Goal: Task Accomplishment & Management: Manage account settings

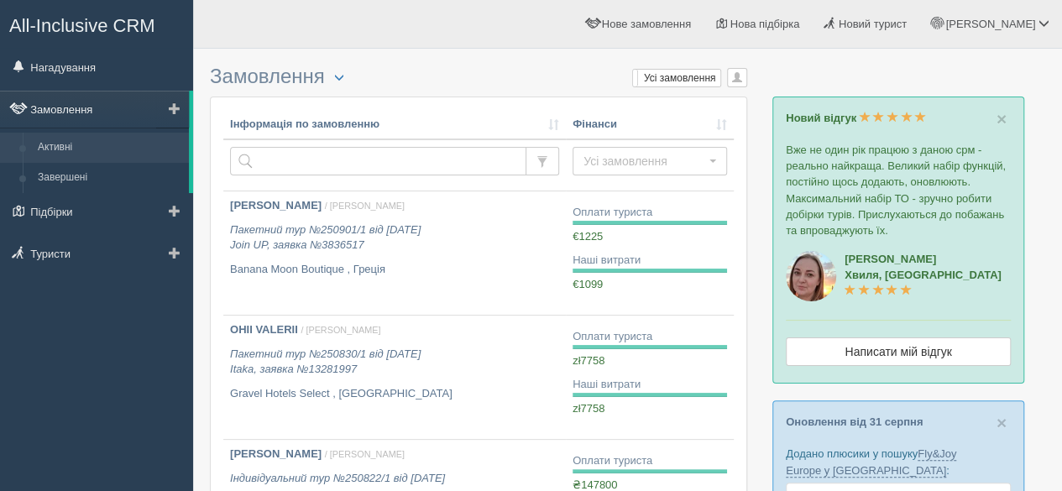
click at [82, 98] on link "Замовлення" at bounding box center [94, 109] width 189 height 37
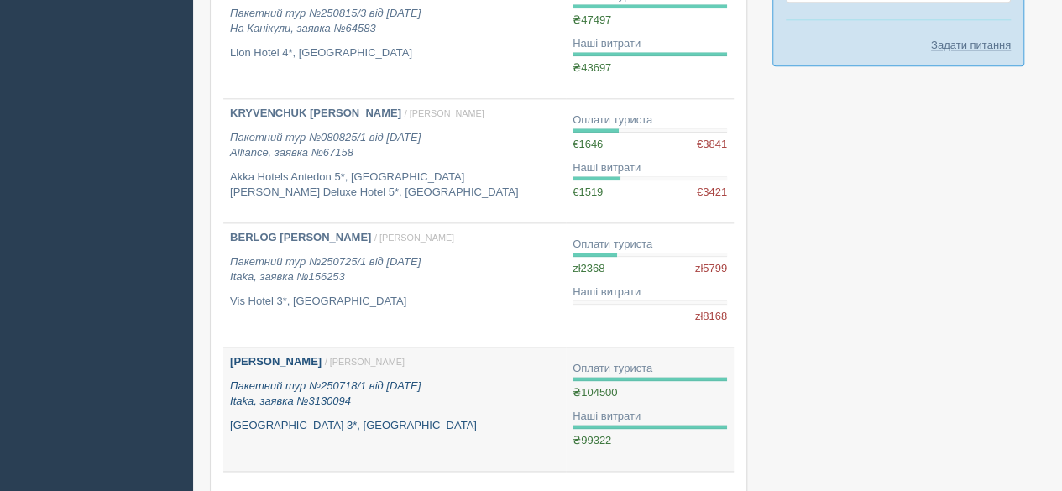
scroll to position [1141, 0]
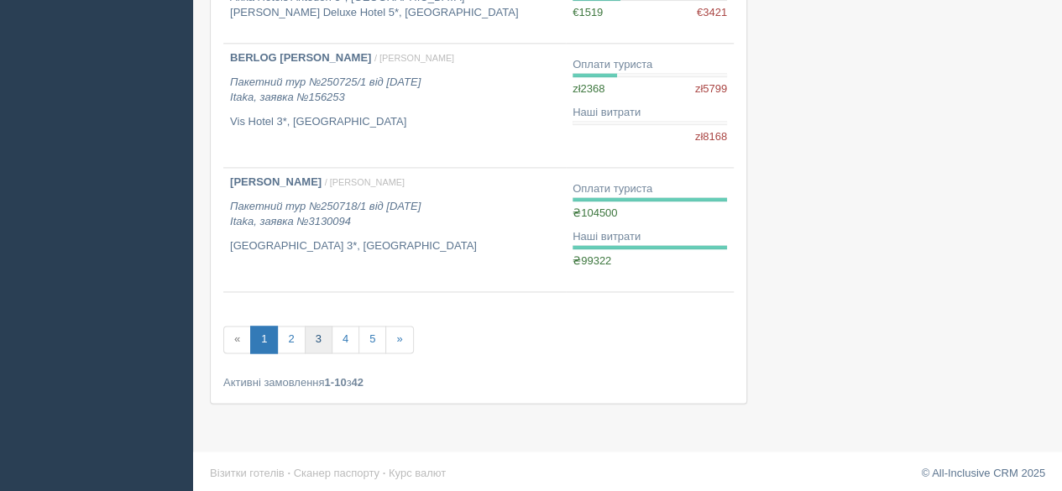
click at [317, 337] on link "3" at bounding box center [319, 340] width 28 height 28
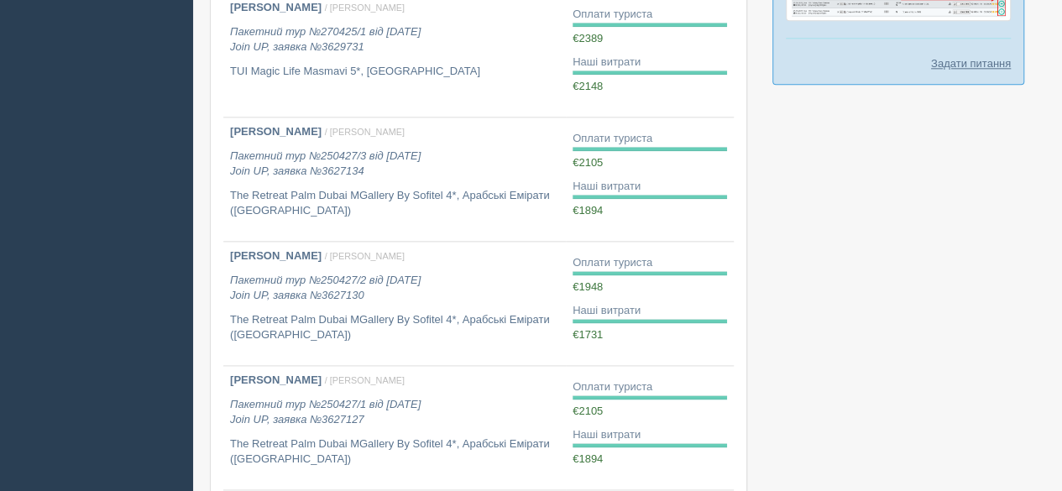
scroll to position [1141, 0]
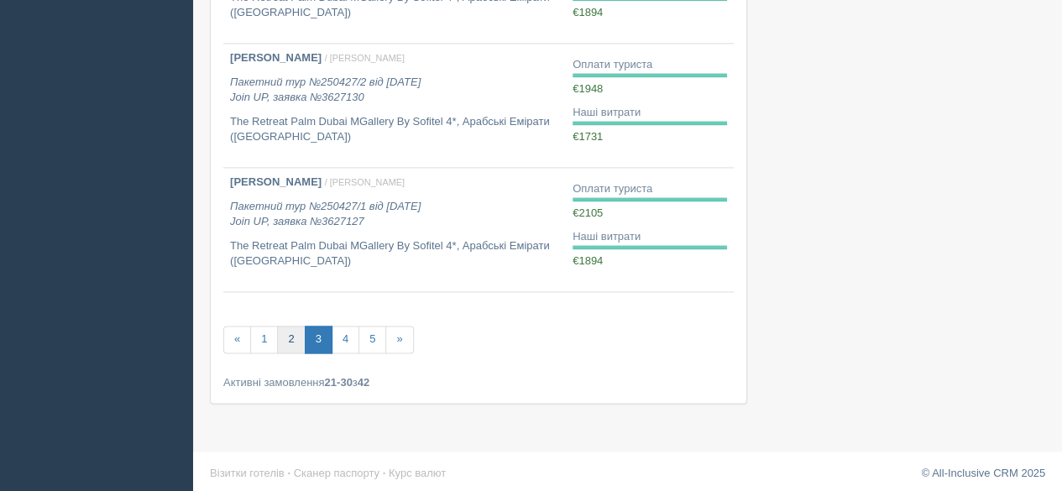
click at [290, 332] on link "2" at bounding box center [291, 340] width 28 height 28
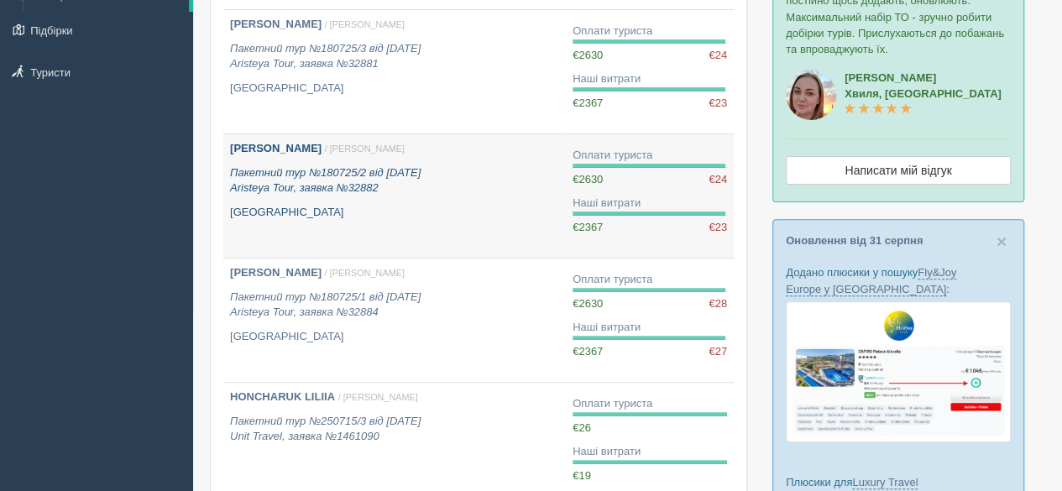
scroll to position [218, 0]
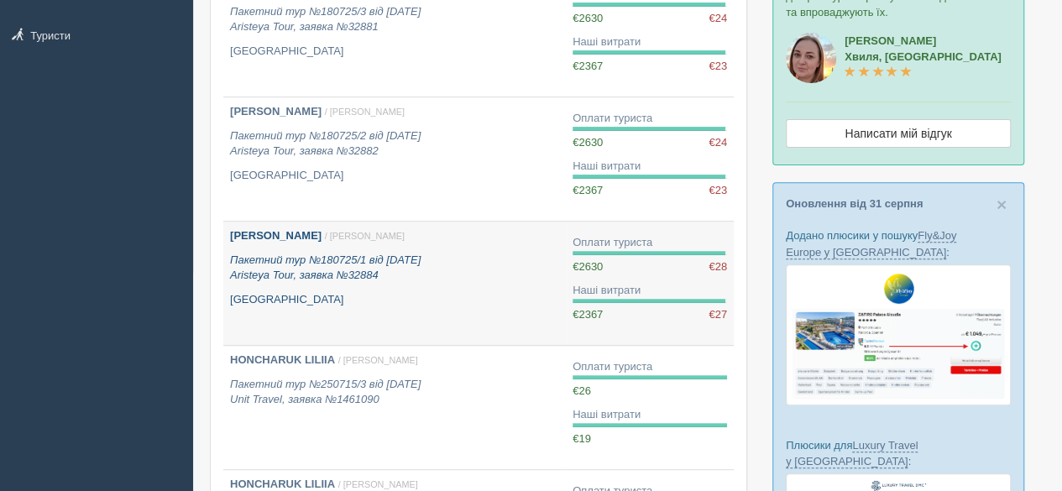
click at [449, 298] on p "[GEOGRAPHIC_DATA]" at bounding box center [394, 300] width 329 height 16
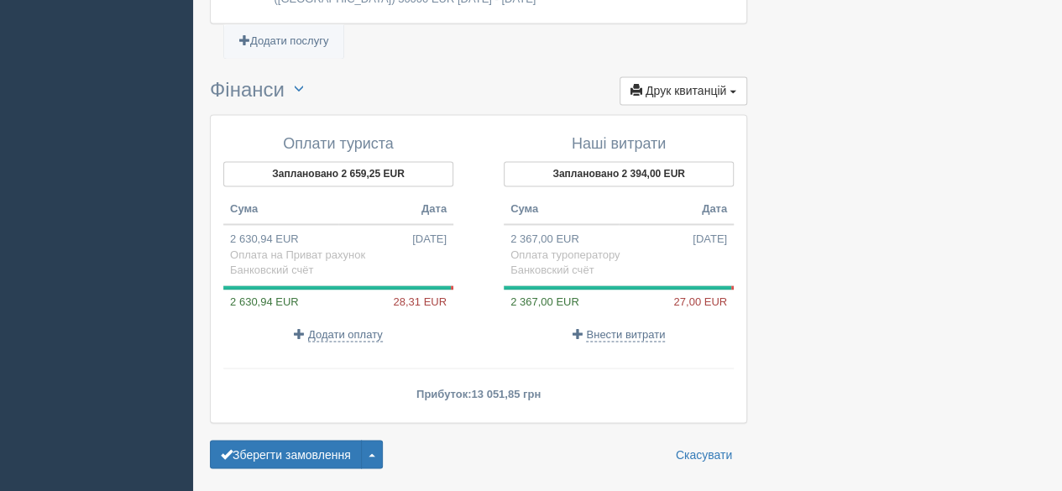
scroll to position [1259, 0]
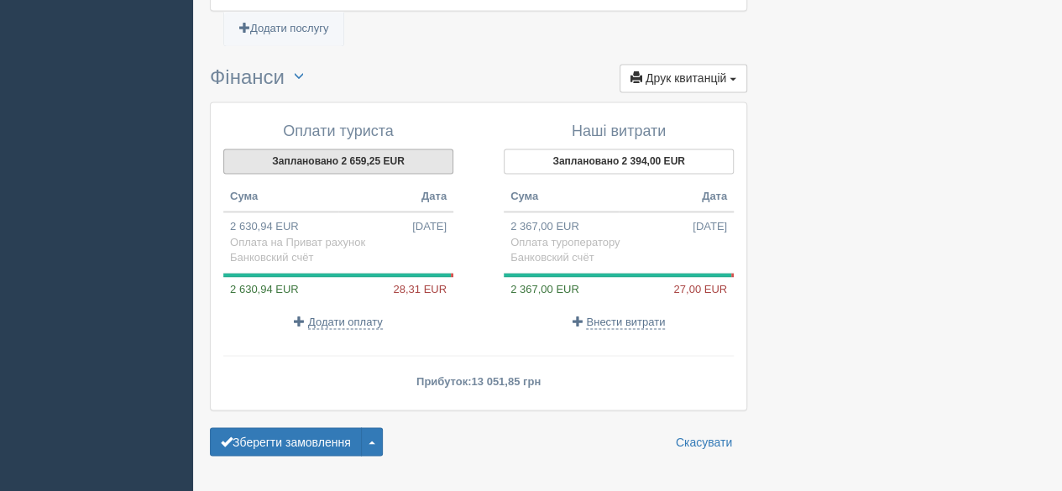
click at [328, 152] on button "Заплановано 2 659,25 EUR" at bounding box center [338, 161] width 230 height 25
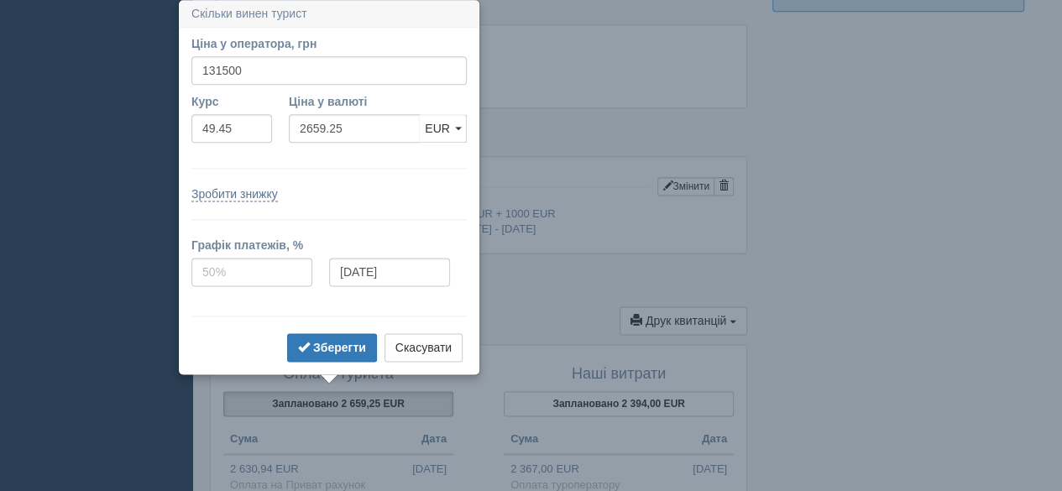
scroll to position [1016, 0]
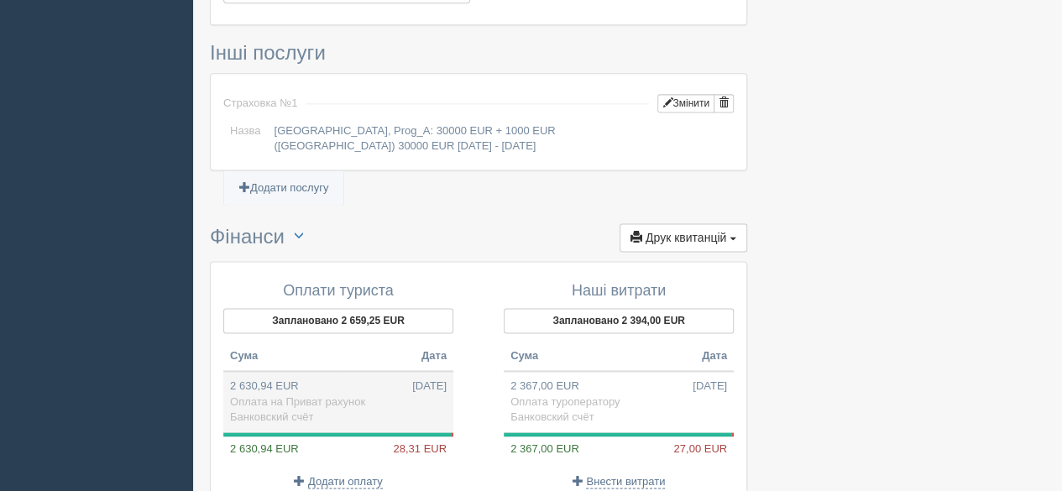
click at [319, 371] on td "2 630,94 EUR 18.07.2025 Оплата на Приват рахунок Банковский счёт" at bounding box center [338, 401] width 230 height 61
type input "130100.00"
type input "49.45"
select select "575"
type input "Оплата на Приват рахунок"
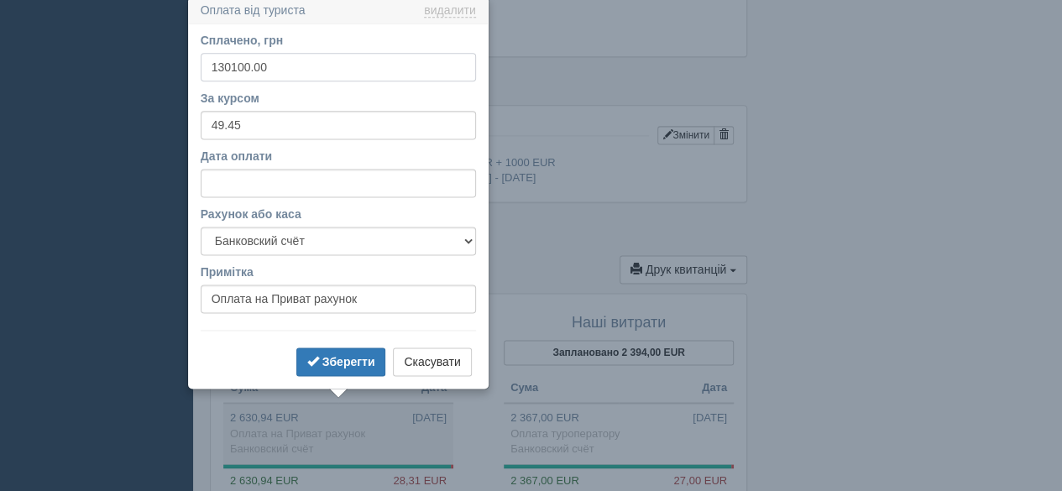
scroll to position [1063, 0]
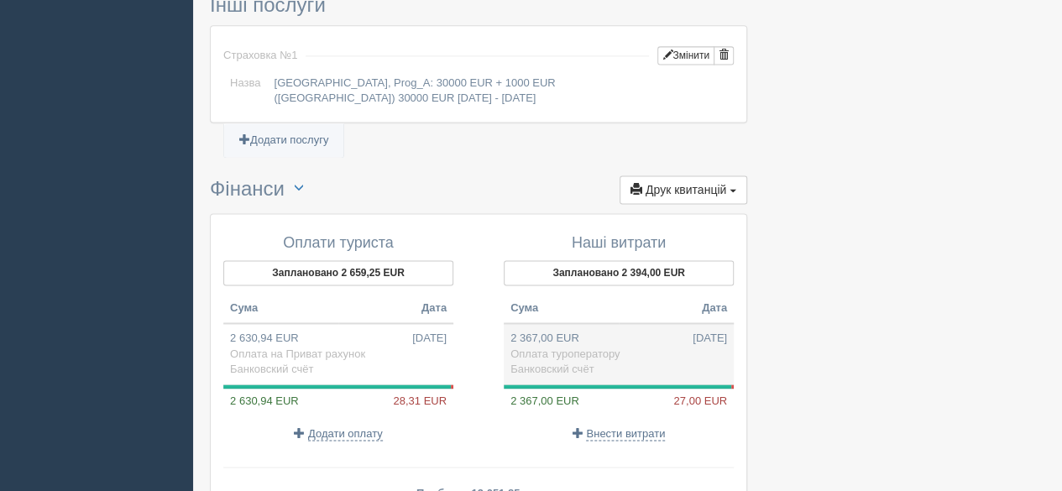
click at [574, 337] on td "2 367,00 EUR 18.07.2025 Оплата туроператору Банковский счёт" at bounding box center [619, 353] width 230 height 61
type input "117048.15"
type input "49.45"
select select "575"
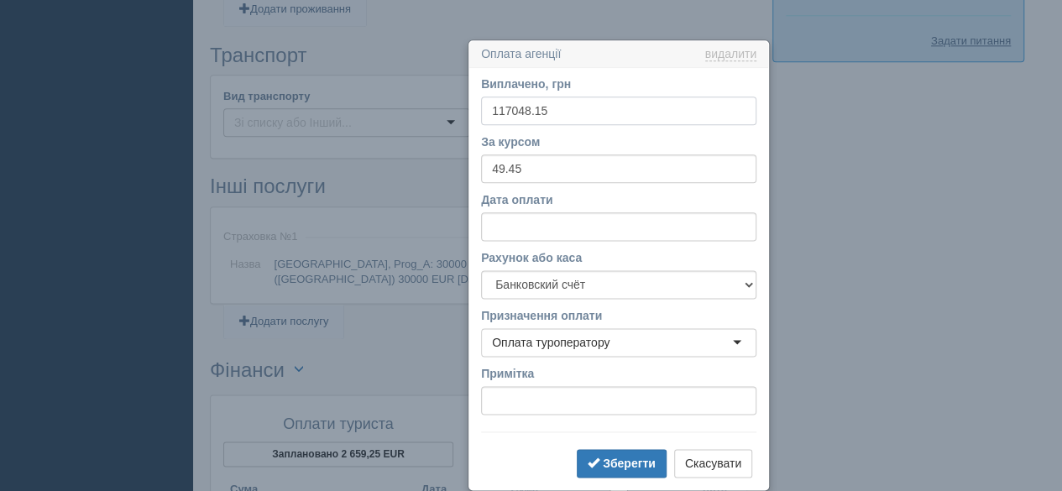
scroll to position [1006, 0]
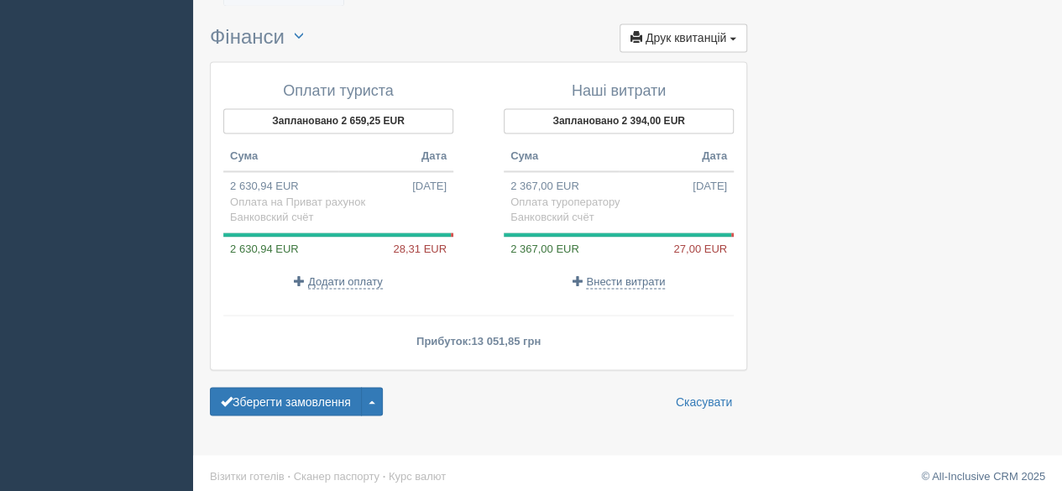
scroll to position [1299, 0]
click at [330, 276] on span "Додати оплату" at bounding box center [345, 281] width 75 height 13
select select
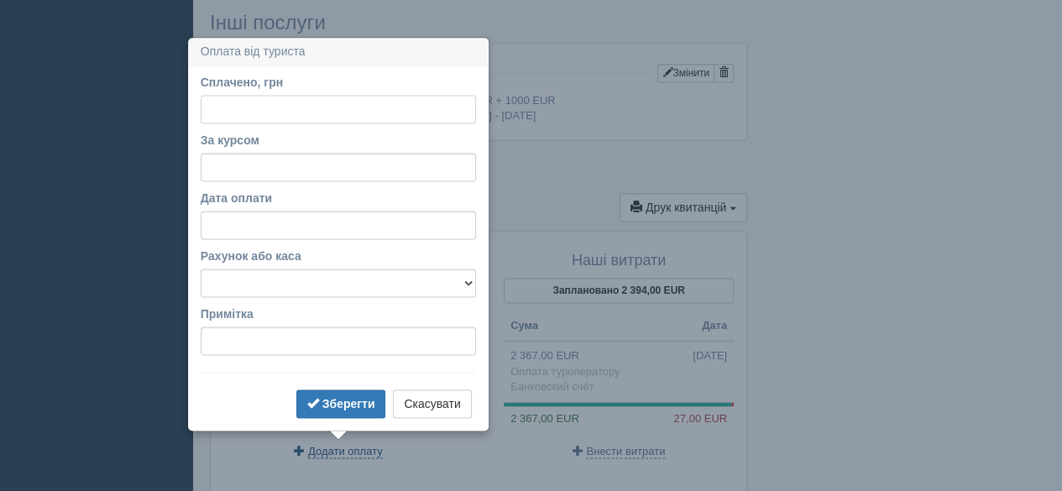
scroll to position [1167, 0]
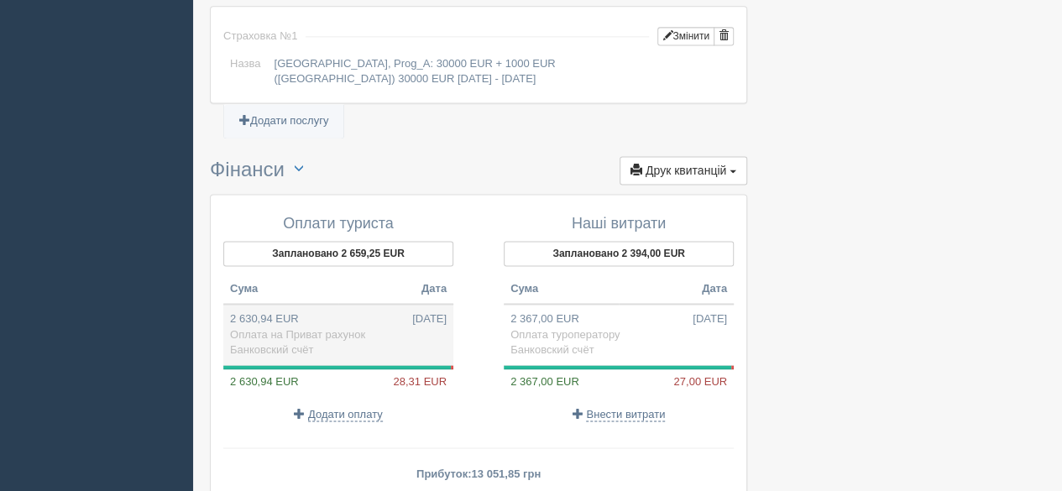
click at [356, 318] on td "2 630,94 EUR 18.07.2025 Оплата на Приват рахунок Банковский счёт" at bounding box center [338, 334] width 230 height 61
type input "130100.00"
type input "49.45"
select select "575"
type input "Оплата на Приват рахунок"
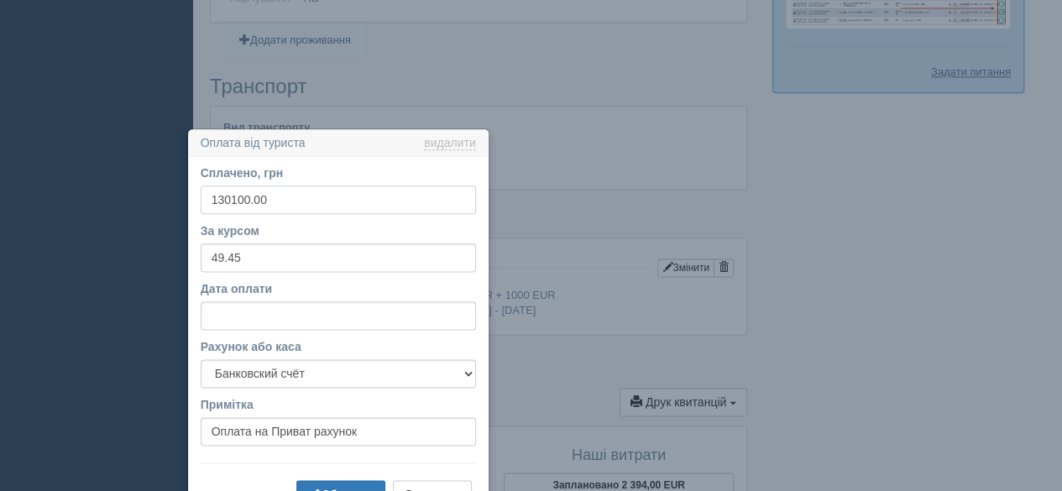
scroll to position [1063, 0]
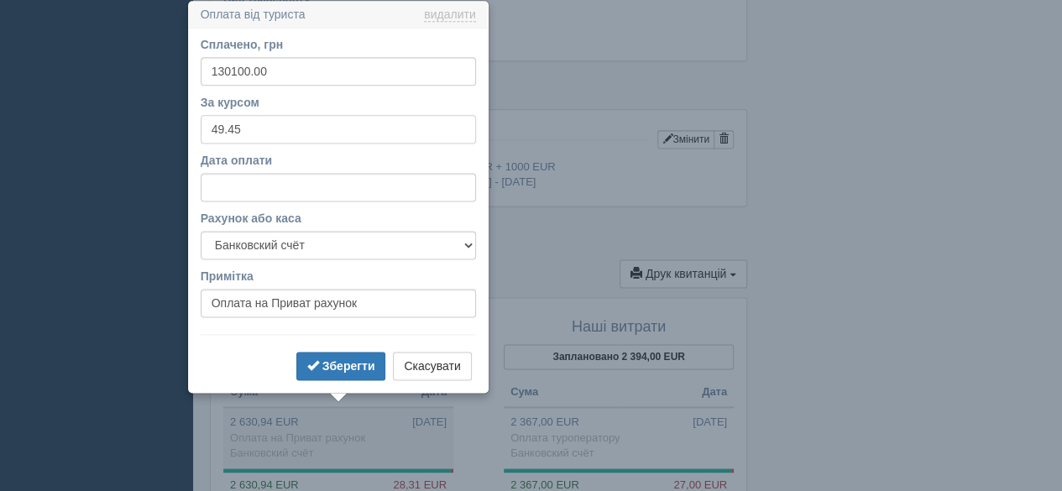
drag, startPoint x: 276, startPoint y: 132, endPoint x: 194, endPoint y: 121, distance: 83.0
click at [194, 121] on div "Сплачено, грн 130100.00 За курсом 49.45 Дата оплати Рахунок або каса Банковский…" at bounding box center [338, 210] width 299 height 363
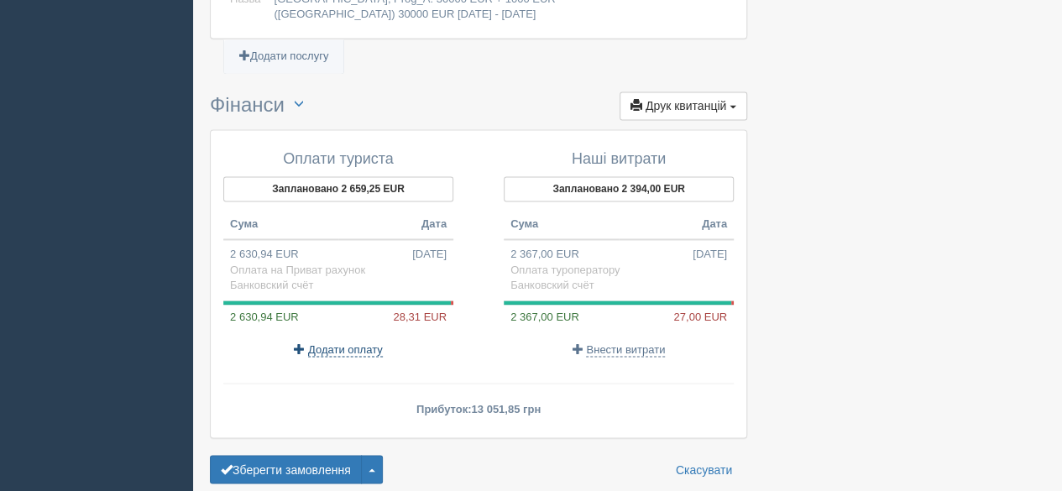
click at [344, 345] on span "Додати оплату" at bounding box center [345, 349] width 75 height 13
select select
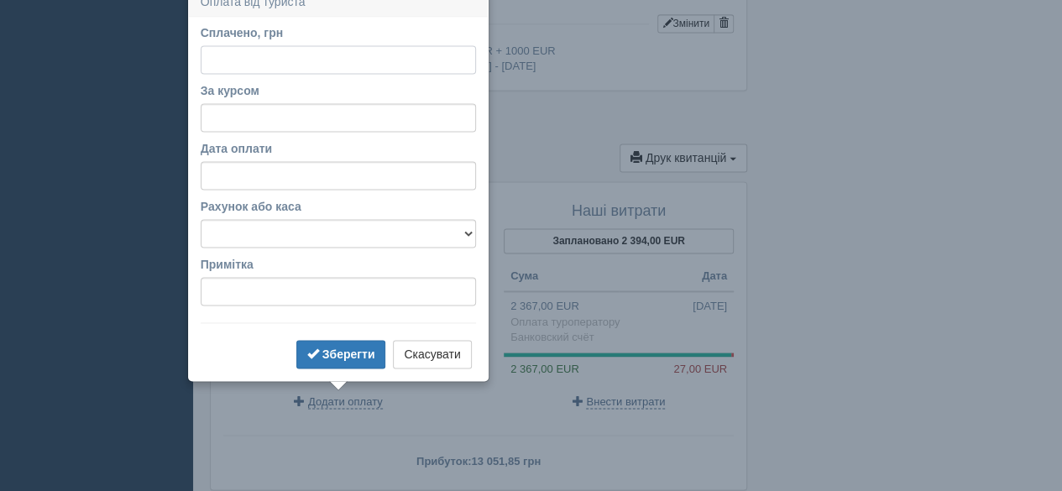
scroll to position [1167, 0]
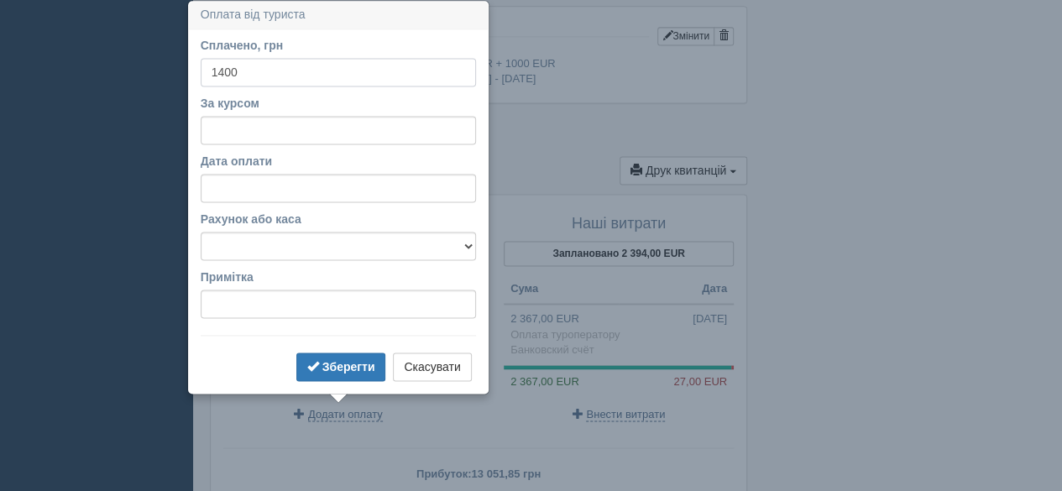
type input "1400"
click at [257, 118] on input "За курсом" at bounding box center [338, 130] width 275 height 29
paste input "49.45"
type input "49.45"
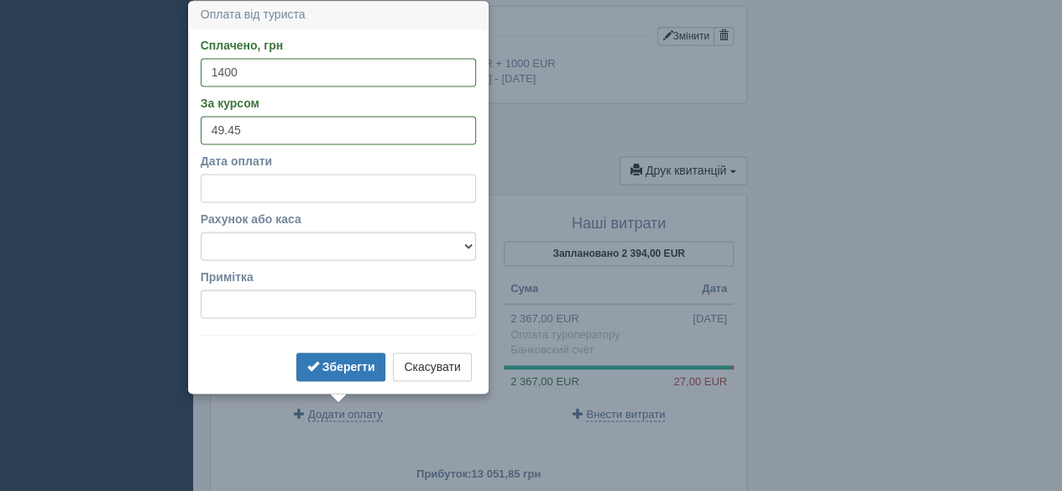
click at [264, 177] on input "Дата оплати" at bounding box center [338, 188] width 275 height 29
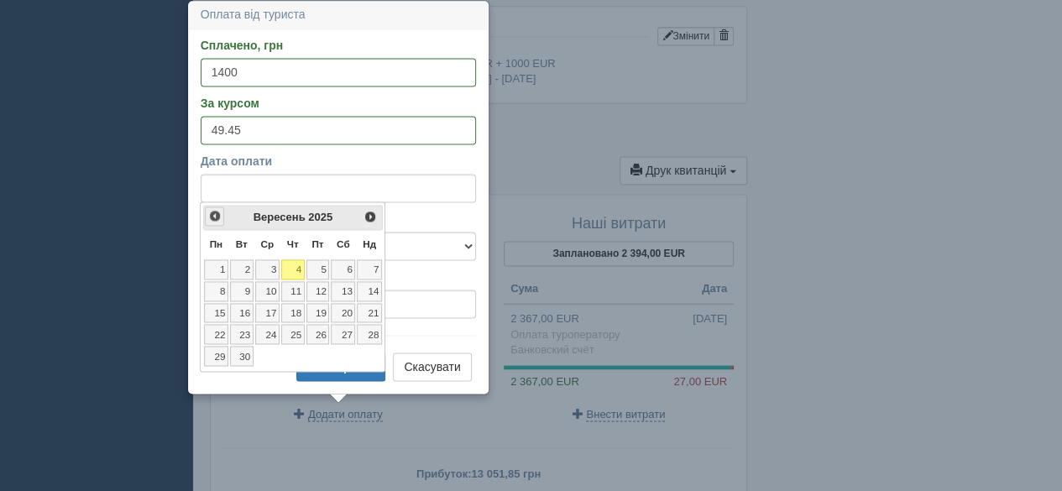
click at [215, 209] on span "<Попер" at bounding box center [214, 215] width 13 height 13
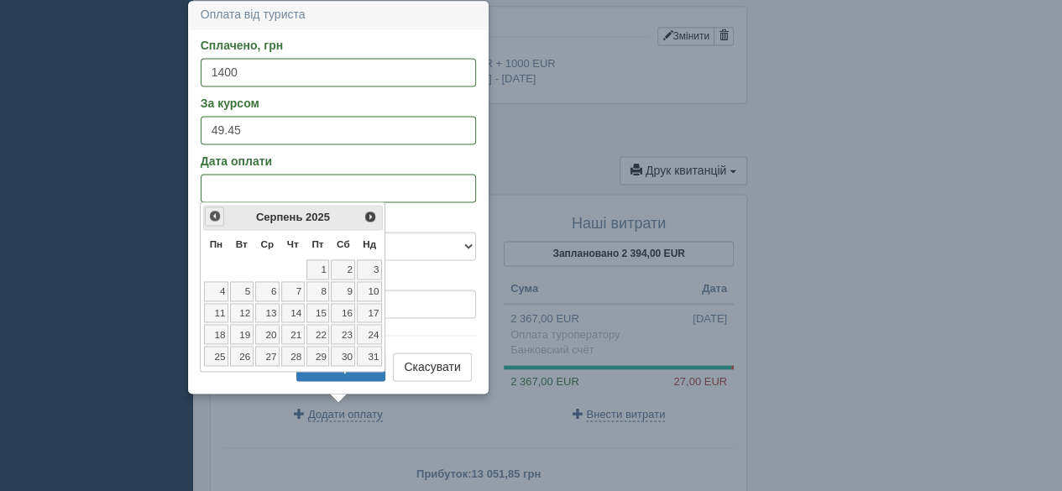
click at [215, 211] on span "<Попер" at bounding box center [214, 215] width 13 height 13
click at [326, 309] on link "18" at bounding box center [318, 313] width 24 height 20
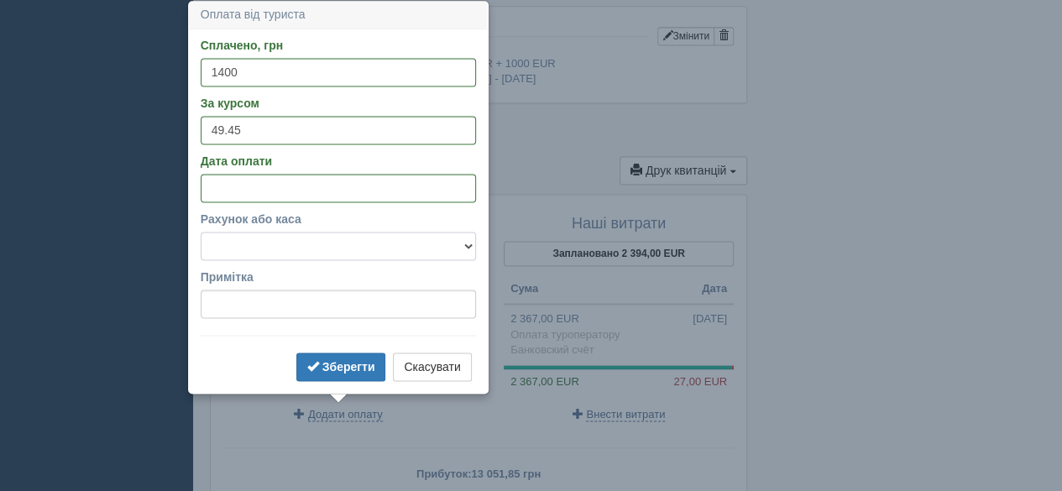
drag, startPoint x: 267, startPoint y: 238, endPoint x: 269, endPoint y: 248, distance: 11.0
click at [267, 238] on select "Банковский счёт Наличная касса" at bounding box center [338, 246] width 275 height 29
select select "575"
click at [201, 232] on select "Банковский счёт Наличная касса" at bounding box center [338, 246] width 275 height 29
click at [301, 308] on input "Примітка" at bounding box center [338, 304] width 275 height 29
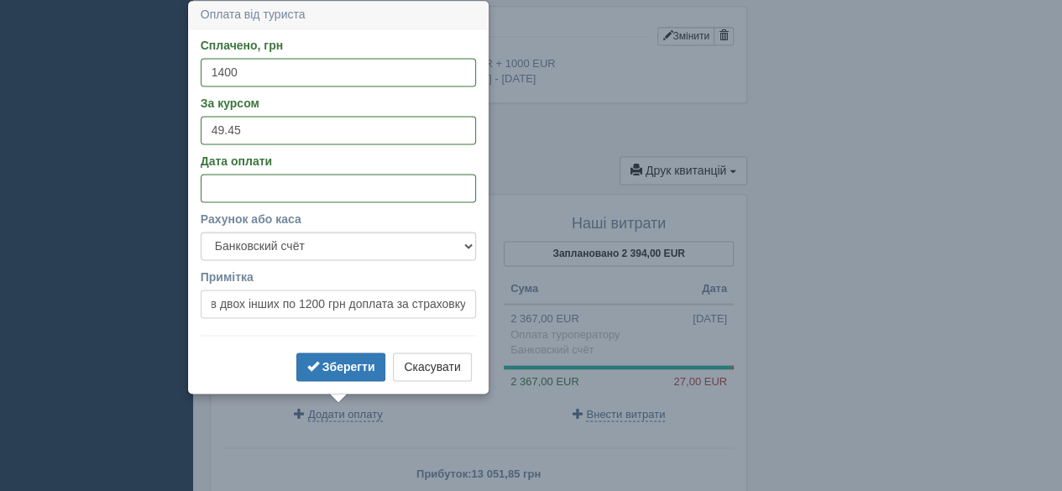
scroll to position [0, 275]
type input "Один платіж 3800 грн за 3 заявки (в цій 1400 грн, в двох інших по 1200 грн допл…"
click at [318, 365] on span "submit" at bounding box center [313, 366] width 12 height 12
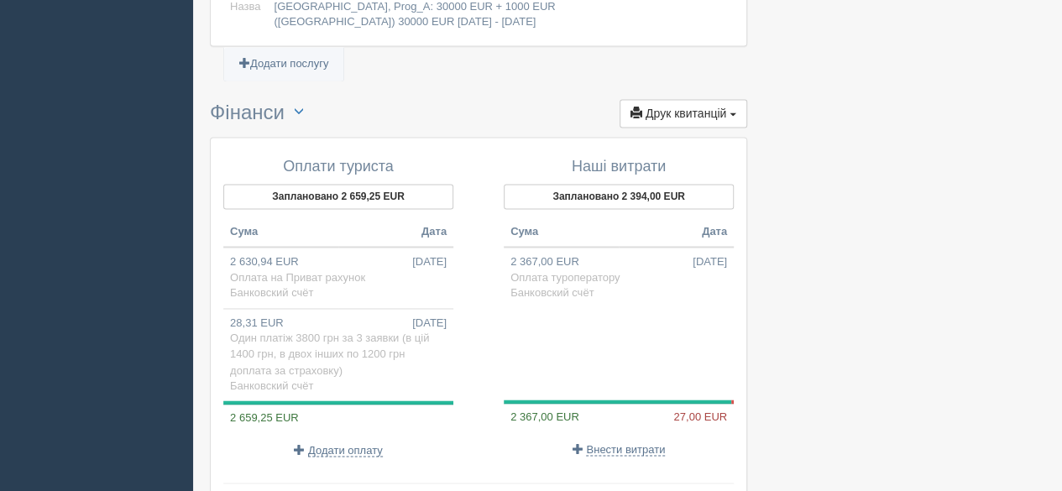
scroll to position [1251, 0]
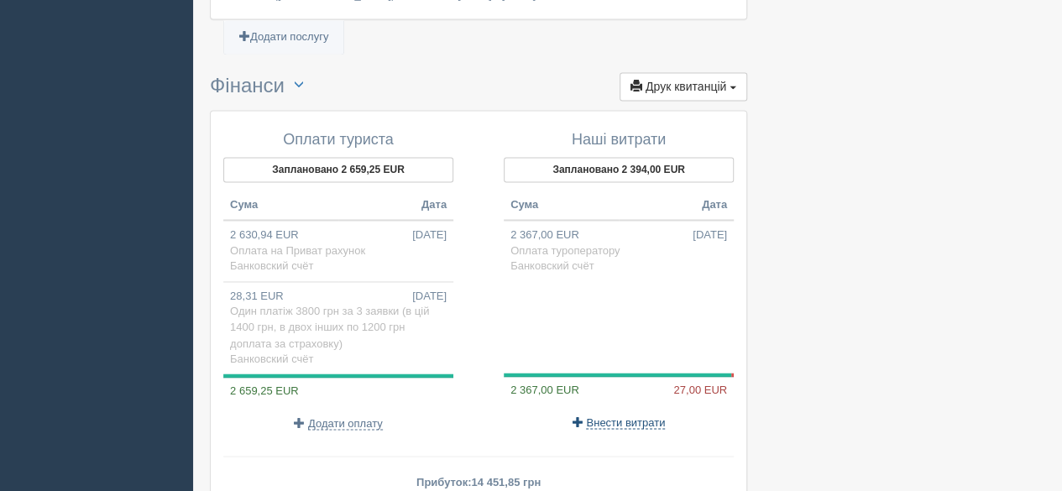
click at [616, 421] on p "Внести витрати" at bounding box center [619, 422] width 230 height 16
click at [618, 415] on span "Внести витрати" at bounding box center [625, 421] width 79 height 13
select select
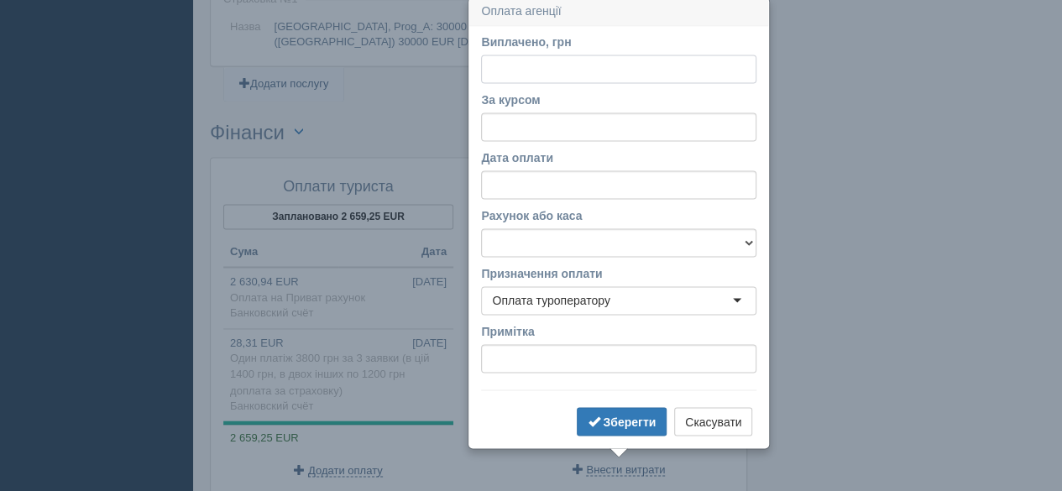
scroll to position [1200, 0]
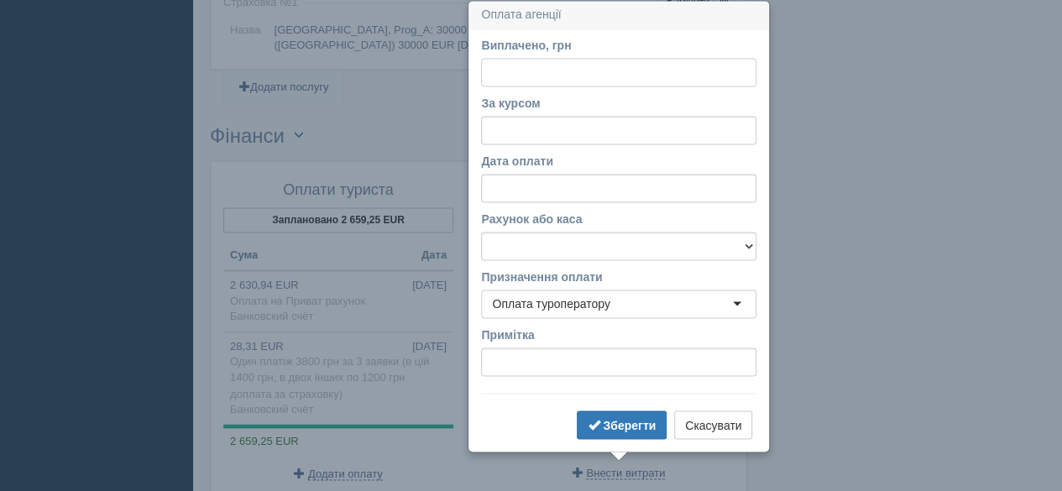
paste input "1.33515"
click at [504, 71] on input "1.33515" at bounding box center [618, 72] width 275 height 29
type input "1335.15"
click at [557, 138] on input "За курсом" at bounding box center [618, 130] width 275 height 29
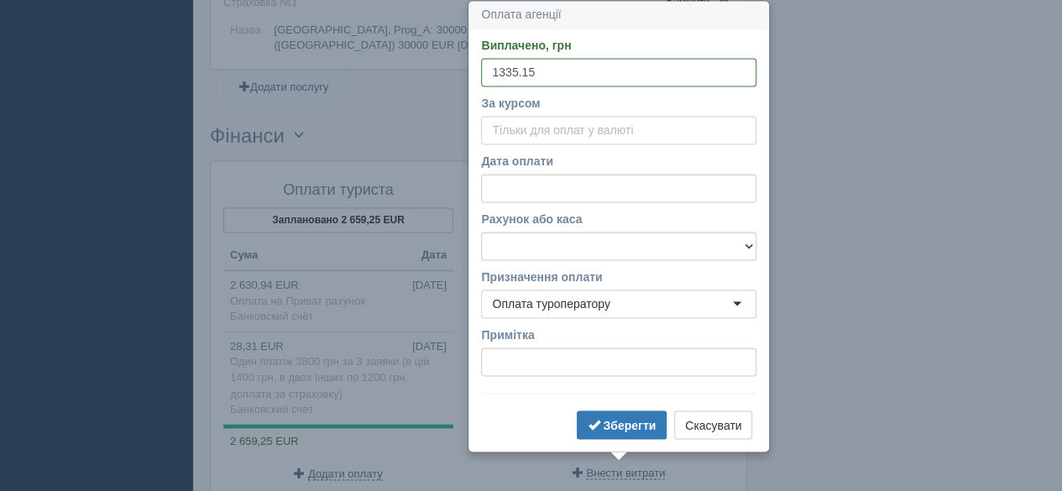
paste input "1.33515"
type input "1.33515"
drag, startPoint x: 557, startPoint y: 133, endPoint x: 454, endPoint y: 128, distance: 103.4
drag, startPoint x: 461, startPoint y: 62, endPoint x: 419, endPoint y: 56, distance: 42.4
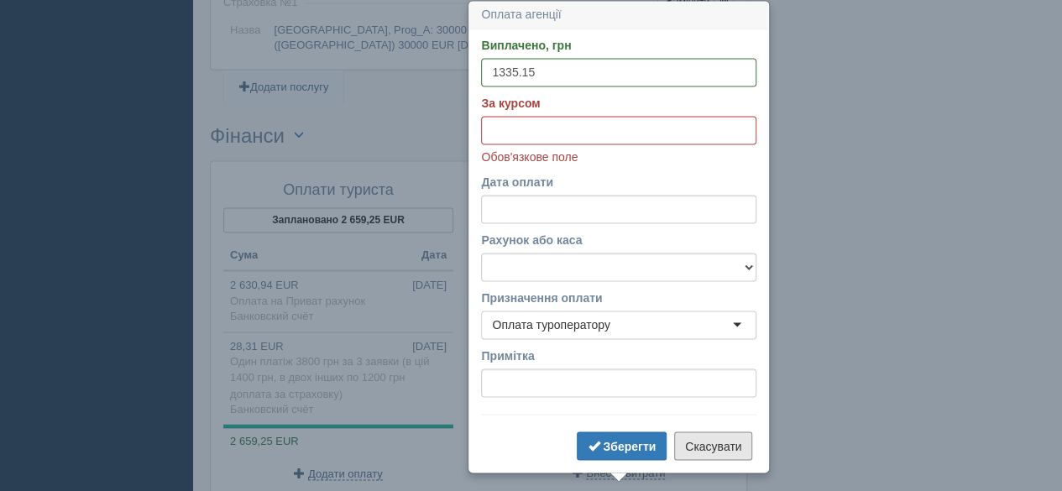
drag, startPoint x: 722, startPoint y: 437, endPoint x: 729, endPoint y: 425, distance: 14.7
click at [722, 437] on button "Скасувати" at bounding box center [713, 445] width 78 height 29
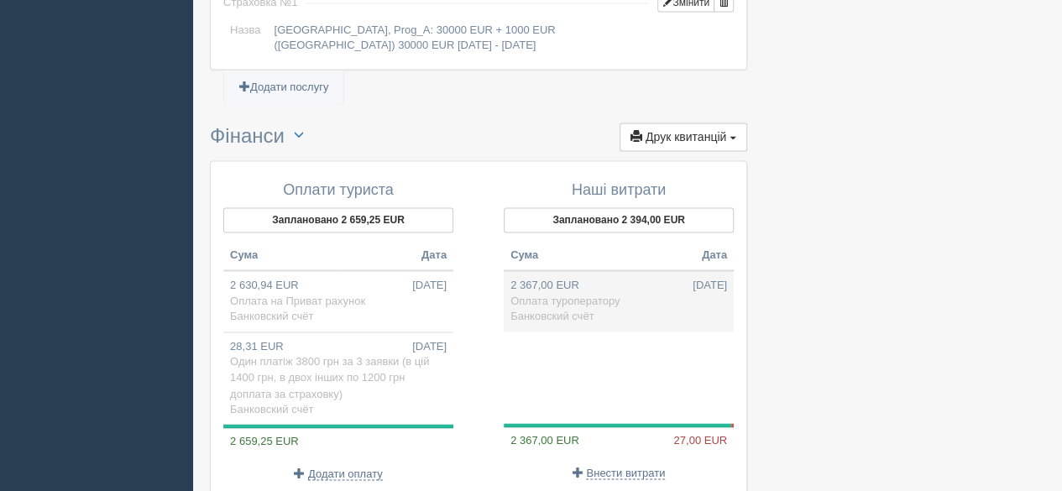
click at [581, 311] on span "Банковский счёт" at bounding box center [551, 316] width 83 height 13
type input "117048.15"
type input "49.45"
select select "575"
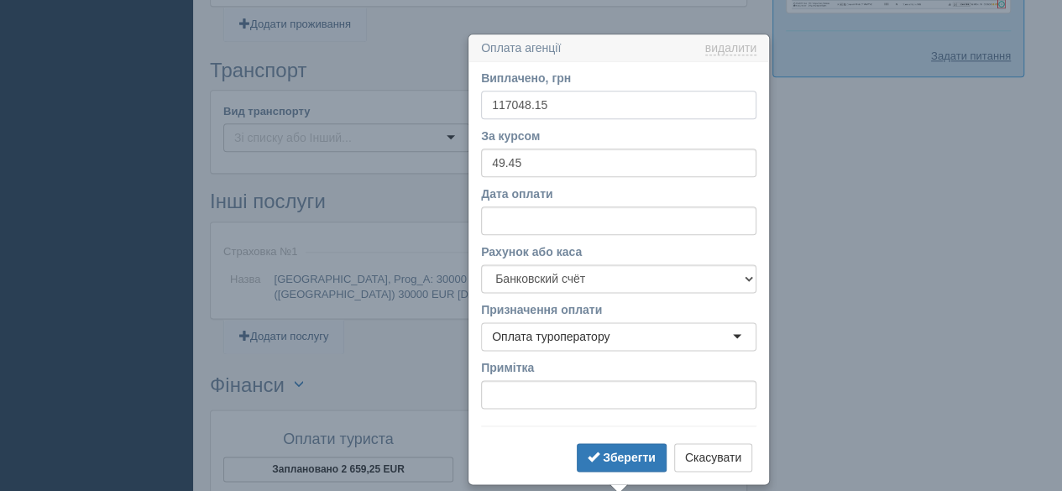
scroll to position [985, 0]
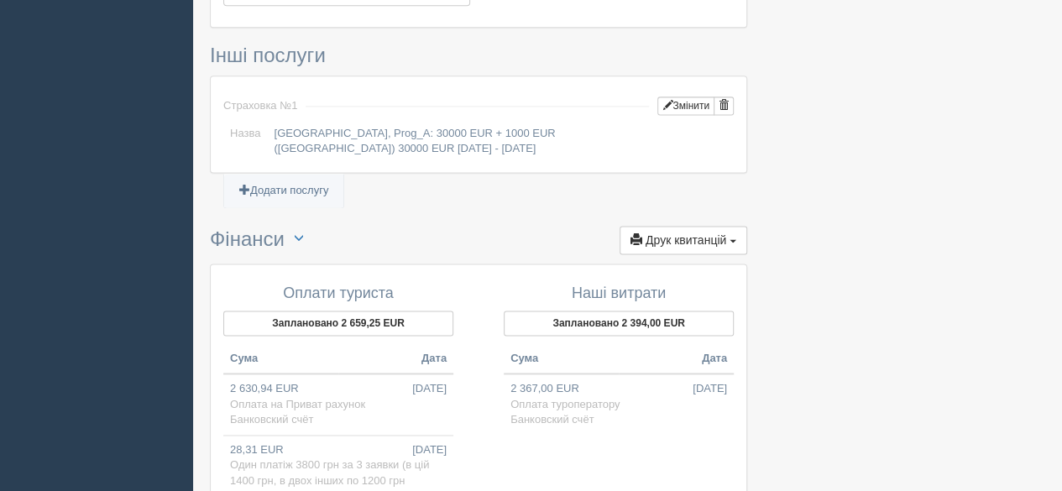
scroll to position [1236, 0]
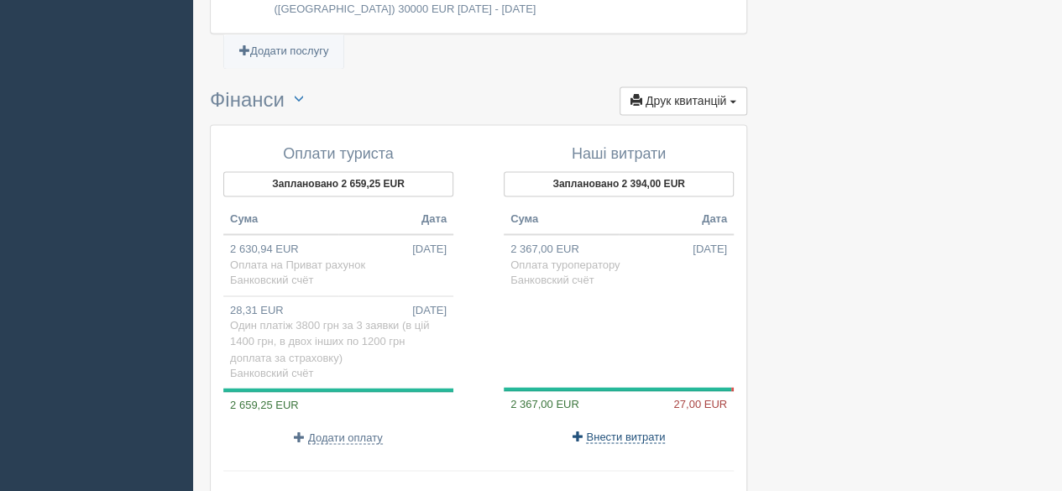
click at [624, 432] on span "Внести витрати" at bounding box center [625, 436] width 79 height 13
select select
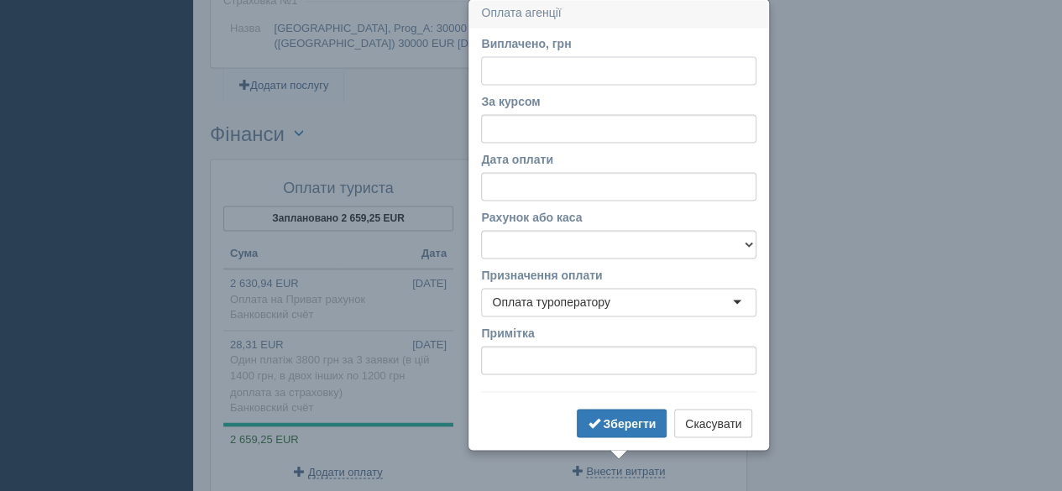
scroll to position [1200, 0]
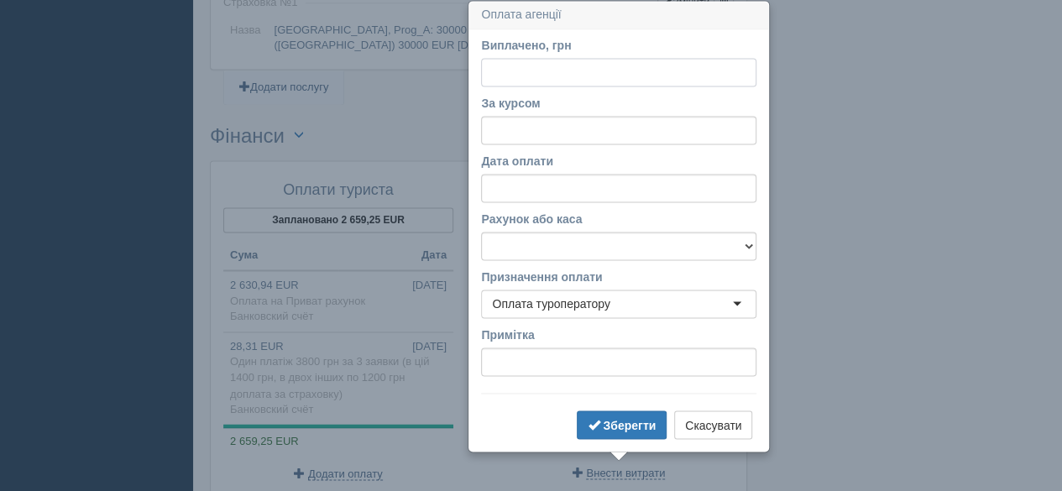
paste input "1335.15"
type input "1335.15"
click at [525, 140] on input "За курсом" at bounding box center [618, 130] width 275 height 29
type input "49.45"
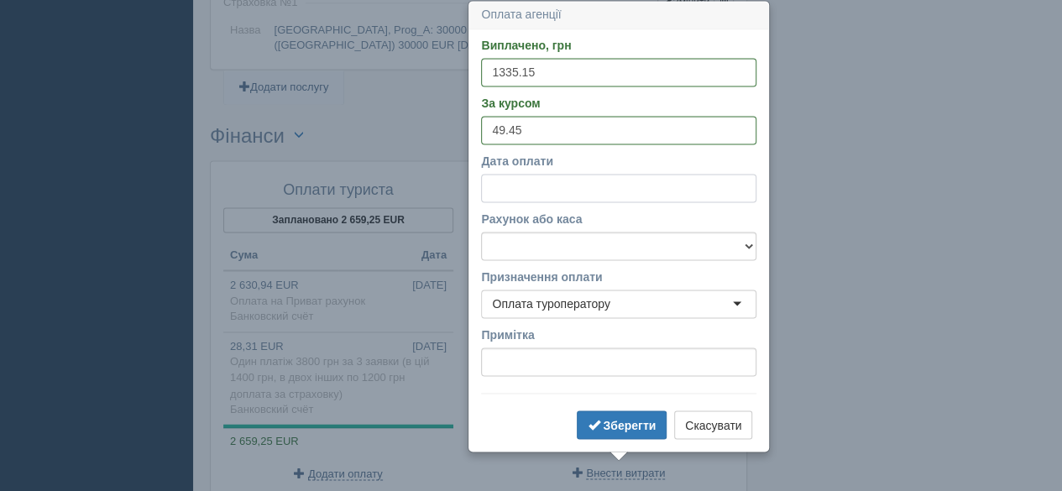
click at [519, 189] on input "Дата оплати" at bounding box center [618, 188] width 275 height 29
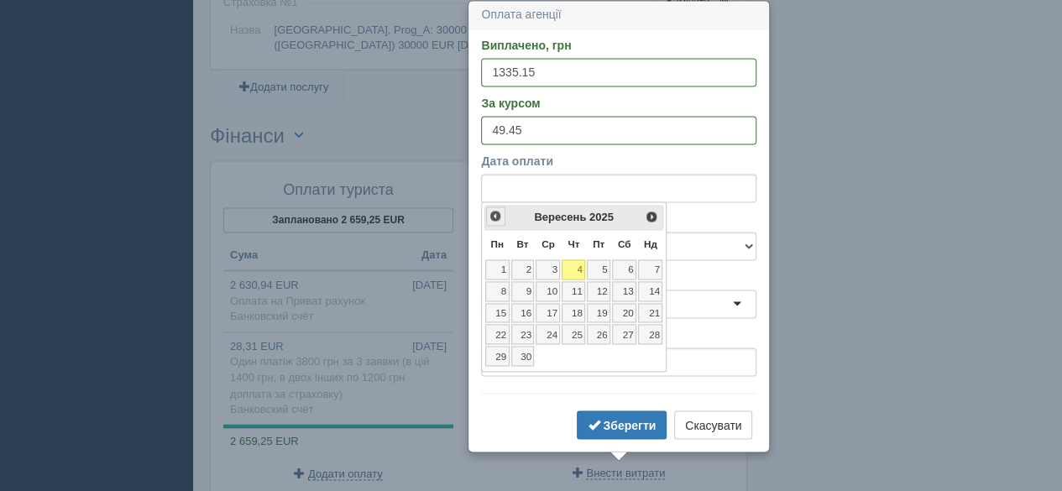
click at [494, 214] on span "<Попер" at bounding box center [494, 215] width 13 height 13
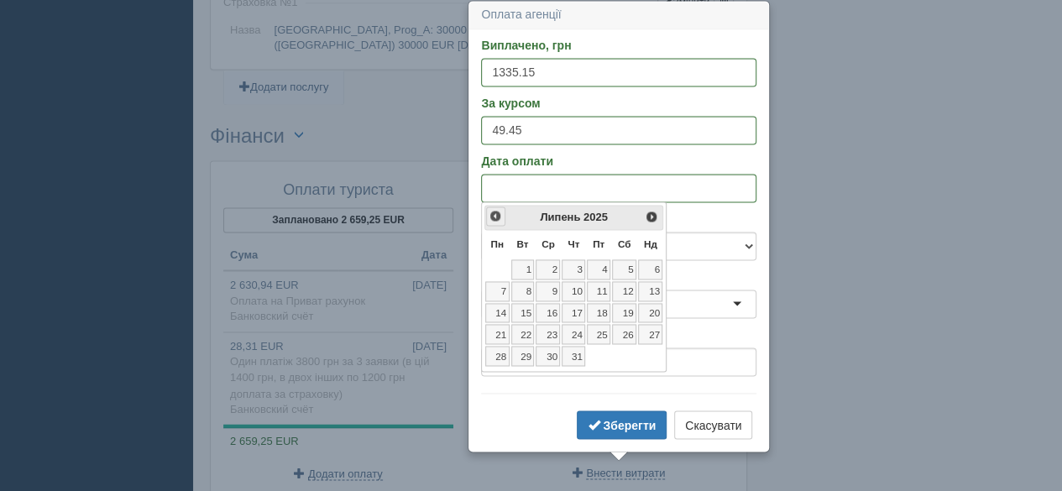
click at [494, 214] on span "<Попер" at bounding box center [494, 215] width 13 height 13
click at [641, 217] on div "<Попер Наст> Червень 2025" at bounding box center [574, 218] width 180 height 26
click at [647, 217] on span "Наст>" at bounding box center [651, 215] width 13 height 13
click at [628, 311] on link "19" at bounding box center [624, 313] width 24 height 20
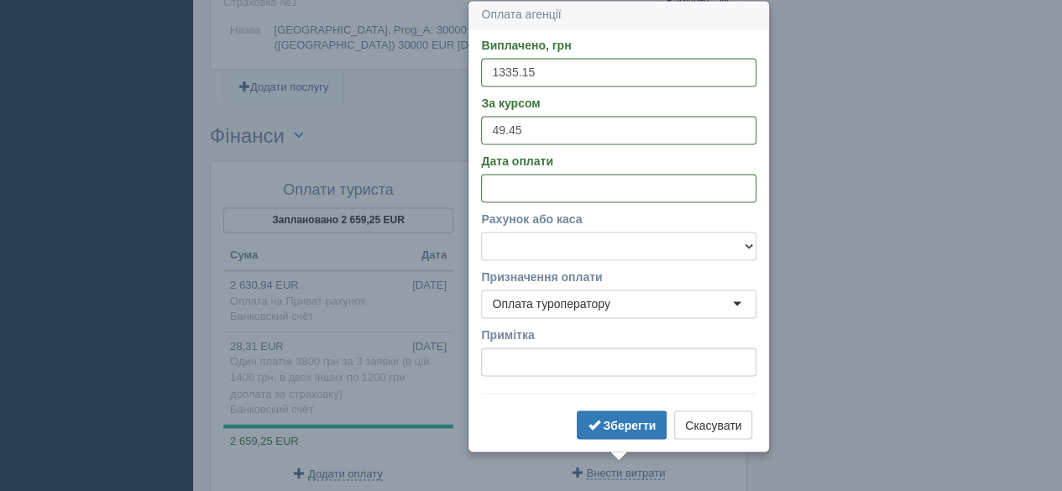
drag, startPoint x: 638, startPoint y: 244, endPoint x: 630, endPoint y: 258, distance: 15.4
click at [638, 244] on select "Банковский счёт Наличная касса" at bounding box center [618, 246] width 275 height 29
select select "575"
click at [481, 232] on select "Банковский счёт Наличная касса" at bounding box center [618, 246] width 275 height 29
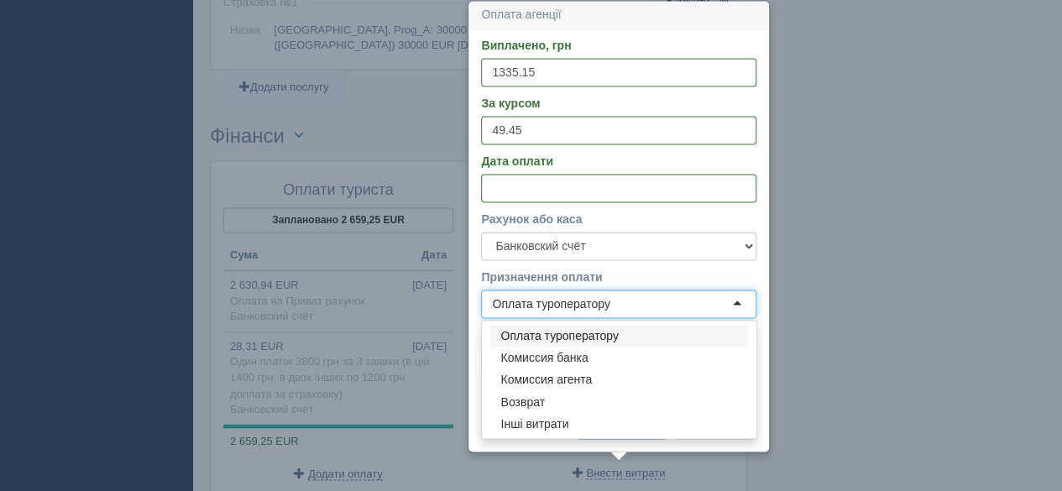
click at [628, 303] on div "Оплата туроператору" at bounding box center [618, 304] width 275 height 29
click at [628, 305] on div "Оплата туроператору" at bounding box center [618, 304] width 275 height 29
click at [646, 279] on label "Призначення оплати" at bounding box center [618, 277] width 275 height 17
click at [614, 295] on input "Призначення оплати" at bounding box center [611, 303] width 3 height 17
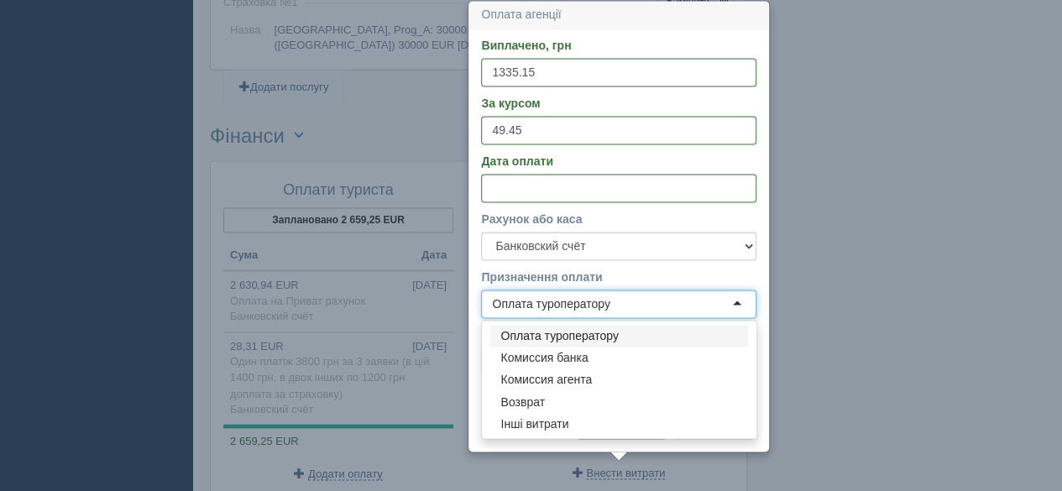
click at [639, 264] on form "Виплачено, грн 1335.15 За курсом 49.45 Дата оплати Рахунок або каса Банковский …" at bounding box center [618, 240] width 275 height 406
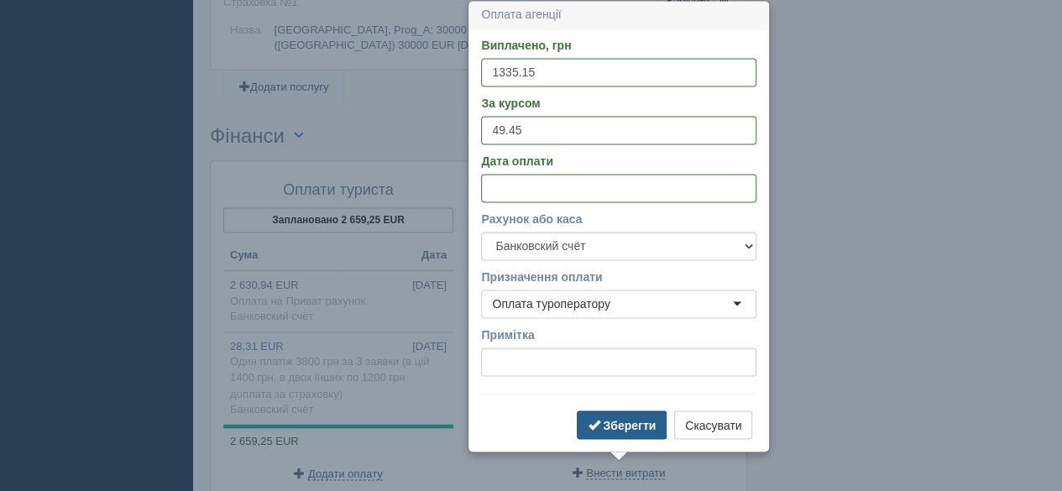
click at [643, 422] on b "Зберегти" at bounding box center [629, 424] width 53 height 13
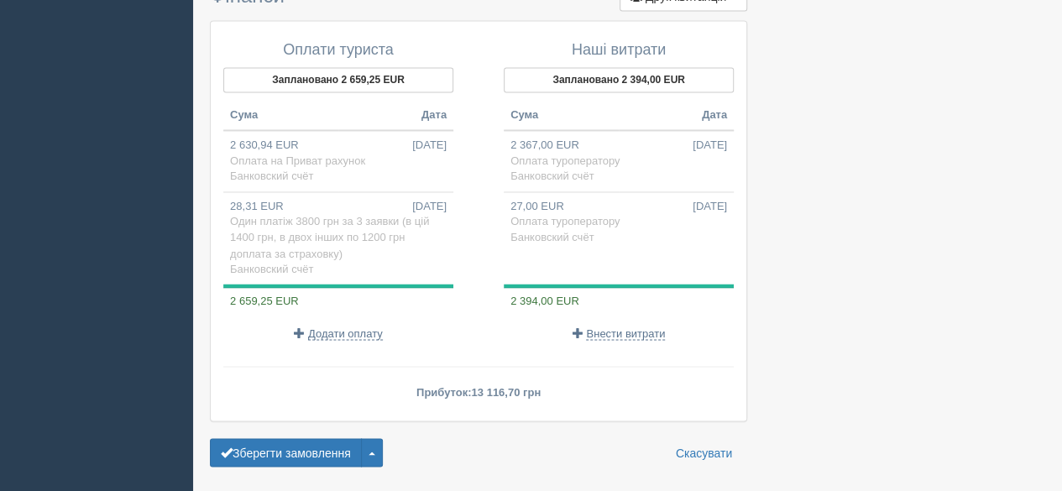
scroll to position [1392, 0]
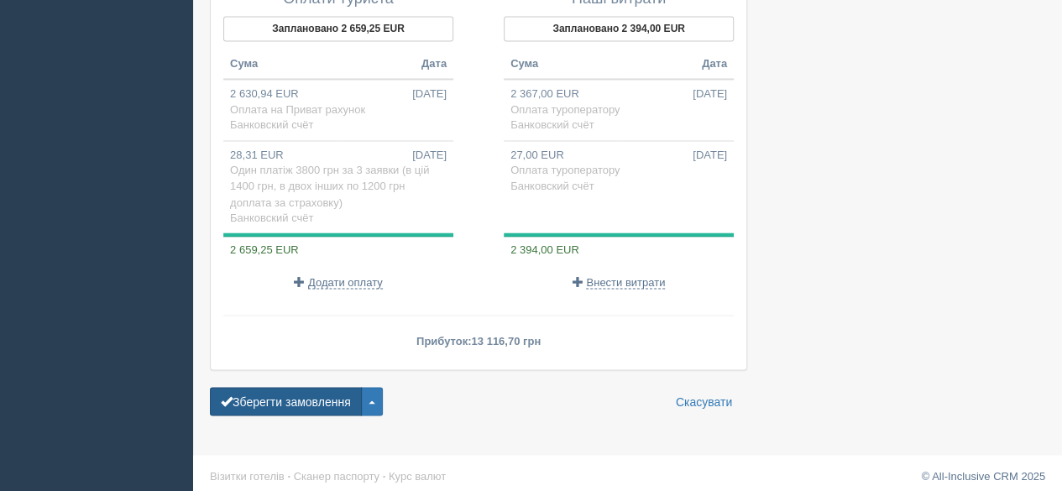
click at [286, 391] on button "Зберегти замовлення" at bounding box center [286, 401] width 152 height 29
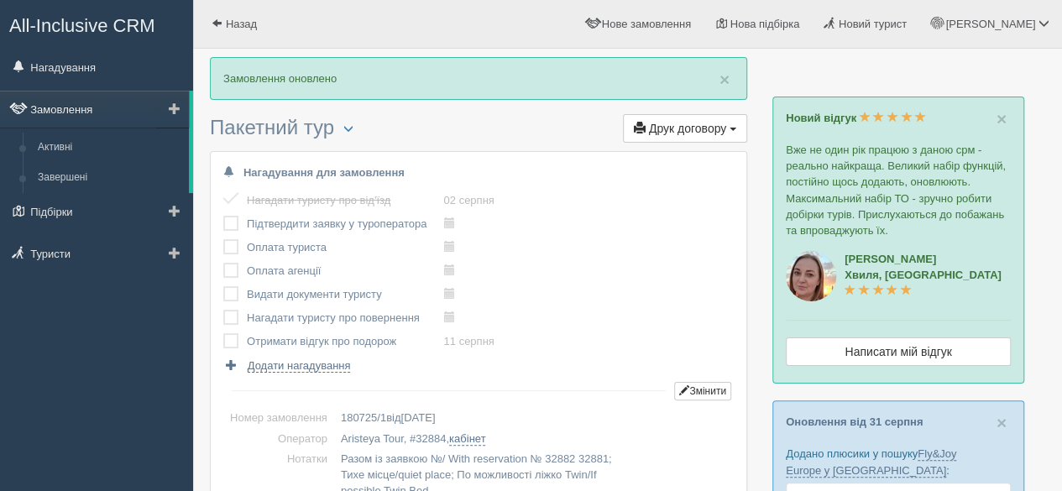
click at [88, 113] on link "Замовлення" at bounding box center [94, 109] width 189 height 37
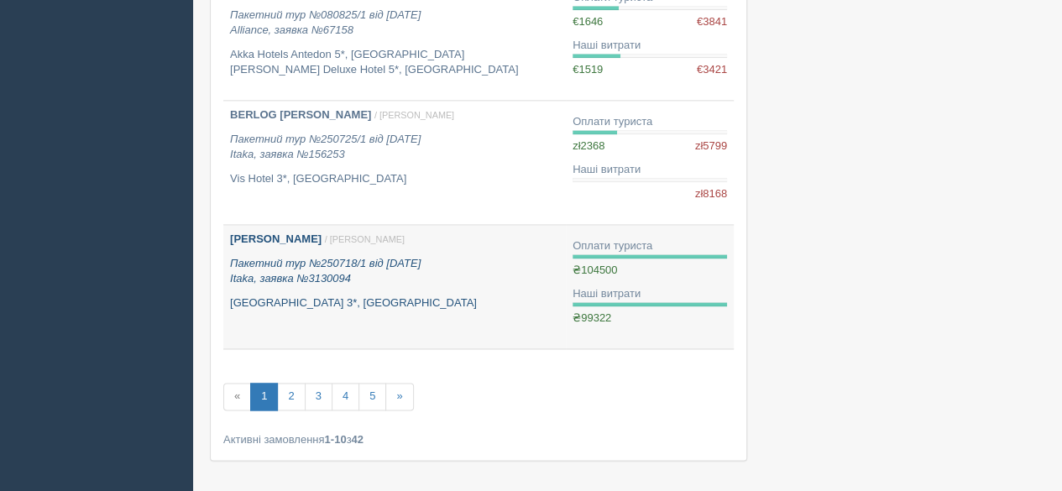
scroll to position [1141, 0]
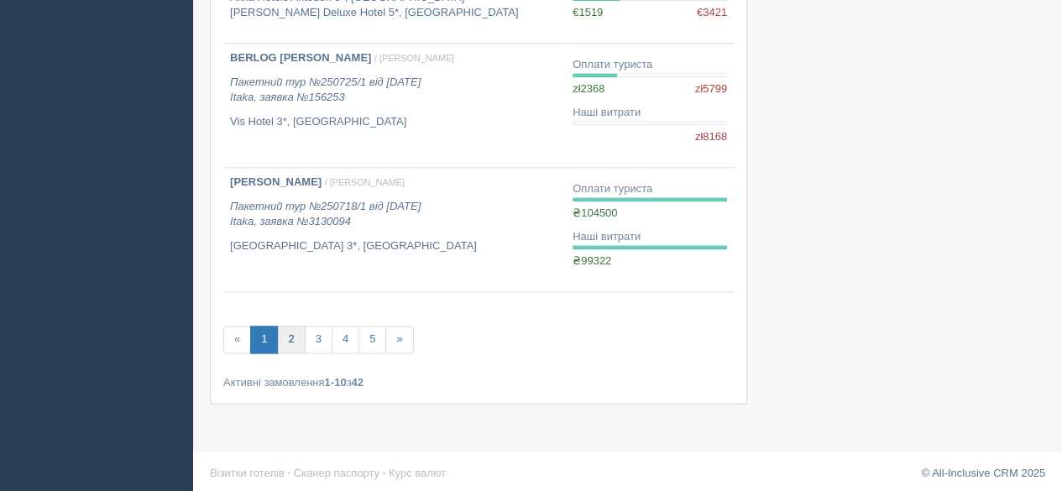
click at [292, 335] on link "2" at bounding box center [291, 340] width 28 height 28
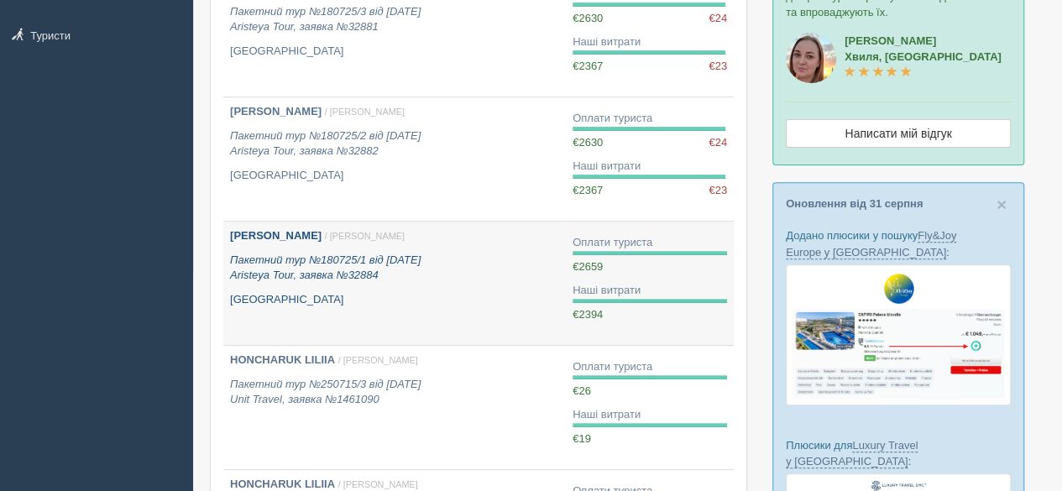
scroll to position [134, 0]
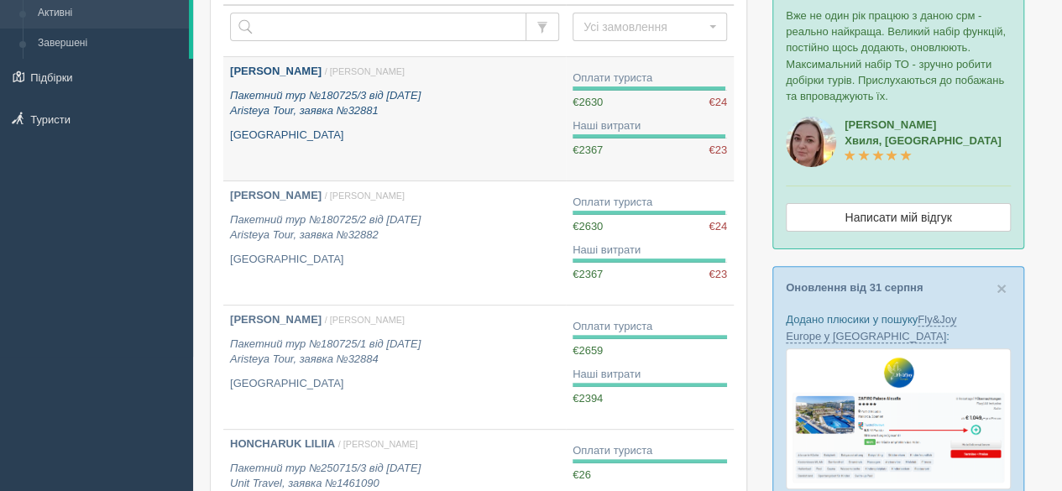
click at [356, 100] on icon "Пакетний тур №180725/3 від 18.07.2025 Aristeya Tour, заявка №32881" at bounding box center [325, 103] width 191 height 29
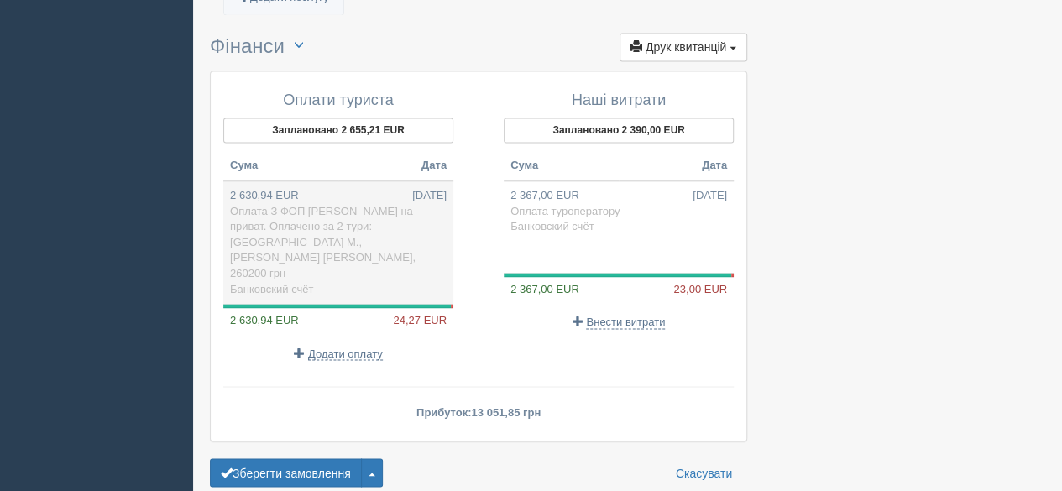
click at [331, 212] on td "2 630,94 EUR 18.07.2025 Оплата З ФОП Крицький А.В. на приват. Оплачено за 2 тур…" at bounding box center [338, 241] width 230 height 123
type input "130100.00"
type input "49.45"
select select "575"
type input "Оплата З ФОП [PERSON_NAME] на приват. Оплачено за 2 тури: [GEOGRAPHIC_DATA] М.,…"
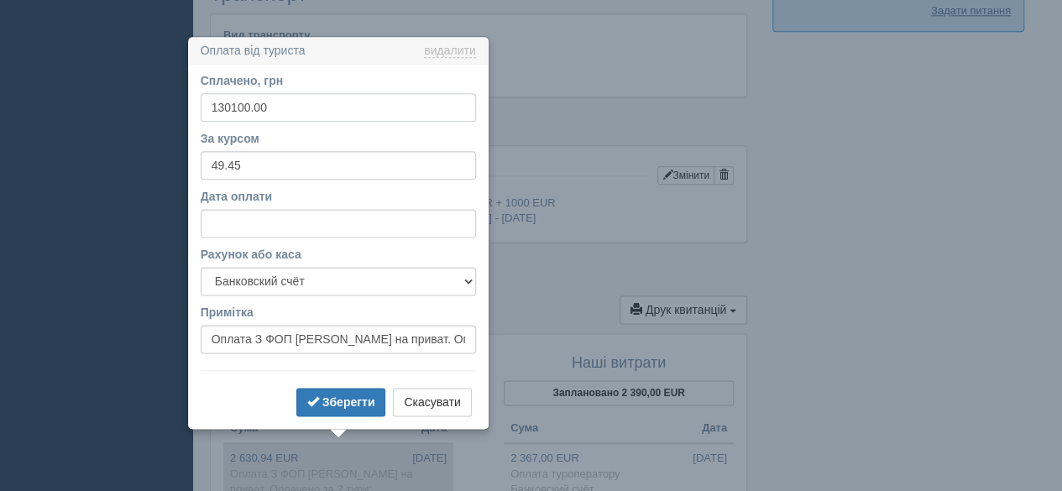
scroll to position [1032, 0]
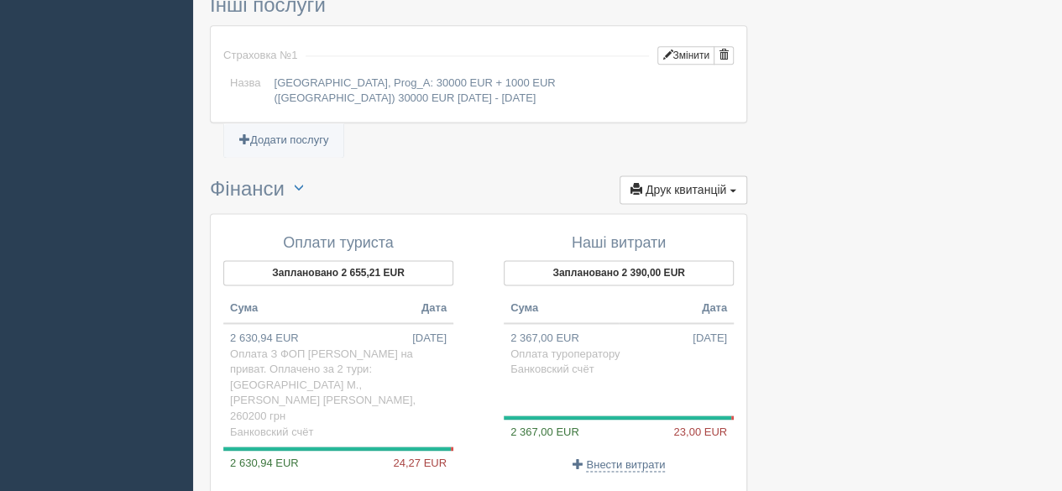
scroll to position [1200, 0]
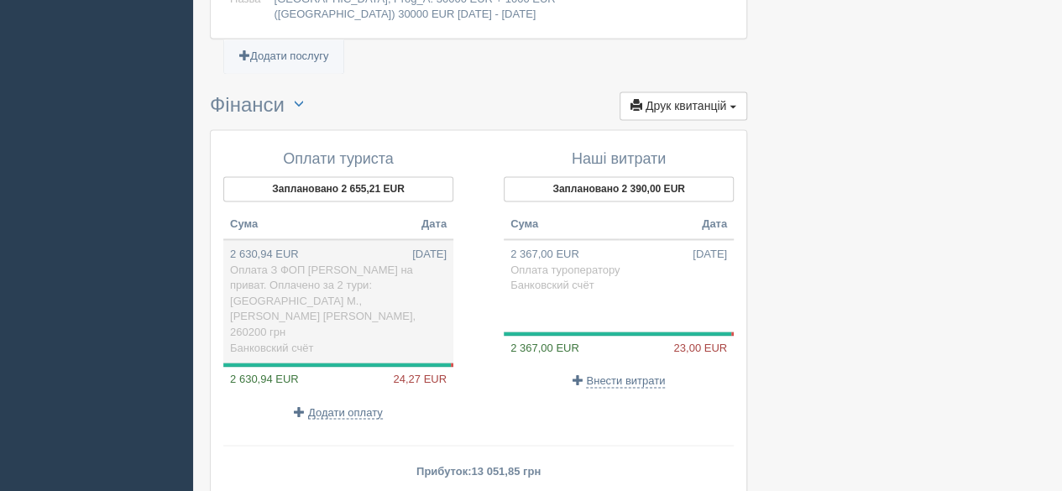
click at [309, 277] on span "Оплата З ФОП Крицький А.В. на приват. Оплачено за 2 тури: Бабик М., Шинкаренко …" at bounding box center [322, 301] width 185 height 75
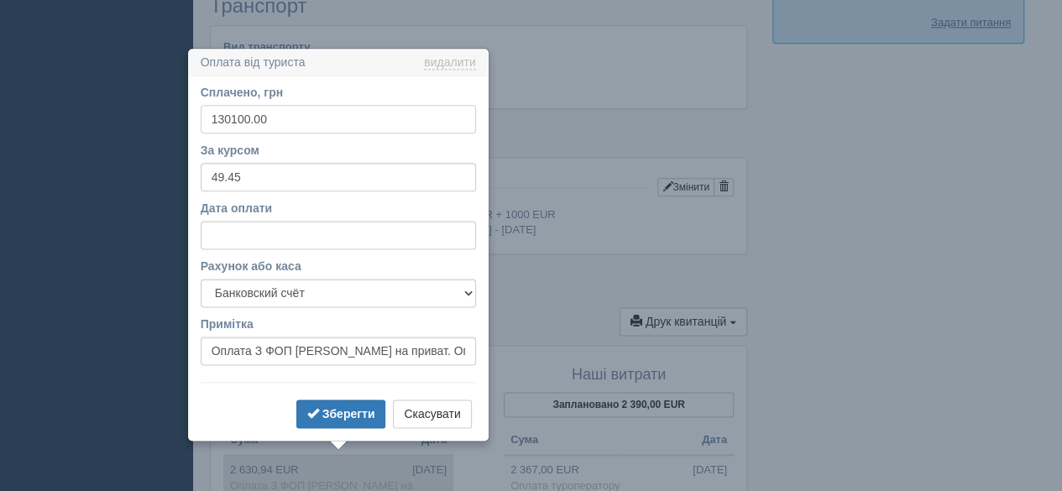
scroll to position [1032, 0]
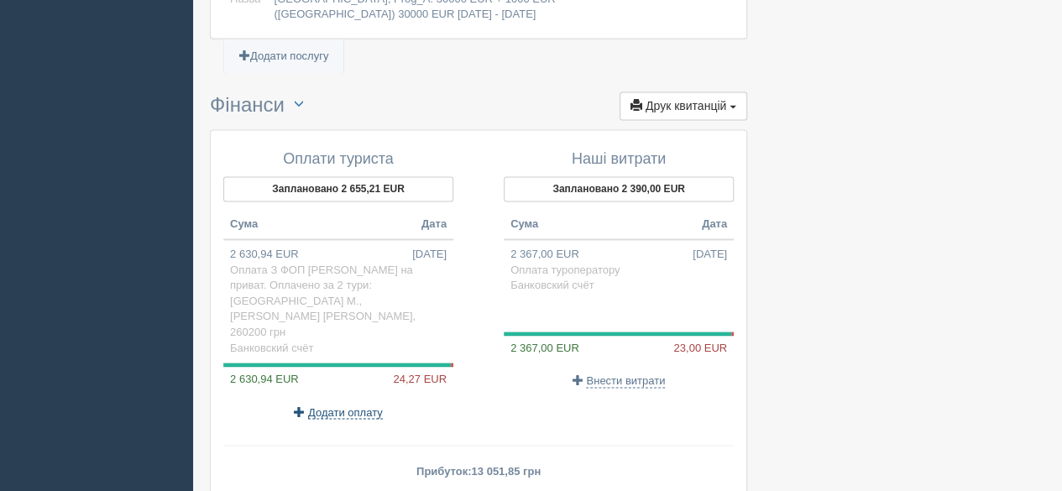
click at [321, 405] on span "Додати оплату" at bounding box center [345, 411] width 75 height 13
select select
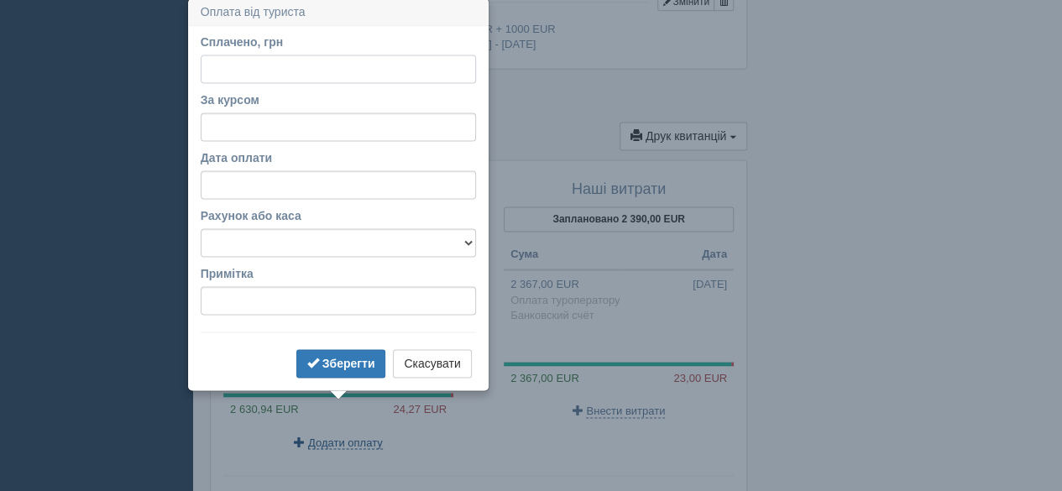
scroll to position [1168, 0]
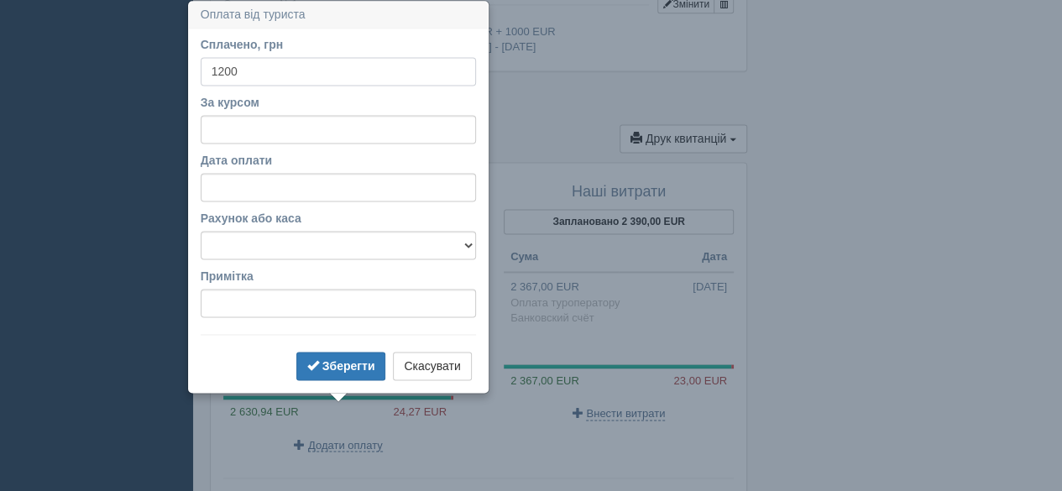
type input "1200"
click at [316, 125] on input "За курсом" at bounding box center [338, 129] width 275 height 29
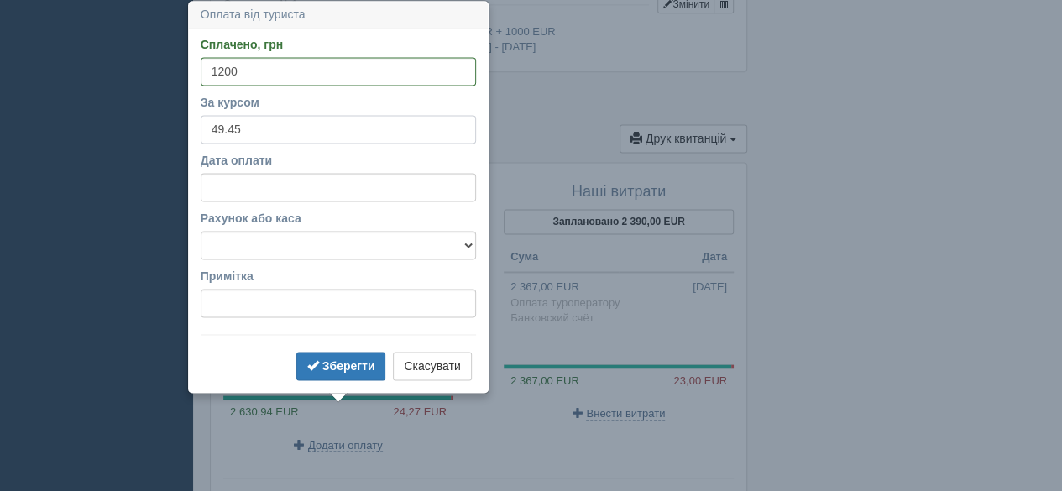
type input "49.45"
click at [256, 185] on input "Дата оплати" at bounding box center [338, 187] width 275 height 29
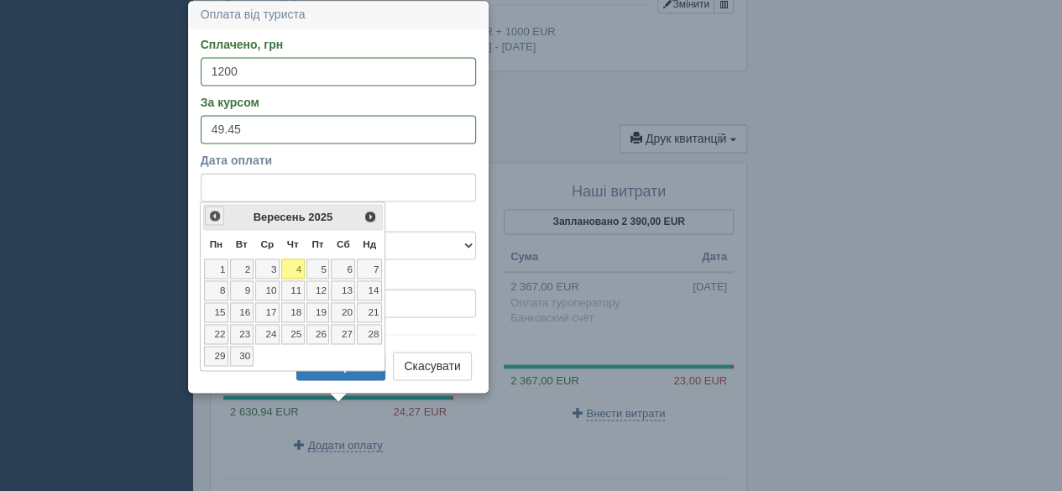
click at [211, 212] on span "<Попер" at bounding box center [214, 215] width 13 height 13
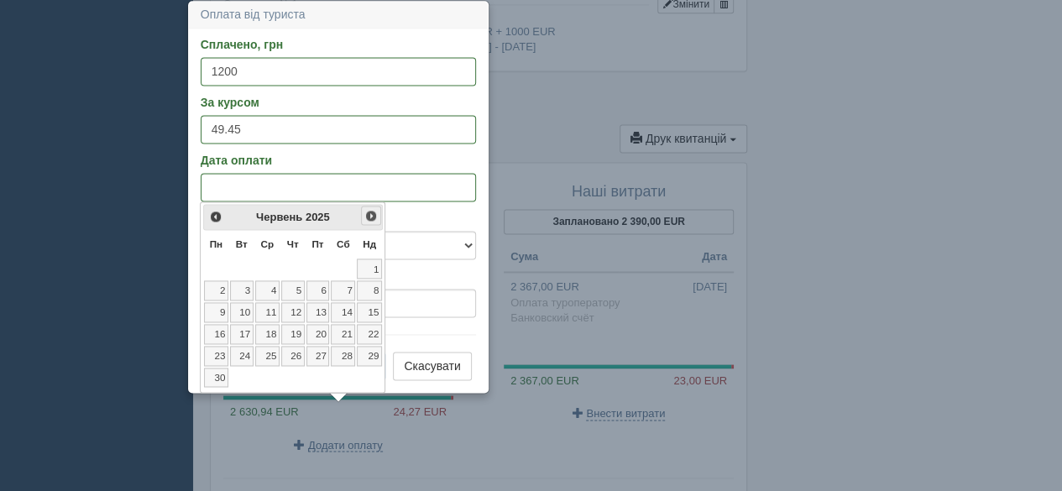
click at [375, 211] on span "Наст>" at bounding box center [370, 215] width 13 height 13
click at [317, 309] on link "18" at bounding box center [318, 312] width 24 height 20
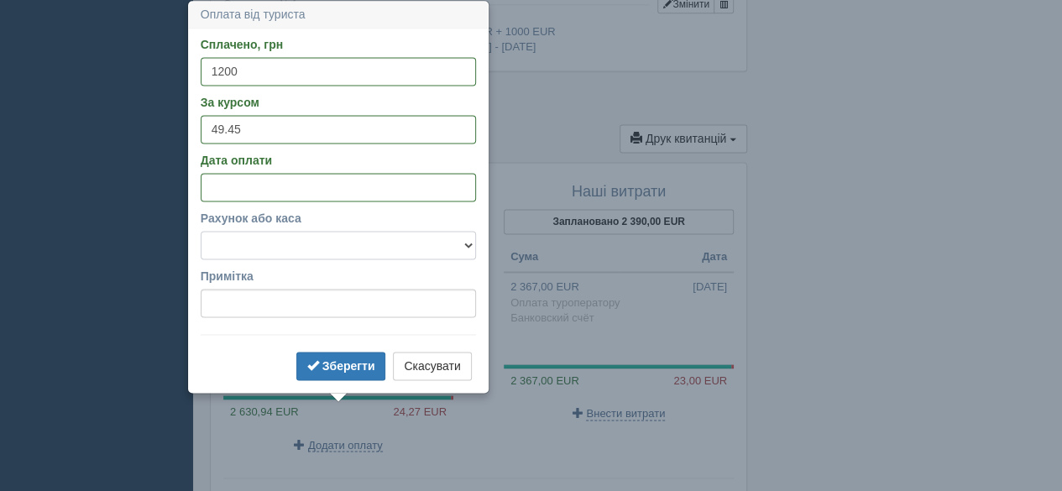
click at [272, 242] on select "Банковский счёт Наличная касса" at bounding box center [338, 245] width 275 height 29
select select "575"
click at [201, 231] on select "Банковский счёт Наличная касса" at bounding box center [338, 245] width 275 height 29
click at [327, 363] on b "Зберегти" at bounding box center [348, 365] width 53 height 13
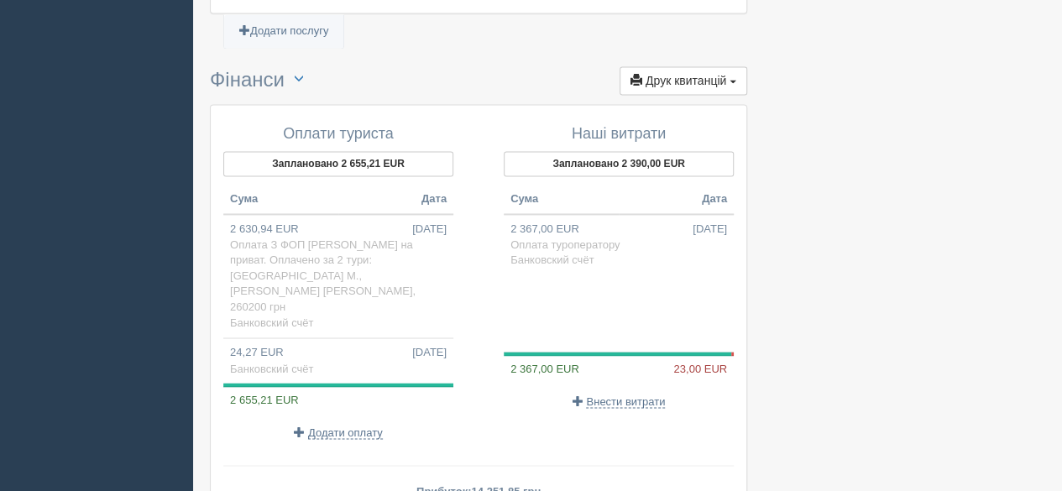
scroll to position [1251, 0]
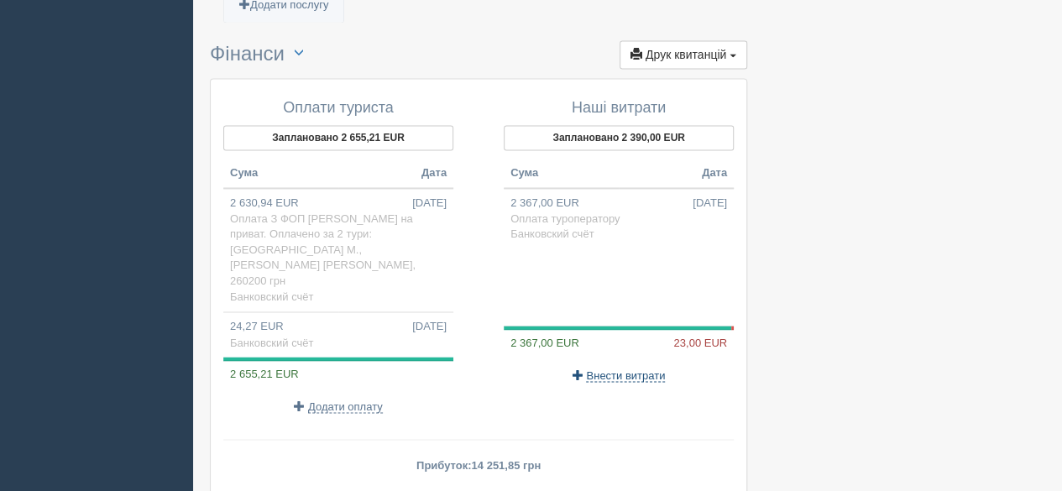
click at [628, 368] on span "Внести витрати" at bounding box center [625, 374] width 79 height 13
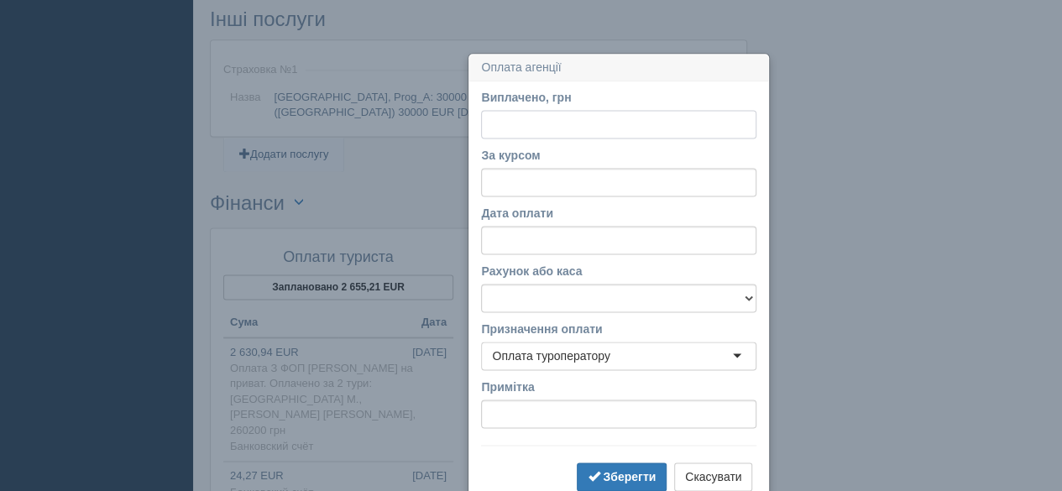
scroll to position [1155, 0]
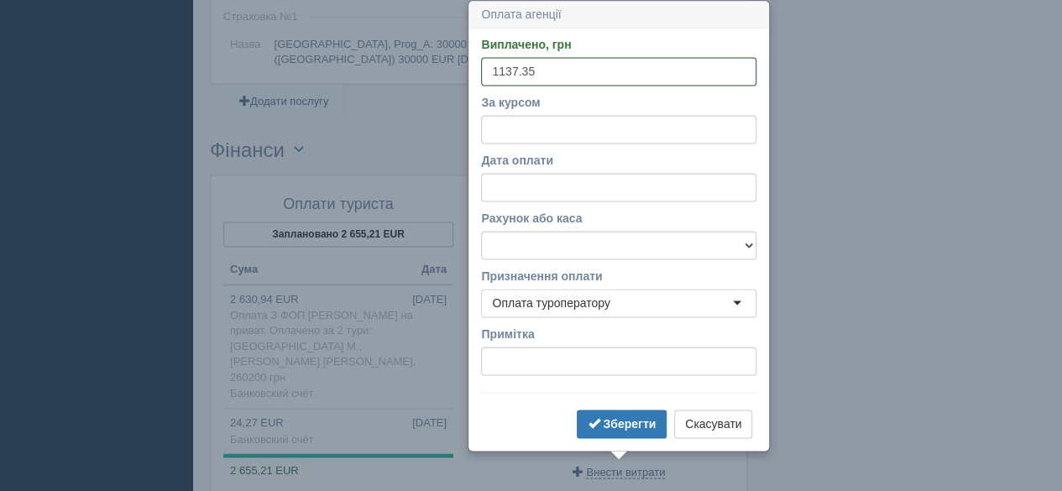
type input "1137.35"
click at [537, 121] on input "За курсом" at bounding box center [618, 129] width 275 height 29
type input "49.45"
click at [508, 197] on input "Дата оплати" at bounding box center [618, 187] width 275 height 29
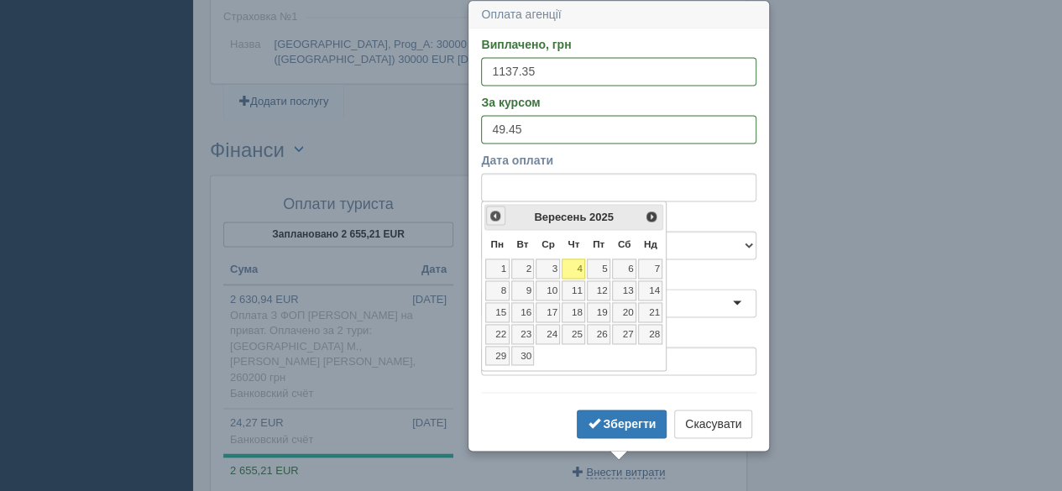
click at [488, 217] on span "<Попер" at bounding box center [494, 215] width 13 height 13
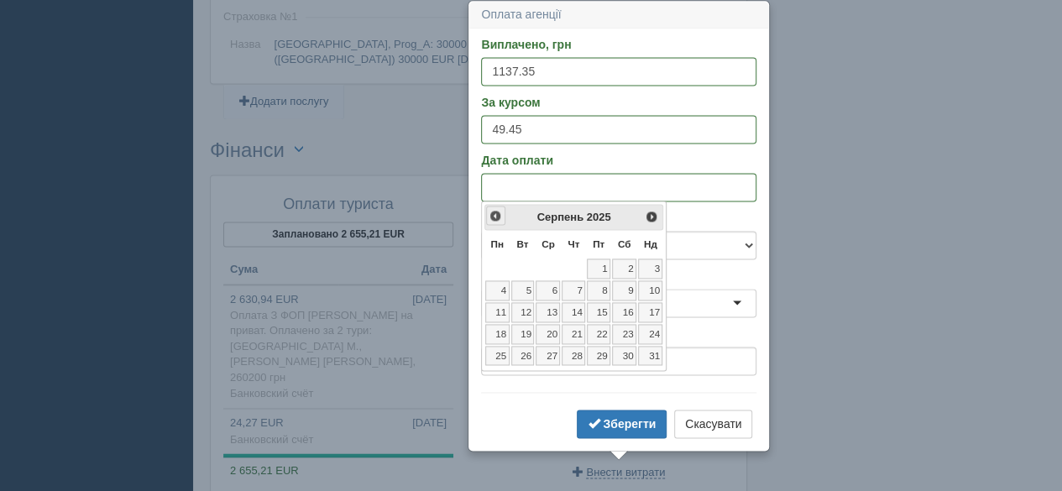
click at [488, 216] on span "<Попер" at bounding box center [494, 215] width 13 height 13
click at [638, 307] on link "20" at bounding box center [650, 312] width 25 height 20
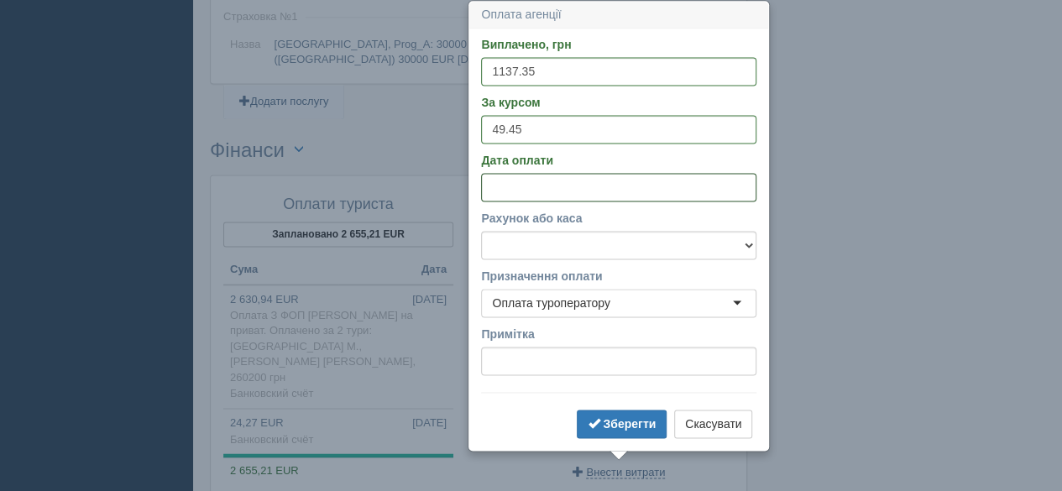
click at [559, 182] on input "Дата оплати" at bounding box center [618, 187] width 275 height 29
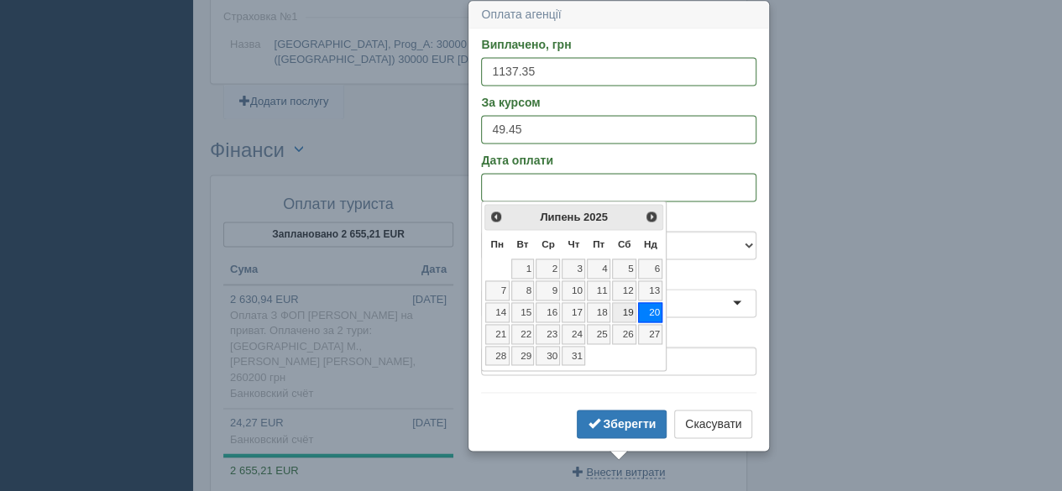
click at [629, 310] on link "19" at bounding box center [624, 312] width 24 height 20
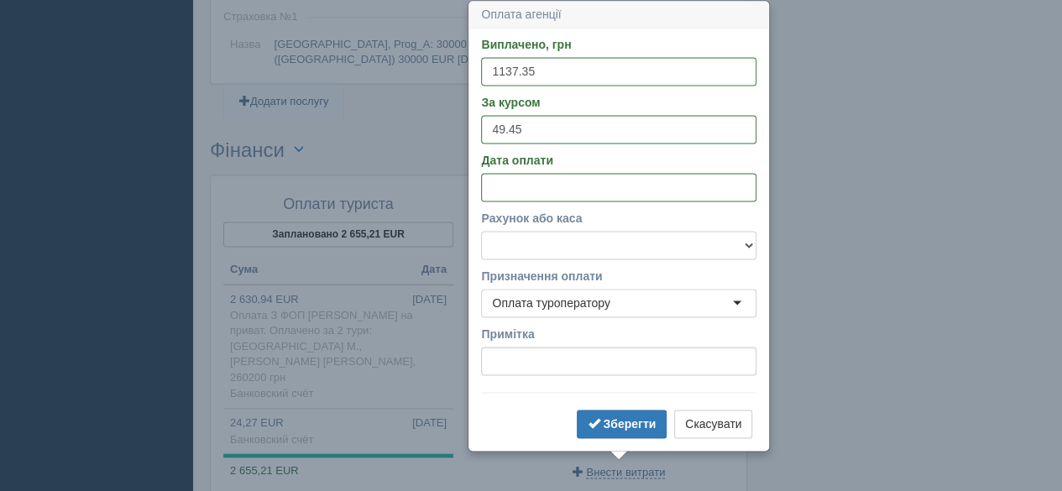
click at [626, 241] on select "Банковский счёт Наличная касса" at bounding box center [618, 245] width 275 height 29
select select "575"
click at [481, 231] on select "Банковский счёт Наличная касса" at bounding box center [618, 245] width 275 height 29
click at [645, 415] on button "Зберегти" at bounding box center [622, 424] width 90 height 29
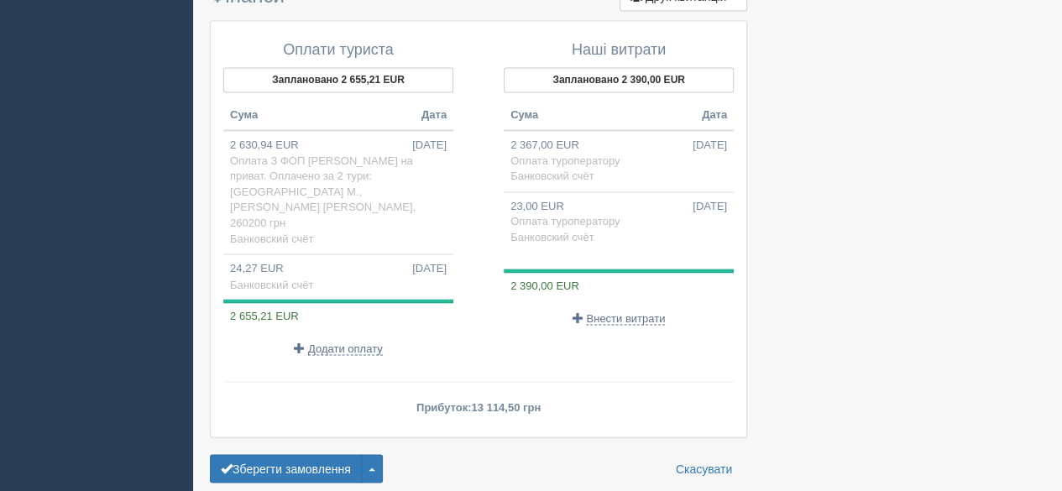
scroll to position [1323, 0]
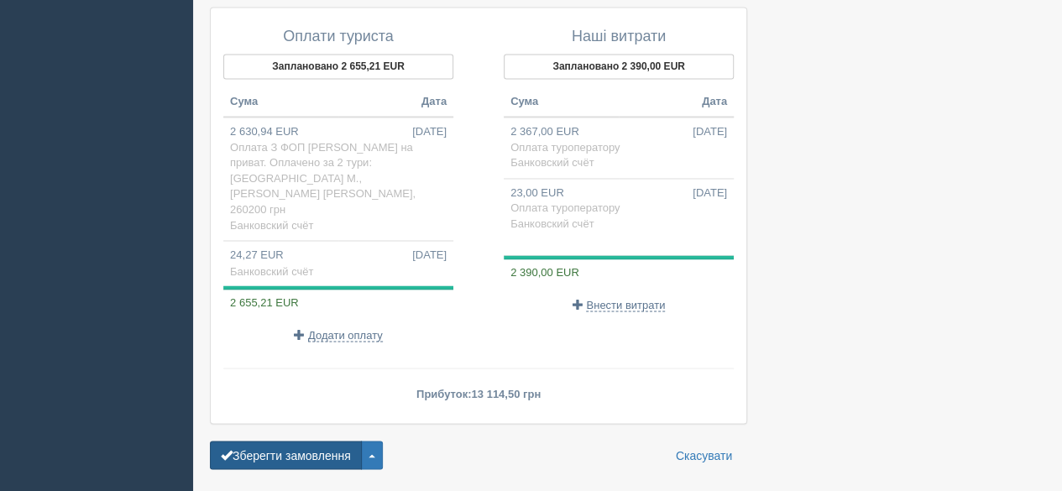
click at [269, 441] on button "Зберегти замовлення" at bounding box center [286, 455] width 152 height 29
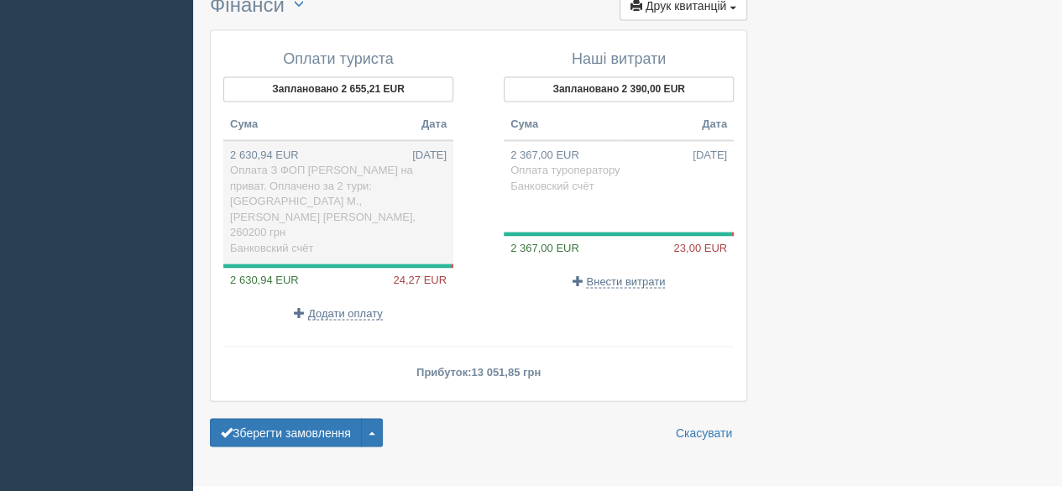
click at [299, 152] on td "2 630,94 EUR 18.07.2025 Оплата З ФОП Крицький А.В. на приват. Оплачено за 2 тур…" at bounding box center [338, 201] width 230 height 123
type input "130100.00"
type input "49.45"
select select "575"
type input "Оплата З ФОП [PERSON_NAME] на приват. Оплачено за 2 тури: [GEOGRAPHIC_DATA] М.,…"
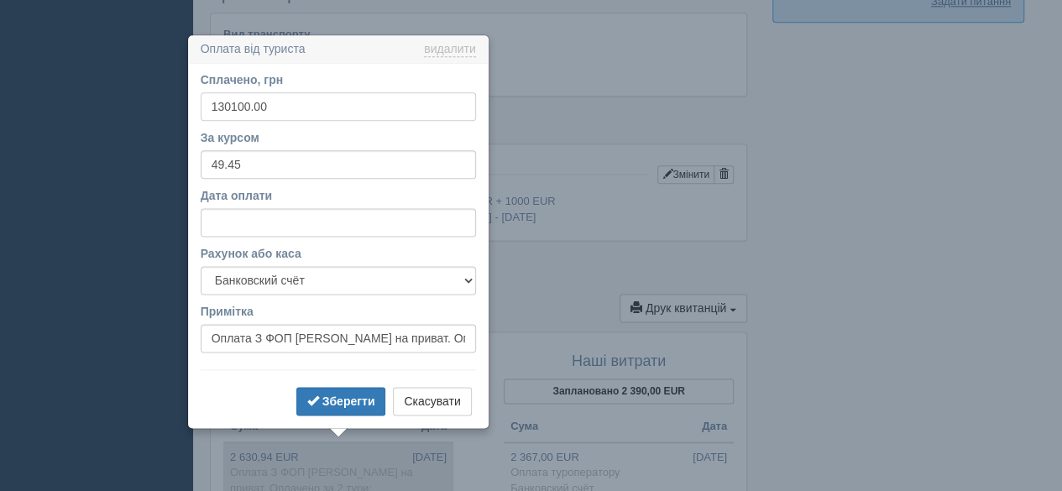
scroll to position [1040, 0]
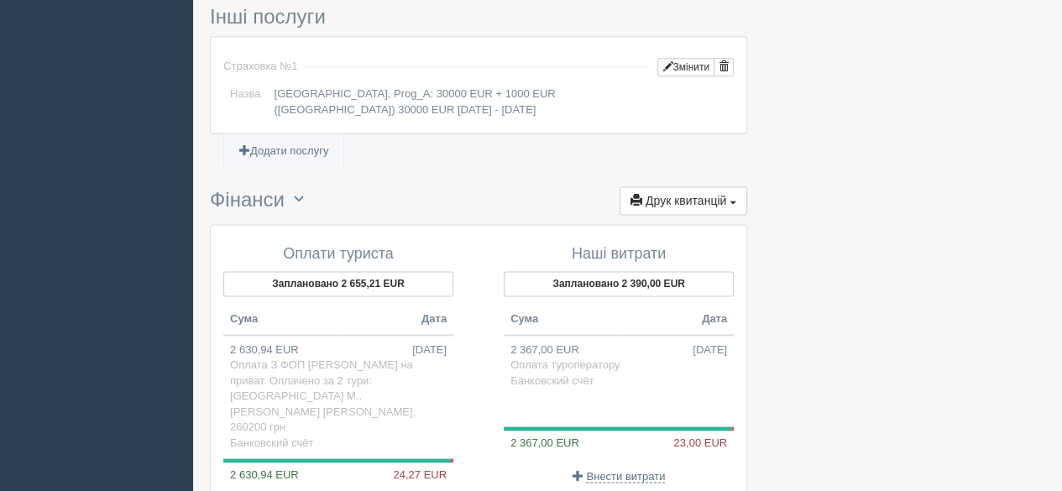
scroll to position [1208, 0]
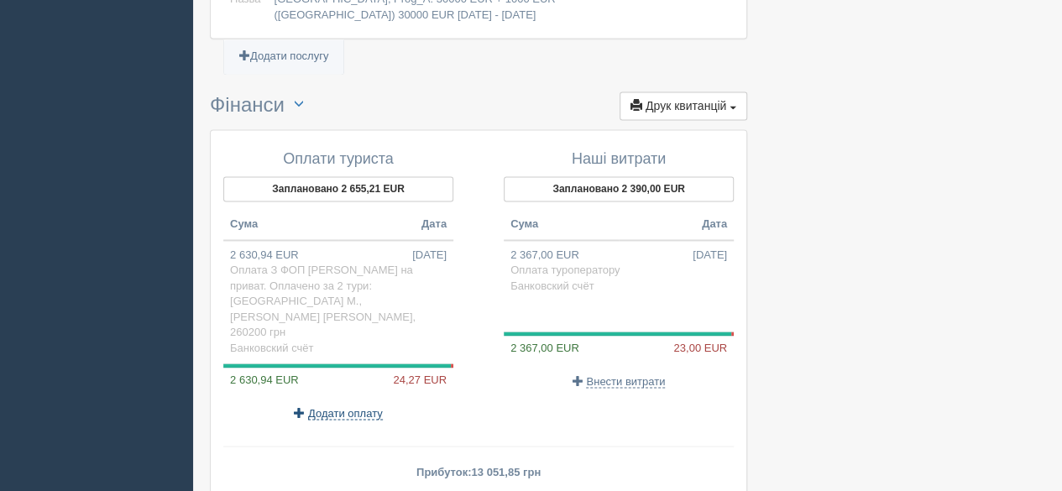
click at [353, 406] on span "Додати оплату" at bounding box center [345, 412] width 75 height 13
select select
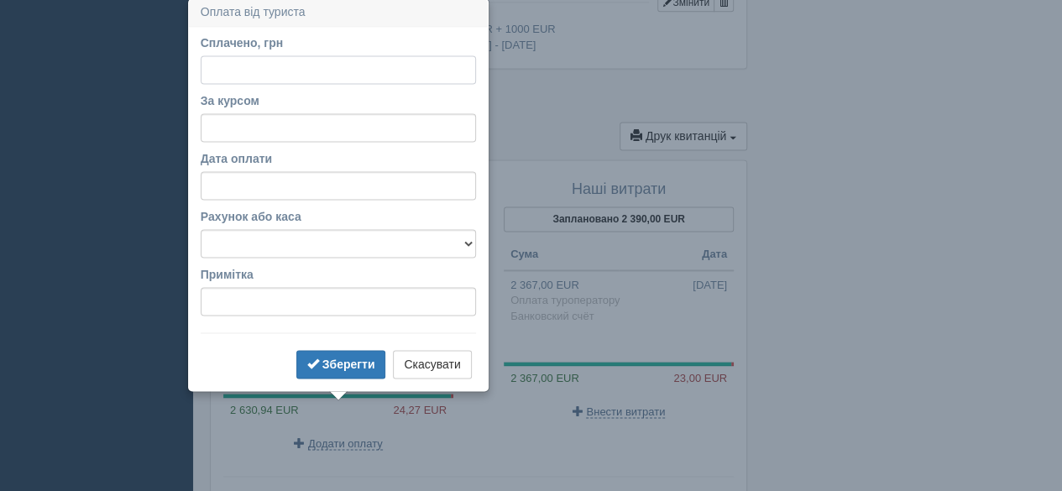
scroll to position [1175, 0]
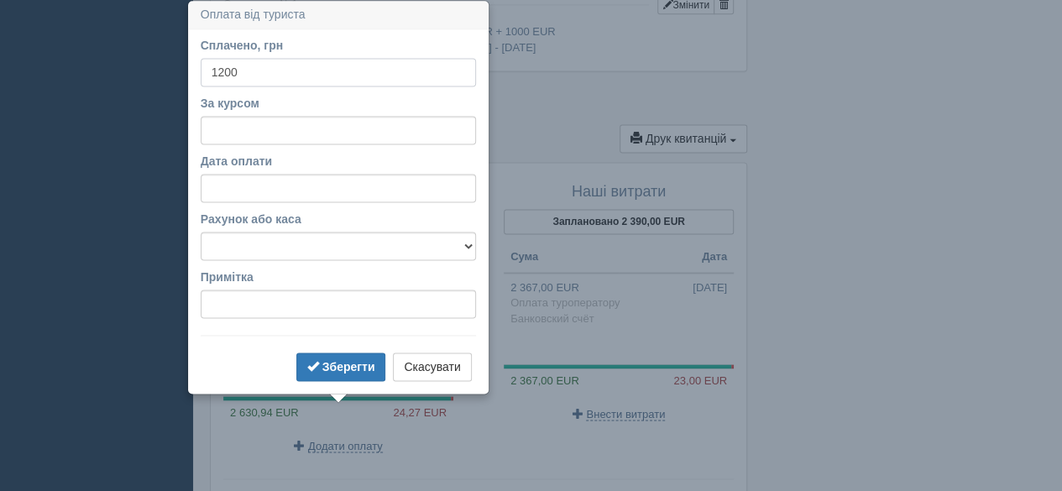
type input "1200"
click at [300, 120] on input "За курсом" at bounding box center [338, 130] width 275 height 29
type input "49.45"
click at [271, 187] on input "Дата оплати" at bounding box center [338, 188] width 275 height 29
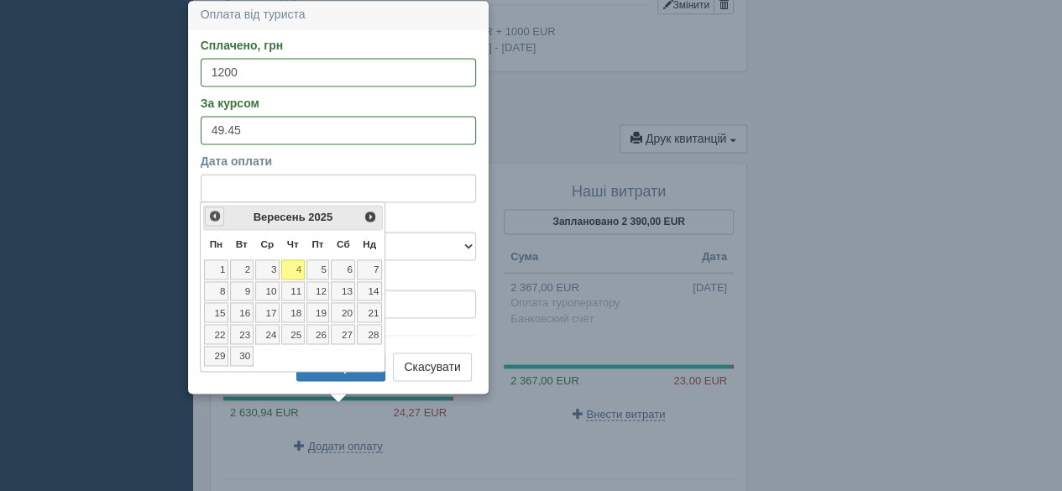
click at [212, 218] on span "<Попер" at bounding box center [214, 215] width 13 height 13
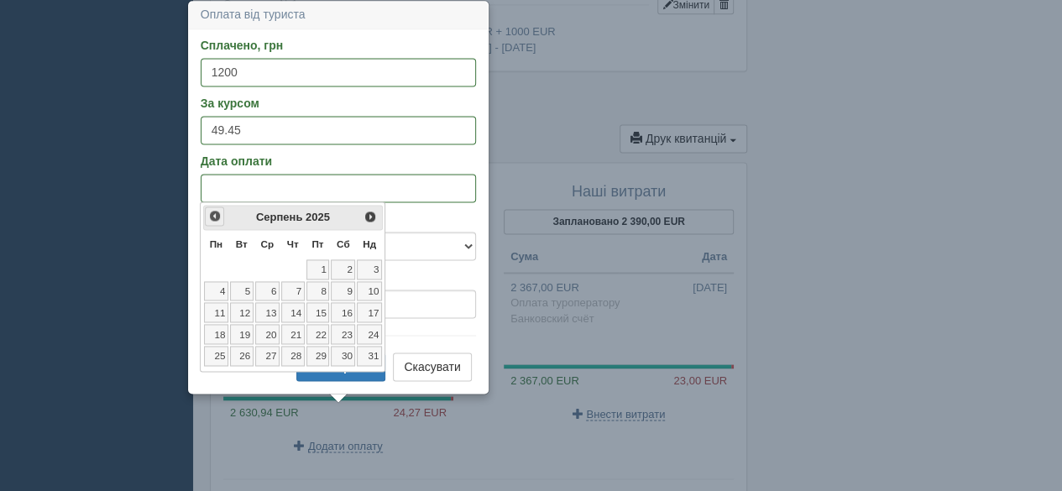
click at [212, 217] on span "<Попер" at bounding box center [214, 215] width 13 height 13
click at [322, 308] on link "18" at bounding box center [318, 312] width 24 height 20
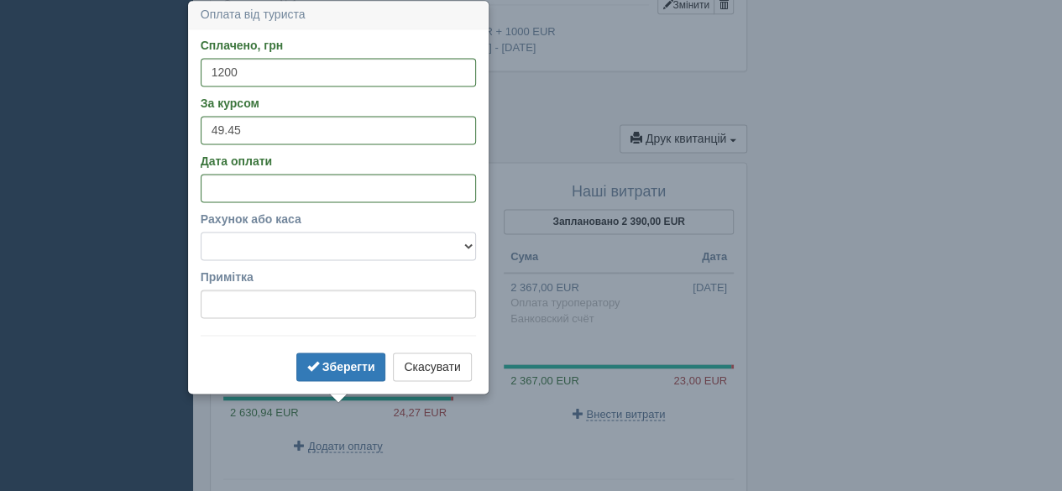
click at [258, 242] on select "Банковский счёт Наличная касса" at bounding box center [338, 246] width 275 height 29
select select "575"
click at [201, 232] on select "Банковский счёт Наличная касса" at bounding box center [338, 246] width 275 height 29
click at [339, 363] on b "Зберегти" at bounding box center [348, 366] width 53 height 13
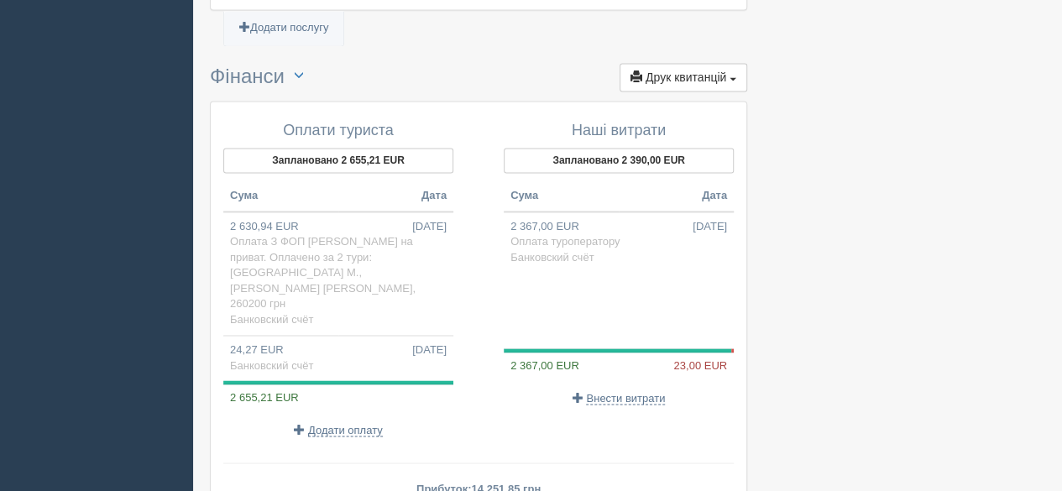
scroll to position [1259, 0]
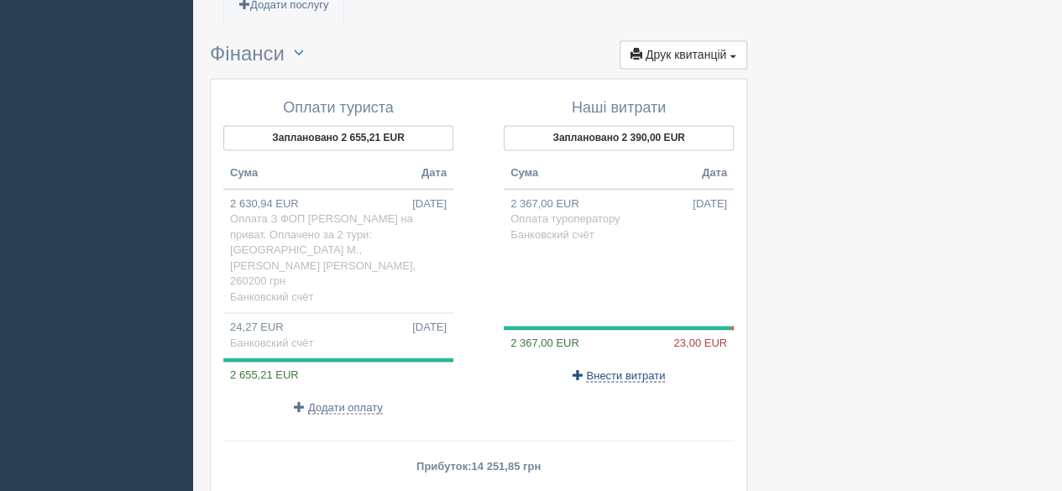
click at [643, 368] on span "Внести витрати" at bounding box center [625, 374] width 79 height 13
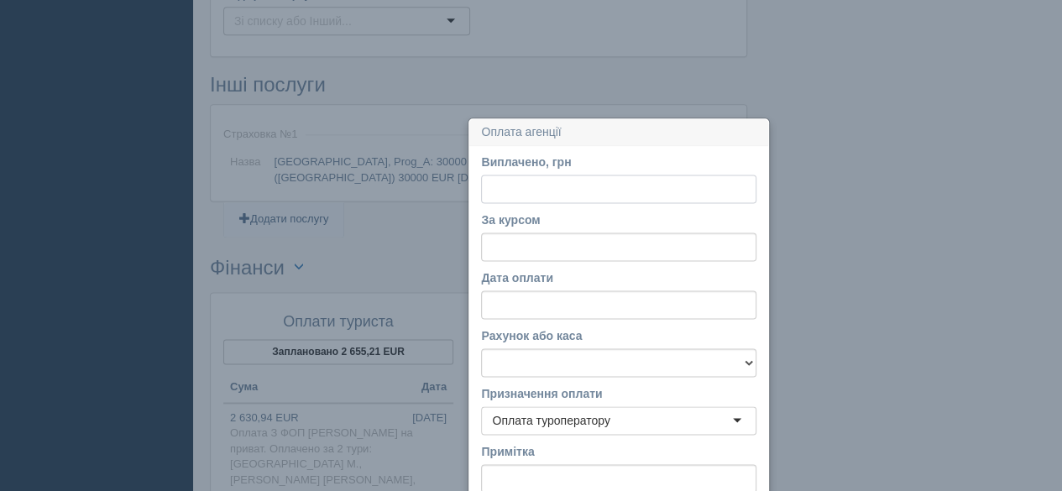
scroll to position [1162, 0]
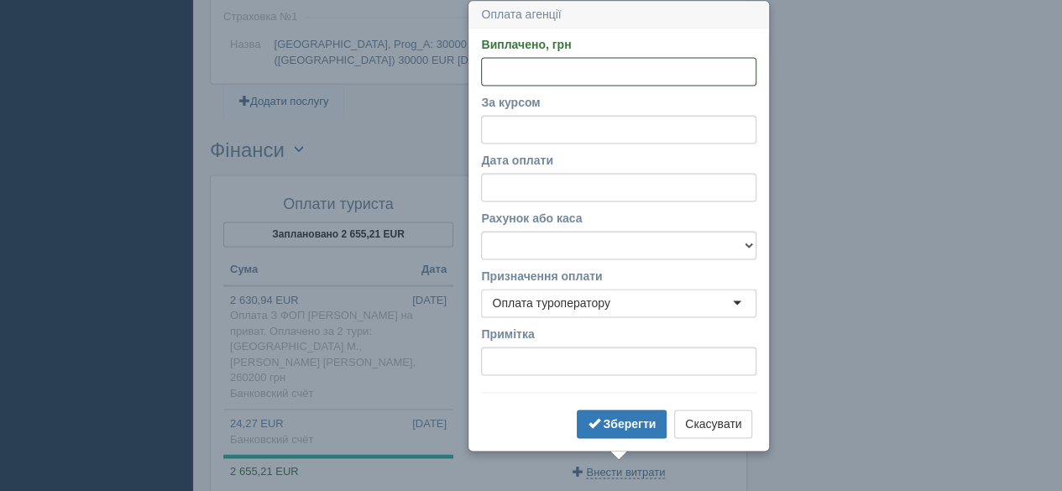
paste input "1.13735"
click at [503, 73] on input "1.13735" at bounding box center [618, 71] width 275 height 29
type input "1137.35"
click at [523, 126] on input "За курсом" at bounding box center [618, 129] width 275 height 29
type input "49.45"
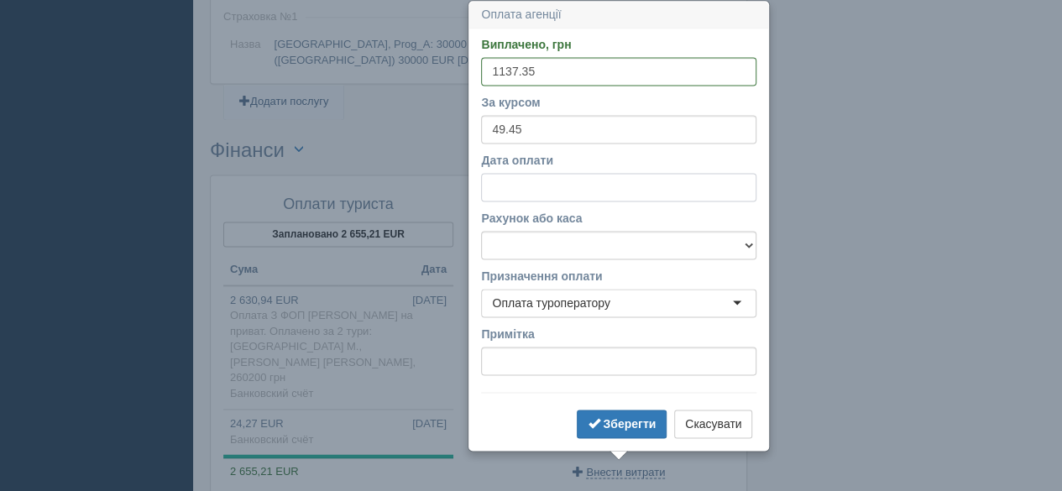
click at [551, 180] on input "Дата оплати" at bounding box center [618, 187] width 275 height 29
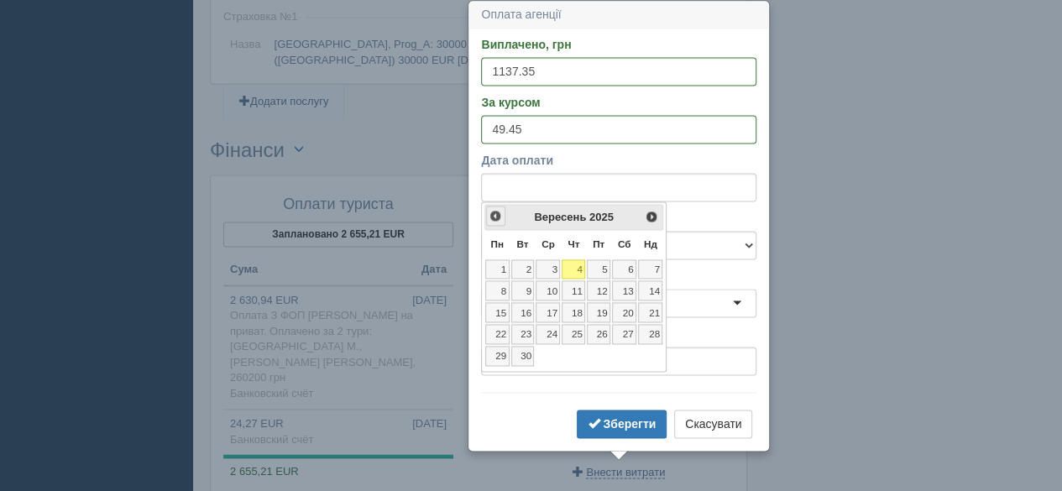
click at [492, 213] on span "<Попер" at bounding box center [494, 215] width 13 height 13
click at [635, 313] on link "19" at bounding box center [624, 312] width 24 height 20
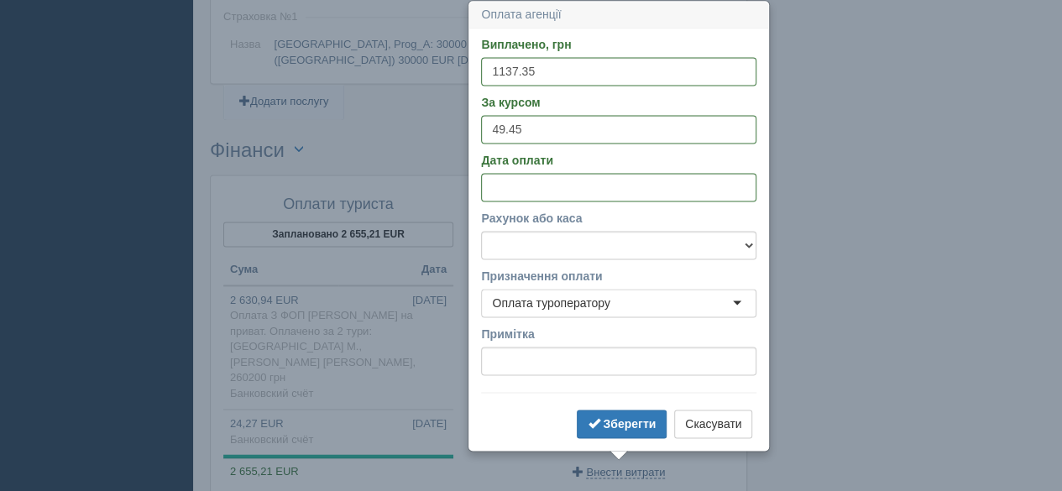
click at [645, 295] on div "Оплата туроператору" at bounding box center [618, 303] width 275 height 29
click at [658, 246] on select "Банковский счёт Наличная касса" at bounding box center [618, 245] width 275 height 29
select select "575"
click at [481, 231] on select "Банковский счёт Наличная касса" at bounding box center [618, 245] width 275 height 29
click at [627, 420] on b "Зберегти" at bounding box center [629, 423] width 53 height 13
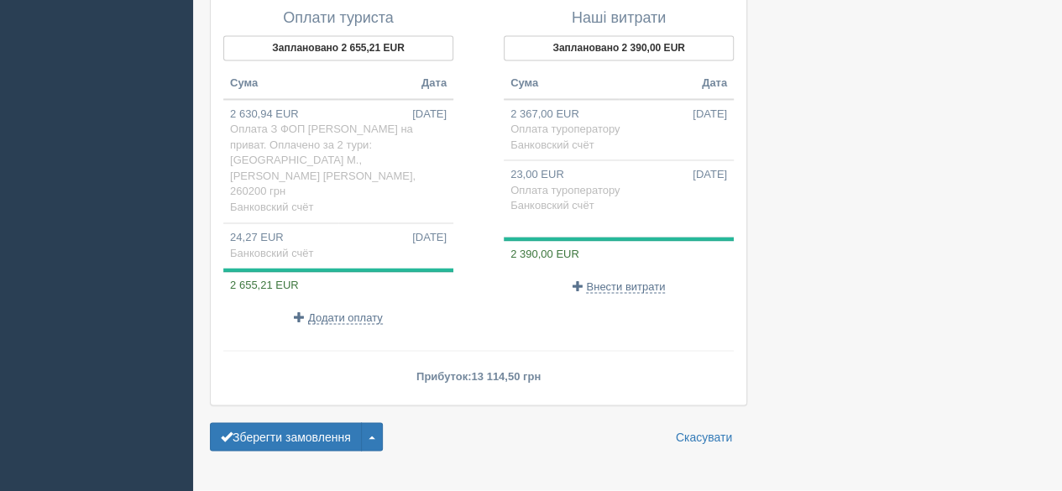
scroll to position [1353, 0]
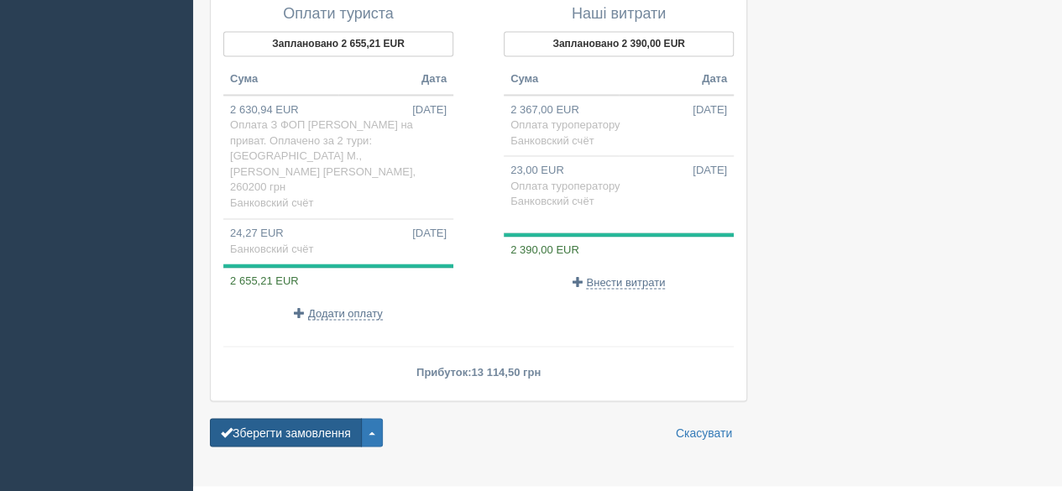
click at [287, 418] on button "Зберегти замовлення" at bounding box center [286, 432] width 152 height 29
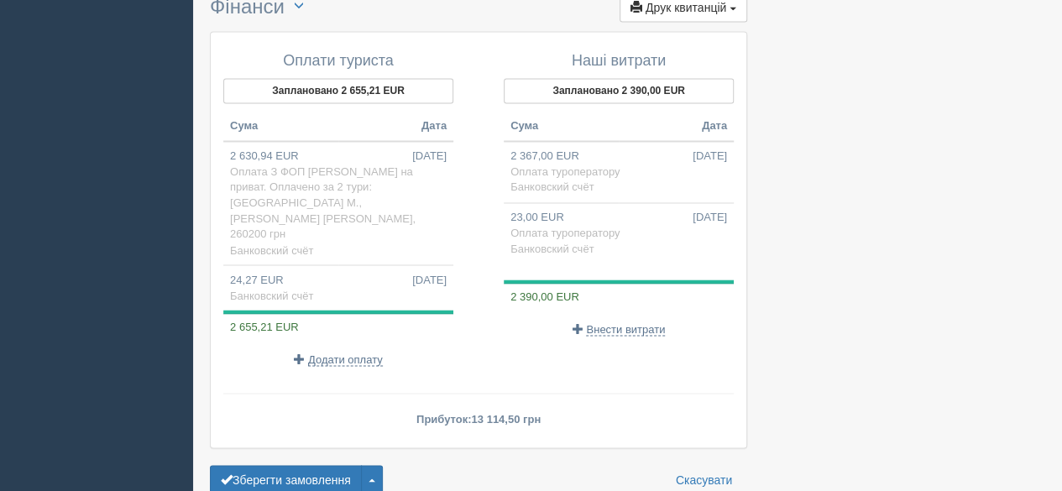
scroll to position [1396, 0]
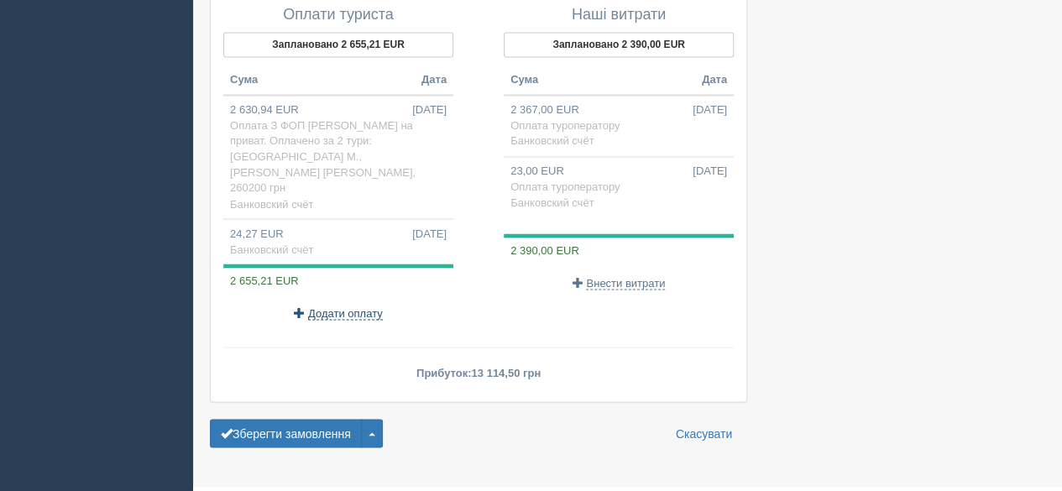
click at [341, 306] on span "Додати оплату" at bounding box center [345, 312] width 75 height 13
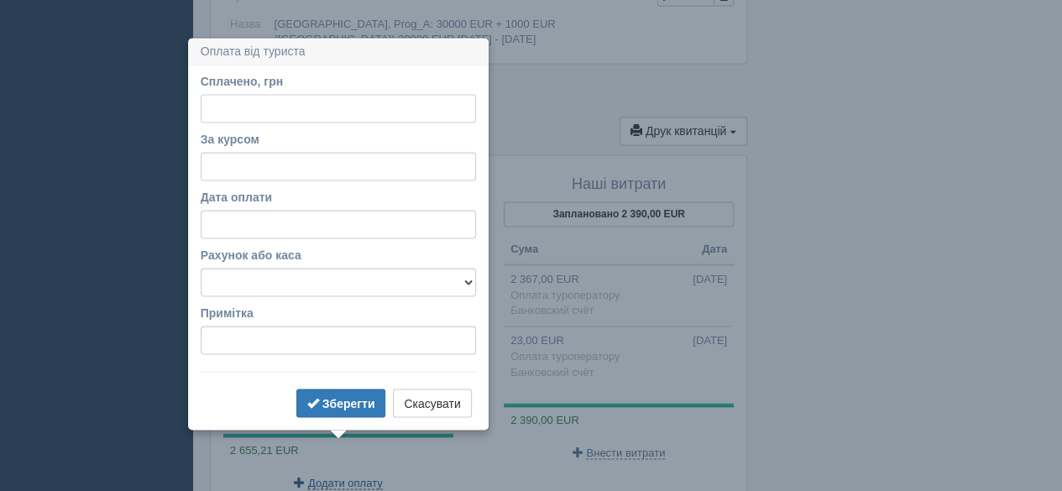
scroll to position [1263, 0]
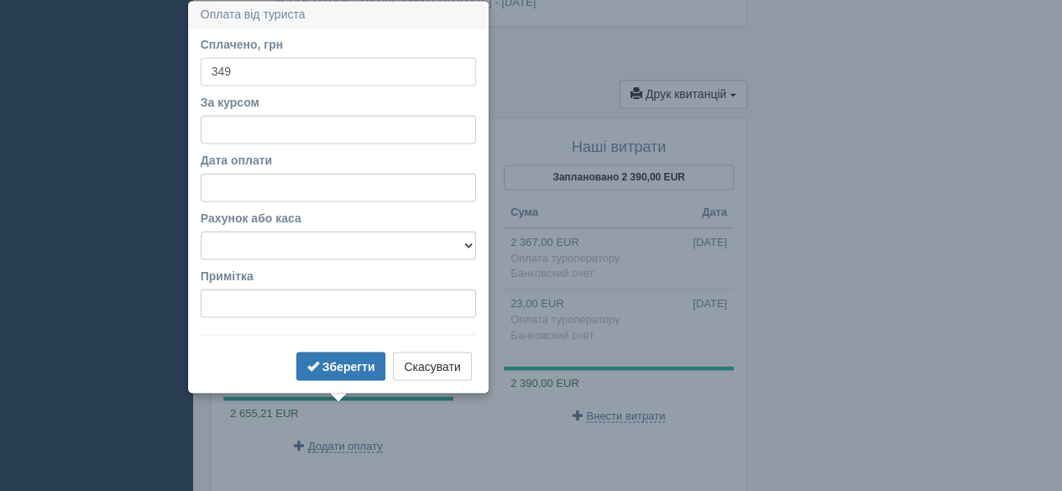
type input "349"
click at [259, 132] on input "За курсом" at bounding box center [338, 129] width 275 height 29
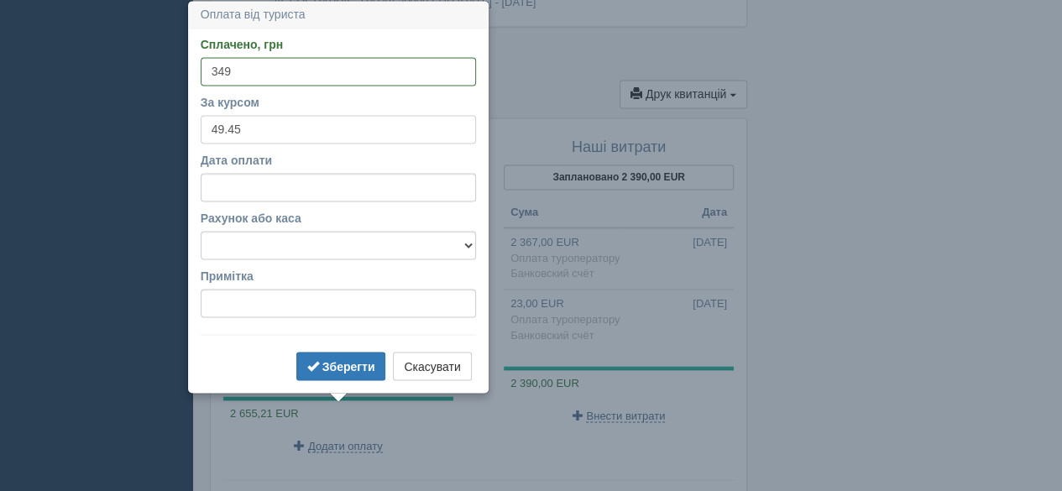
type input "49.45"
click at [263, 185] on input "Дата оплати" at bounding box center [338, 187] width 275 height 29
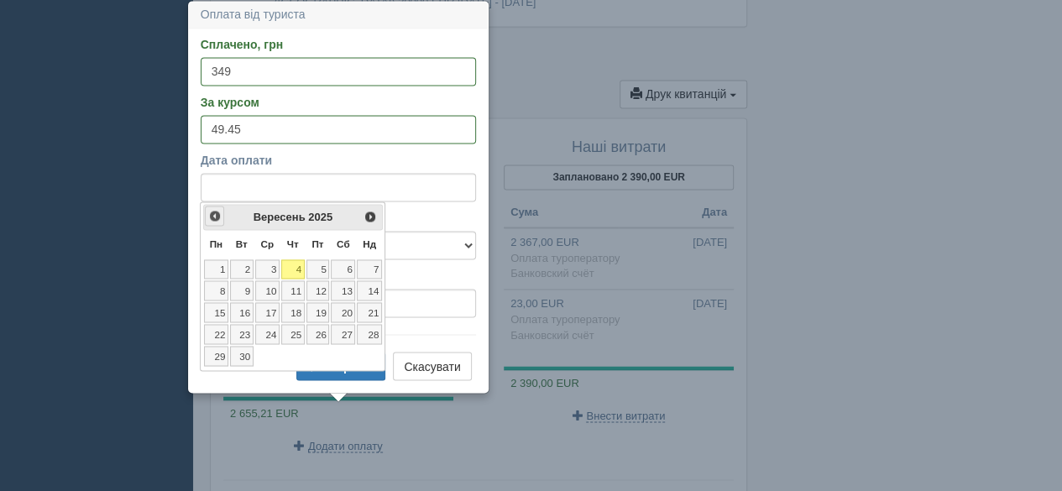
click at [217, 216] on span "<Попер" at bounding box center [214, 215] width 13 height 13
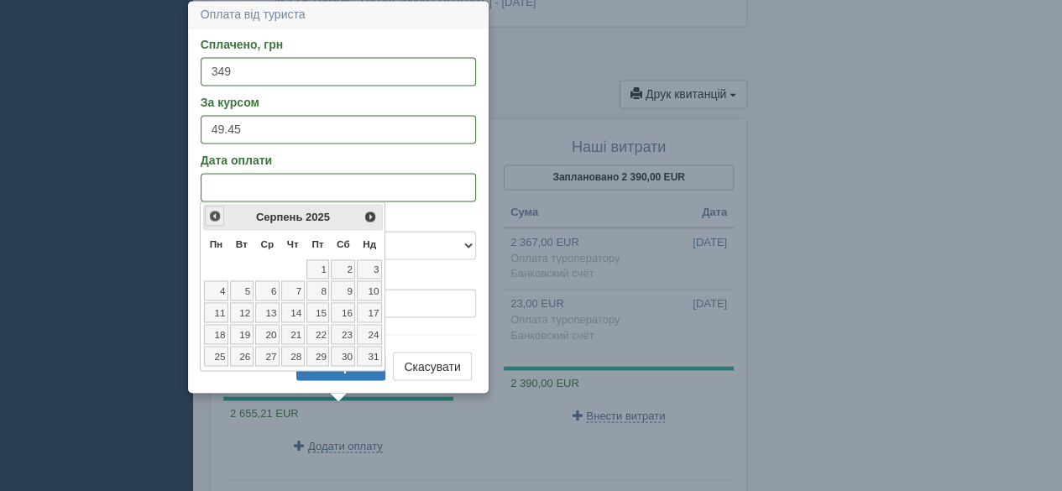
click at [216, 214] on span "<Попер" at bounding box center [214, 215] width 13 height 13
click at [371, 217] on span "Наст>" at bounding box center [370, 215] width 13 height 13
click at [248, 333] on link "22" at bounding box center [242, 334] width 24 height 20
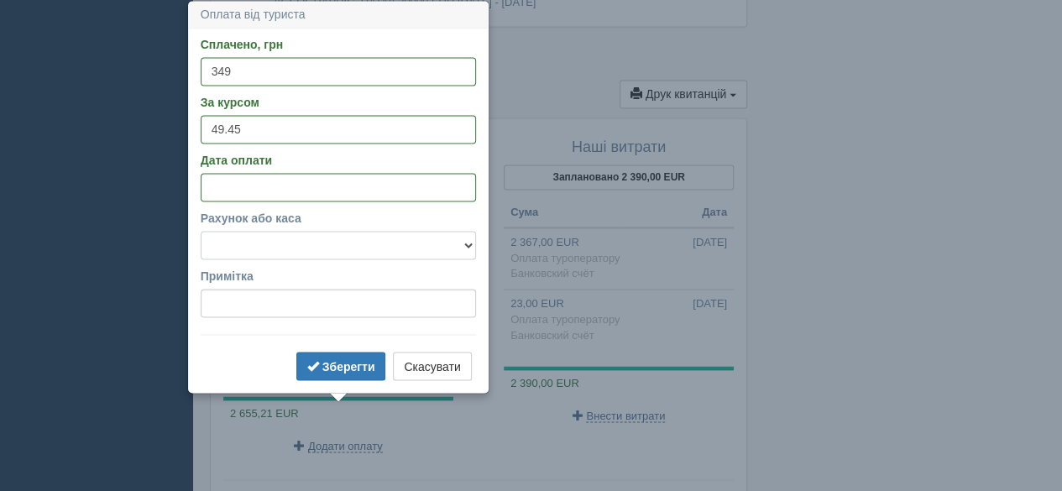
click at [292, 240] on select "Банковский счёт Наличная касса" at bounding box center [338, 245] width 275 height 29
select select "575"
click at [201, 231] on select "Банковский счёт Наличная касса" at bounding box center [338, 245] width 275 height 29
click at [334, 362] on b "Зберегти" at bounding box center [348, 365] width 53 height 13
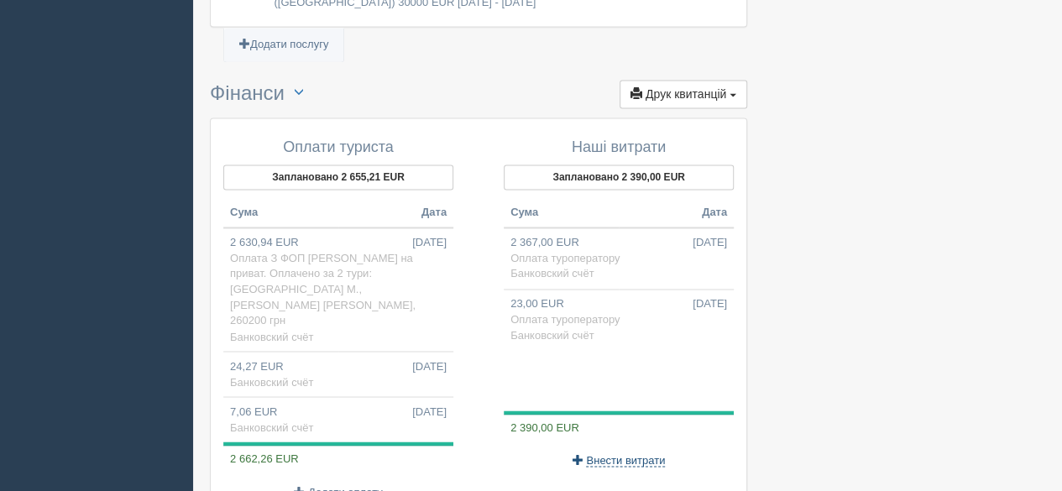
click at [655, 453] on span "Внести витрати" at bounding box center [625, 459] width 79 height 13
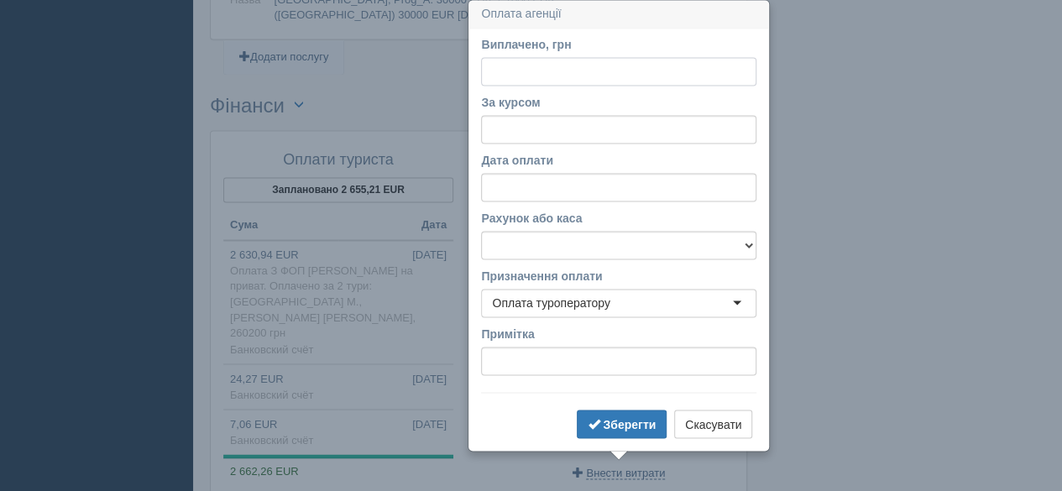
scroll to position [1250, 0]
paste input "348.60"
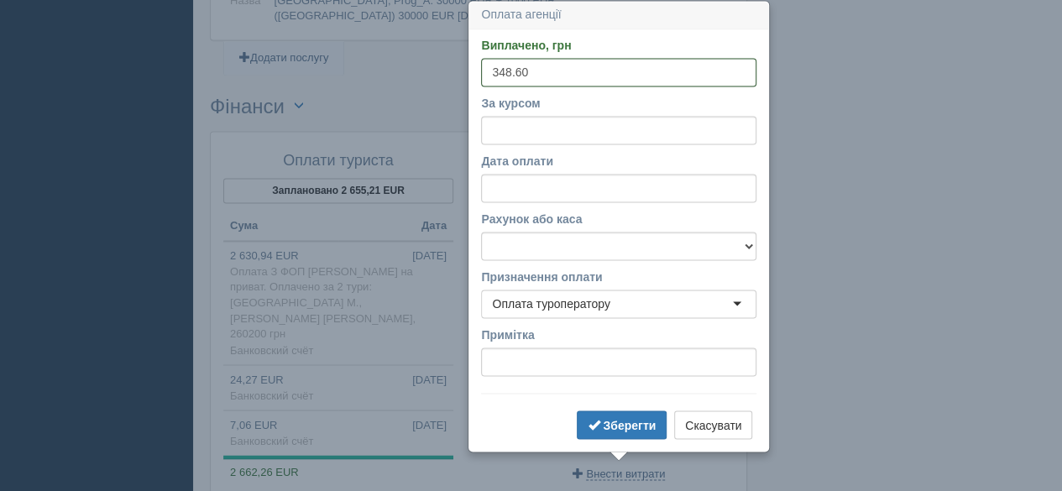
type input "348.60"
click at [535, 123] on input "За курсом" at bounding box center [618, 130] width 275 height 29
type input "49.45"
click at [517, 196] on input "Дата оплати" at bounding box center [618, 188] width 275 height 29
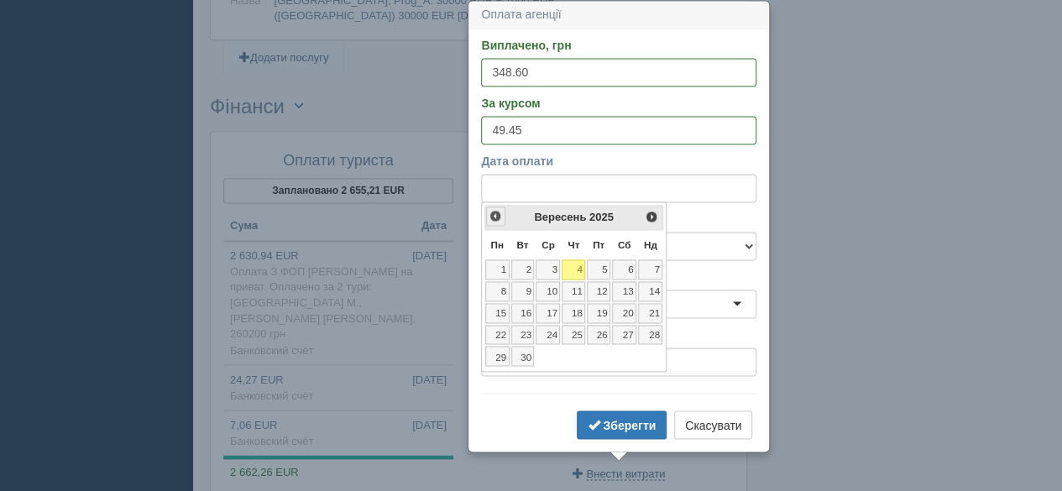
click at [491, 216] on span "<Попер" at bounding box center [494, 215] width 13 height 13
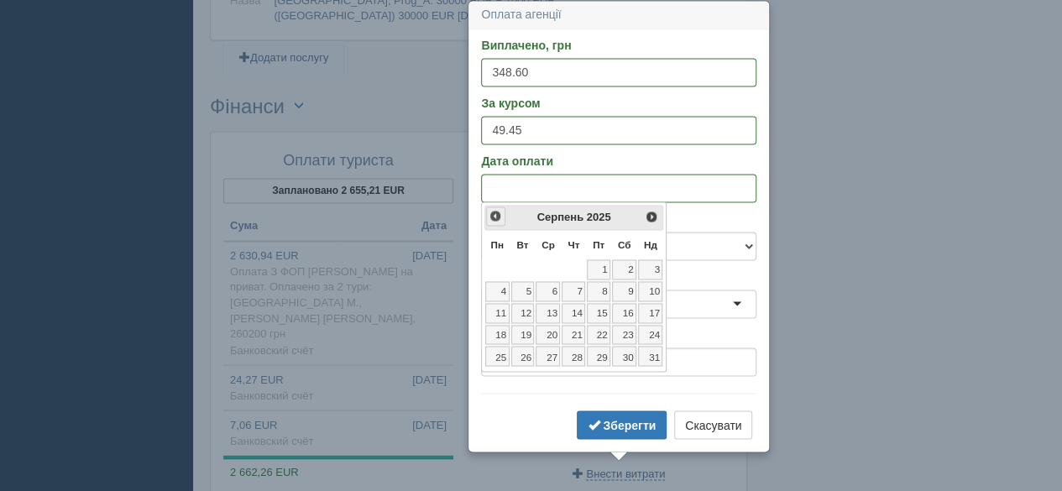
click at [491, 216] on span "<Попер" at bounding box center [494, 215] width 13 height 13
click at [524, 326] on link "22" at bounding box center [523, 335] width 24 height 20
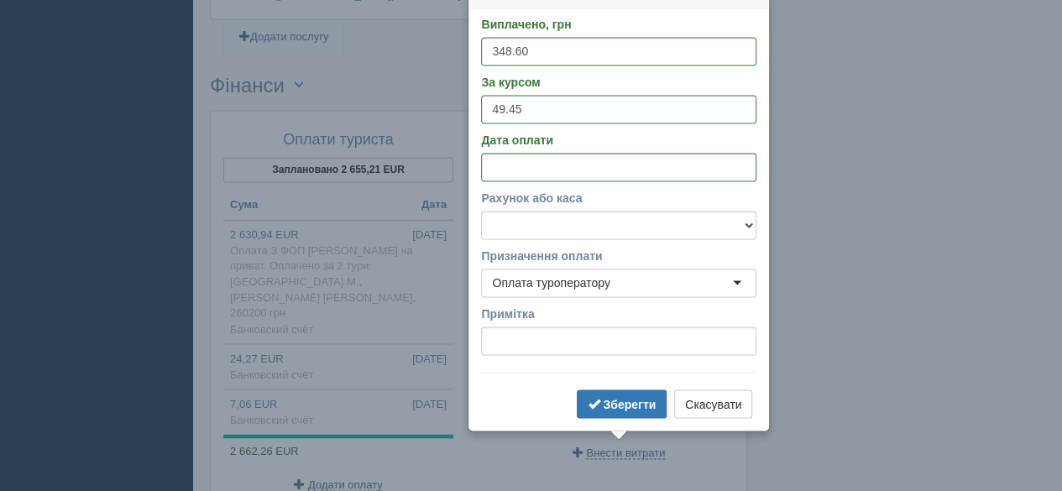
scroll to position [1334, 0]
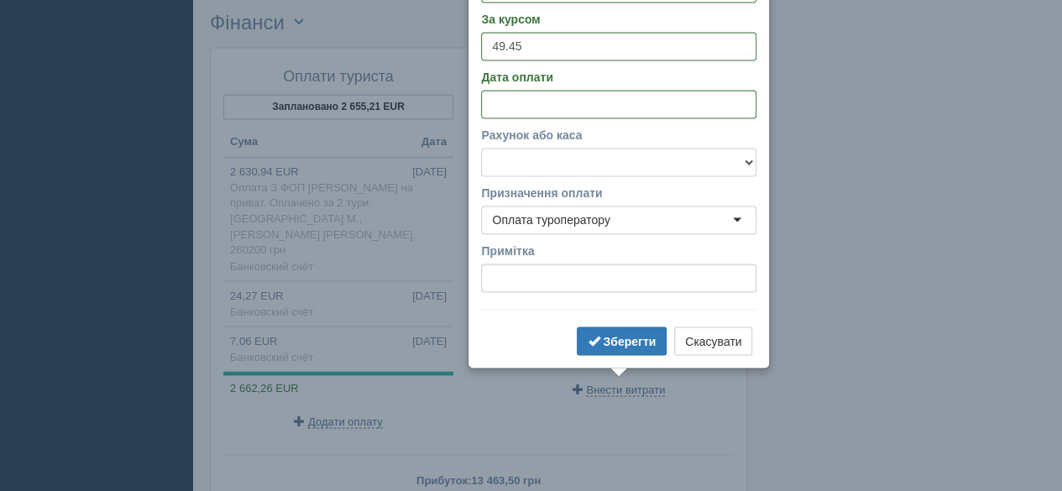
click at [532, 163] on select "Банковский счёт Наличная касса" at bounding box center [618, 162] width 275 height 29
select select "575"
click at [481, 148] on select "Банковский счёт Наличная касса" at bounding box center [618, 162] width 275 height 29
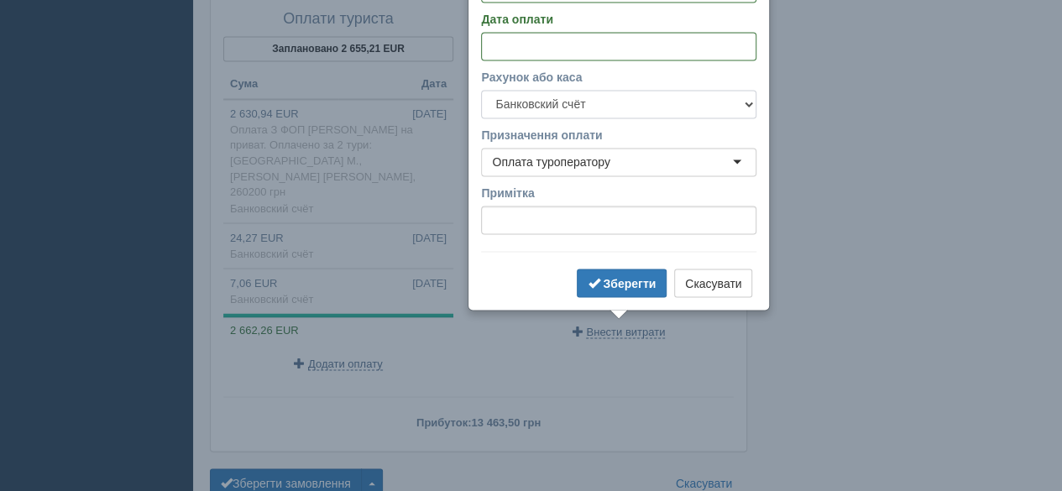
scroll to position [1418, 0]
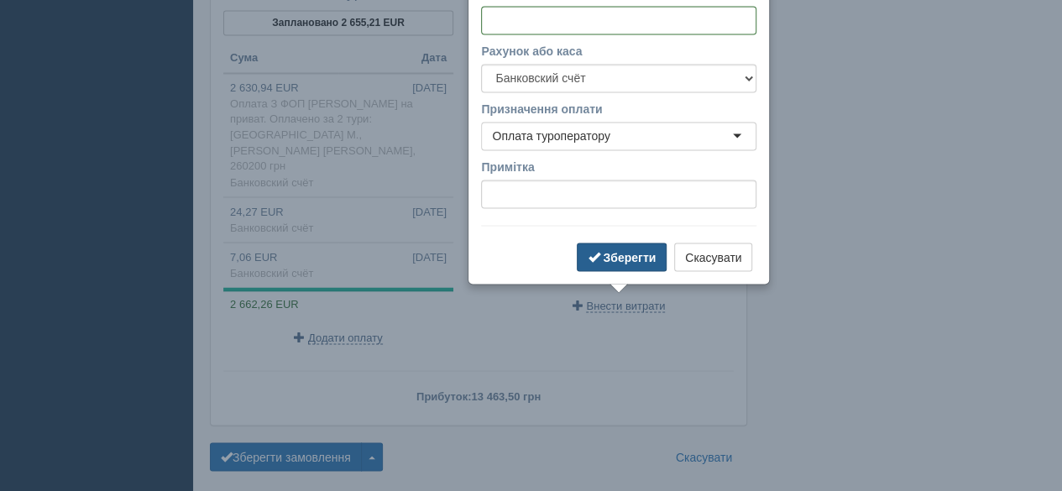
click at [639, 253] on b "Зберегти" at bounding box center [629, 256] width 53 height 13
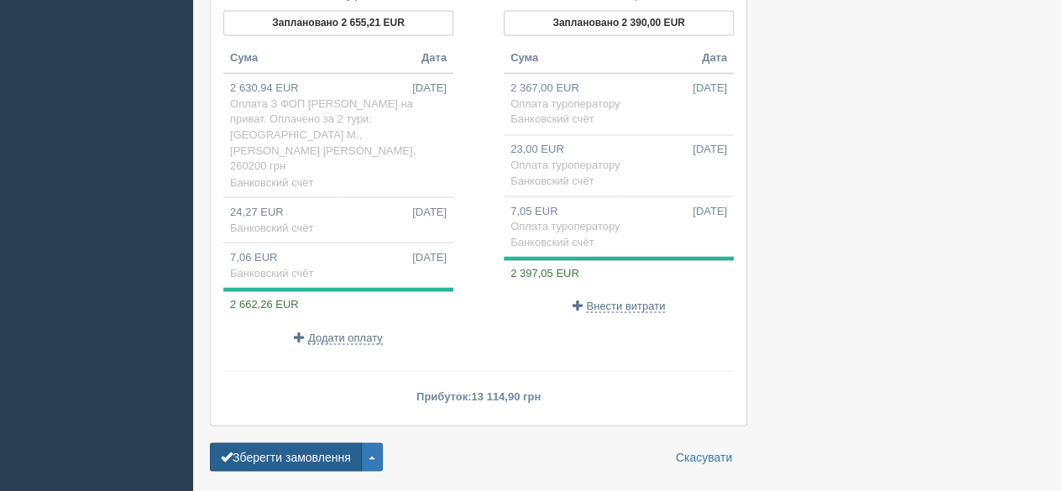
click at [269, 442] on button "Зберегти замовлення" at bounding box center [286, 456] width 152 height 29
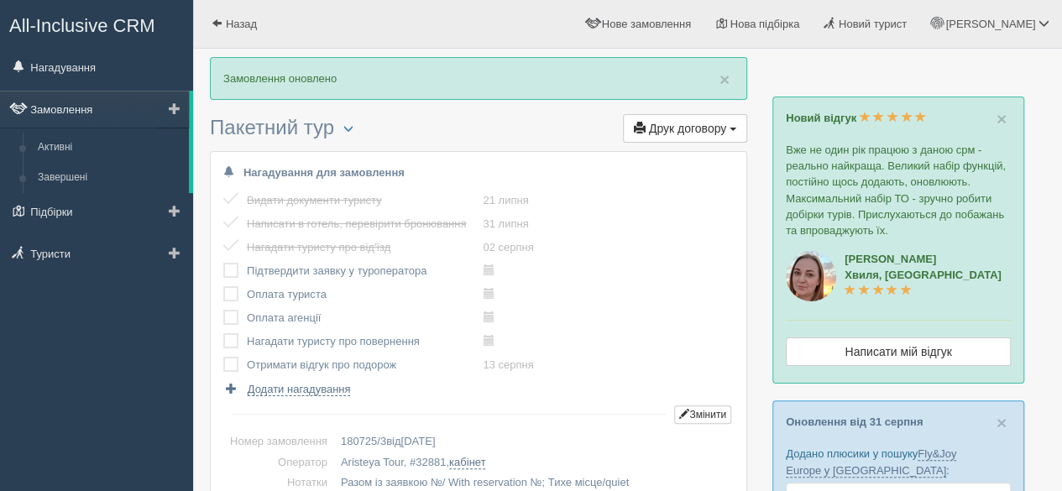
click at [77, 107] on link "Замовлення" at bounding box center [94, 109] width 189 height 37
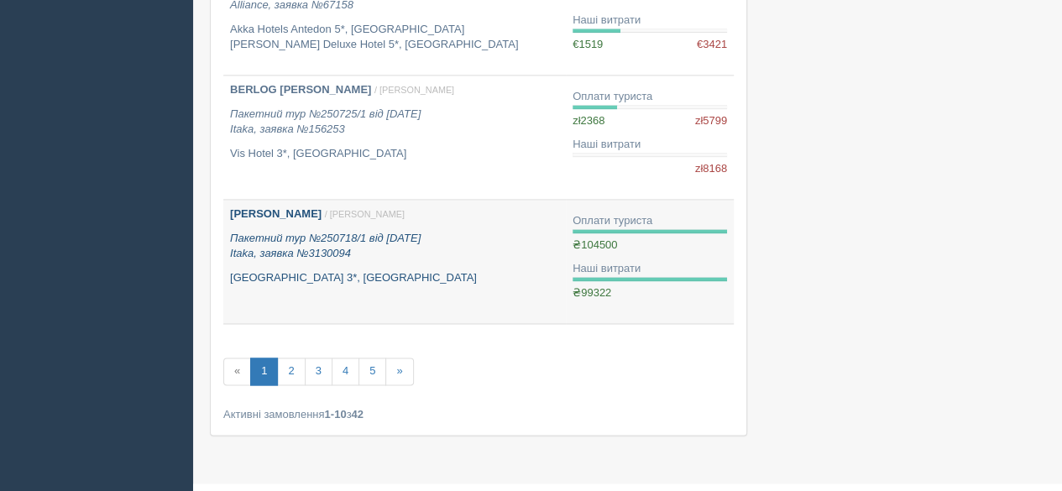
scroll to position [1141, 0]
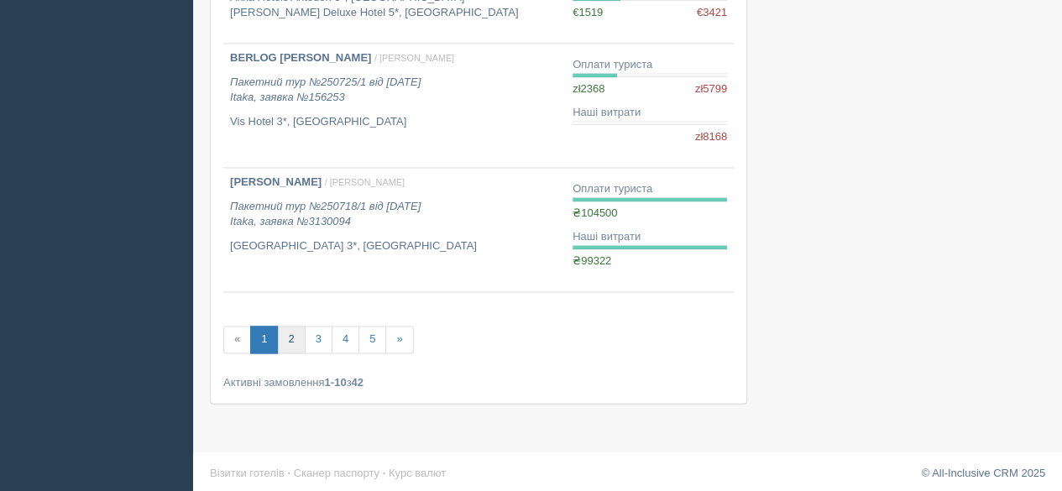
click at [295, 340] on link "2" at bounding box center [291, 340] width 28 height 28
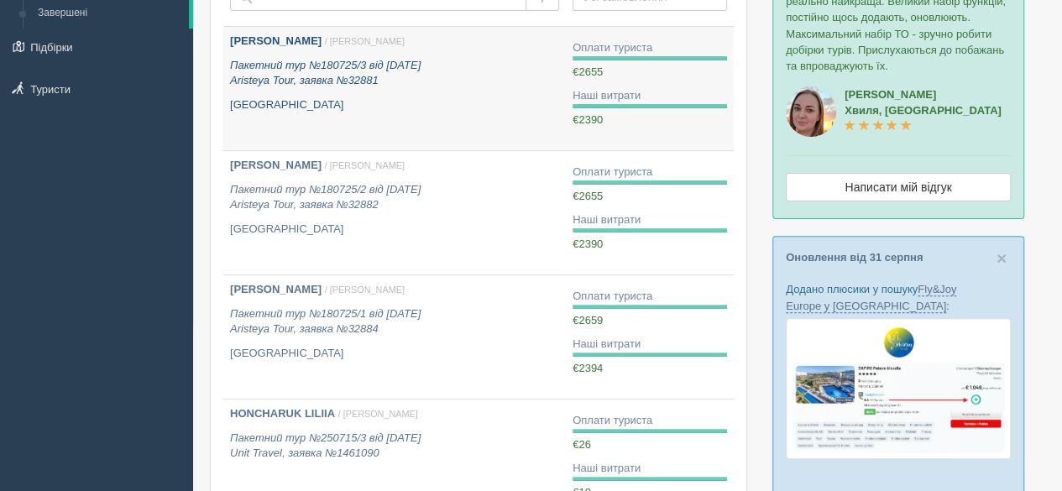
scroll to position [168, 0]
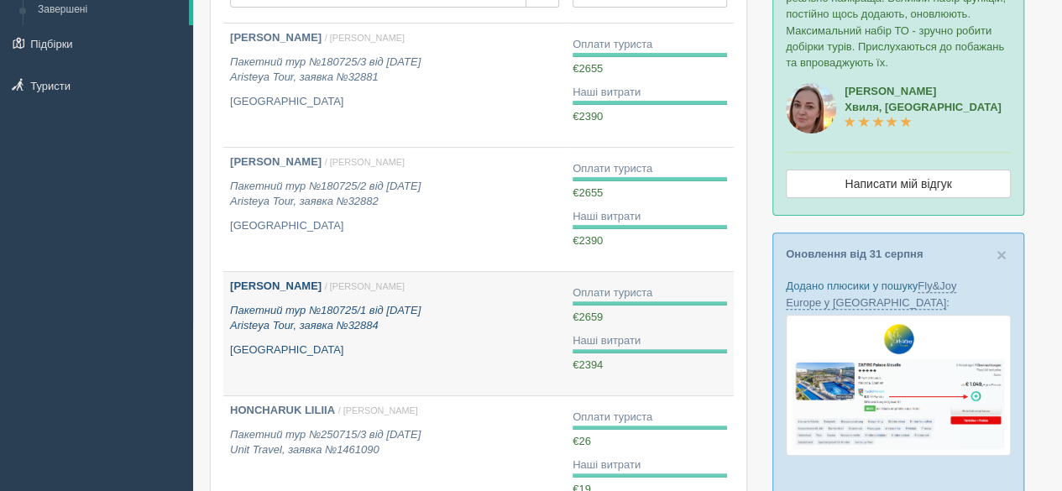
click at [326, 316] on p "Пакетний тур №180725/1 від [DATE] Aristeya Tour, заявка №32884" at bounding box center [394, 318] width 329 height 31
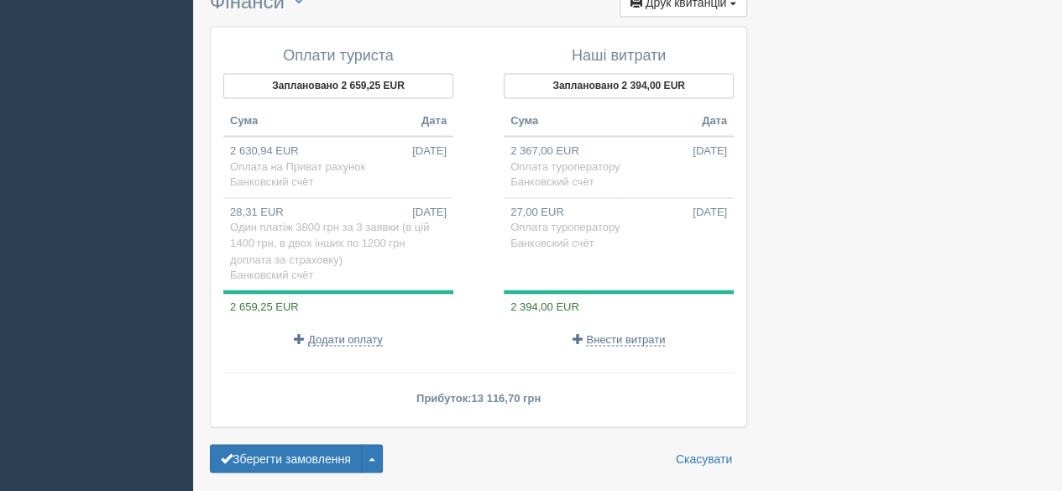
scroll to position [1392, 0]
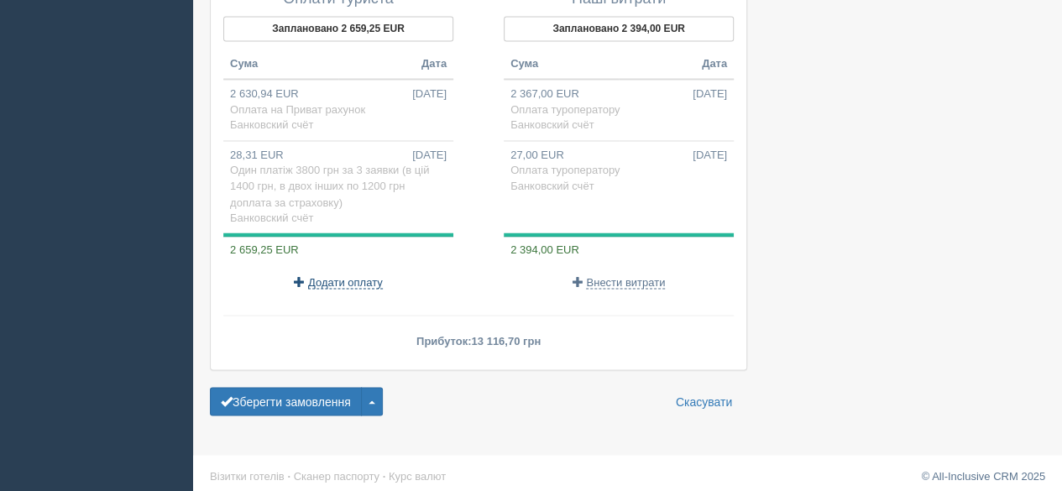
click at [342, 277] on span "Додати оплату" at bounding box center [345, 281] width 75 height 13
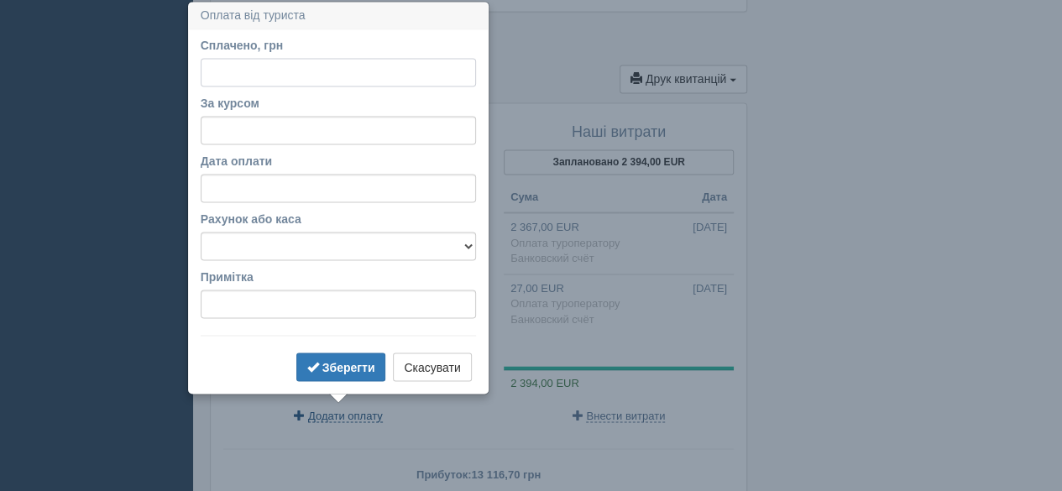
scroll to position [1259, 0]
type input "399"
click at [300, 128] on input "За курсом" at bounding box center [338, 129] width 275 height 29
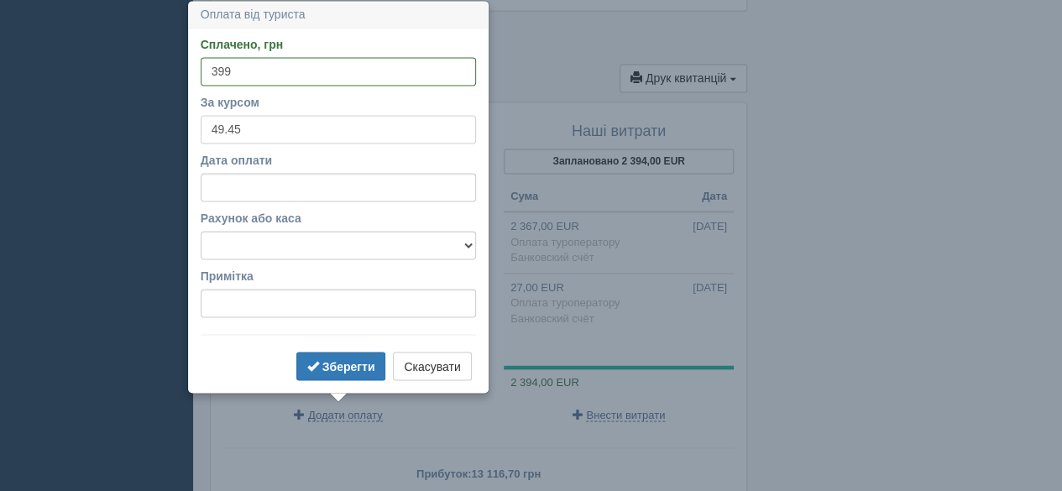
type input "49.45"
click at [285, 177] on input "Дата оплати" at bounding box center [338, 187] width 275 height 29
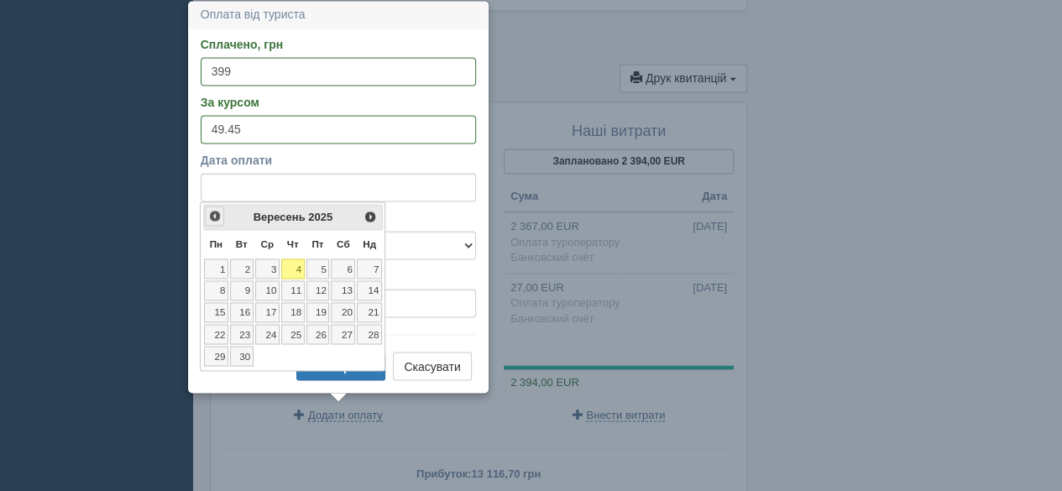
click at [210, 214] on span "<Попер" at bounding box center [214, 215] width 13 height 13
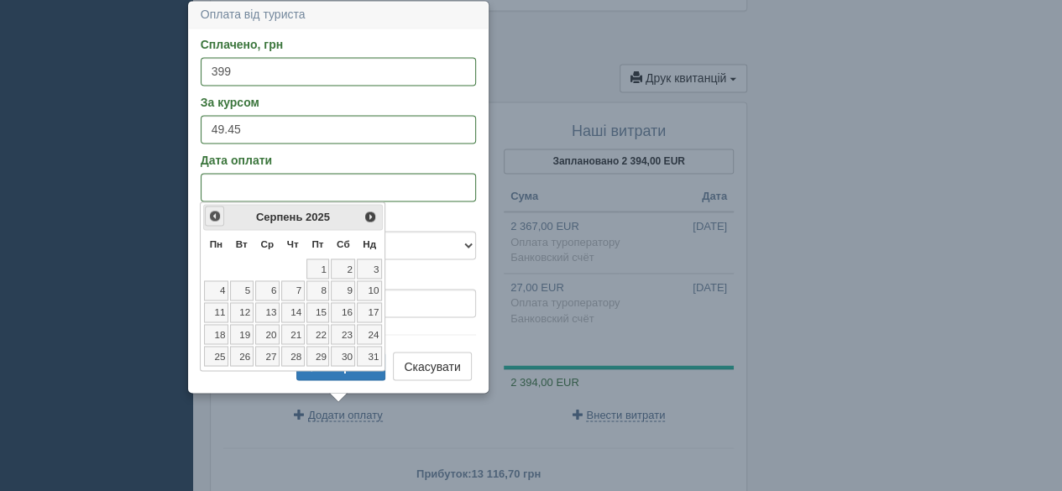
click at [210, 214] on span "<Попер" at bounding box center [214, 215] width 13 height 13
click at [242, 332] on link "22" at bounding box center [242, 334] width 24 height 20
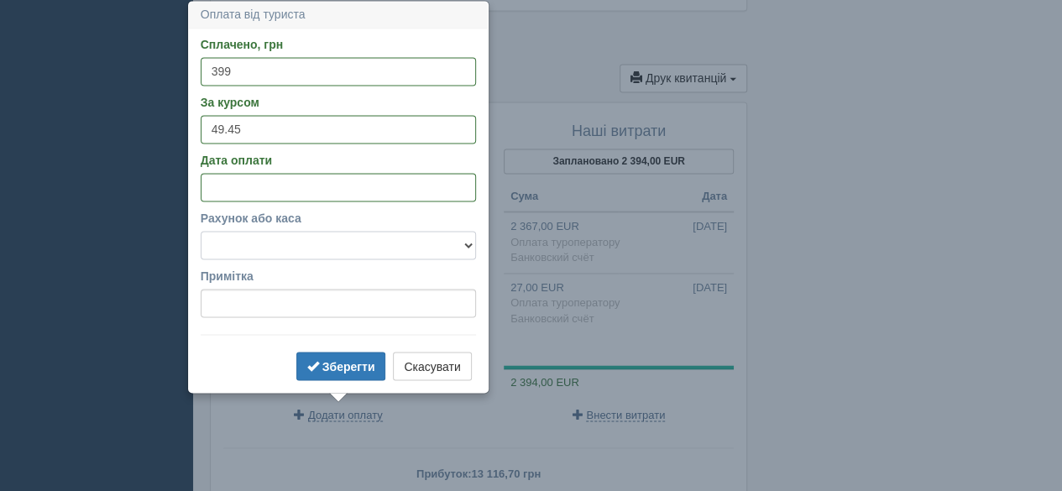
click at [252, 235] on select "Банковский счёт Наличная касса" at bounding box center [338, 245] width 275 height 29
select select "575"
click at [201, 231] on select "Банковский счёт Наличная касса" at bounding box center [338, 245] width 275 height 29
click at [295, 306] on input "Примітка" at bounding box center [338, 303] width 275 height 29
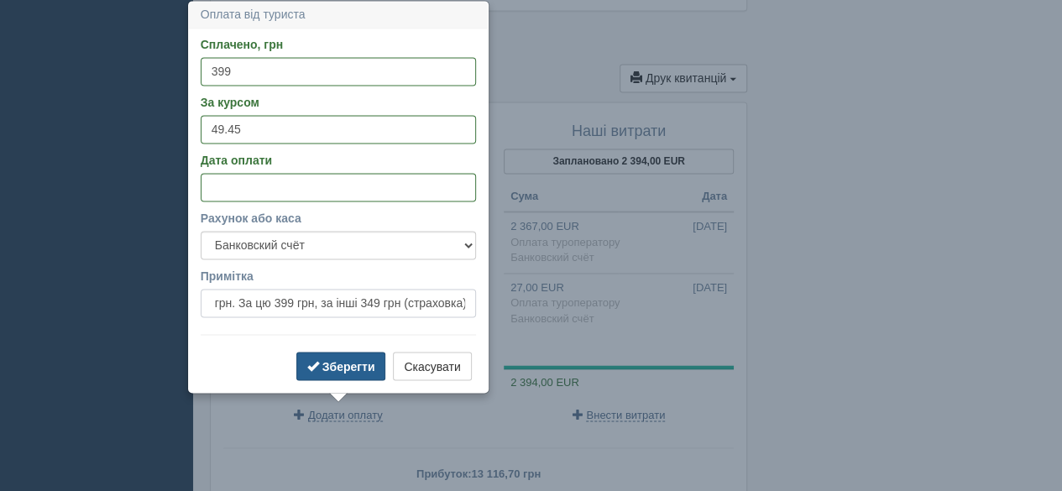
type input "Оплата за 3 заявки 1097 грн. За цю 399 грн, за інші 349 грн (страховка)"
click at [353, 364] on b "Зберегти" at bounding box center [348, 365] width 53 height 13
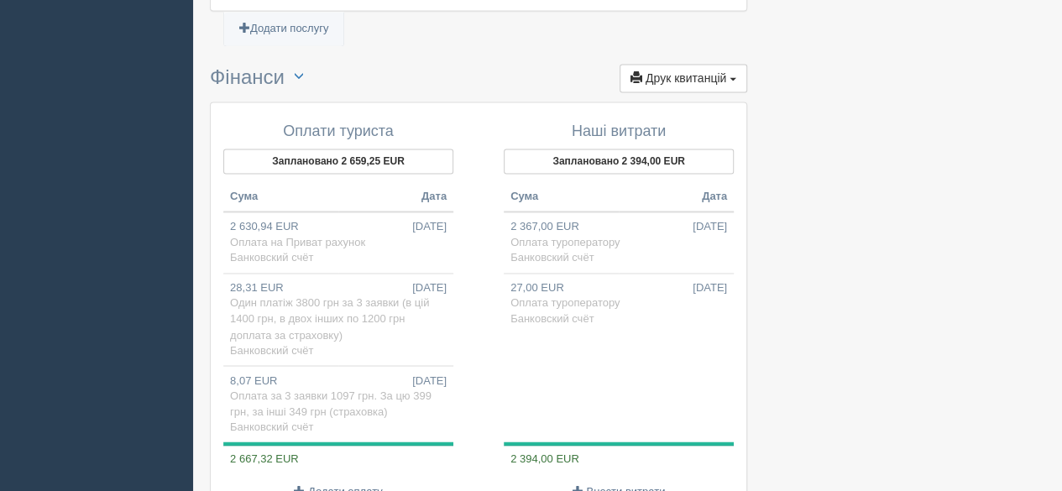
scroll to position [1343, 0]
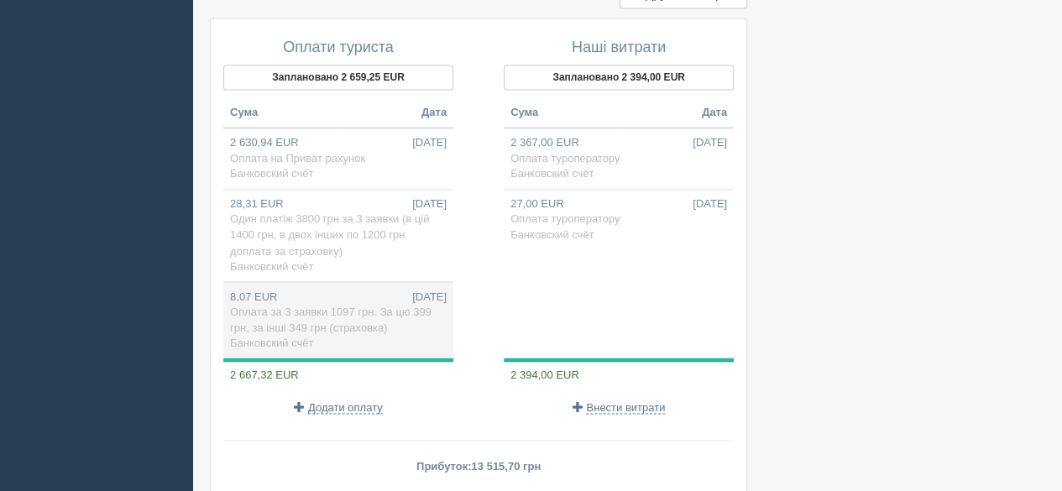
click at [358, 321] on span "Оплата за 3 заявки 1097 грн. За цю 399 грн, за інші 349 грн (страховка)" at bounding box center [330, 319] width 201 height 29
type input "399.00"
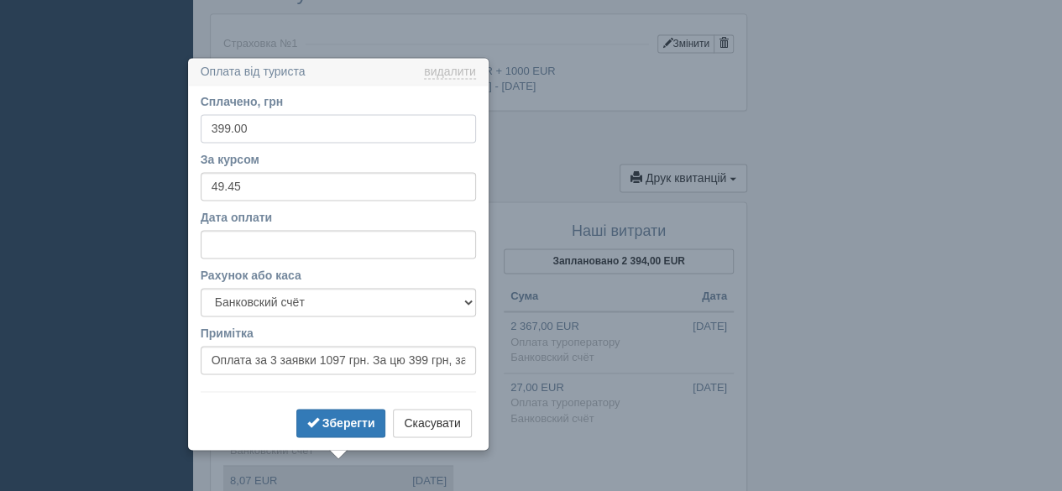
scroll to position [1216, 0]
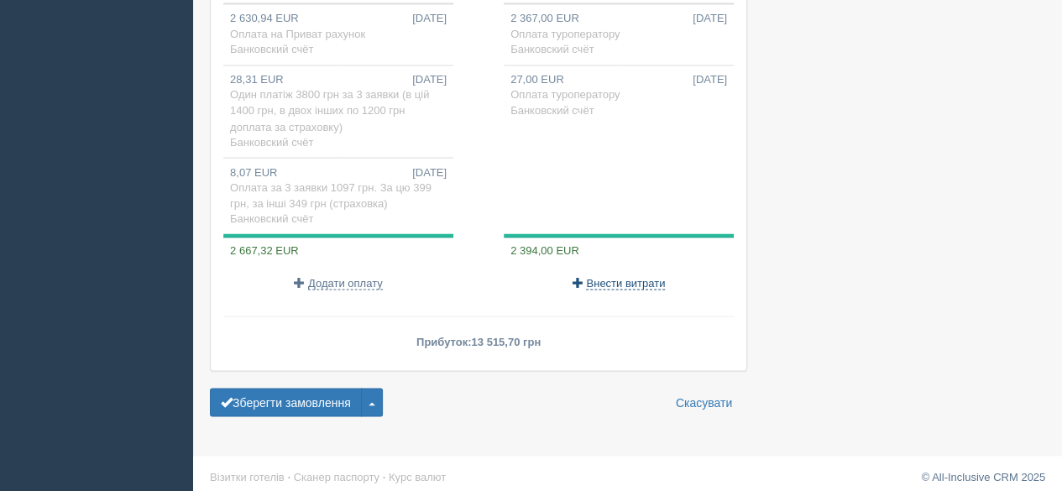
click at [617, 276] on span "Внести витрати" at bounding box center [625, 282] width 79 height 13
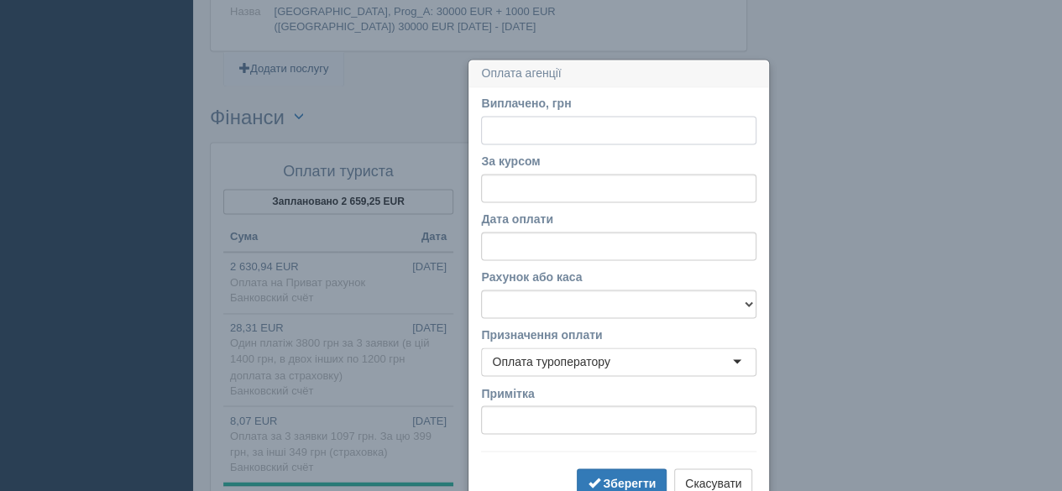
scroll to position [1277, 0]
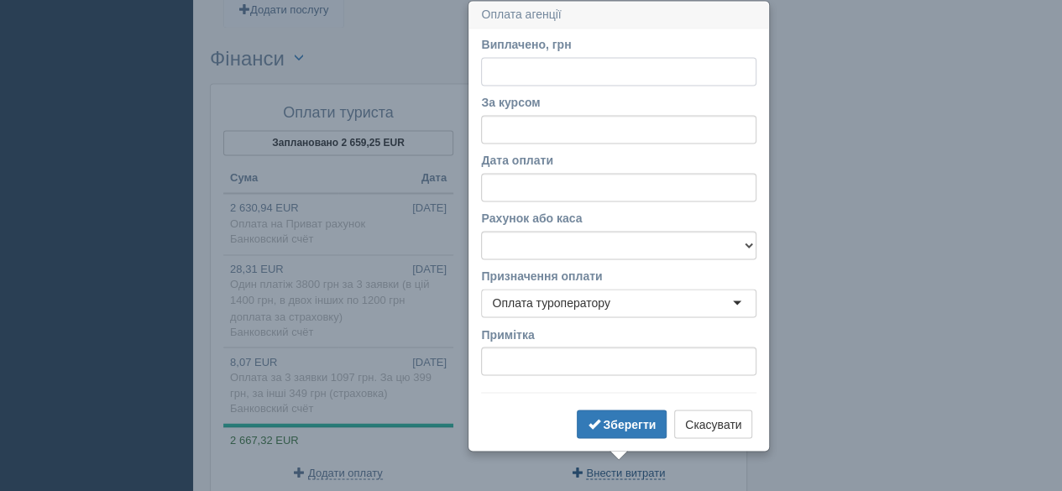
paste input "398.40"
type input "398.40"
click at [547, 130] on input "За курсом" at bounding box center [618, 129] width 275 height 29
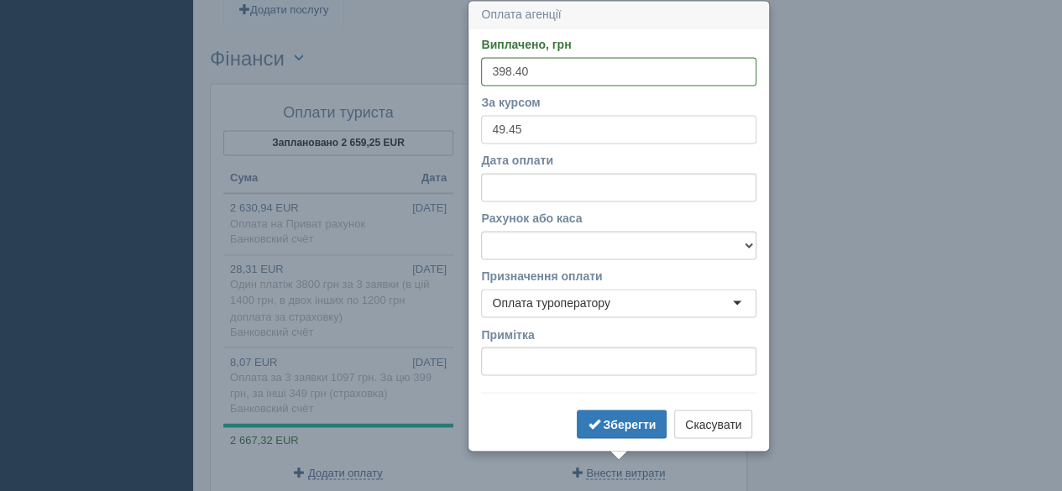
type input "49.45"
click at [572, 192] on input "Дата оплати" at bounding box center [618, 187] width 275 height 29
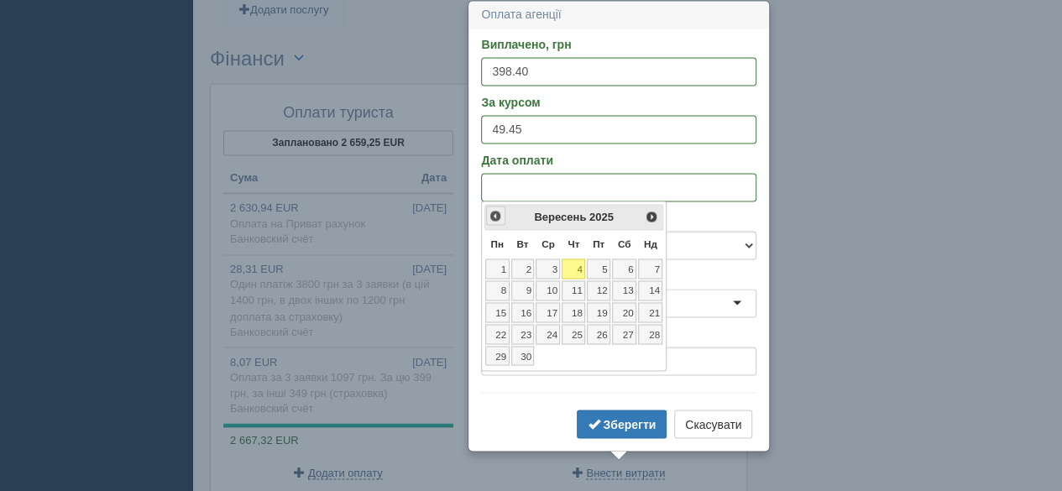
click at [495, 216] on span "<Попер" at bounding box center [494, 215] width 13 height 13
click at [525, 334] on link "22" at bounding box center [523, 334] width 24 height 20
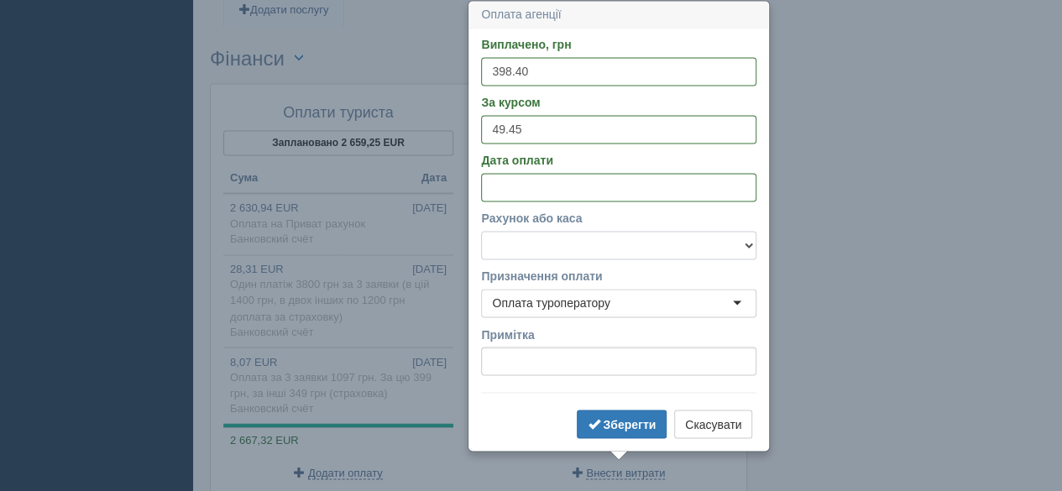
click at [643, 246] on select "Банковский счёт Наличная касса" at bounding box center [618, 245] width 275 height 29
select select "575"
click at [481, 231] on select "Банковский счёт Наличная касса" at bounding box center [618, 245] width 275 height 29
click at [631, 427] on b "Зберегти" at bounding box center [629, 423] width 53 height 13
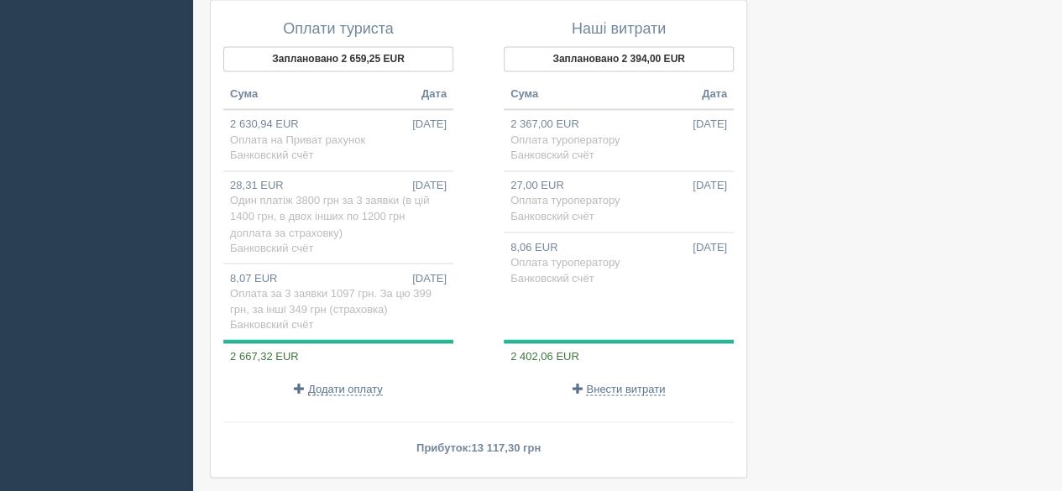
scroll to position [1445, 0]
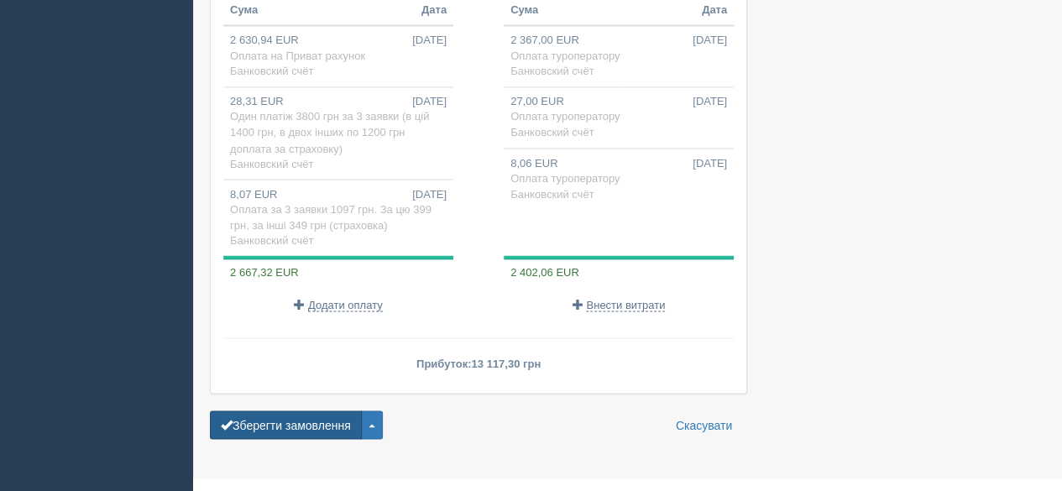
click at [285, 410] on button "Зберегти замовлення" at bounding box center [286, 424] width 152 height 29
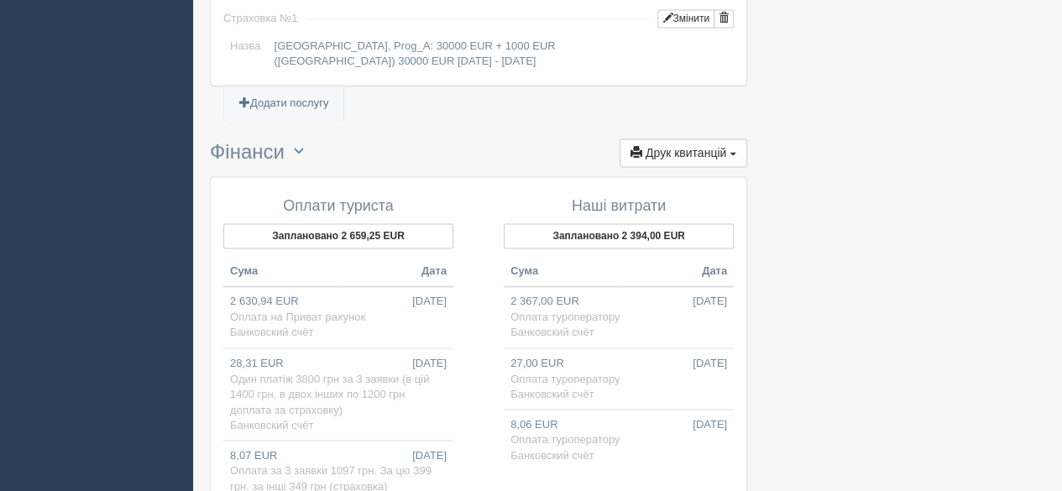
scroll to position [1518, 0]
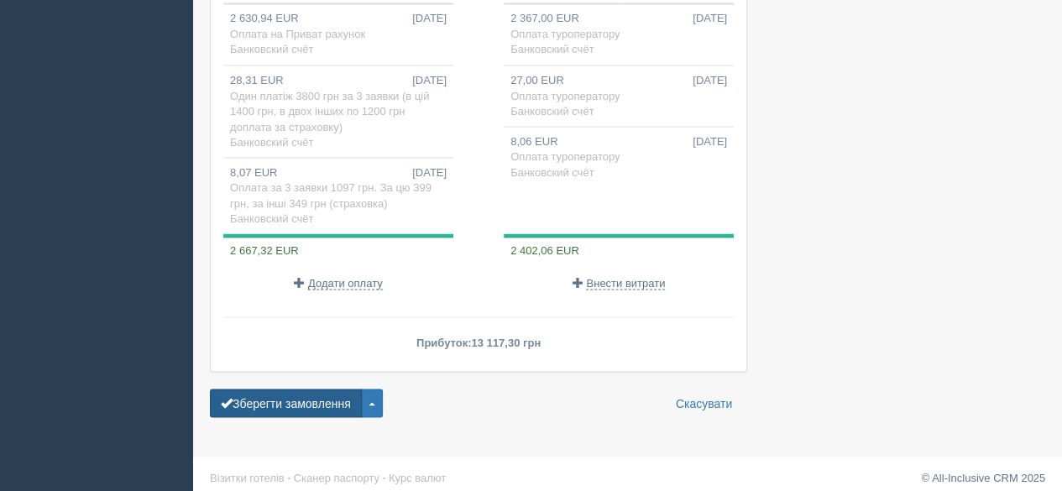
click at [261, 389] on button "Зберегти замовлення" at bounding box center [286, 403] width 152 height 29
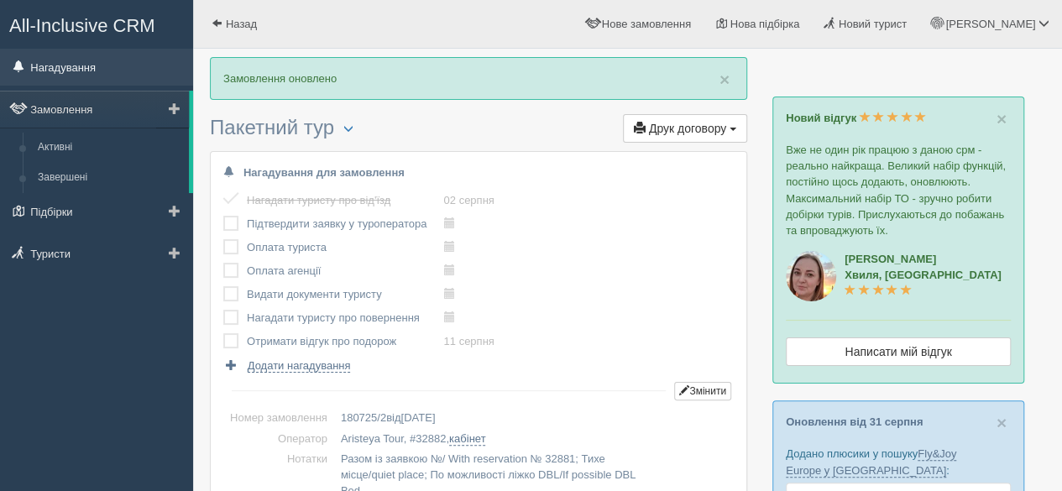
drag, startPoint x: 94, startPoint y: 113, endPoint x: 103, endPoint y: 69, distance: 45.4
click at [94, 113] on link "Замовлення" at bounding box center [94, 109] width 189 height 37
click at [79, 108] on link "Замовлення" at bounding box center [94, 109] width 189 height 37
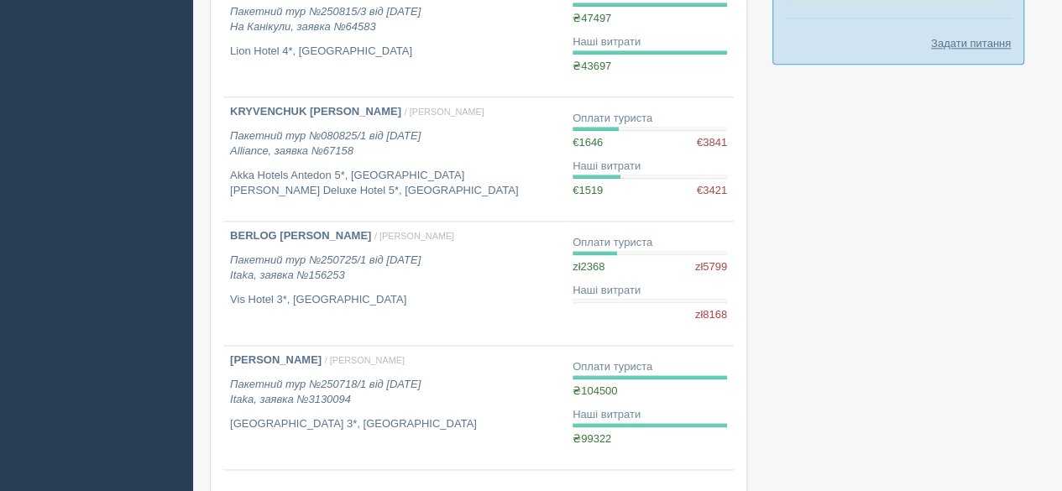
scroll to position [1141, 0]
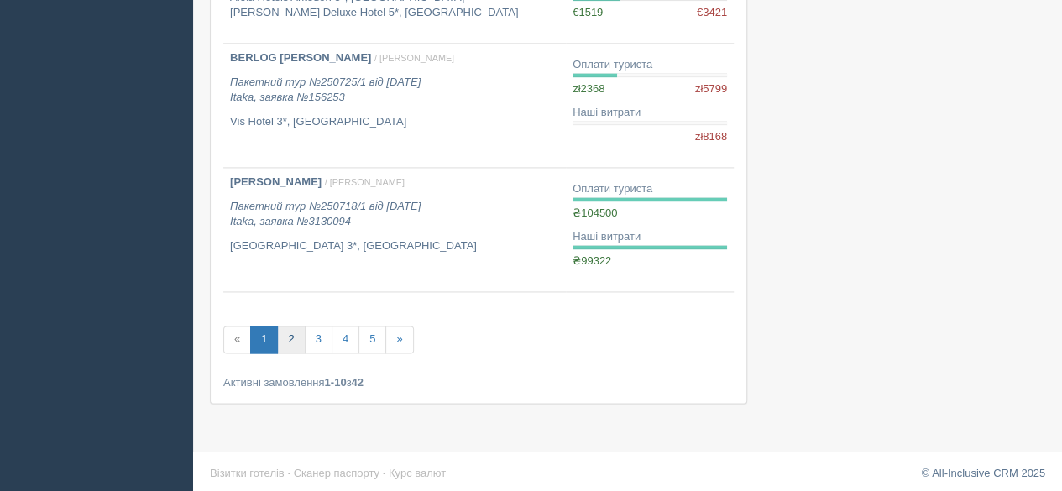
click at [291, 334] on link "2" at bounding box center [291, 340] width 28 height 28
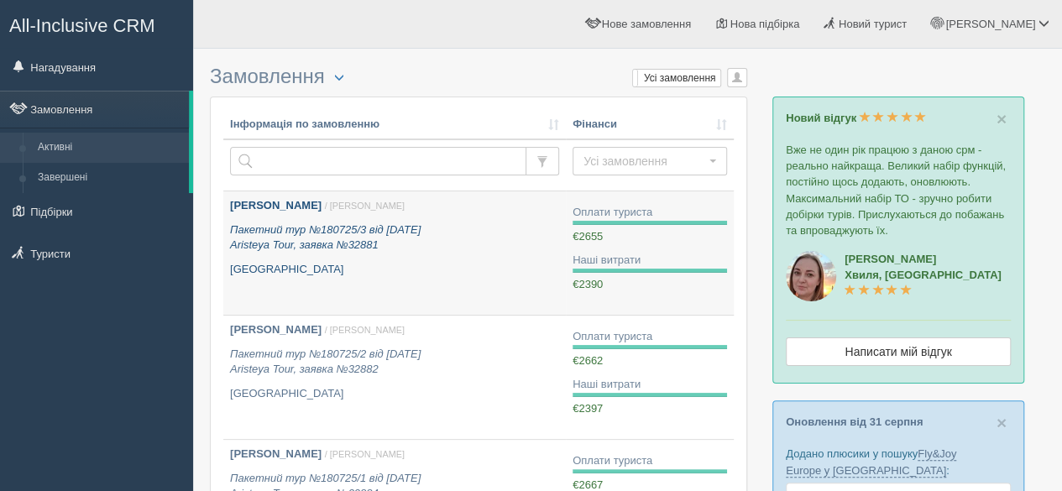
click at [312, 221] on div "[PERSON_NAME] / [PERSON_NAME] Пакетний тур №180725/3 від [DATE] Aristeya Tour, …" at bounding box center [394, 237] width 329 height 79
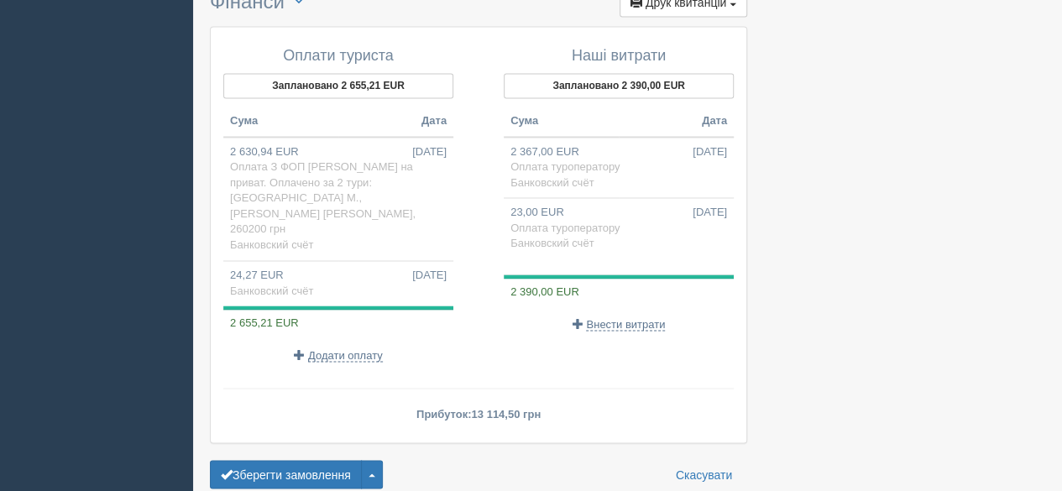
scroll to position [1353, 0]
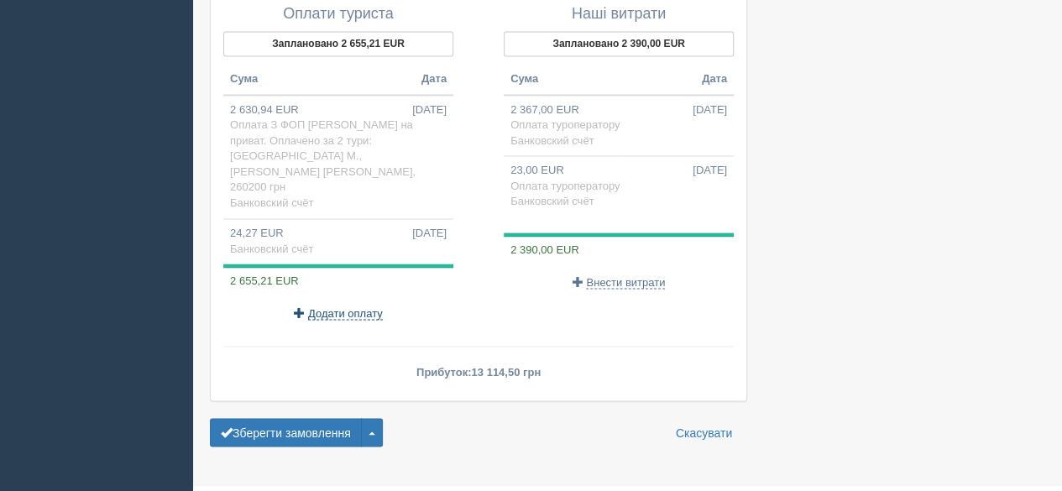
click at [347, 306] on span "Додати оплату" at bounding box center [345, 312] width 75 height 13
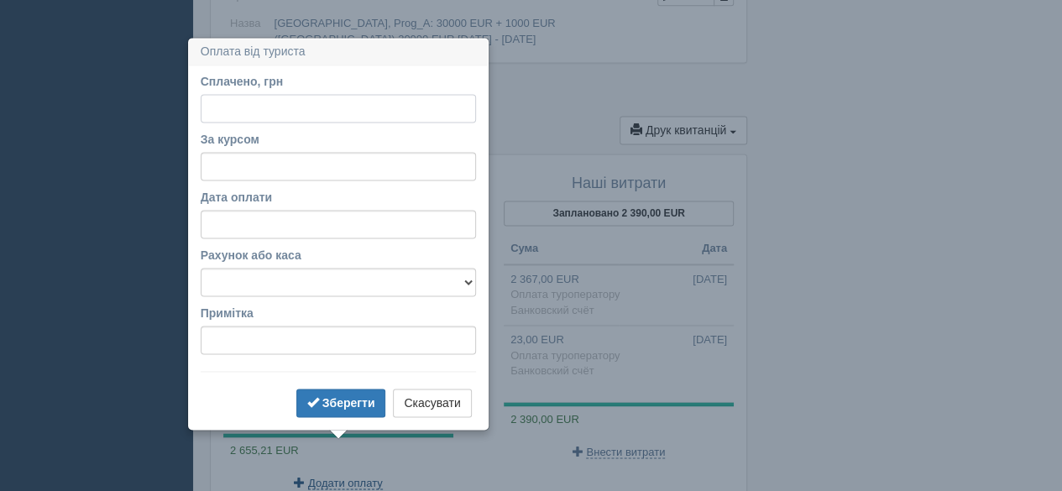
scroll to position [1220, 0]
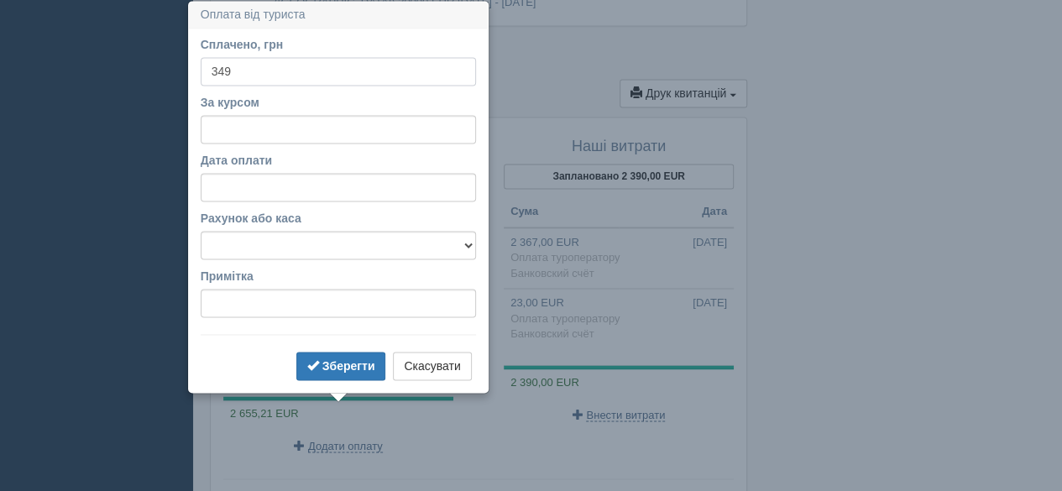
type input "349"
click at [285, 135] on input "За курсом" at bounding box center [338, 129] width 275 height 29
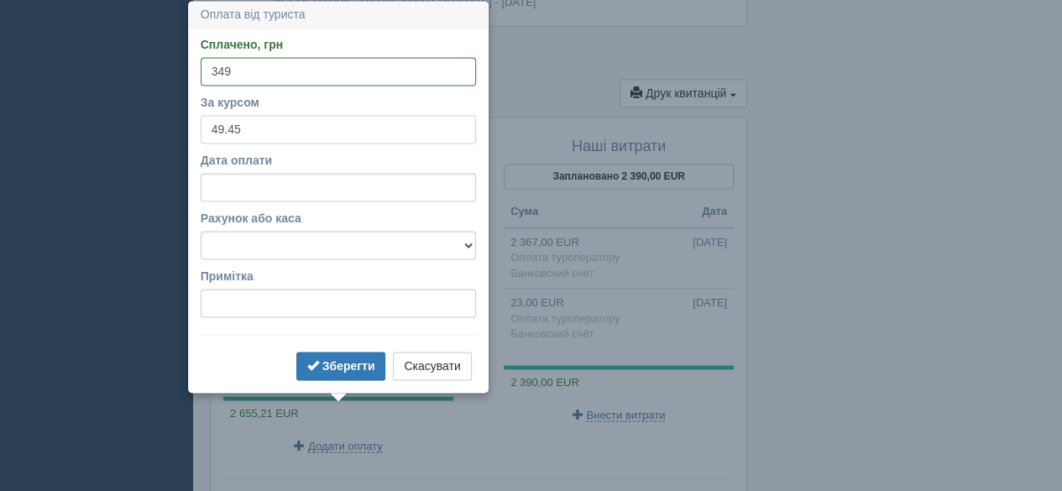
type input "49.45"
click at [277, 181] on input "Дата оплати" at bounding box center [338, 187] width 275 height 29
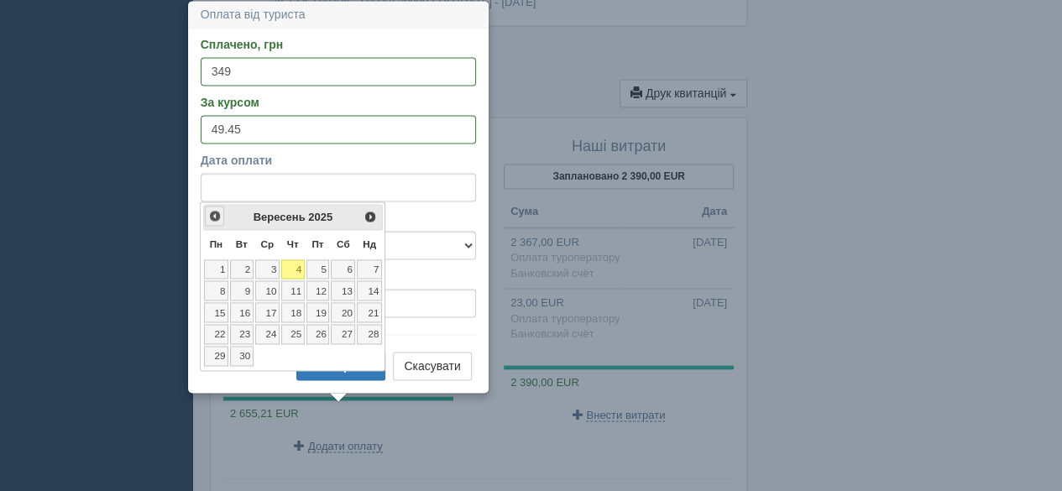
click at [217, 217] on span "<Попер" at bounding box center [214, 215] width 13 height 13
click at [243, 330] on link "22" at bounding box center [242, 334] width 24 height 20
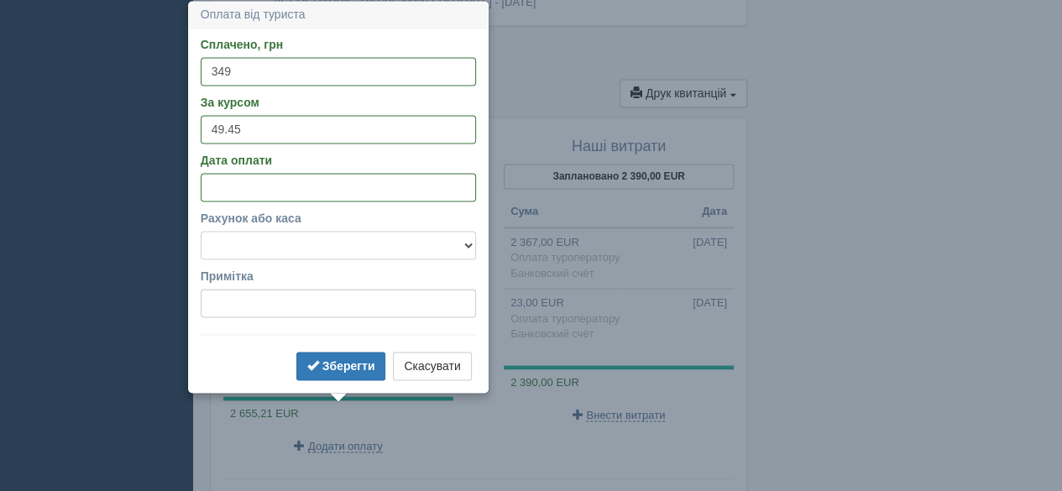
drag, startPoint x: 280, startPoint y: 244, endPoint x: 280, endPoint y: 255, distance: 10.9
click at [280, 244] on select "Банковский счёт Наличная касса" at bounding box center [338, 245] width 275 height 29
select select "575"
click at [201, 231] on select "Банковский счёт Наличная касса" at bounding box center [338, 245] width 275 height 29
click at [350, 361] on b "Зберегти" at bounding box center [348, 365] width 53 height 13
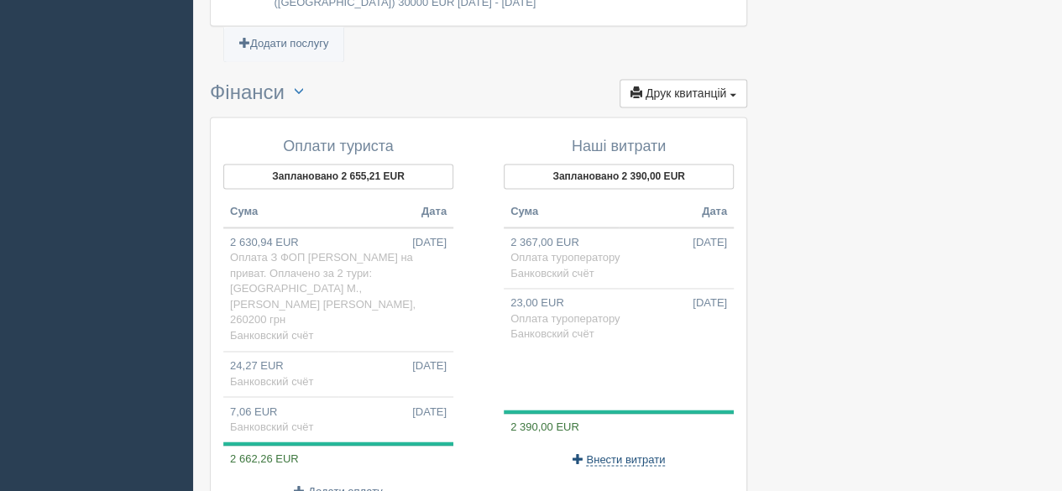
click at [620, 452] on span "Внести витрати" at bounding box center [625, 458] width 79 height 13
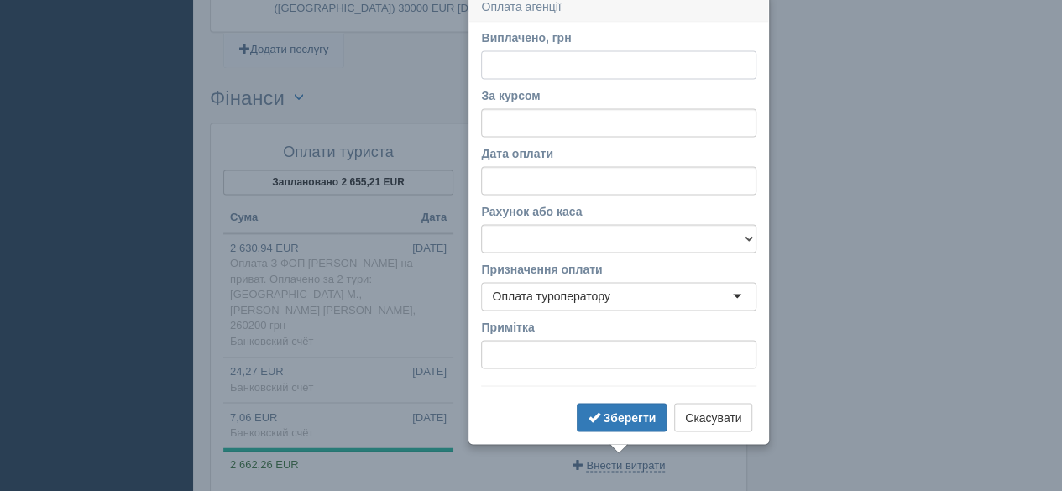
scroll to position [1207, 0]
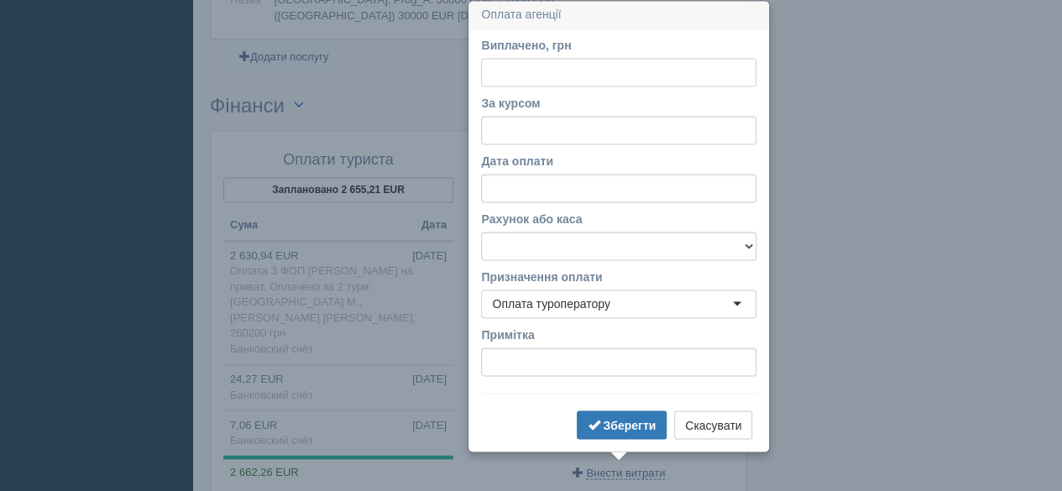
paste input "348.60"
type input "348.60"
click at [562, 144] on input "За курсом" at bounding box center [618, 130] width 275 height 29
type input "49.45"
click at [554, 188] on input "Дата оплати" at bounding box center [618, 188] width 275 height 29
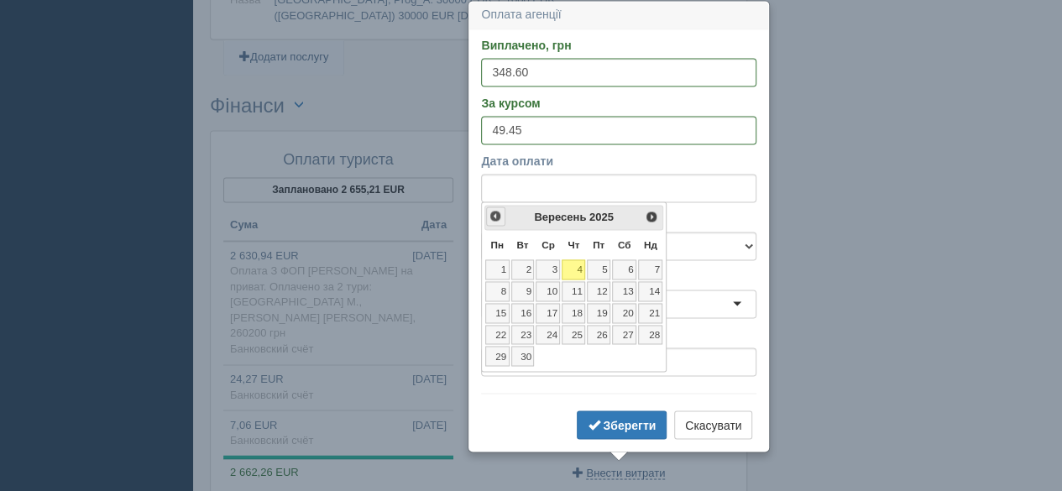
click at [492, 222] on span "<Попер" at bounding box center [494, 215] width 13 height 13
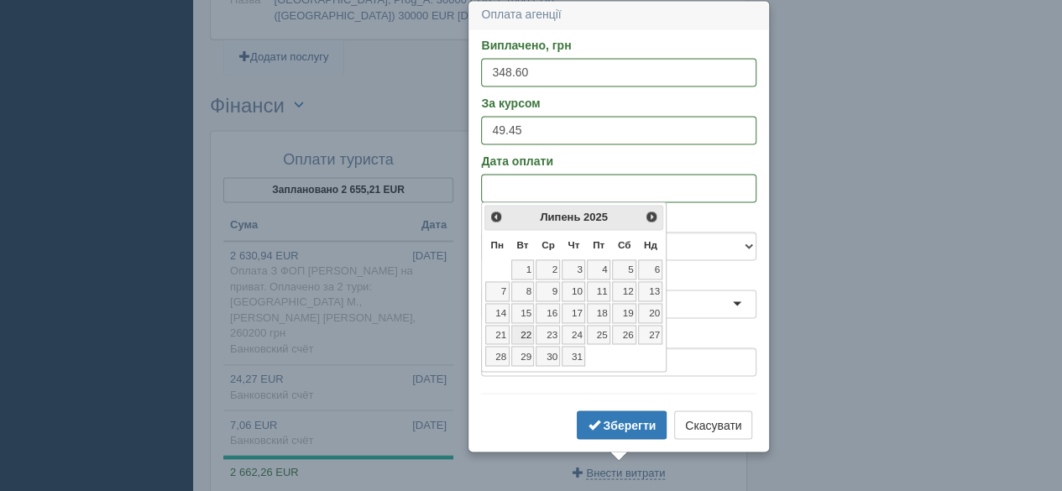
click at [530, 332] on link "22" at bounding box center [523, 335] width 24 height 20
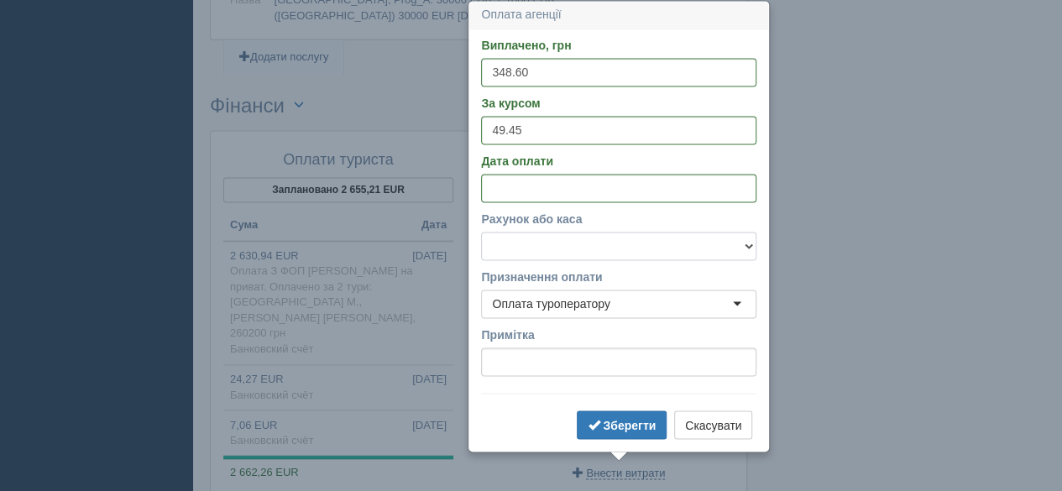
click at [664, 251] on select "Банковский счёт Наличная касса" at bounding box center [618, 246] width 275 height 29
select select "575"
click at [481, 232] on select "Банковский счёт Наличная касса" at bounding box center [618, 246] width 275 height 29
click at [637, 421] on b "Зберегти" at bounding box center [629, 424] width 53 height 13
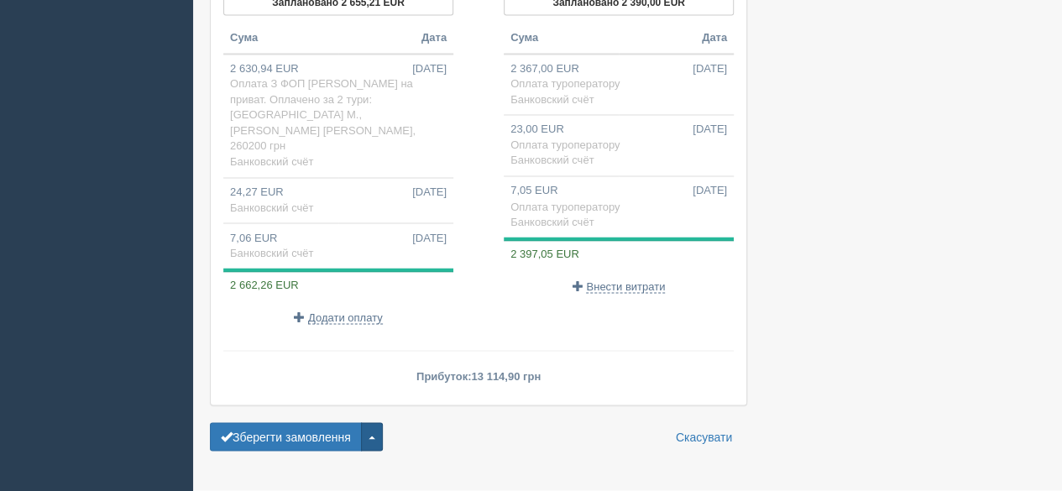
scroll to position [1398, 0]
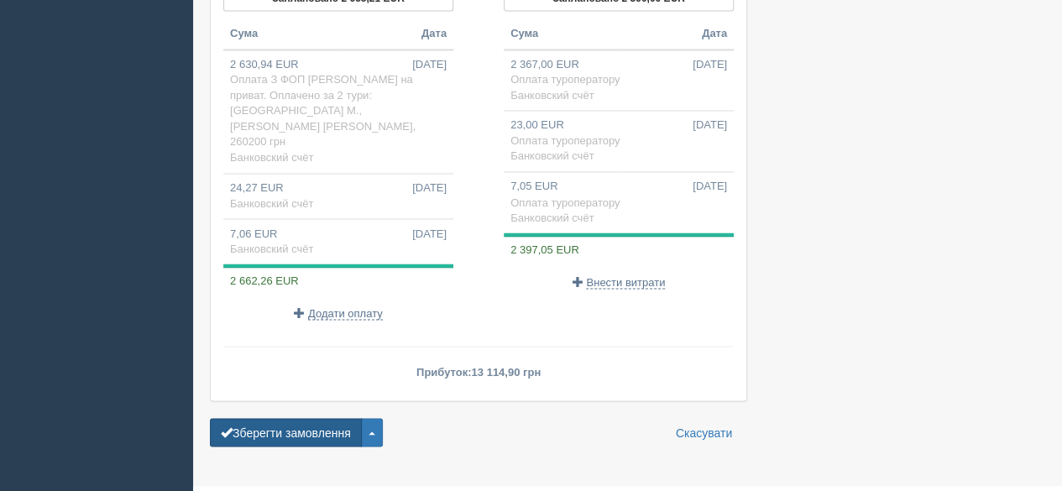
click at [266, 418] on button "Зберегти замовлення" at bounding box center [286, 432] width 152 height 29
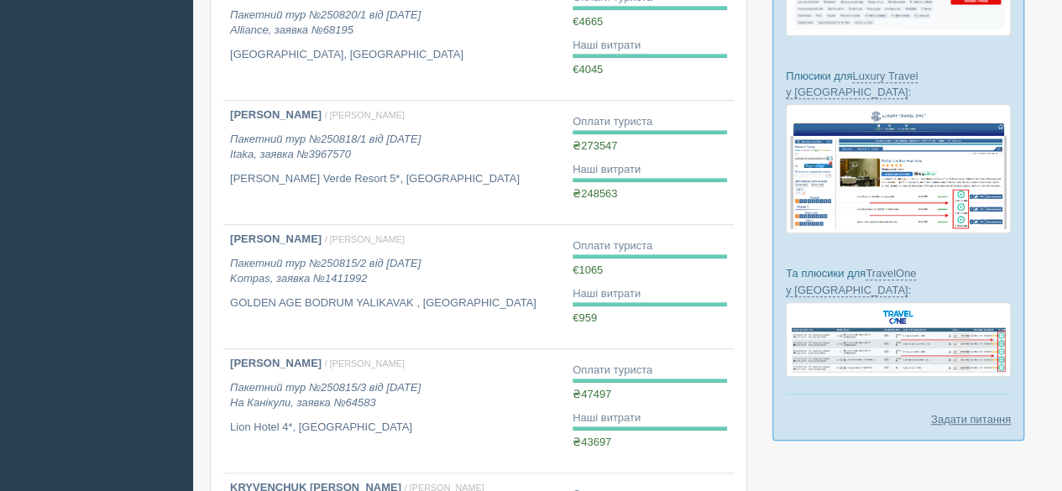
scroll to position [1141, 0]
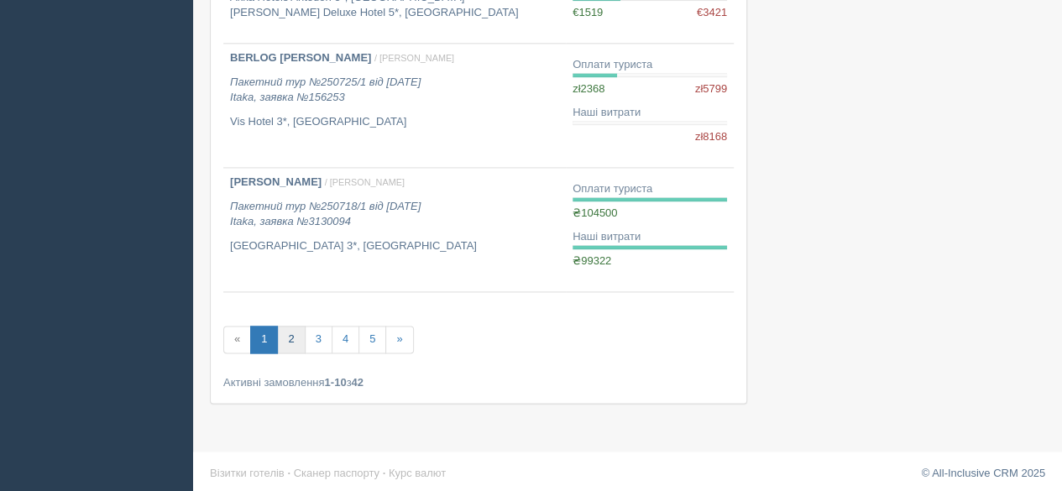
click at [292, 330] on link "2" at bounding box center [291, 340] width 28 height 28
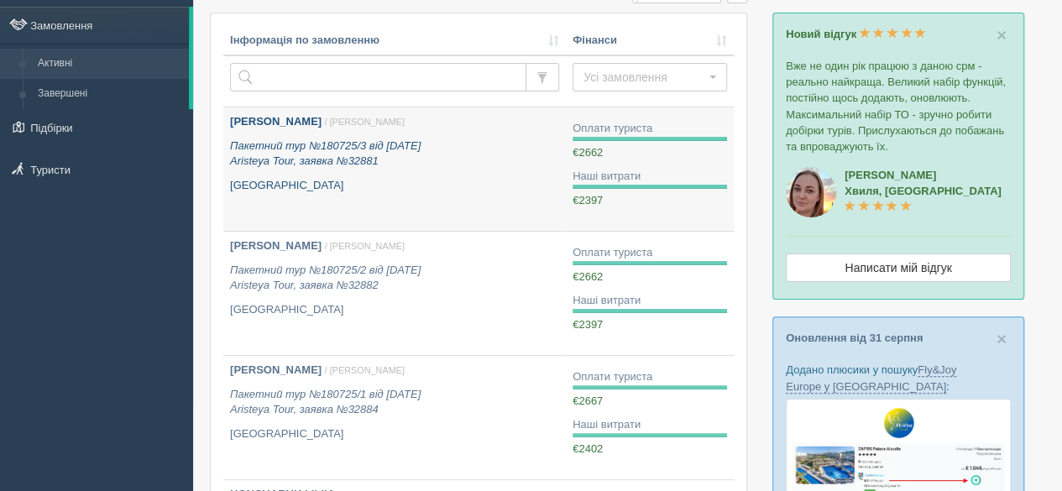
scroll to position [168, 0]
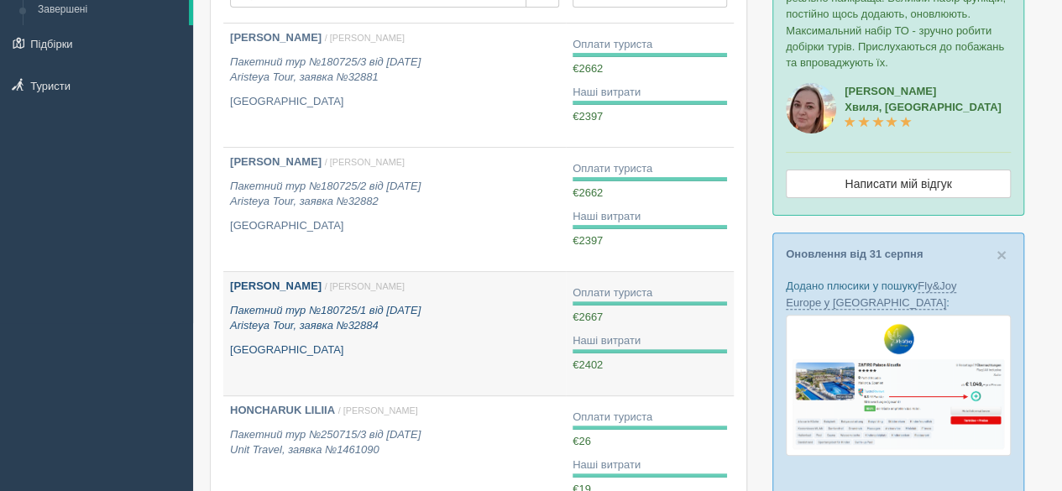
click at [391, 307] on icon "Пакетний тур №180725/1 від [DATE] Aristeya Tour, заявка №32884" at bounding box center [325, 318] width 191 height 29
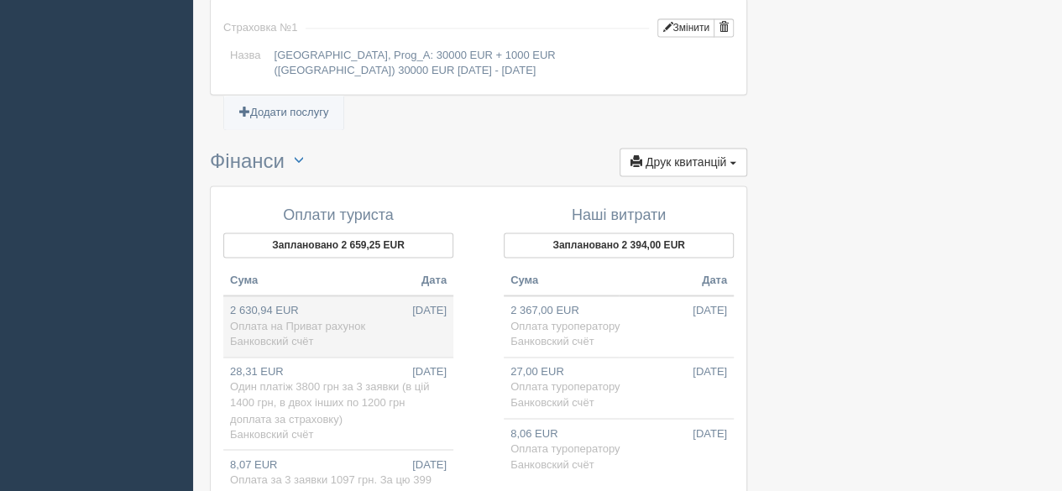
click at [280, 306] on td "2 630,94 EUR [DATE] Оплата на Приват рахунок Банковский счёт" at bounding box center [338, 325] width 230 height 61
type input "130100.00"
type input "49.45"
select select "575"
type input "Оплата на Приват рахунок"
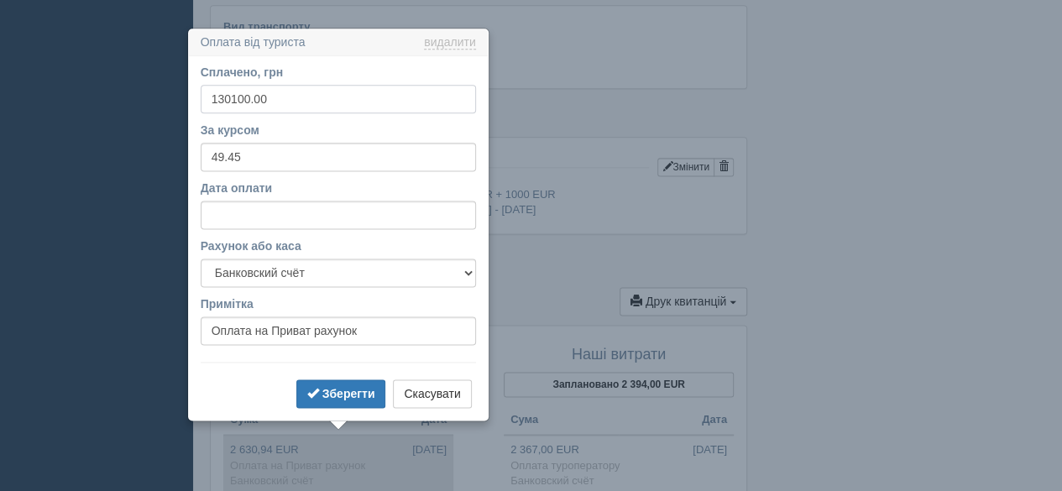
scroll to position [1063, 0]
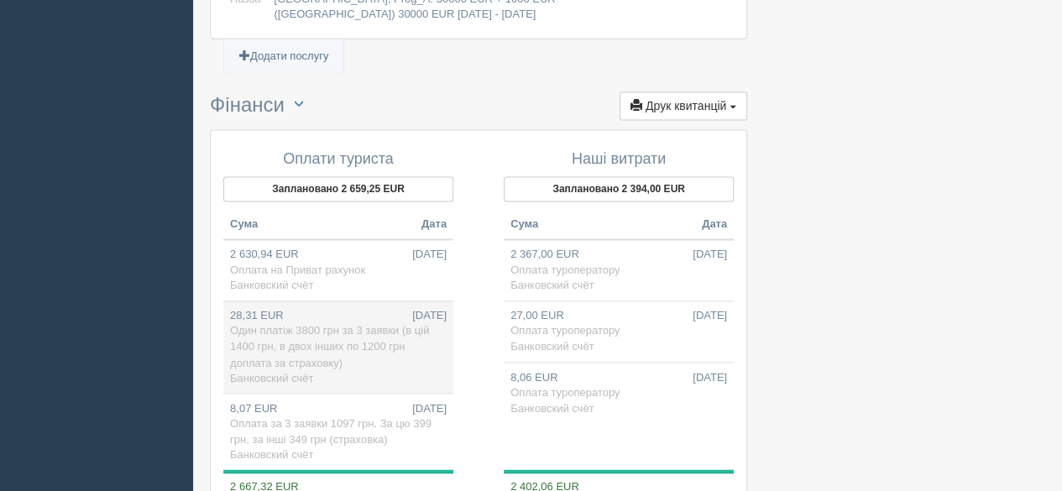
click at [277, 328] on span "Один платіж 3800 грн за 3 заявки (в цій 1400 грн, в двох інших по 1200 грн допл…" at bounding box center [329, 346] width 199 height 44
type input "1400.00"
type input "Один платіж 3800 грн за 3 заявки (в цій 1400 грн, в двох інших по 1200 грн допл…"
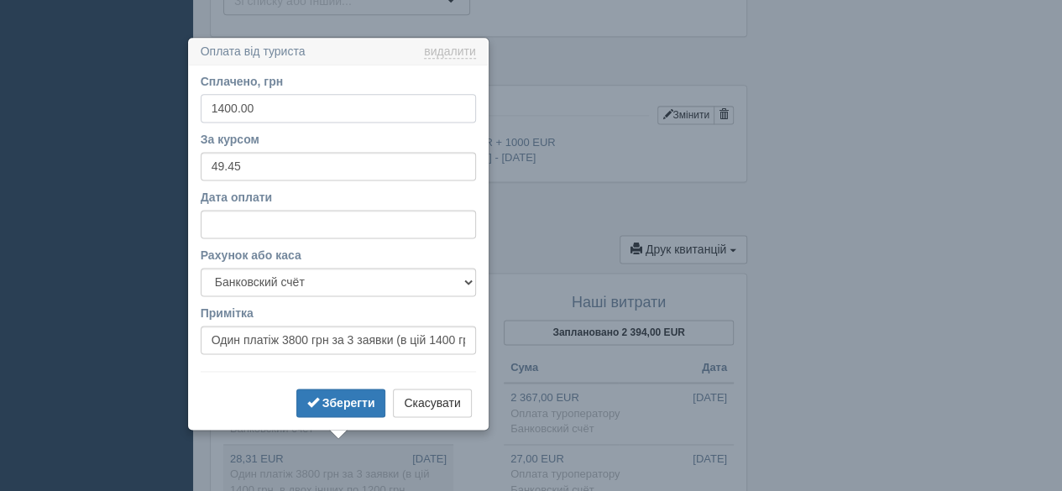
scroll to position [1125, 0]
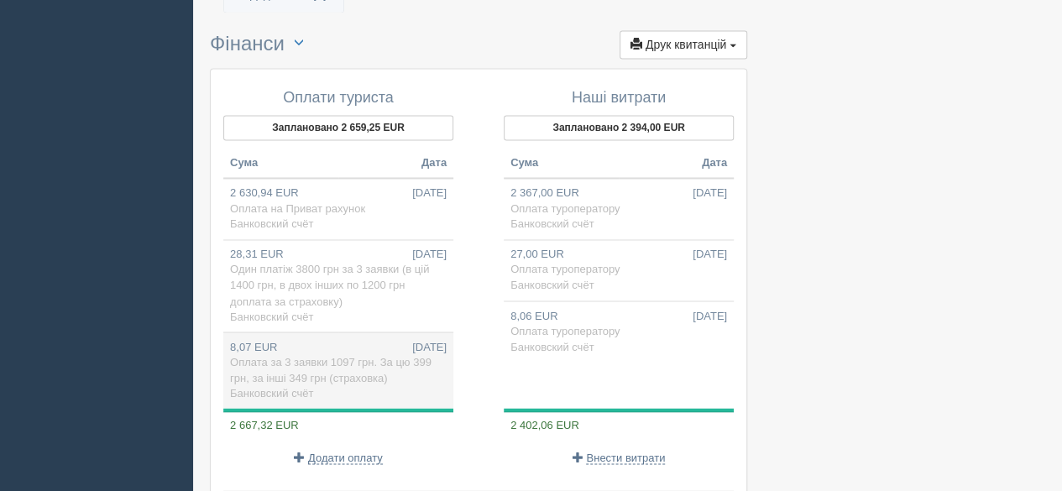
click at [361, 342] on td "8,07 EUR [DATE] Оплата за 3 заявки 1097 грн. За цю 399 грн, за інші 349 грн (ст…" at bounding box center [338, 370] width 230 height 76
type input "399.00"
type input "Оплата за 3 заявки 1097 грн. За цю 399 грн, за інші 349 грн (страховка)"
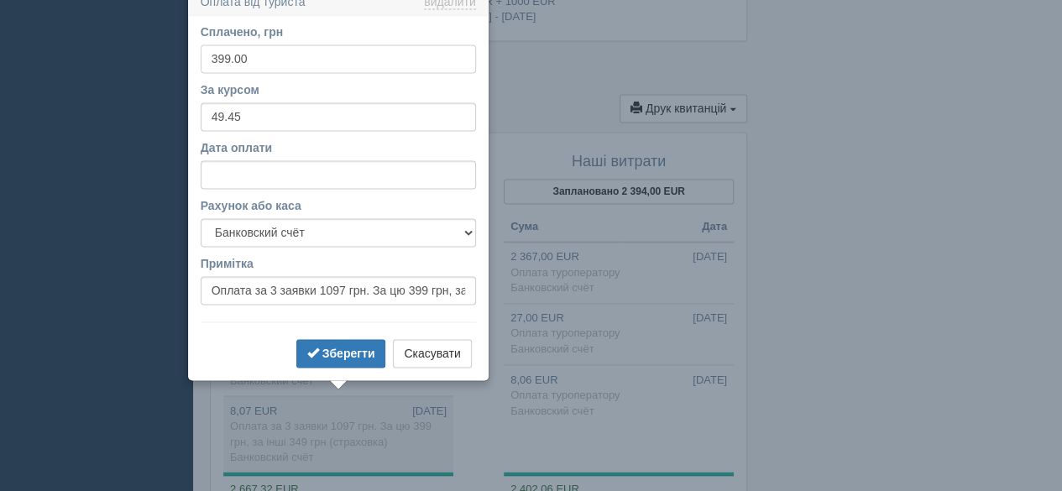
scroll to position [1216, 0]
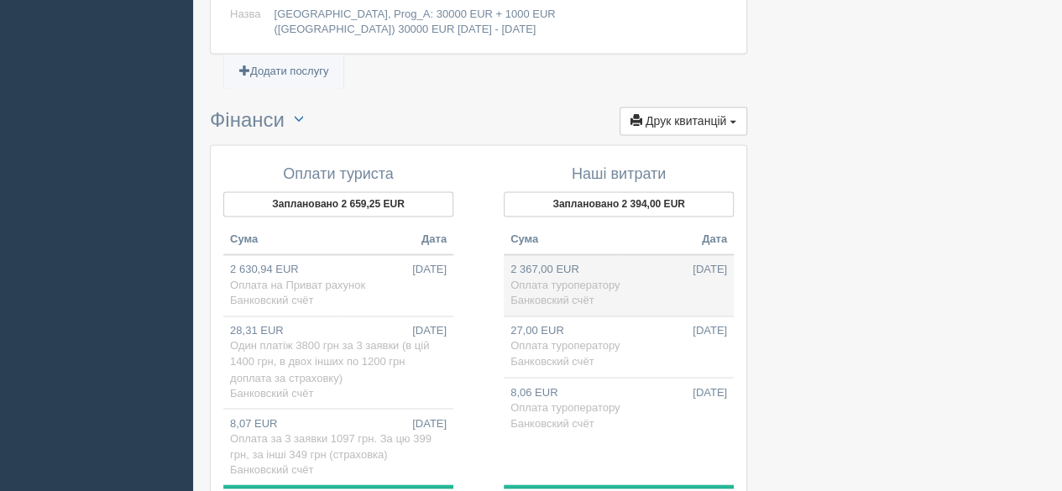
click at [572, 279] on span "Оплата туроператору" at bounding box center [564, 285] width 109 height 13
type input "117048.15"
type input "49.45"
select select "575"
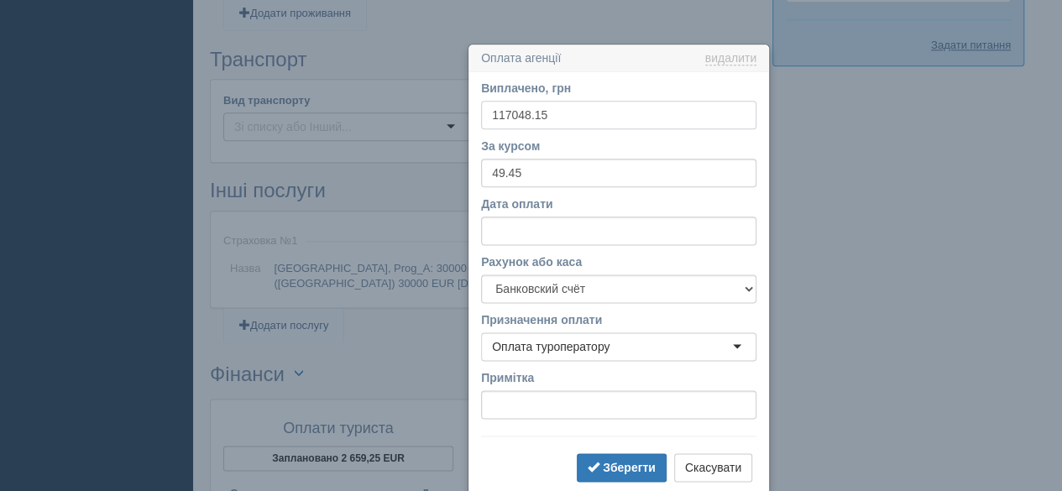
scroll to position [1006, 0]
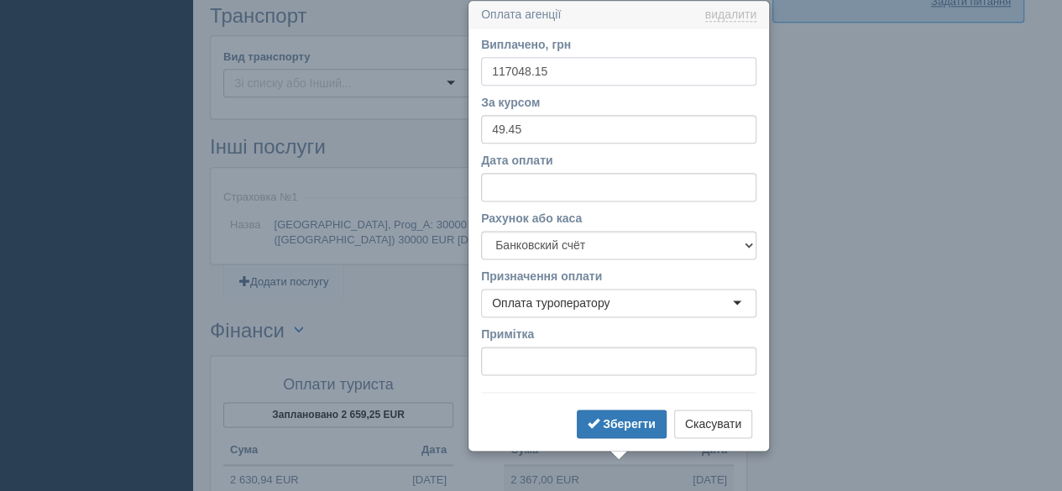
drag, startPoint x: 595, startPoint y: 70, endPoint x: 473, endPoint y: 62, distance: 121.9
click at [488, 73] on input "117048.15" at bounding box center [618, 71] width 275 height 29
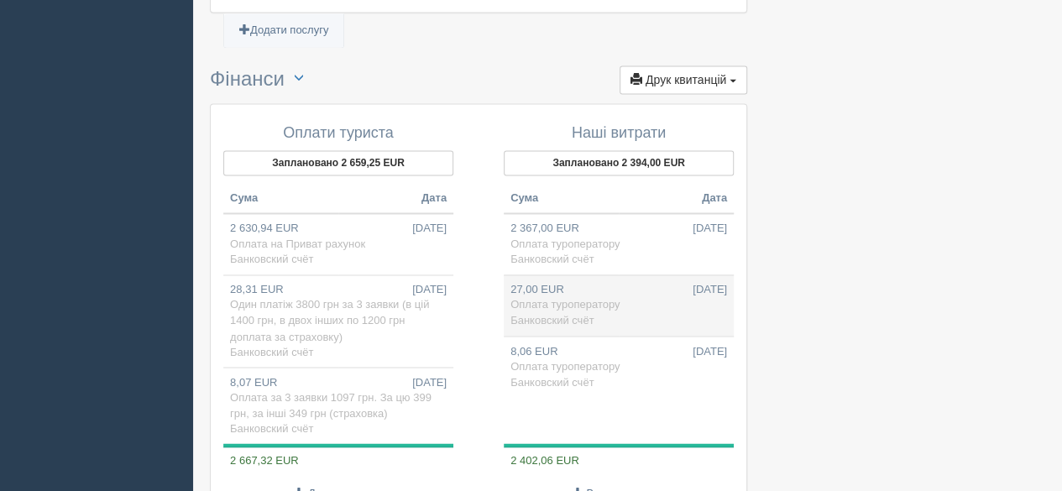
click at [586, 298] on span "Оплата туроператору" at bounding box center [564, 304] width 109 height 13
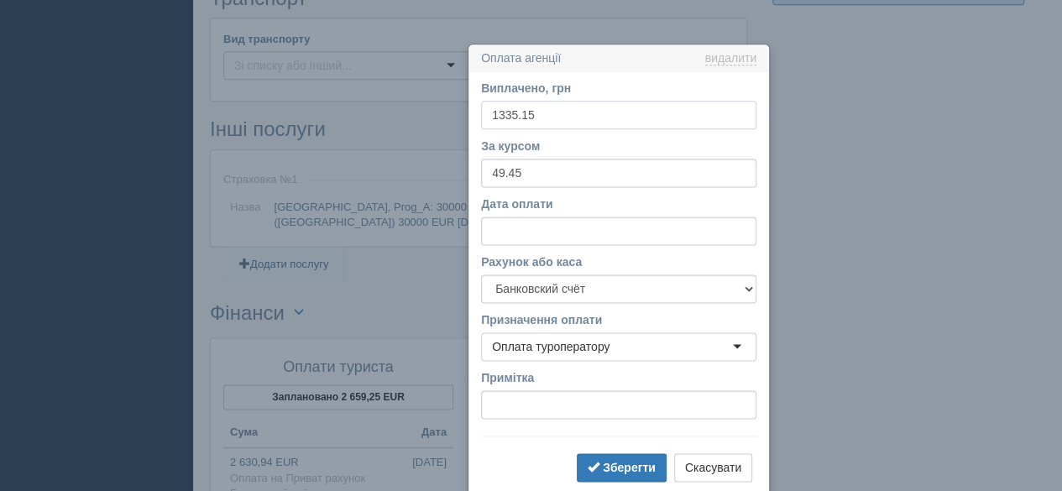
scroll to position [1067, 0]
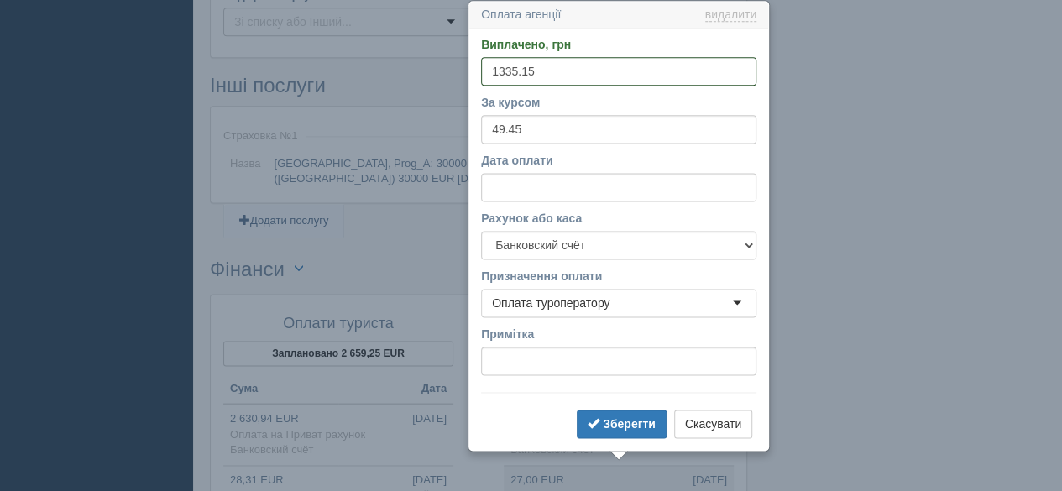
drag, startPoint x: 557, startPoint y: 72, endPoint x: 492, endPoint y: 71, distance: 65.5
click at [492, 71] on input "1335.15" at bounding box center [618, 71] width 275 height 29
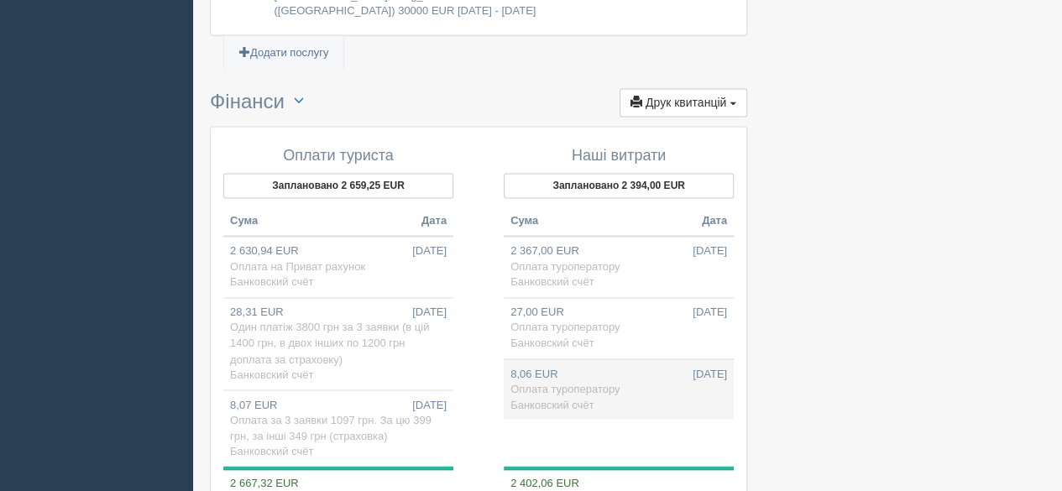
click at [584, 369] on td "8,06 EUR 22.07.2025 Оплата туроператору Банковский счёт" at bounding box center [619, 388] width 230 height 60
type input "398.40"
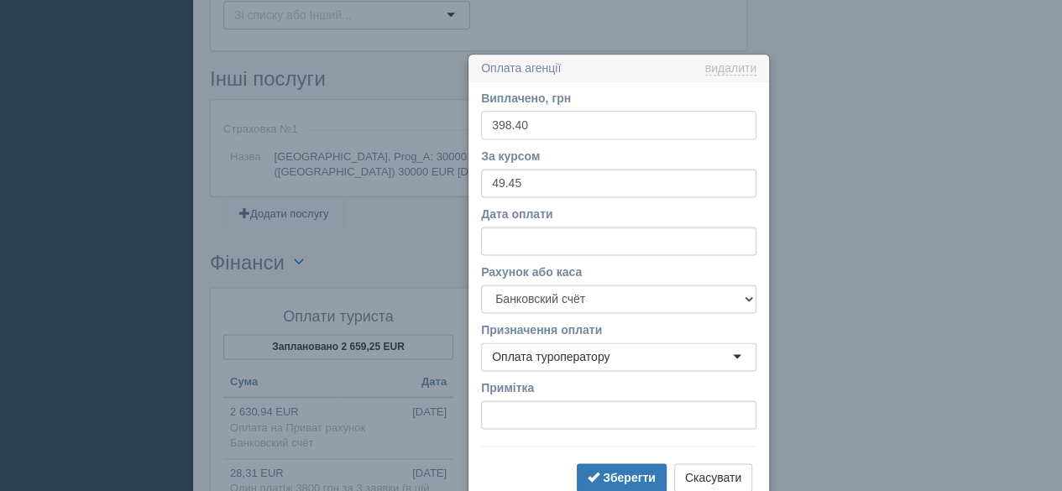
scroll to position [1127, 0]
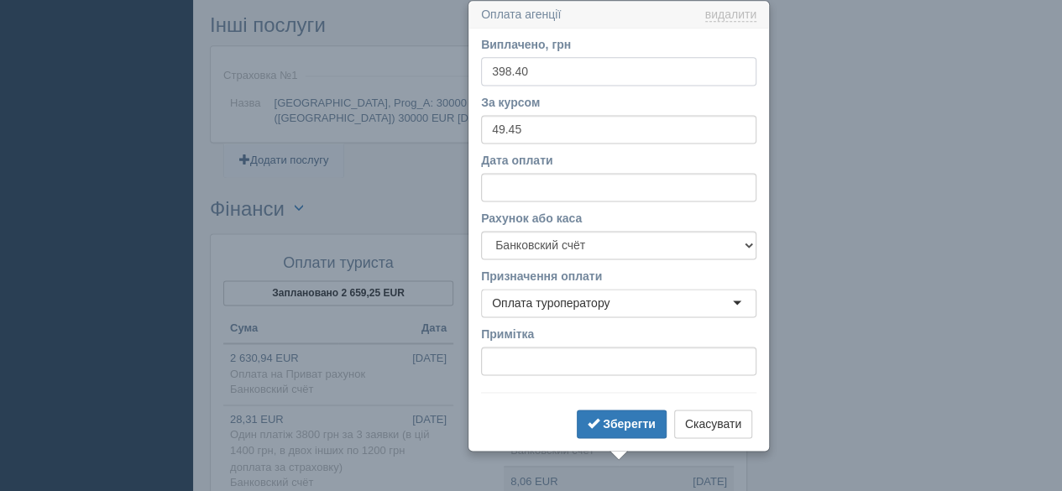
drag, startPoint x: 509, startPoint y: 66, endPoint x: 473, endPoint y: 64, distance: 35.3
click at [473, 64] on div "Виплачено, грн 398.40 За курсом 49.45 Дата оплати Рахунок або каса Банковский с…" at bounding box center [618, 239] width 299 height 421
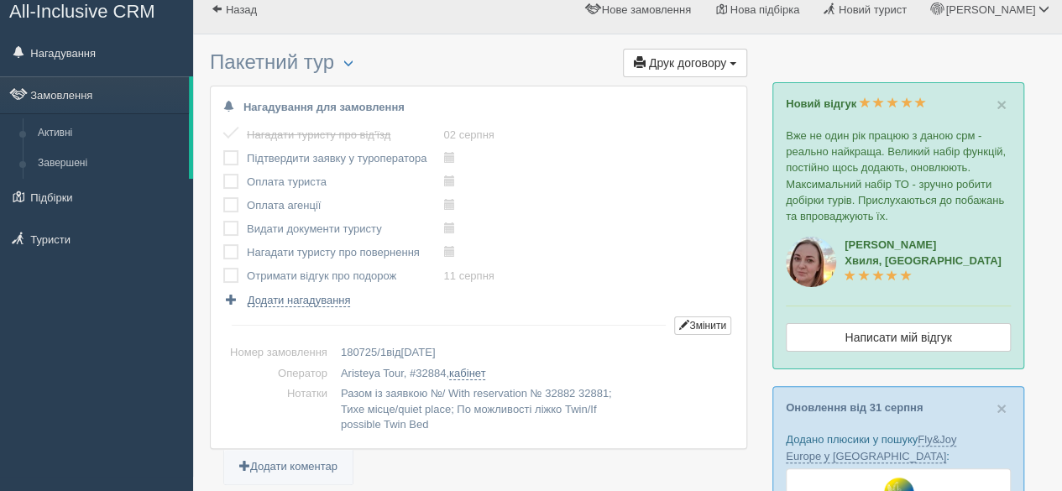
scroll to position [0, 0]
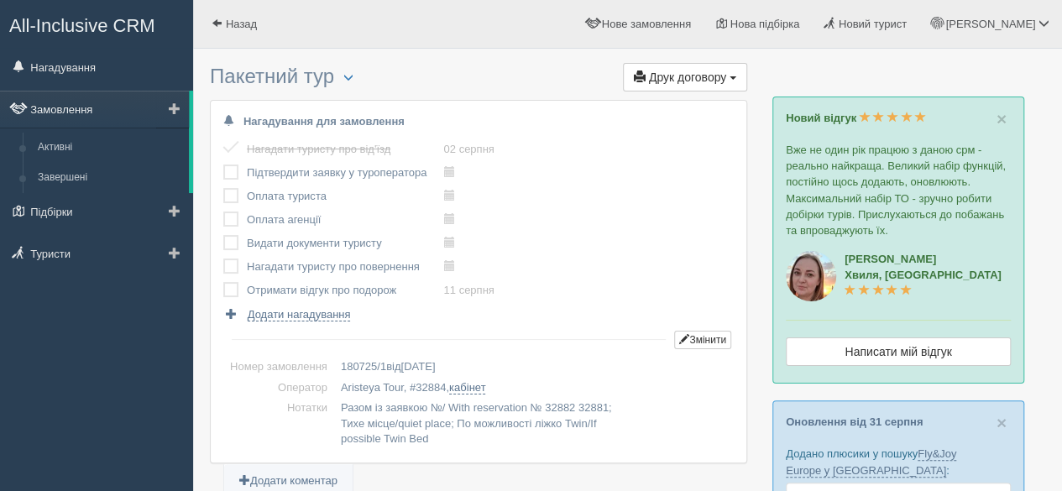
click at [82, 110] on link "Замовлення" at bounding box center [94, 109] width 189 height 37
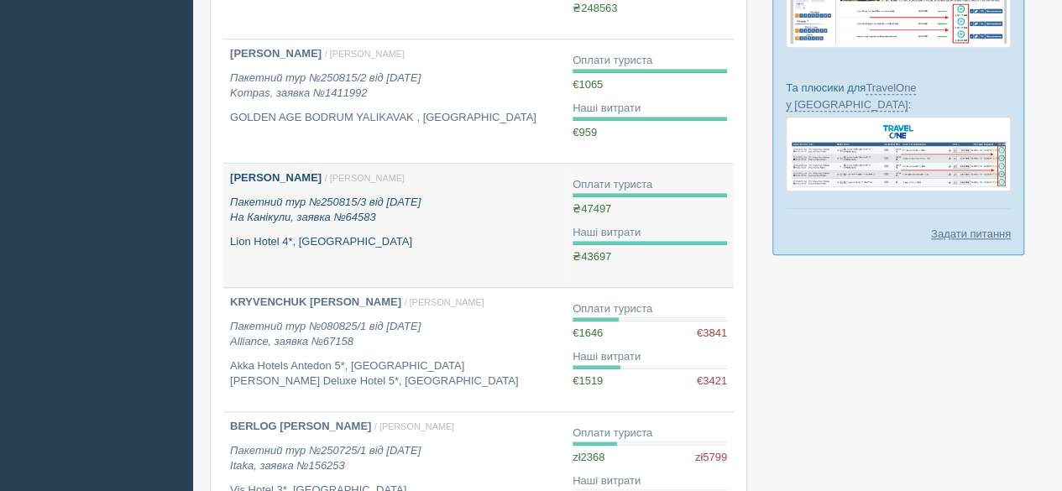
scroll to position [1141, 0]
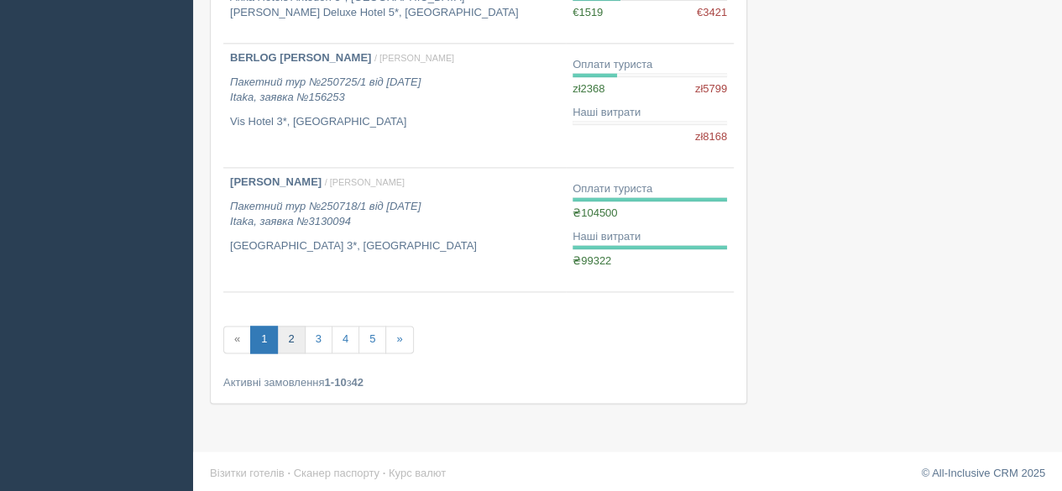
click at [285, 334] on link "2" at bounding box center [291, 340] width 28 height 28
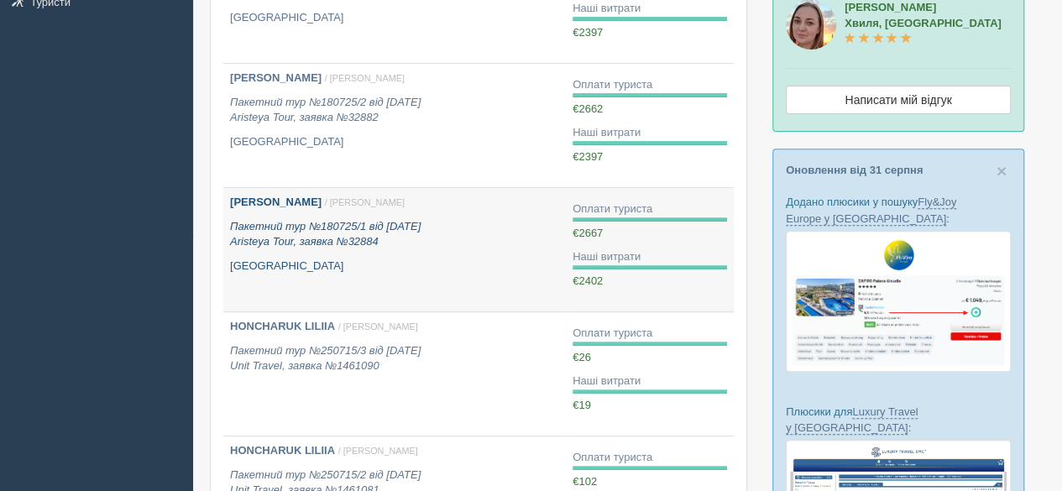
scroll to position [168, 0]
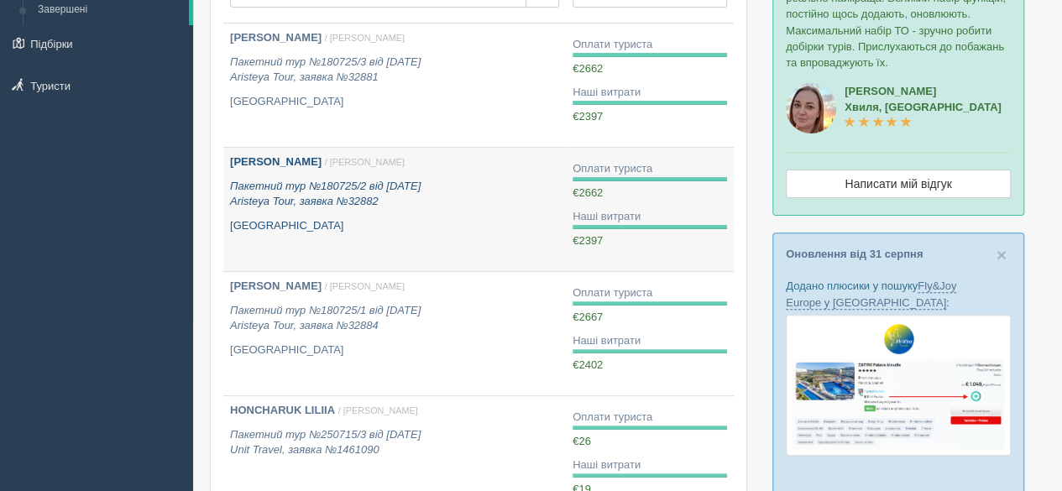
click at [276, 191] on icon "Пакетний тур №180725/2 від [DATE] Aristeya Tour, заявка №32882" at bounding box center [325, 194] width 191 height 29
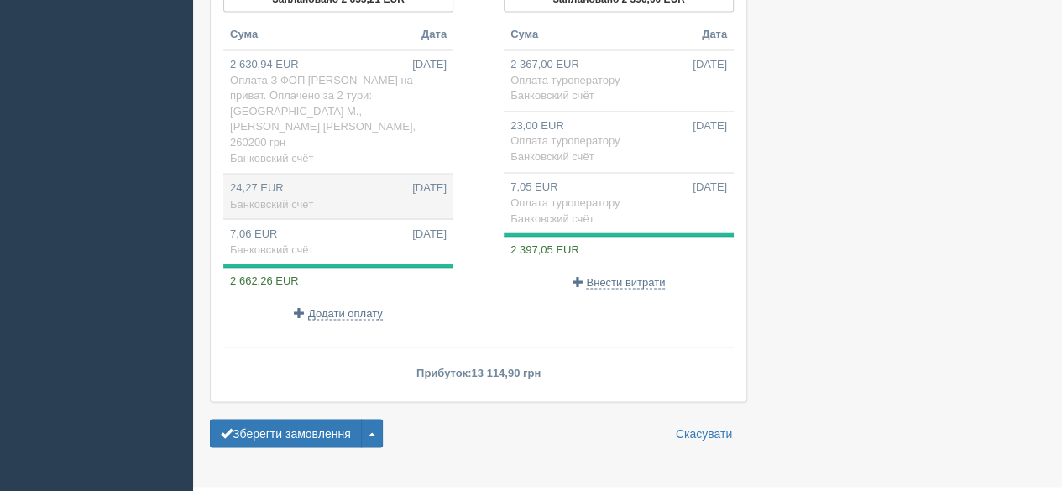
click at [270, 174] on td "24,27 EUR [DATE] Банковский счёт" at bounding box center [338, 196] width 230 height 45
type input "1200.00"
type input "49.45"
select select "575"
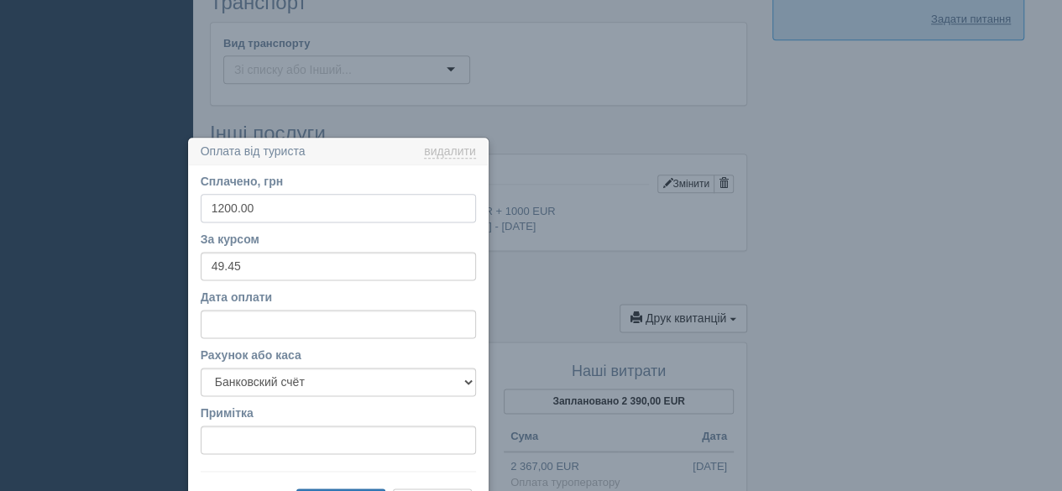
scroll to position [1125, 0]
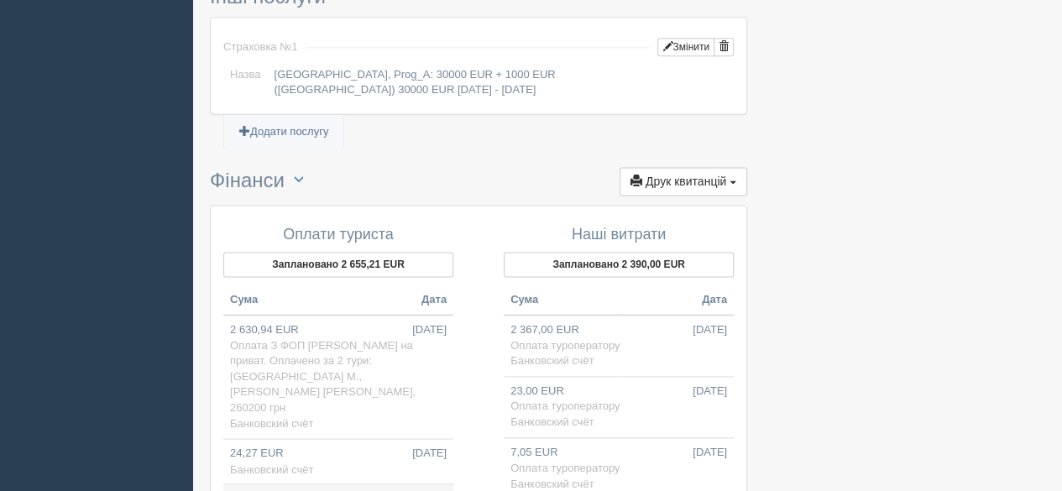
type input "349.00"
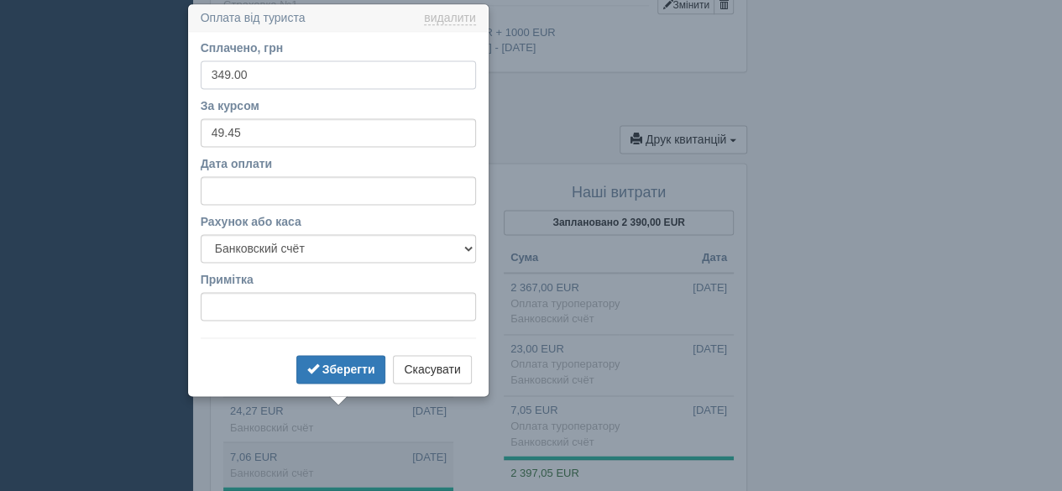
scroll to position [1170, 0]
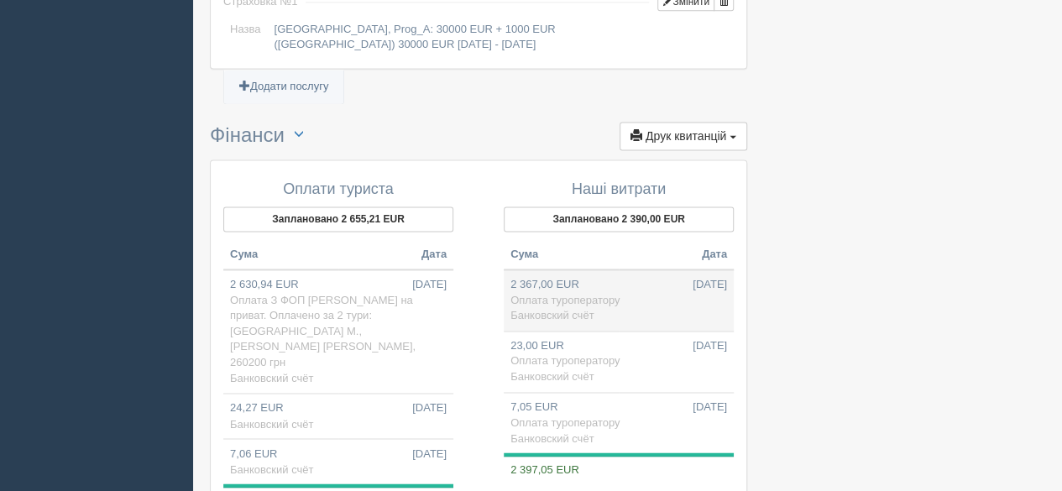
click at [613, 311] on td "2 367,00 EUR 18.07.2025 Оплата туроператору Банковский счёт" at bounding box center [619, 299] width 230 height 61
type input "117048.15"
type input "49.45"
select select "575"
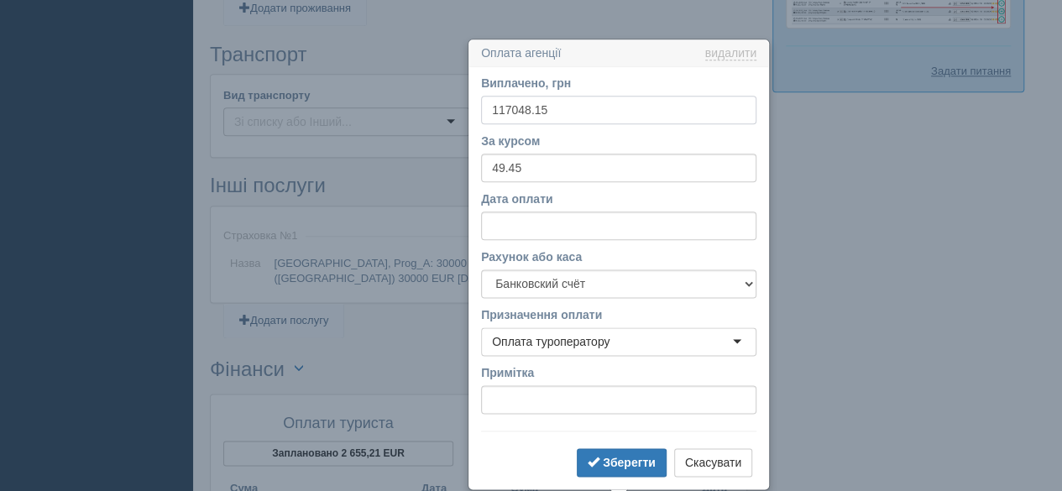
scroll to position [974, 0]
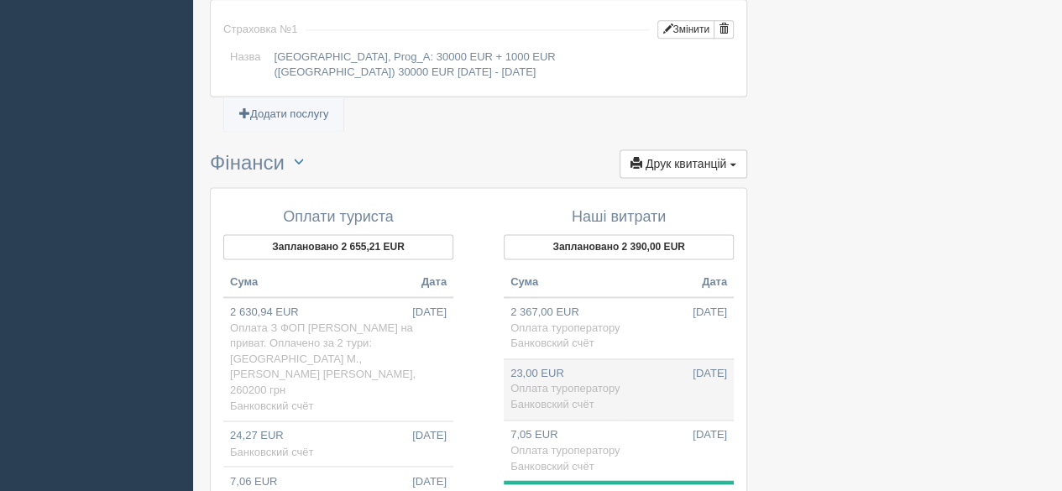
click at [552, 382] on span "Оплата туроператору" at bounding box center [564, 388] width 109 height 13
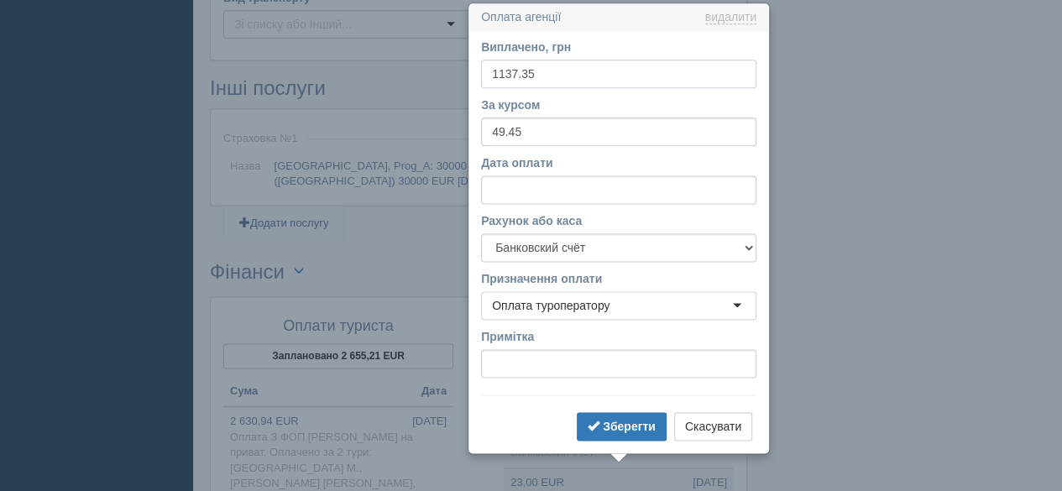
scroll to position [1036, 0]
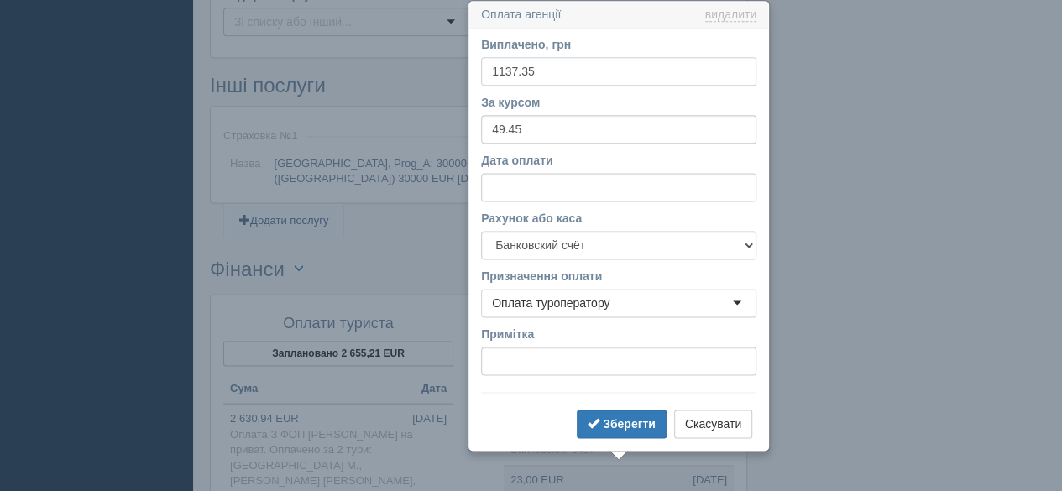
drag, startPoint x: 583, startPoint y: 70, endPoint x: 447, endPoint y: 70, distance: 136.8
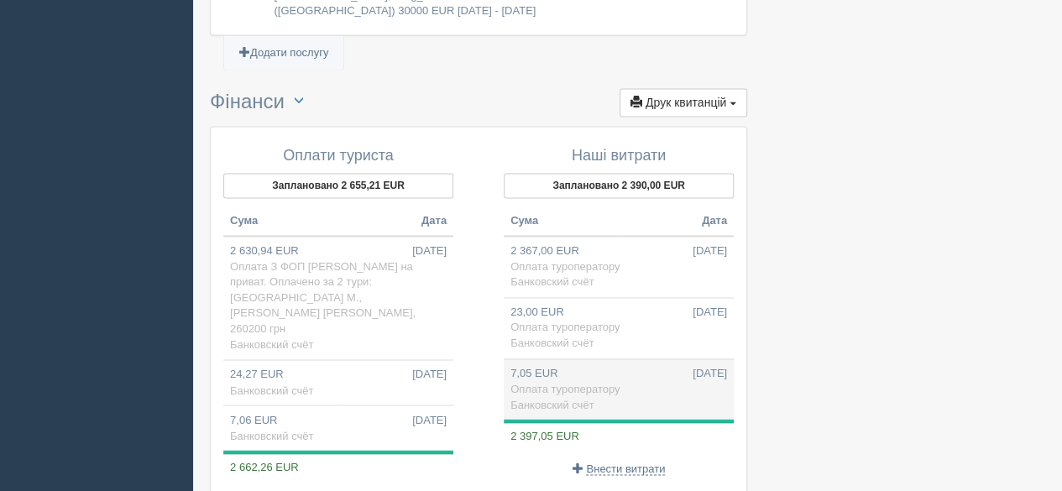
click at [629, 384] on td "7,05 EUR 22.07.2025 Оплата туроператору Банковский счёт" at bounding box center [619, 388] width 230 height 60
type input "348.60"
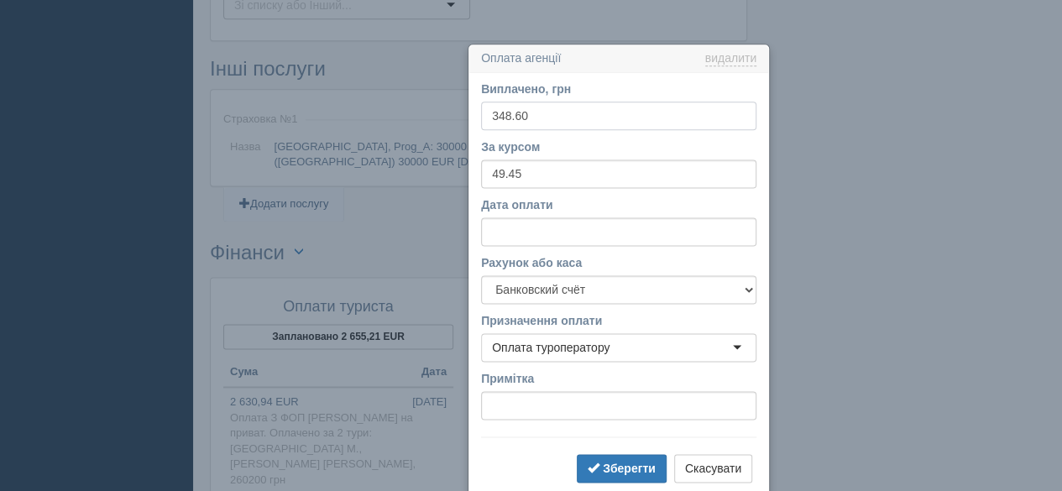
scroll to position [1096, 0]
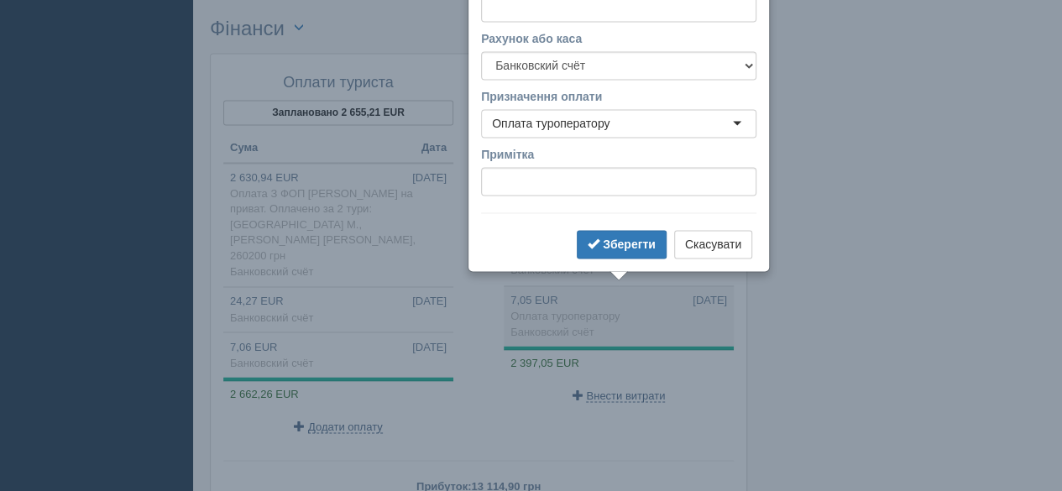
scroll to position [1348, 0]
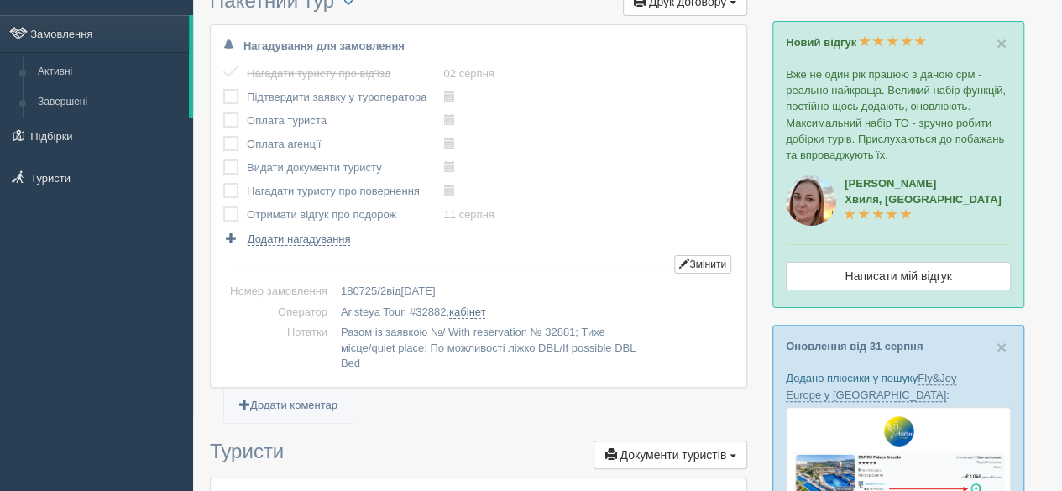
scroll to position [0, 0]
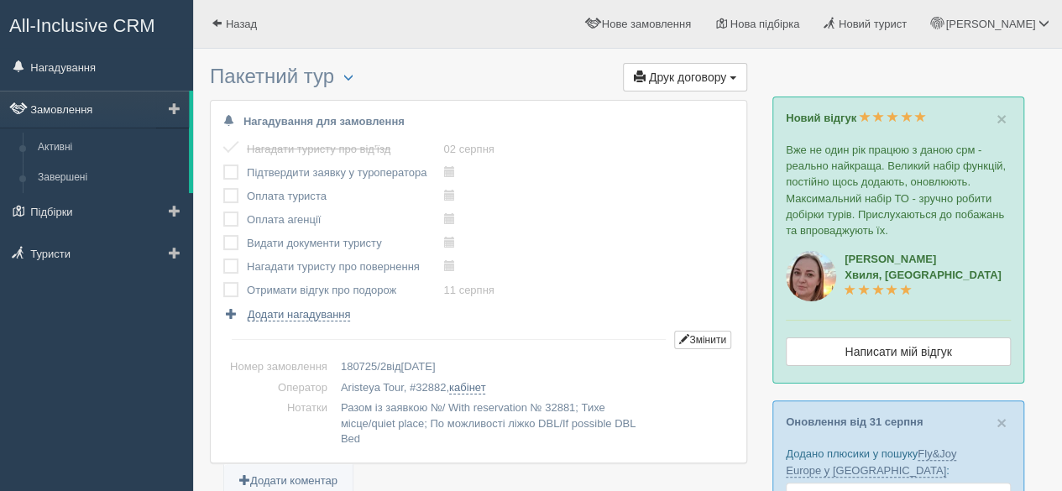
click at [97, 110] on link "Замовлення" at bounding box center [94, 109] width 189 height 37
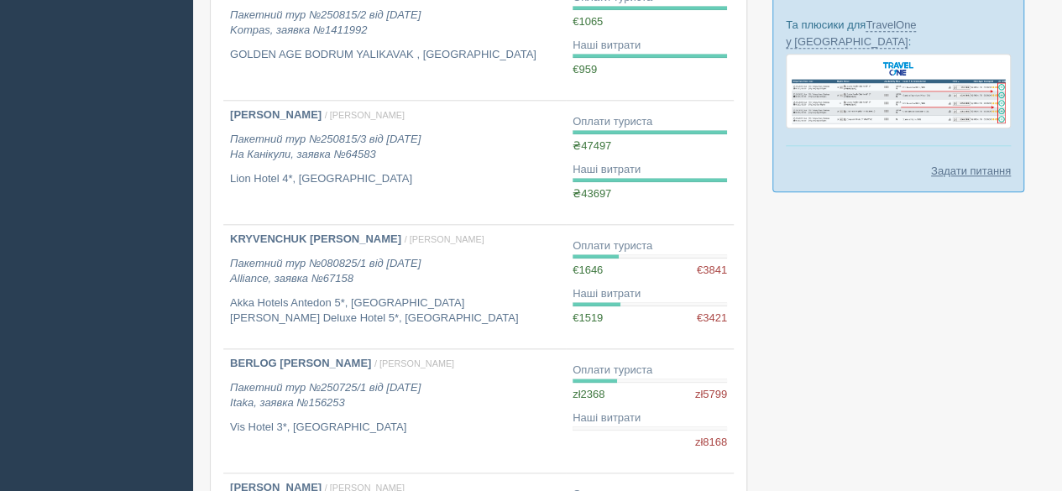
scroll to position [1141, 0]
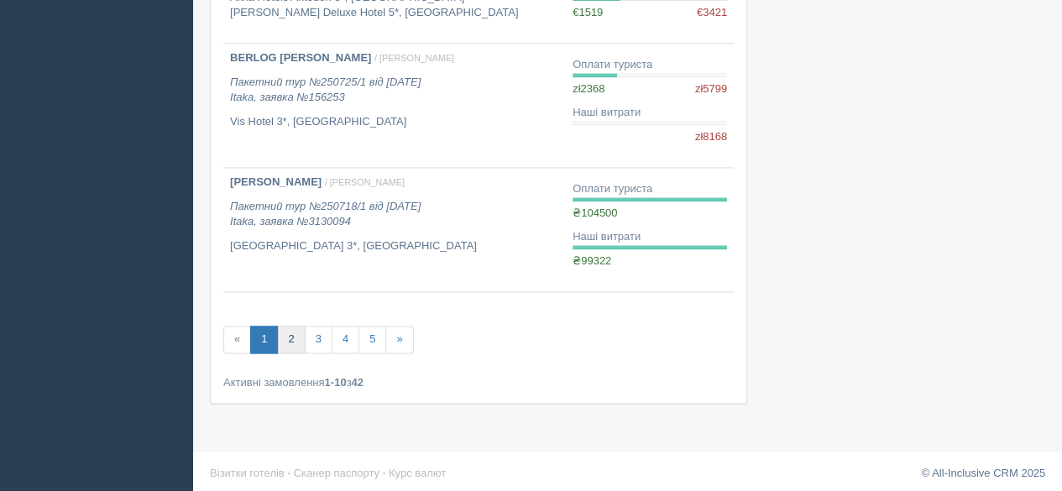
click at [285, 335] on link "2" at bounding box center [291, 340] width 28 height 28
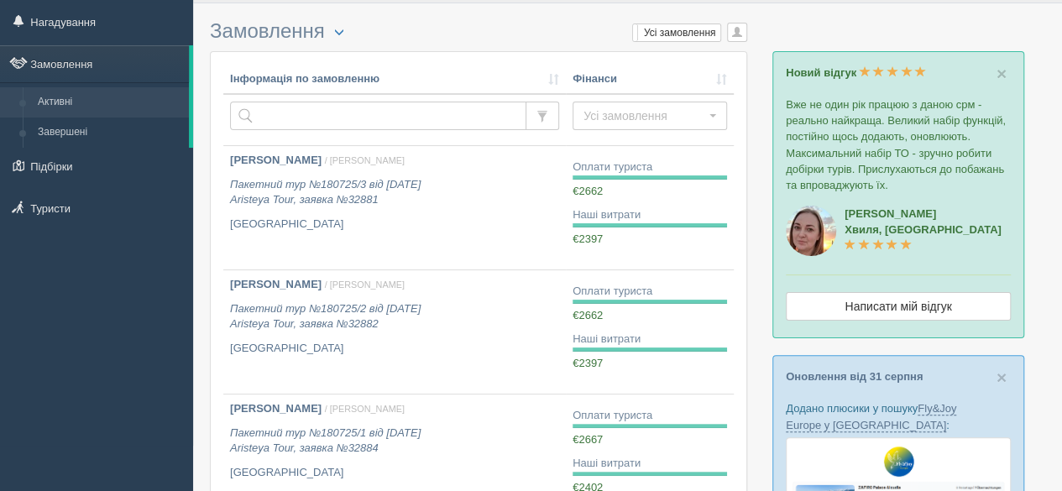
scroll to position [84, 0]
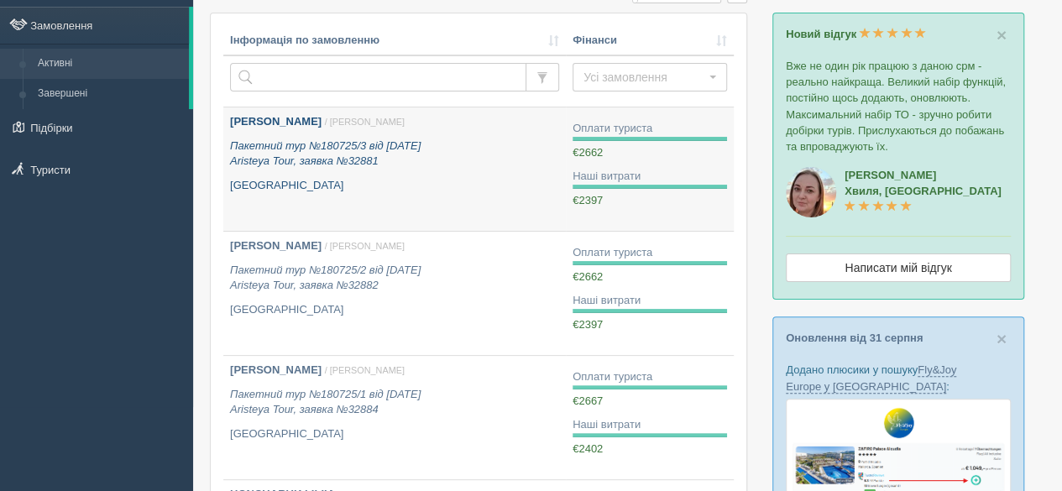
click at [333, 193] on link "[PERSON_NAME] / [PERSON_NAME] Пакетний тур №180725/3 від [DATE] Aristeya Tour, …" at bounding box center [394, 168] width 342 height 123
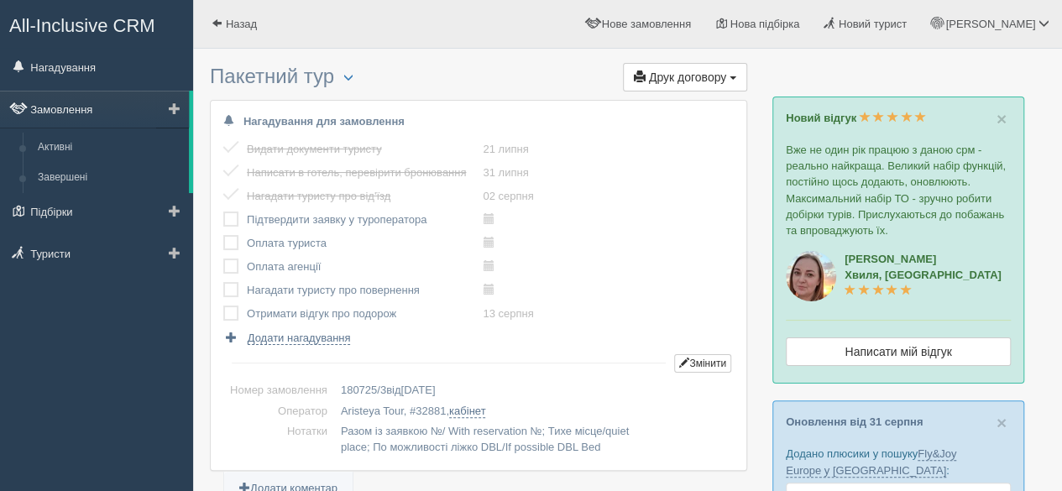
click at [110, 106] on link "Замовлення" at bounding box center [94, 109] width 189 height 37
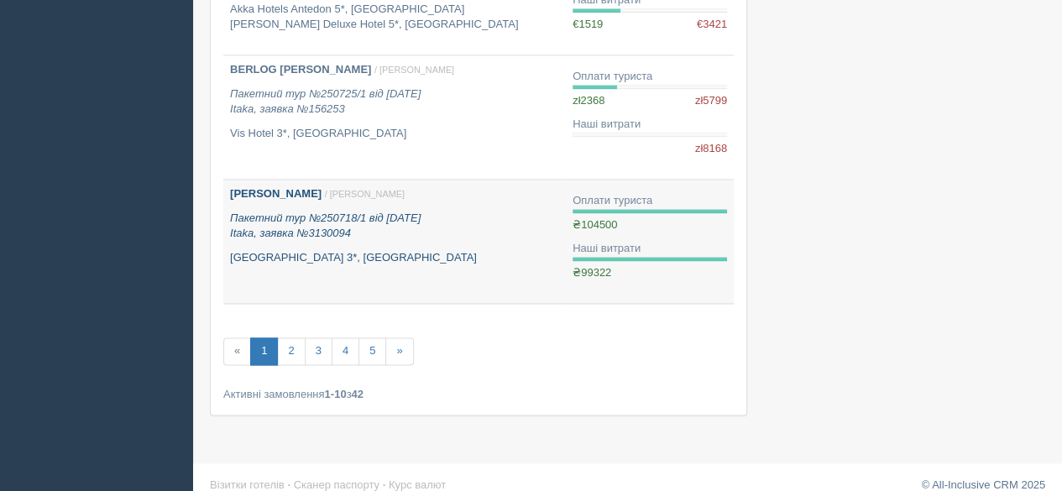
scroll to position [1141, 0]
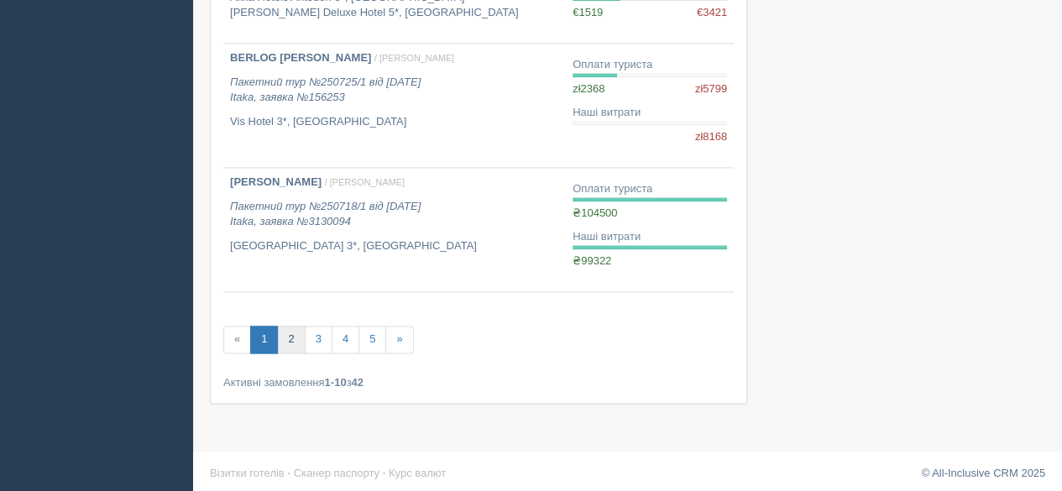
click at [286, 337] on link "2" at bounding box center [291, 340] width 28 height 28
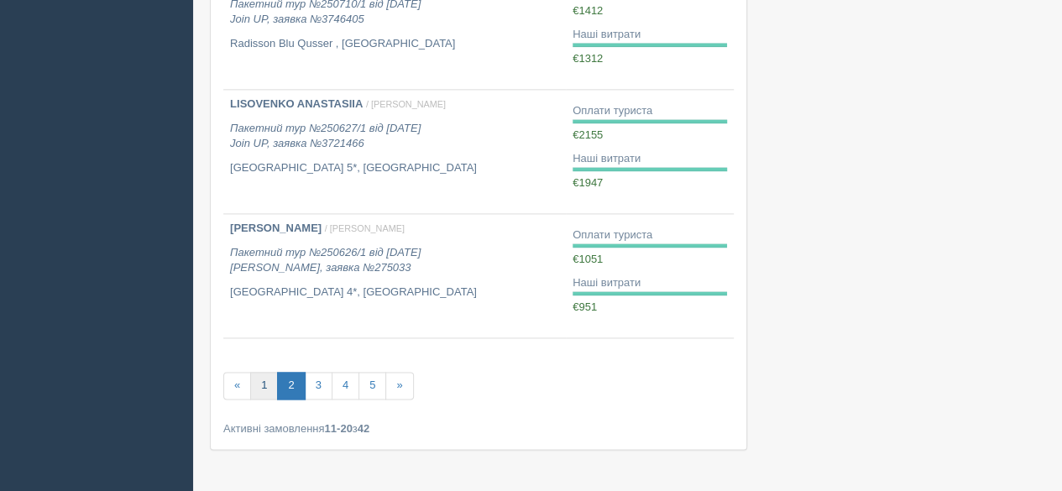
scroll to position [1141, 0]
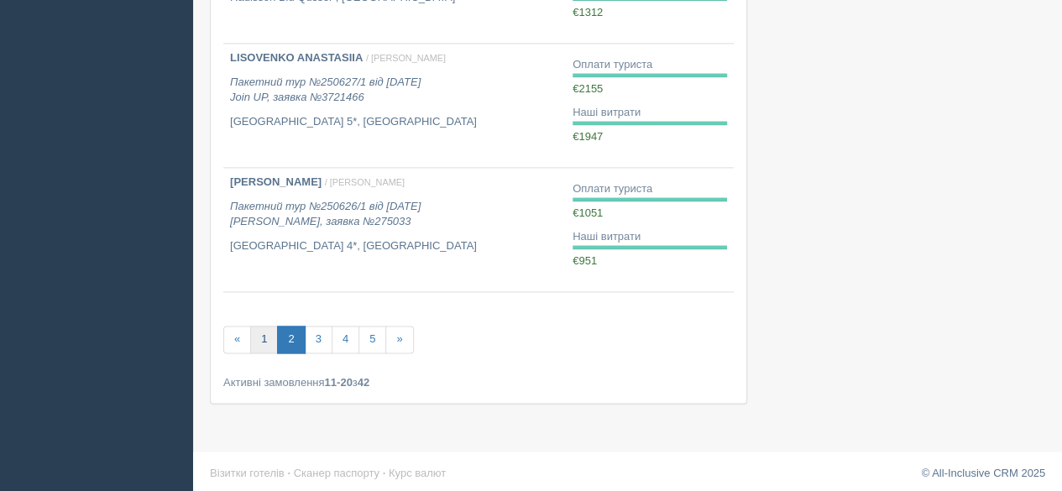
click at [269, 344] on link "1" at bounding box center [264, 340] width 28 height 28
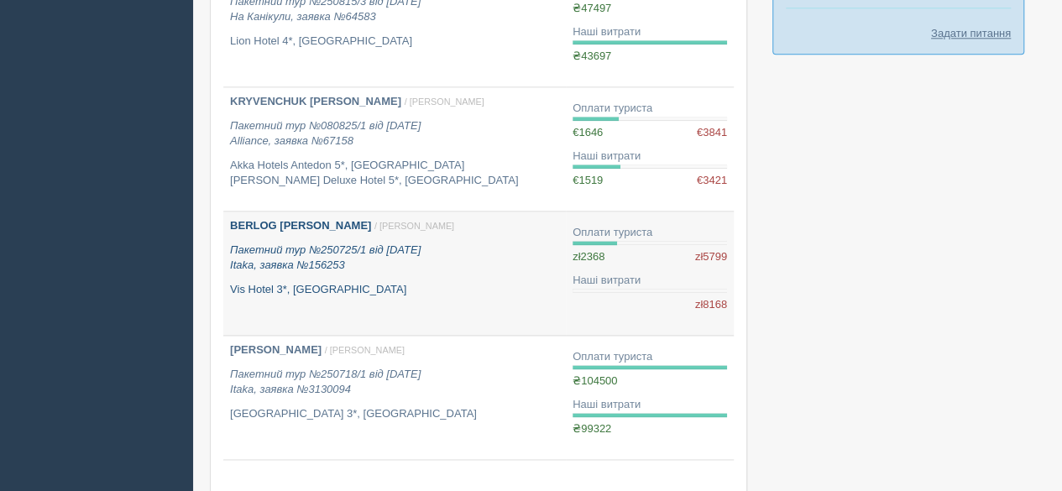
scroll to position [890, 0]
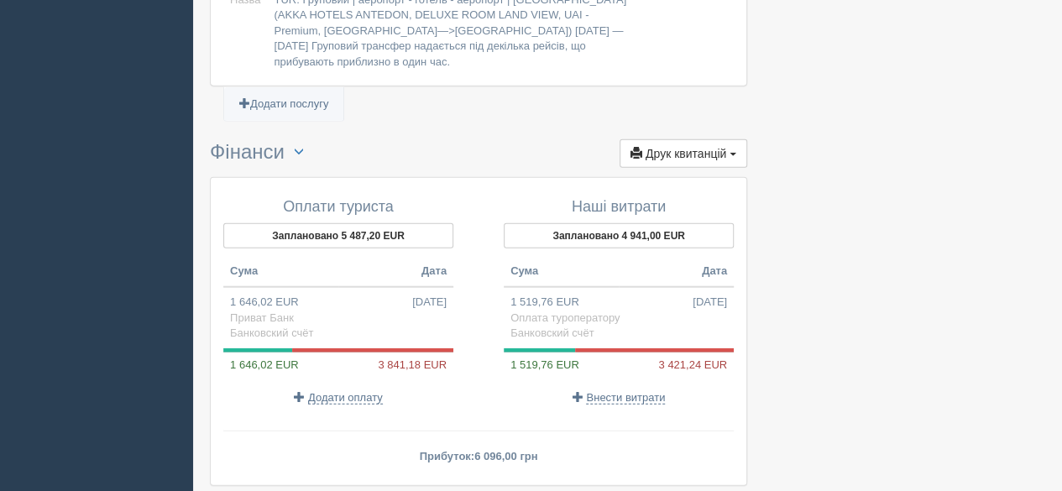
scroll to position [1930, 0]
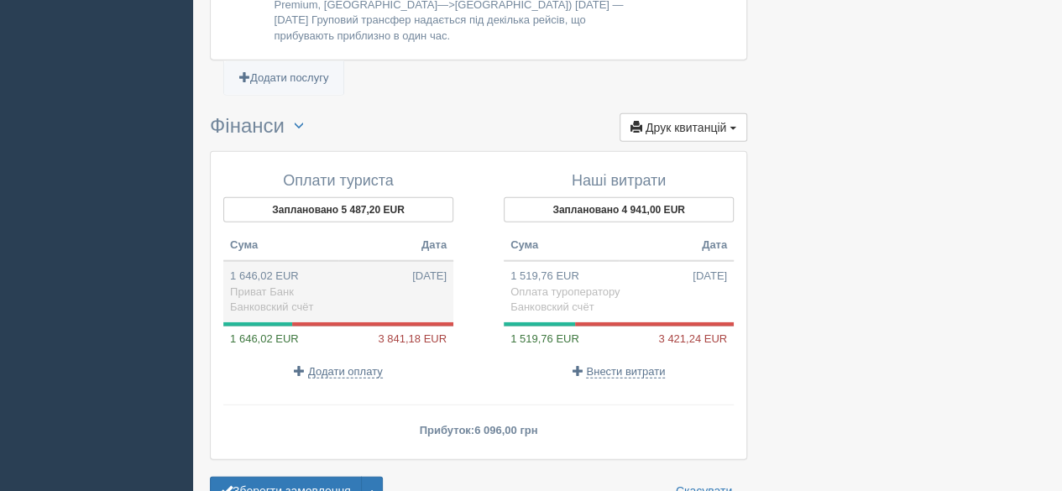
click at [264, 285] on span "Приват Банк" at bounding box center [262, 291] width 64 height 13
type input "79470.00"
type input "48.28"
select select "575"
type input "Приват Банк"
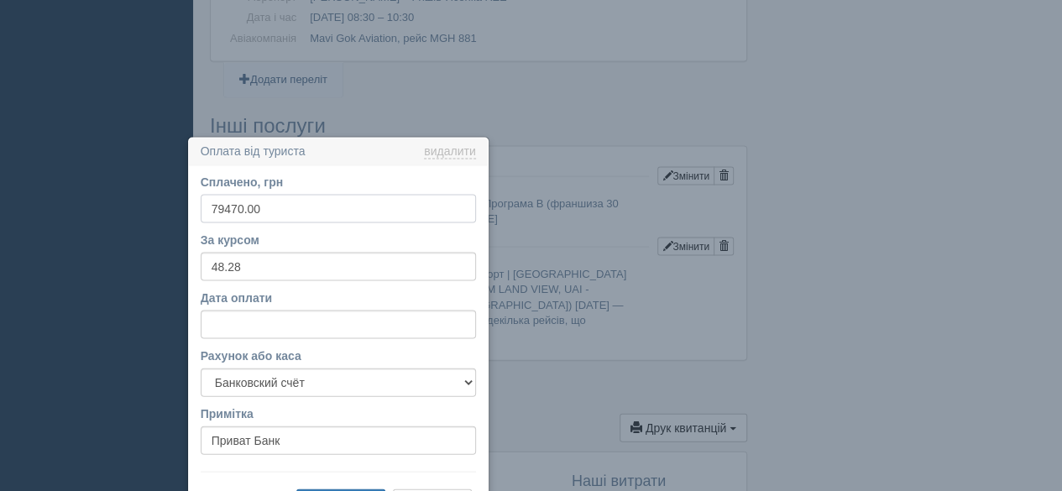
scroll to position [1767, 0]
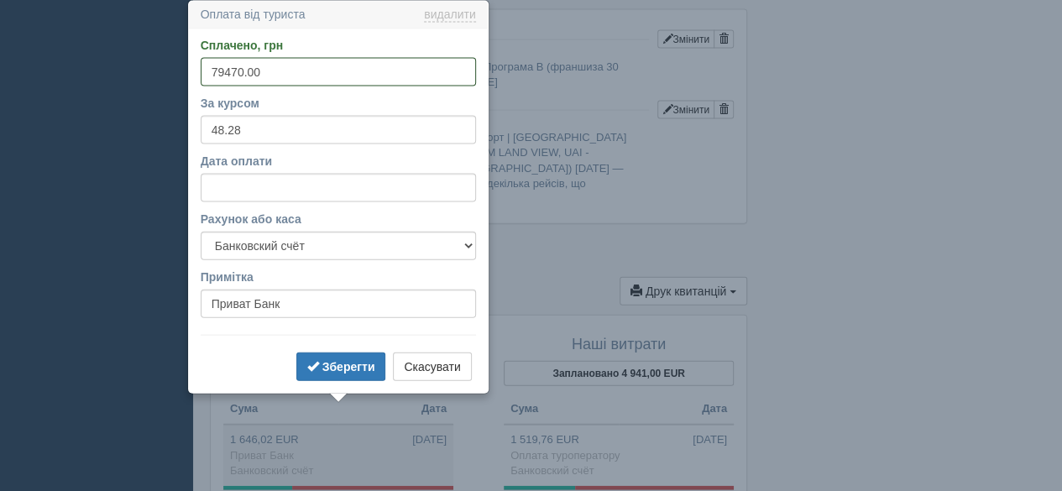
drag, startPoint x: 245, startPoint y: 73, endPoint x: 198, endPoint y: 71, distance: 47.0
click at [198, 71] on div "Сплачено, грн 79470.00 За курсом 48.28 Дата оплати Рахунок або каса Банковский …" at bounding box center [338, 210] width 299 height 363
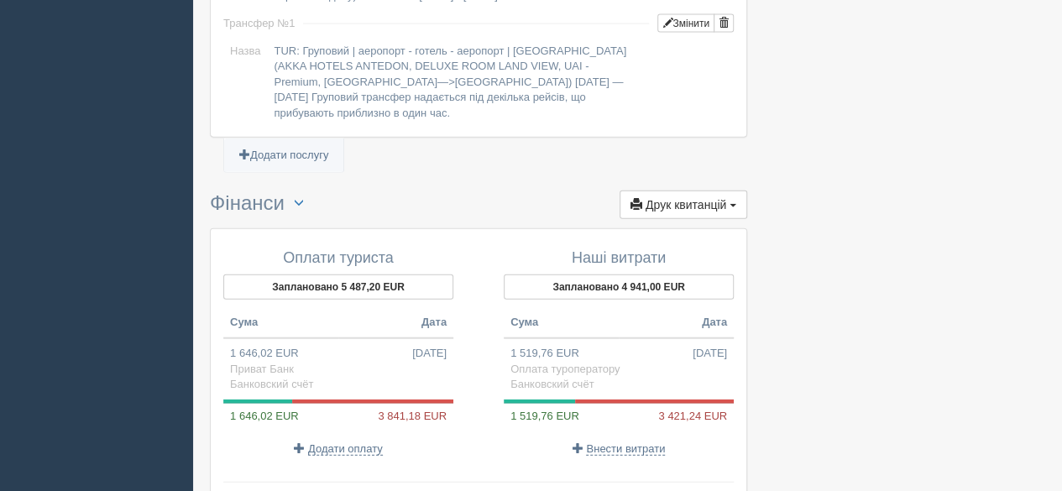
scroll to position [1935, 0]
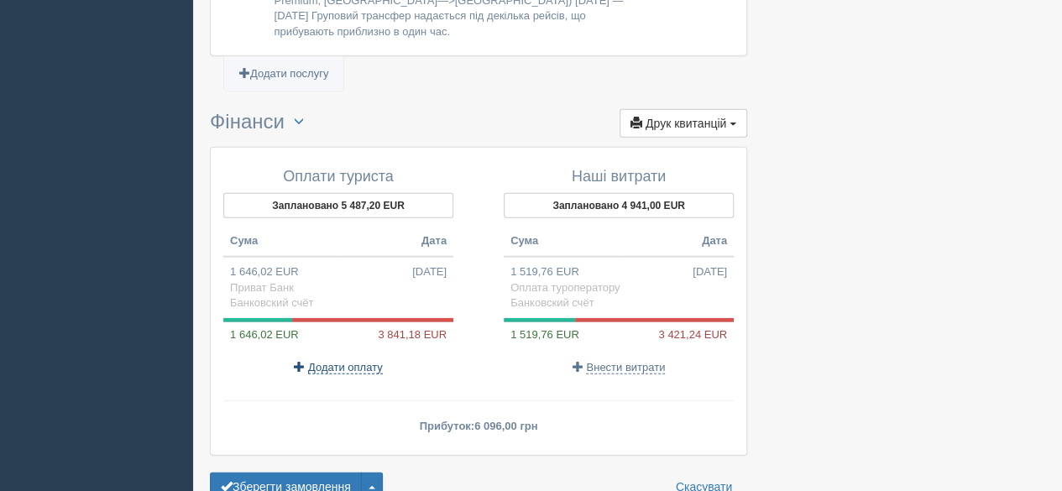
click at [342, 361] on span "Додати оплату" at bounding box center [345, 367] width 75 height 13
select select
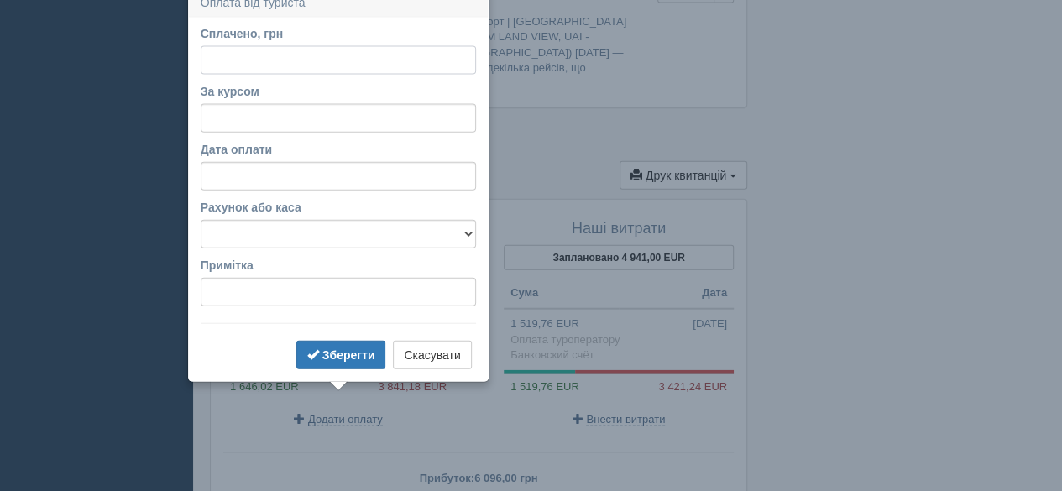
scroll to position [1871, 0]
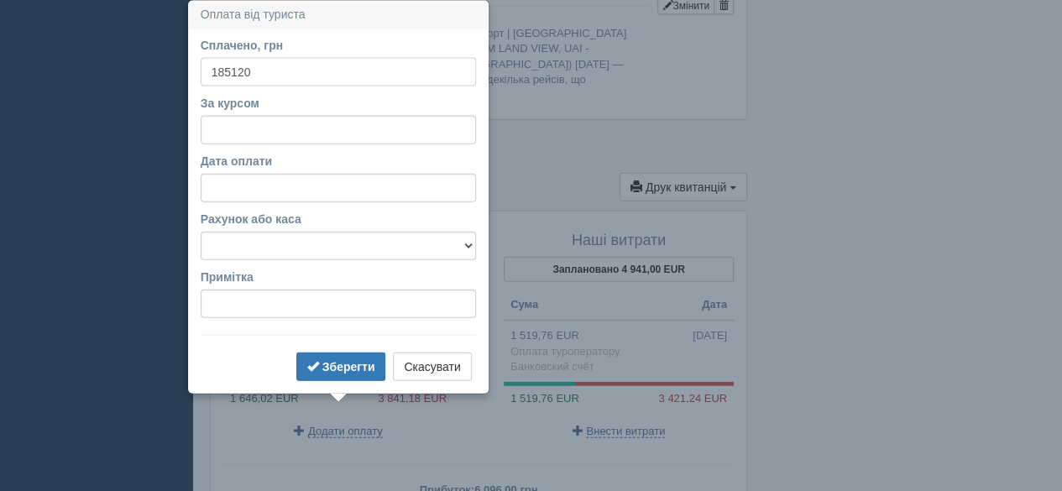
type input "185120"
click at [316, 138] on input "За курсом" at bounding box center [338, 130] width 275 height 29
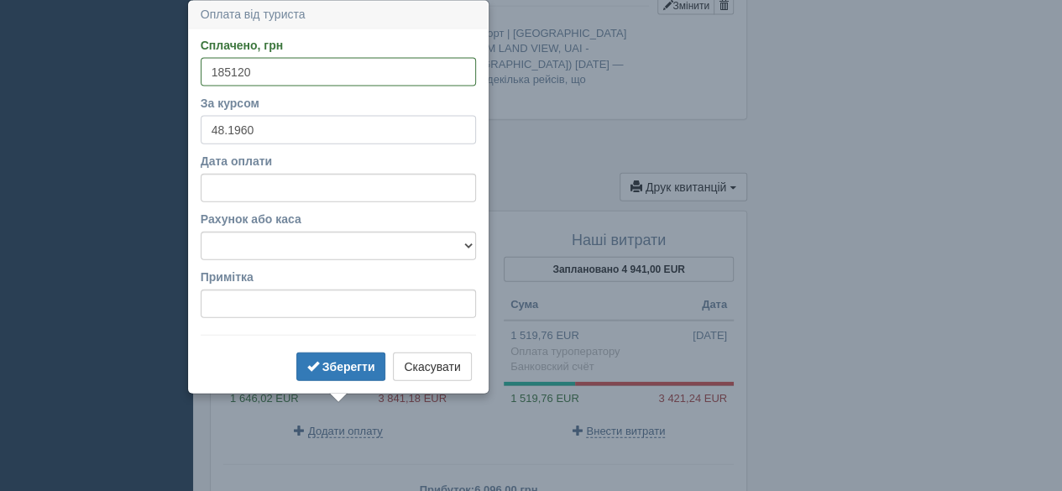
type input "48.1960"
click at [266, 196] on input "Дата оплати" at bounding box center [338, 188] width 275 height 29
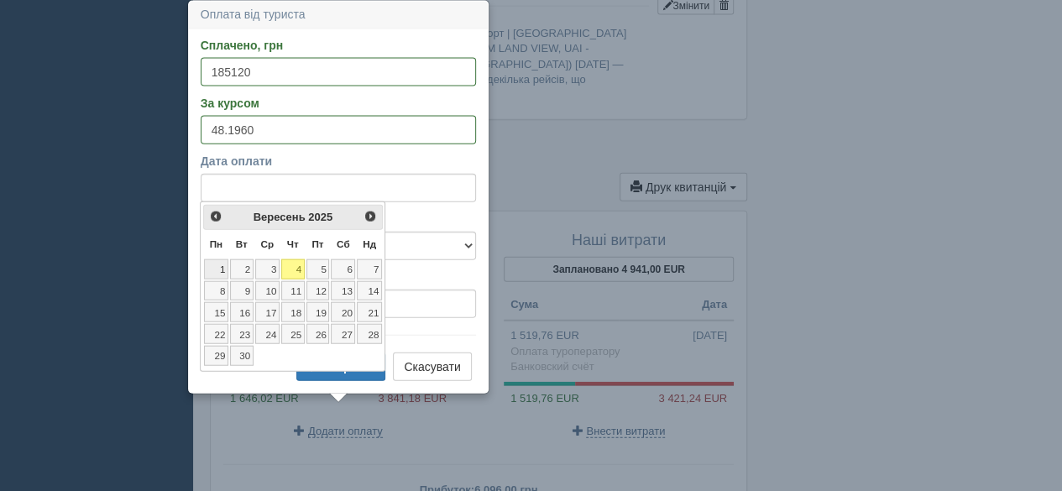
click at [221, 266] on link "1" at bounding box center [216, 269] width 24 height 20
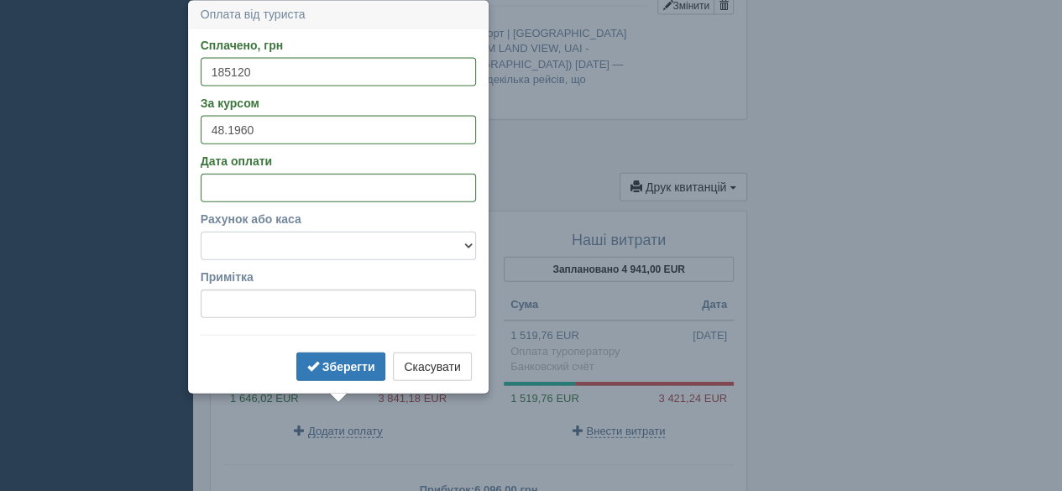
click at [280, 251] on select "Банковский счёт Наличная касса" at bounding box center [338, 246] width 275 height 29
select select "575"
click at [201, 232] on select "Банковский счёт Наличная касса" at bounding box center [338, 246] width 275 height 29
click at [329, 354] on button "Зберегти" at bounding box center [341, 367] width 90 height 29
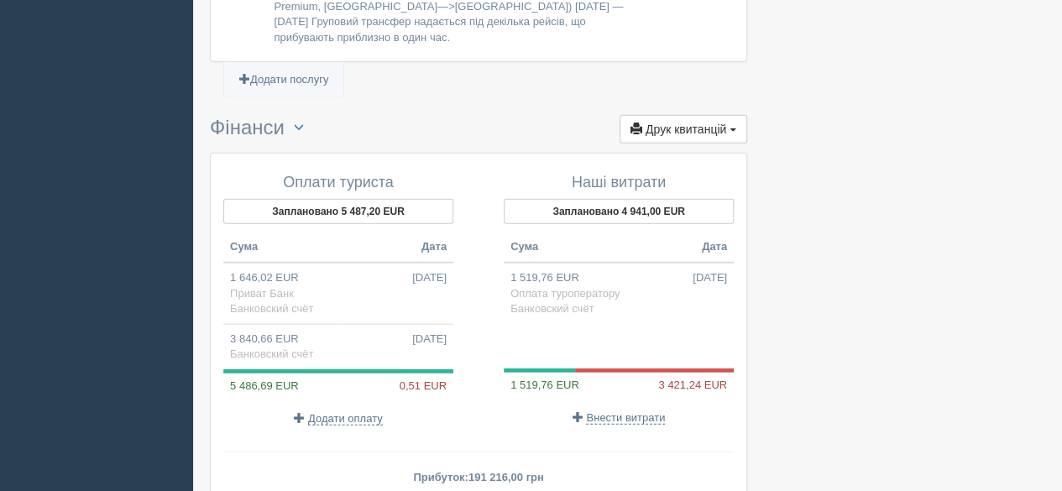
scroll to position [1955, 0]
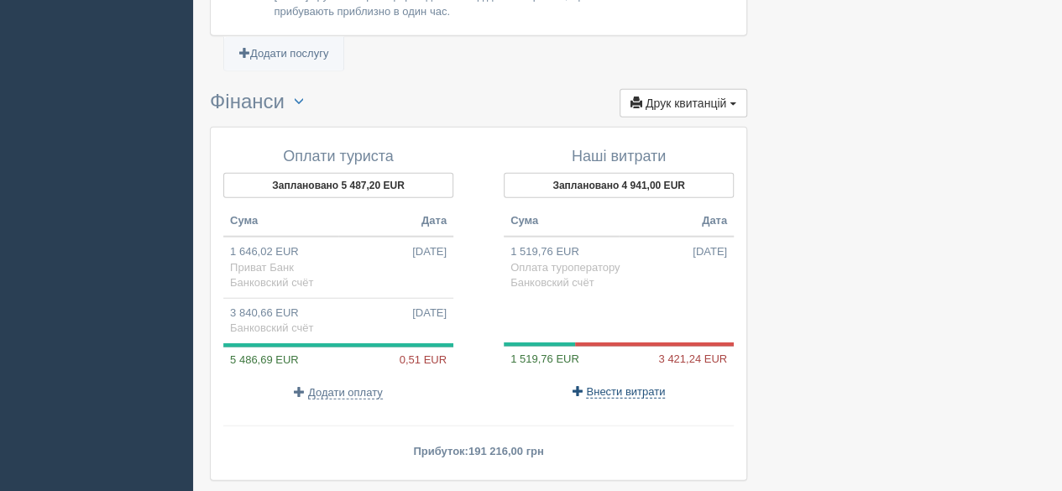
click at [623, 385] on span "Внести витрати" at bounding box center [625, 391] width 79 height 13
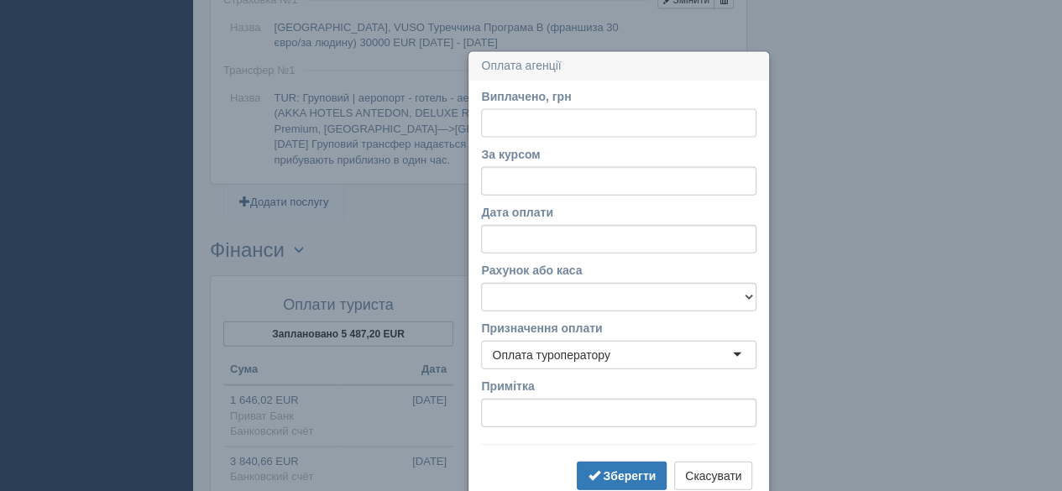
scroll to position [1857, 0]
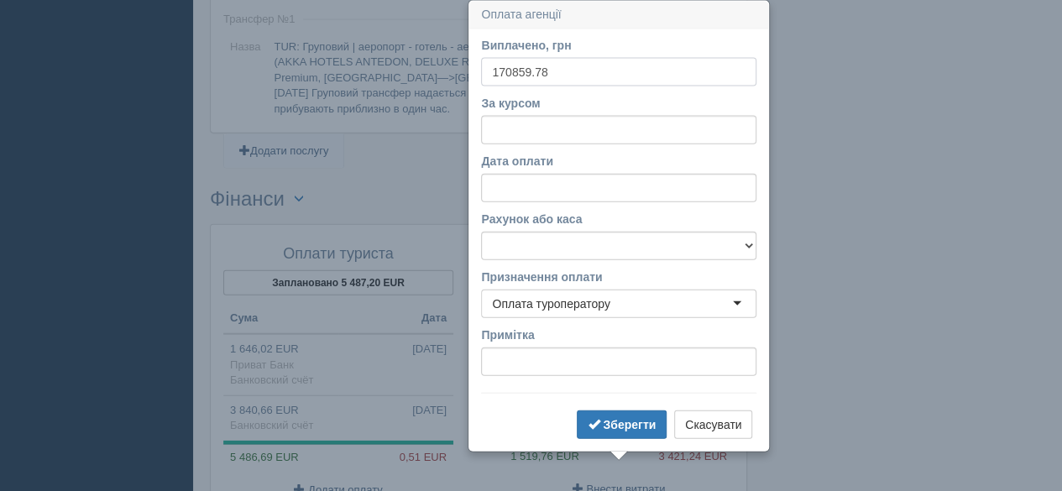
type input "170859.78"
click at [535, 123] on input "За курсом" at bounding box center [618, 130] width 275 height 29
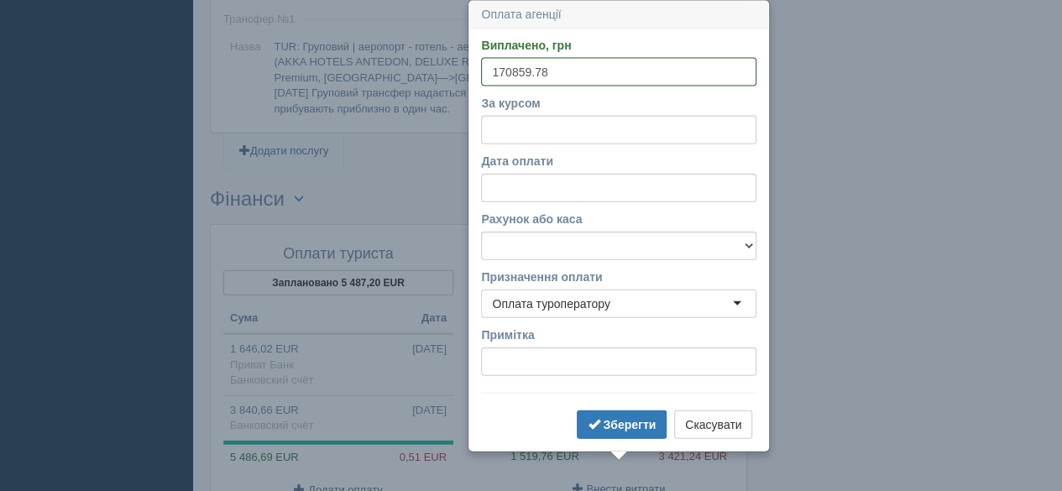
drag, startPoint x: 574, startPoint y: 75, endPoint x: 457, endPoint y: 75, distance: 116.7
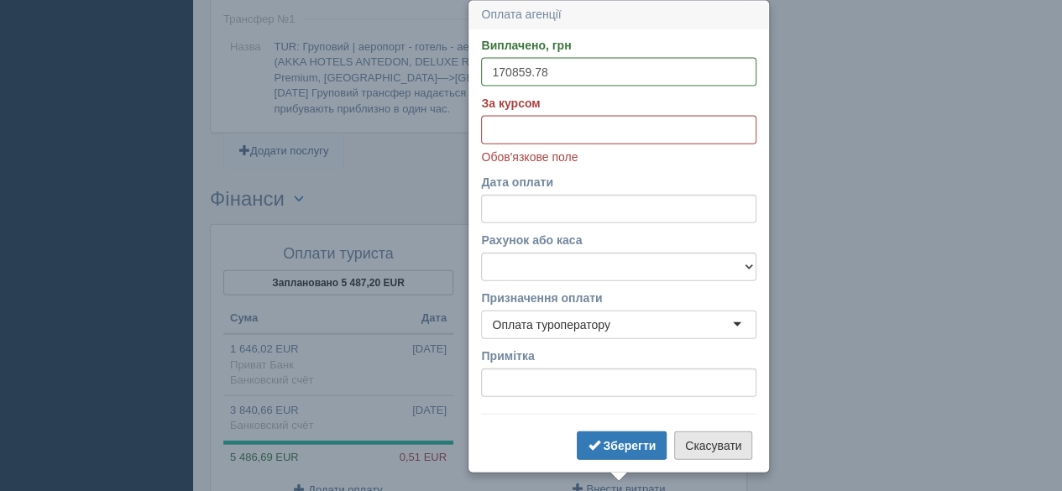
click at [723, 437] on button "Скасувати" at bounding box center [713, 445] width 78 height 29
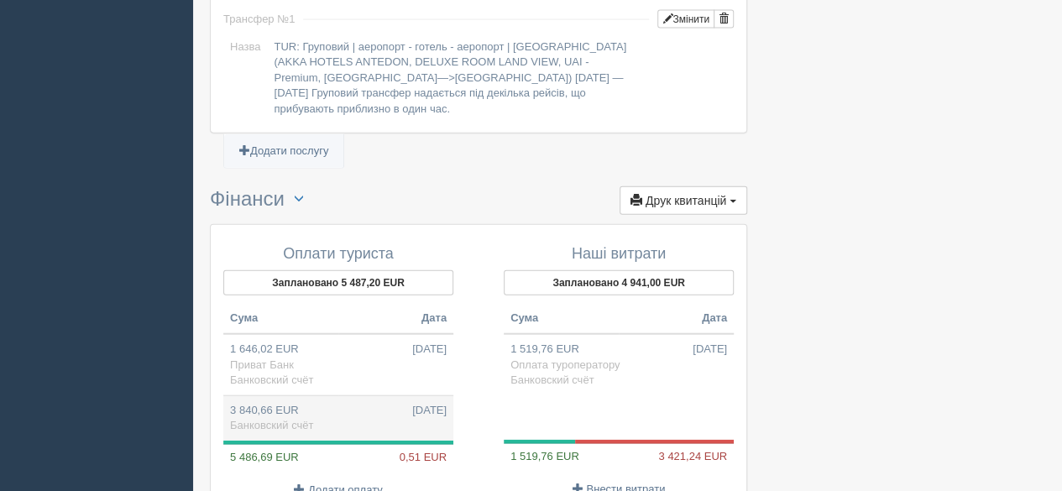
click at [412, 403] on span "[DATE]" at bounding box center [429, 411] width 34 height 16
type input "185120.00"
type input "48.20"
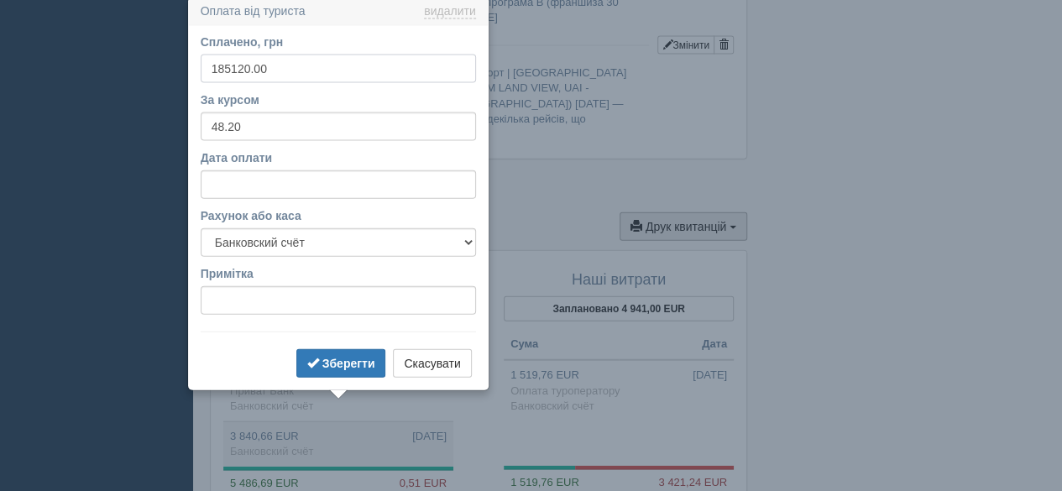
scroll to position [1828, 0]
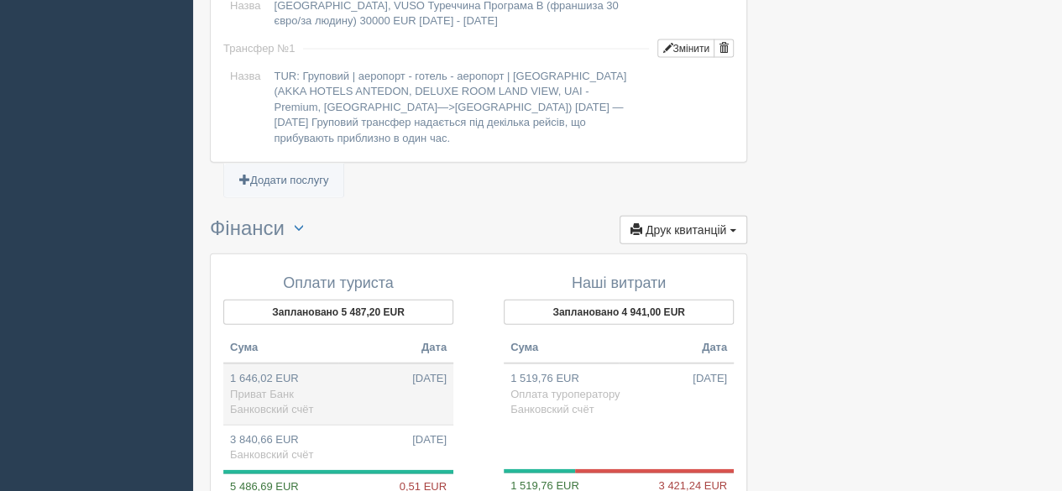
click at [334, 373] on td "1 646,02 EUR [DATE] Приват Банк Банковский счёт" at bounding box center [338, 393] width 230 height 61
type input "79470.00"
type input "48.28"
type input "Приват Банк"
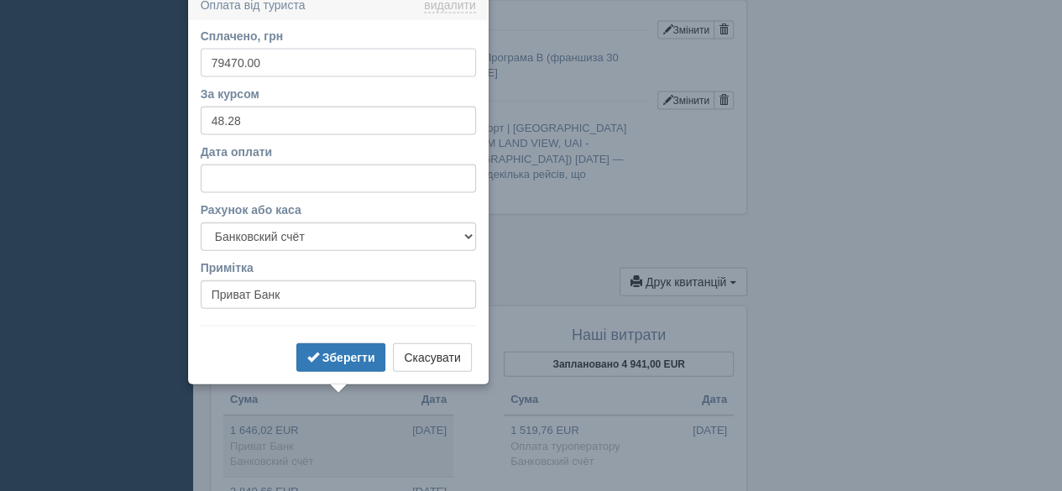
scroll to position [1767, 0]
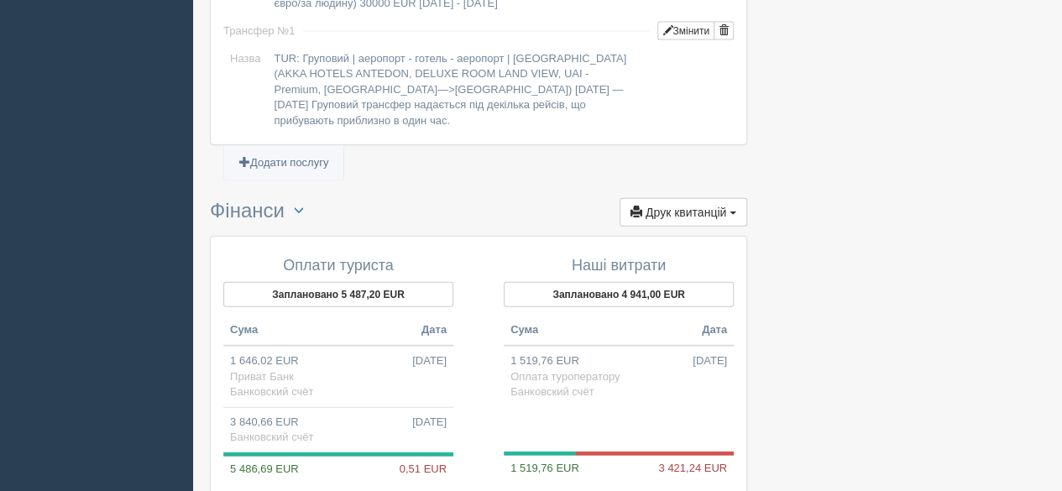
scroll to position [1935, 0]
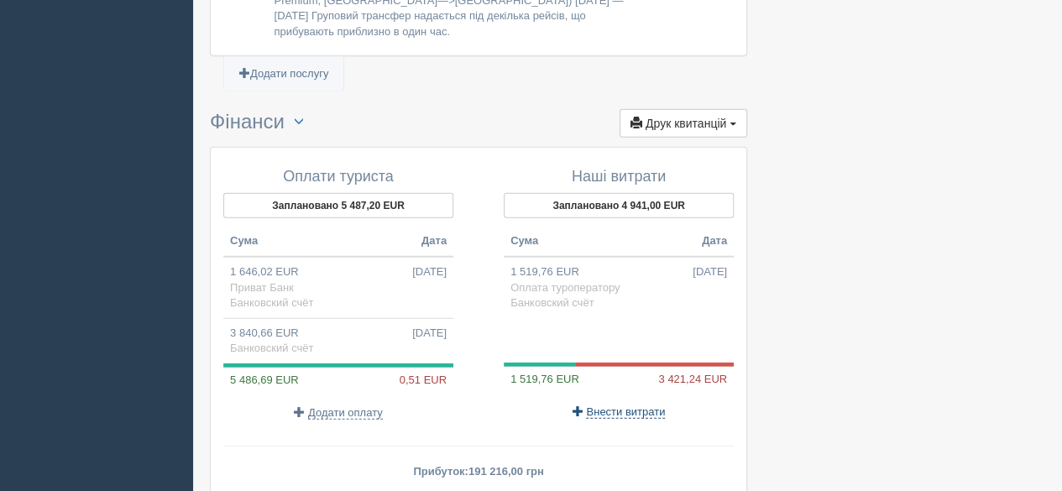
click at [604, 405] on span "Внести витрати" at bounding box center [625, 411] width 79 height 13
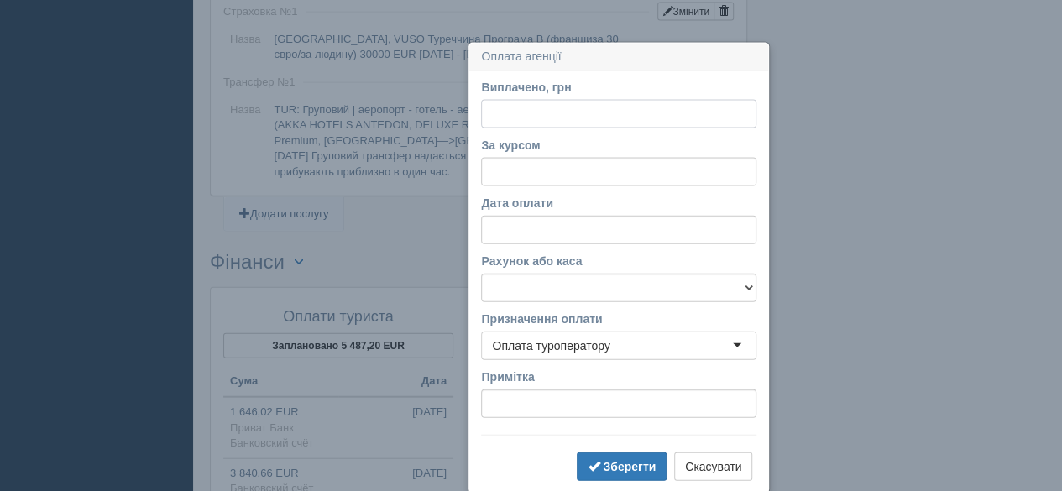
scroll to position [1836, 0]
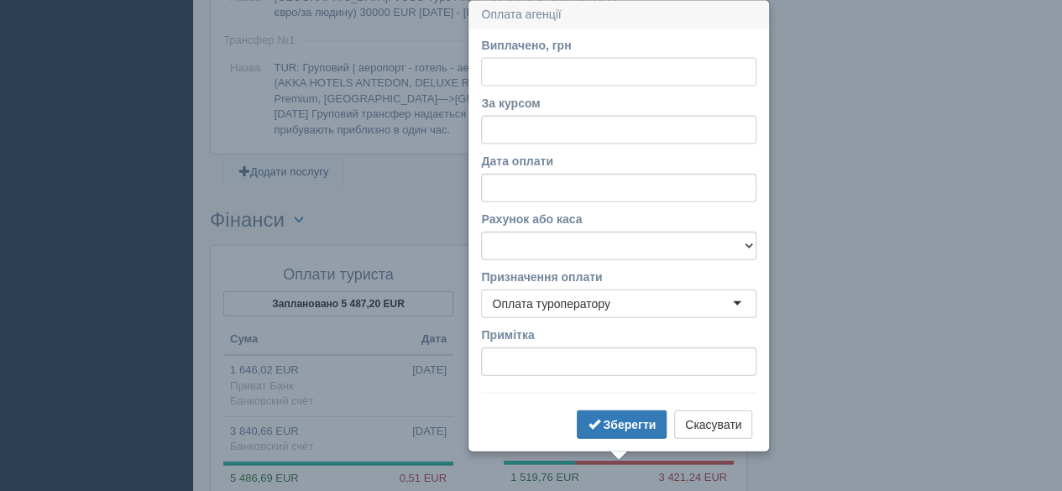
paste input "170859.78"
type input "170859.78"
click at [540, 131] on input "За курсом" at bounding box center [618, 130] width 275 height 29
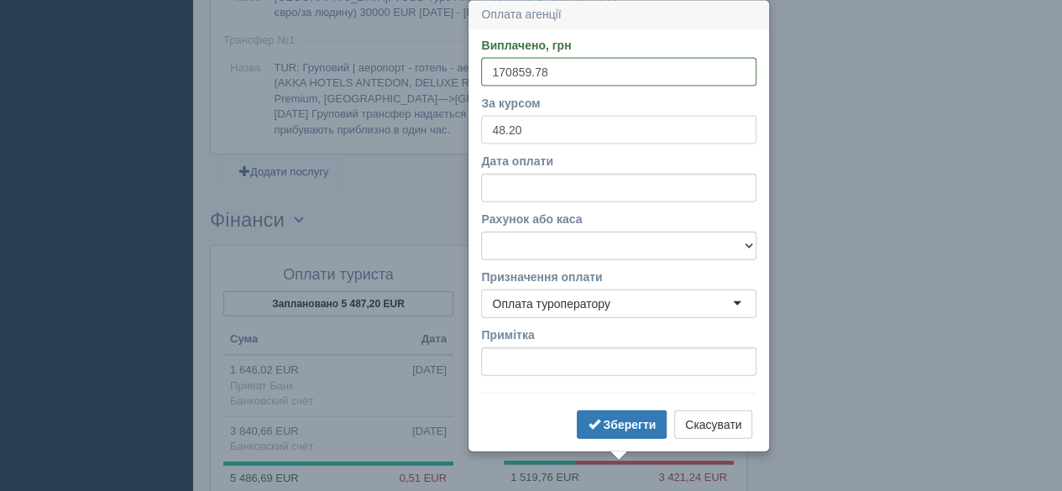
type input "48.20"
click at [525, 183] on input "Дата оплати" at bounding box center [618, 188] width 275 height 29
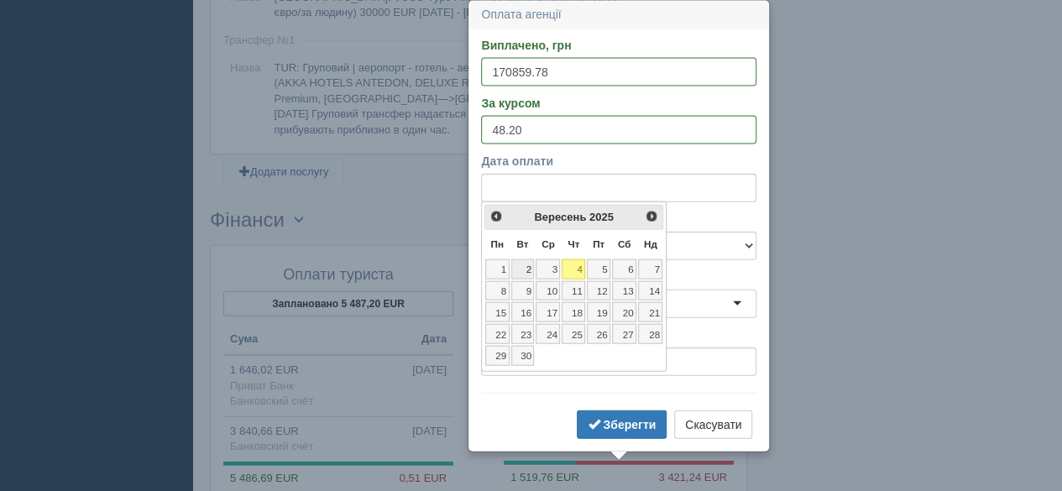
click at [525, 271] on link "2" at bounding box center [523, 269] width 24 height 20
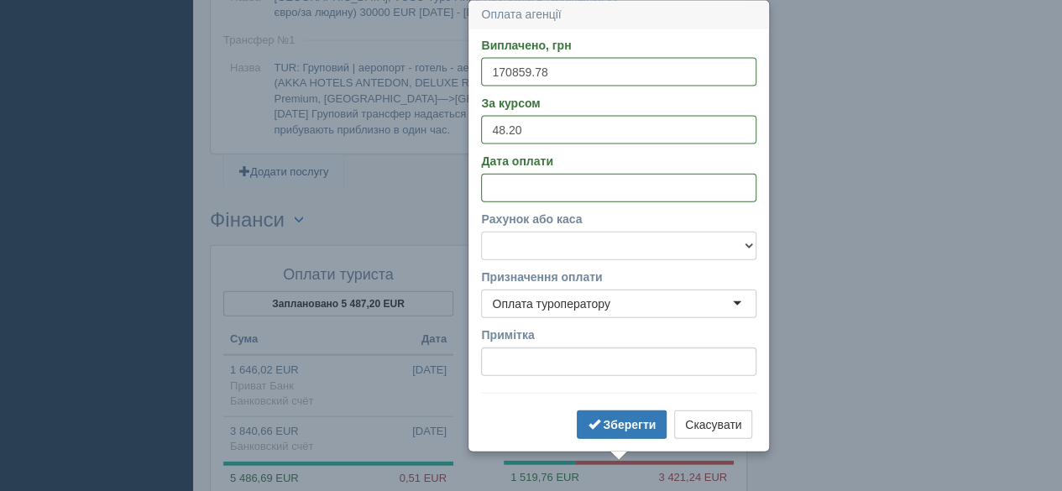
drag, startPoint x: 519, startPoint y: 241, endPoint x: 522, endPoint y: 254, distance: 13.8
click at [519, 241] on select "Банковский счёт Наличная касса" at bounding box center [618, 246] width 275 height 29
select select "575"
click at [481, 232] on select "Банковский счёт Наличная касса" at bounding box center [618, 246] width 275 height 29
click at [514, 65] on input "170859.78" at bounding box center [618, 72] width 275 height 29
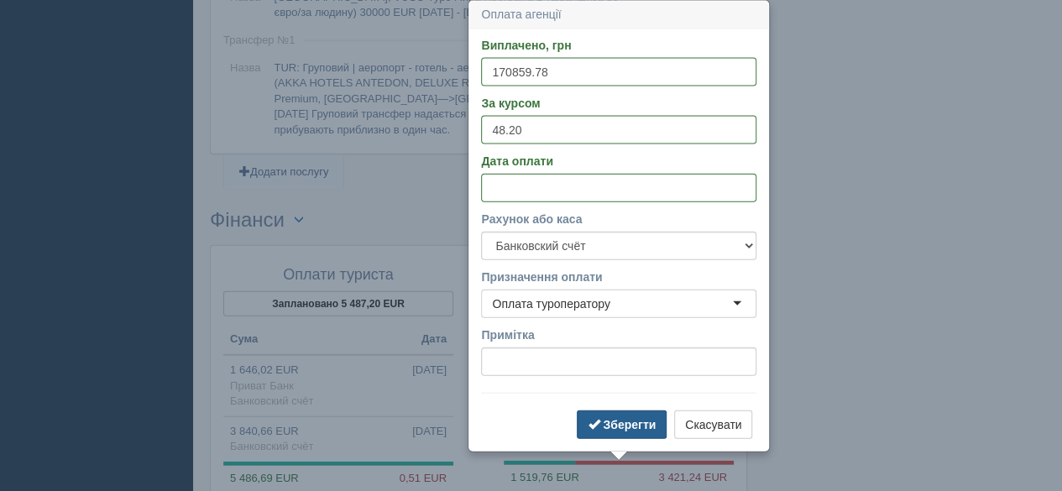
click at [611, 422] on b "Зберегти" at bounding box center [629, 424] width 53 height 13
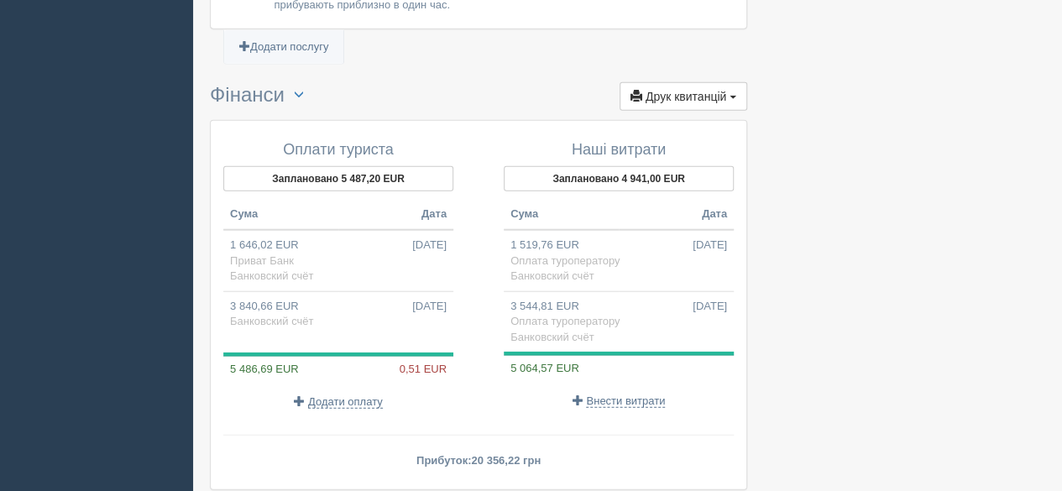
scroll to position [2004, 0]
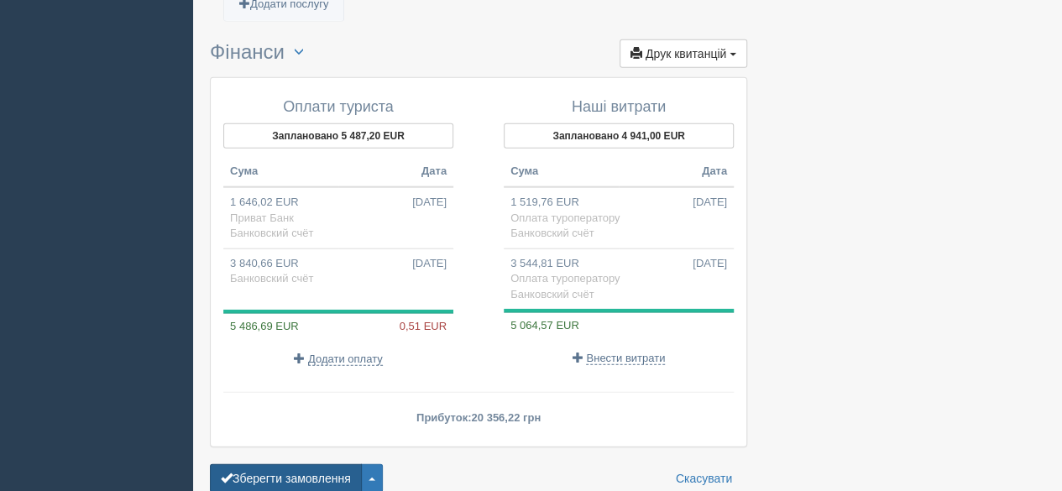
click at [285, 464] on button "Зберегти замовлення" at bounding box center [286, 478] width 152 height 29
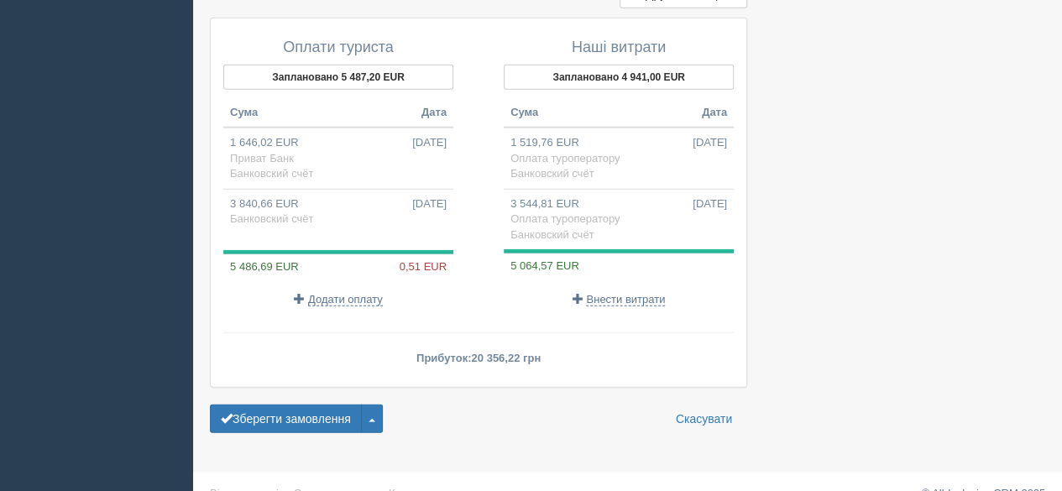
scroll to position [2031, 0]
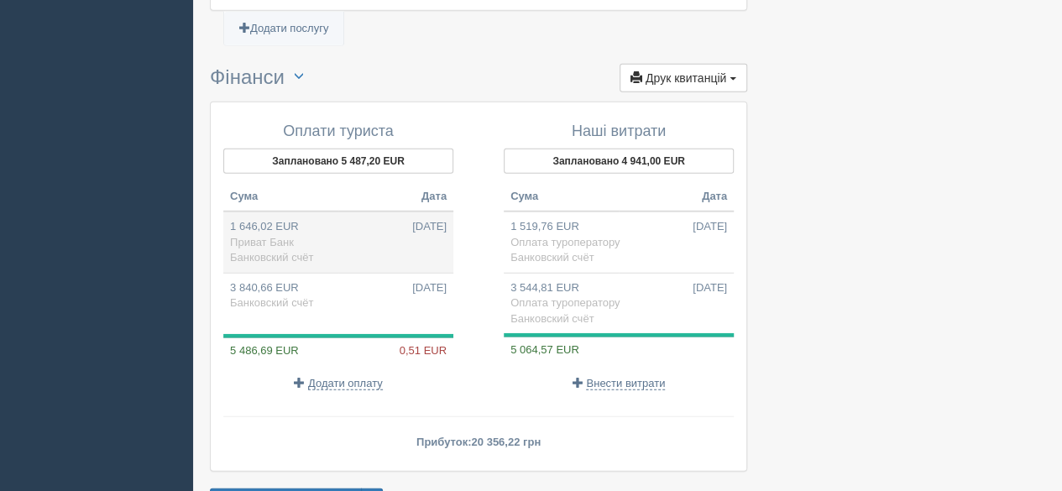
click at [282, 236] on span "Приват Банк" at bounding box center [262, 242] width 64 height 13
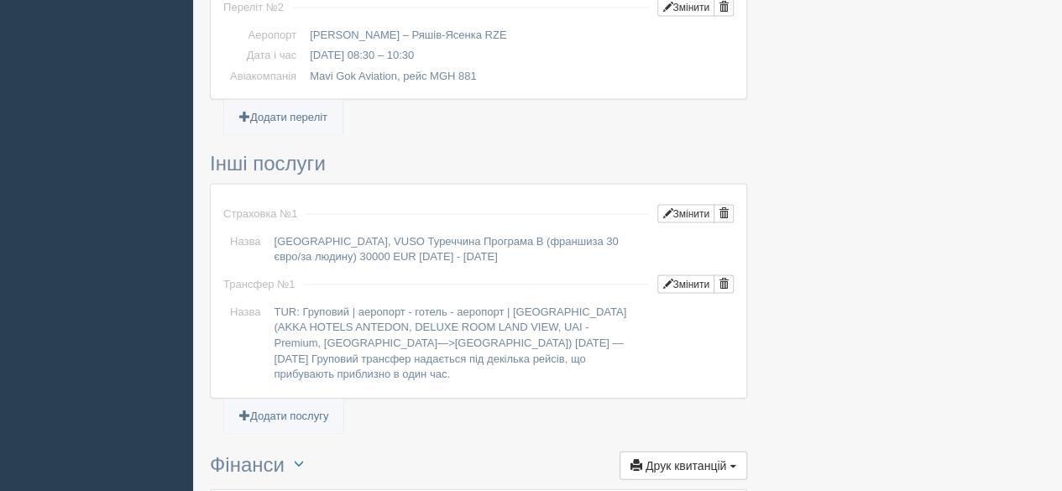
type input "79470.00"
type input "48.28"
select select "575"
type input "Приват Банк"
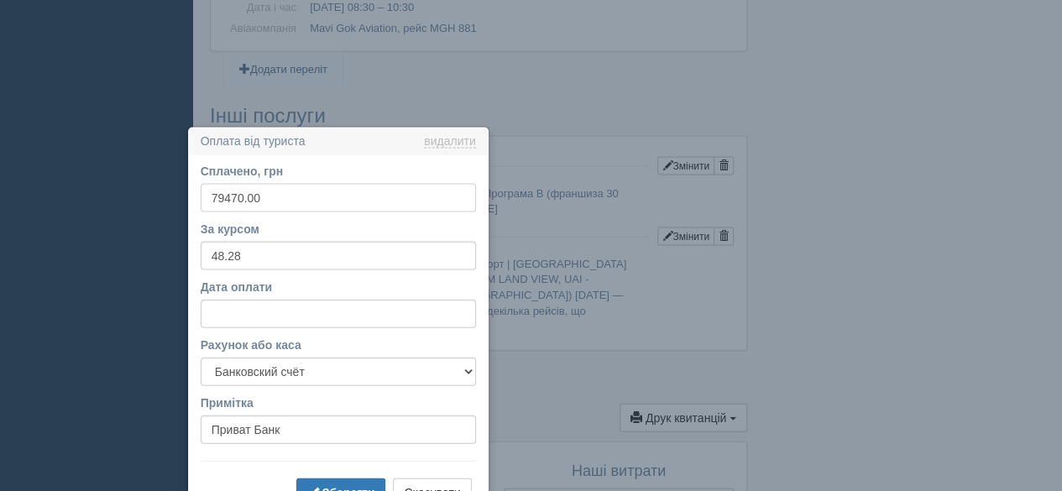
scroll to position [1818, 0]
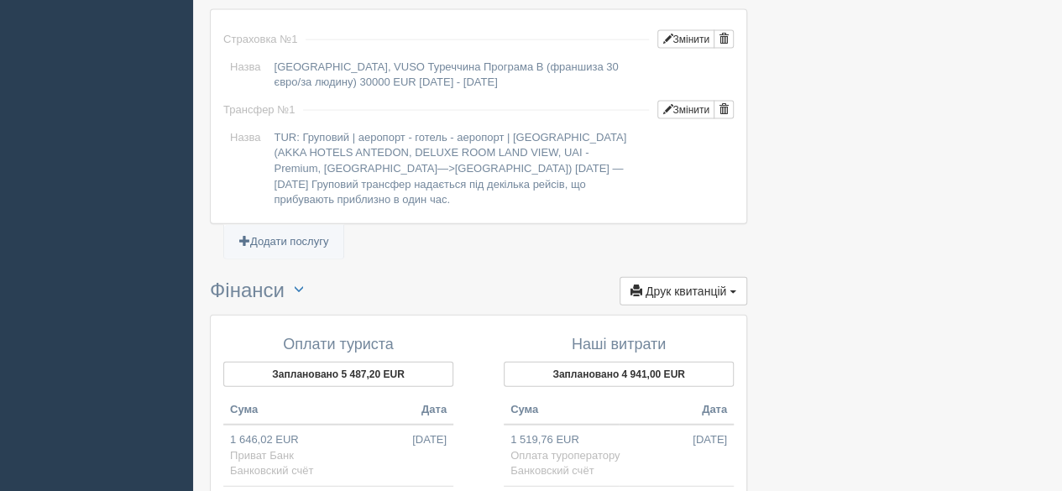
type input "185120.00"
type input "48.20"
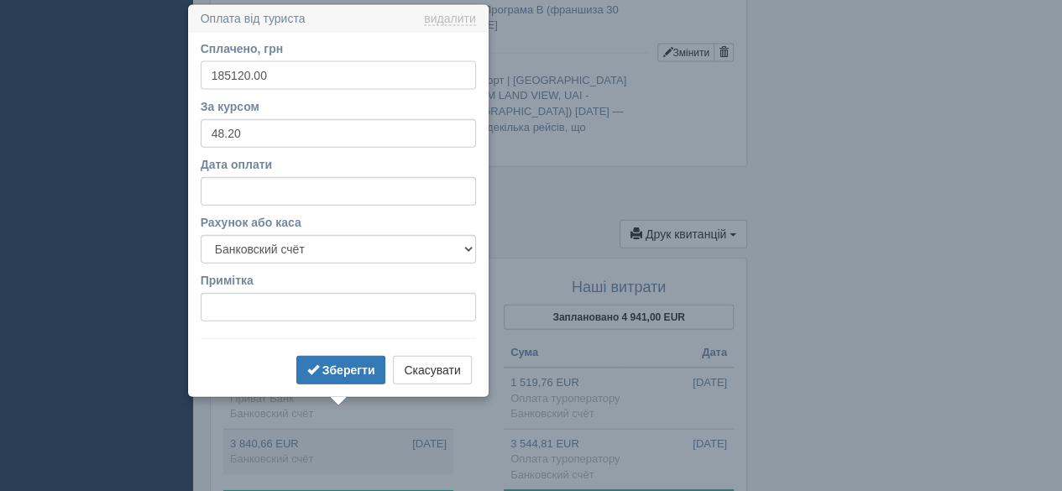
scroll to position [1879, 0]
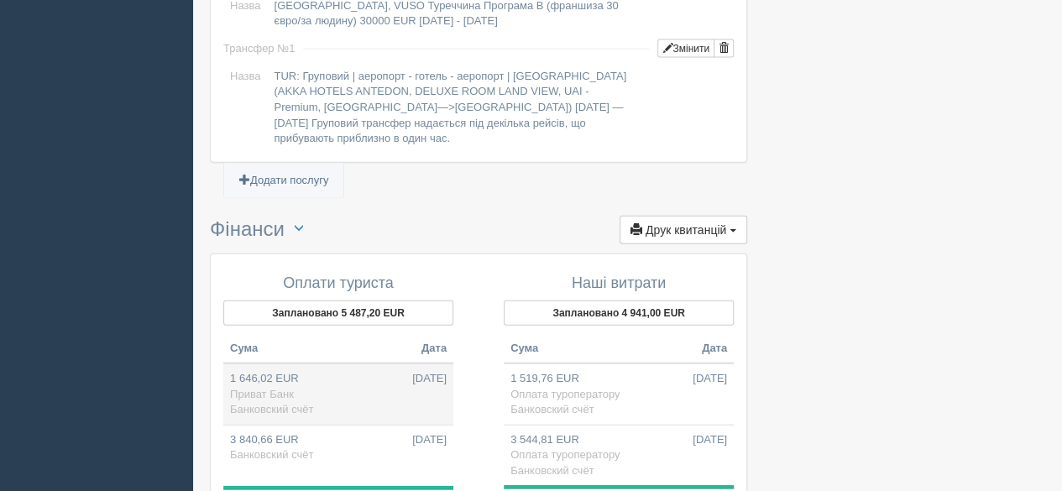
click at [281, 363] on td "1 646,02 EUR [DATE] Приват Банк Банковский счёт" at bounding box center [338, 393] width 230 height 61
type input "79470.00"
type input "48.28"
type input "Приват Банк"
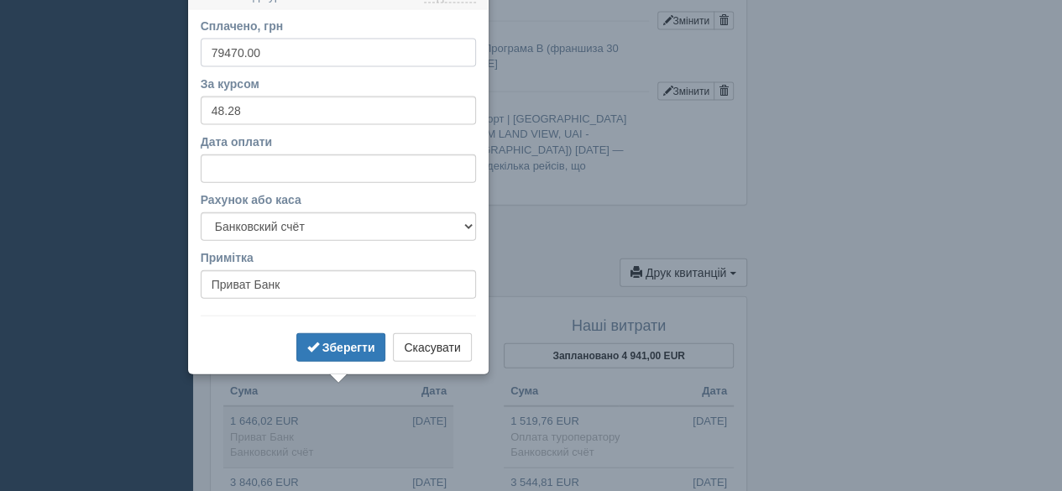
scroll to position [1818, 0]
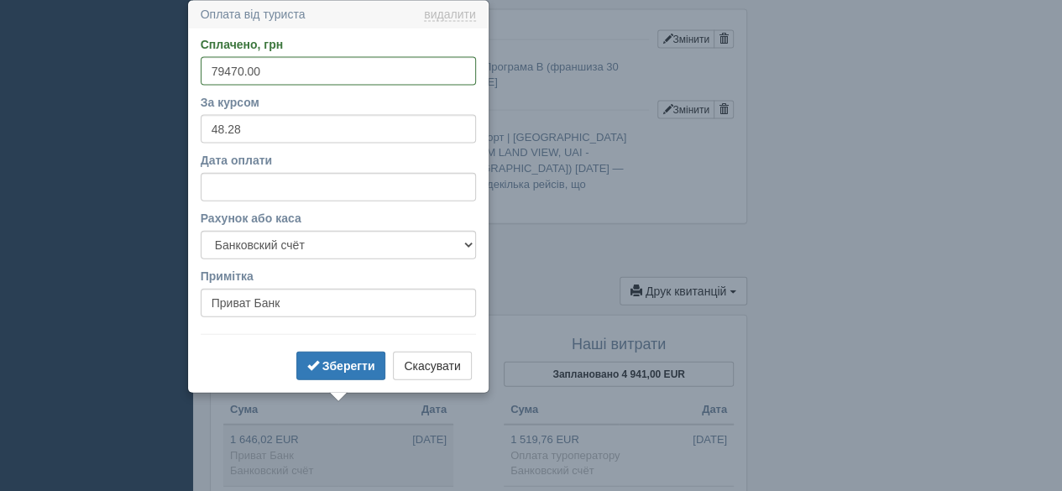
drag, startPoint x: 847, startPoint y: 268, endPoint x: 848, endPoint y: 278, distance: 10.1
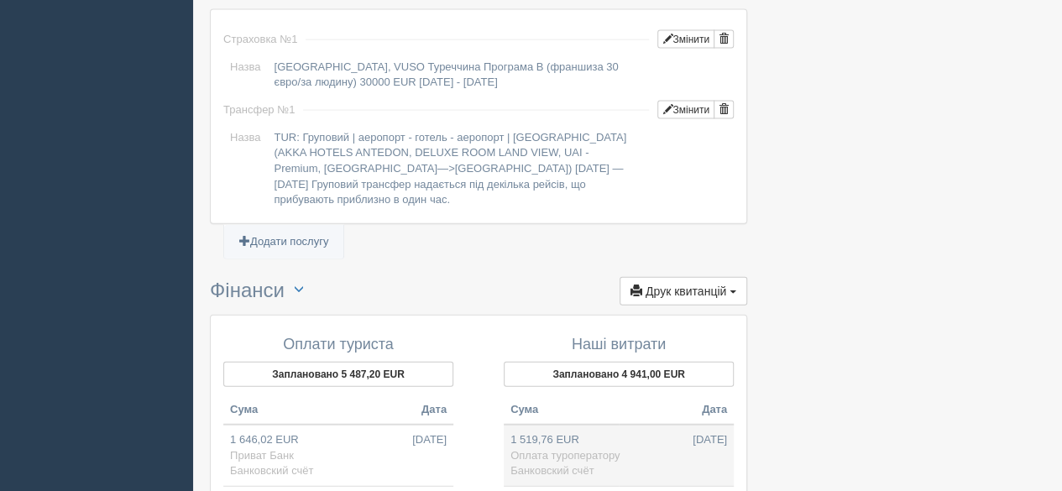
click at [606, 425] on td "1 519,76 EUR 11.08.2025 Оплата туроператору Банковский счёт" at bounding box center [619, 455] width 230 height 61
type input "73374.00"
type input "48.28"
select select "575"
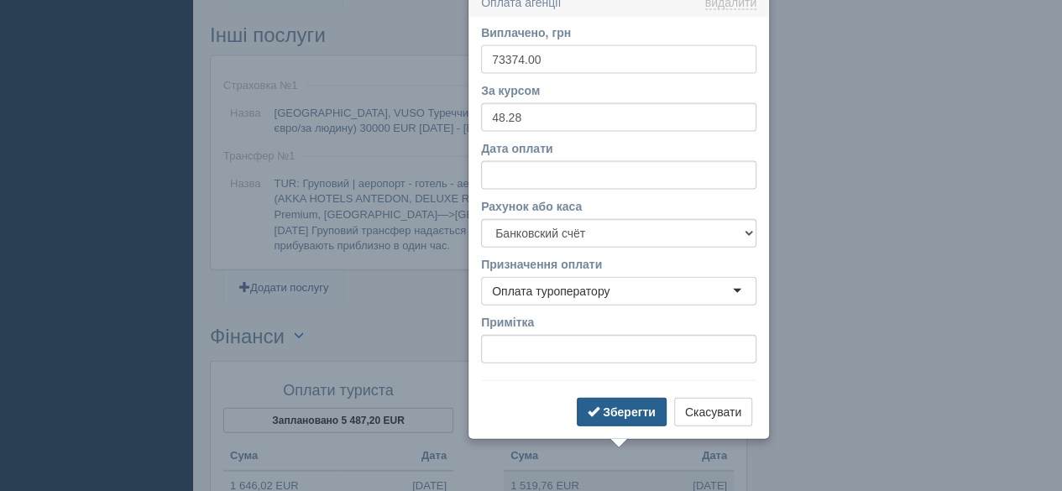
scroll to position [1760, 0]
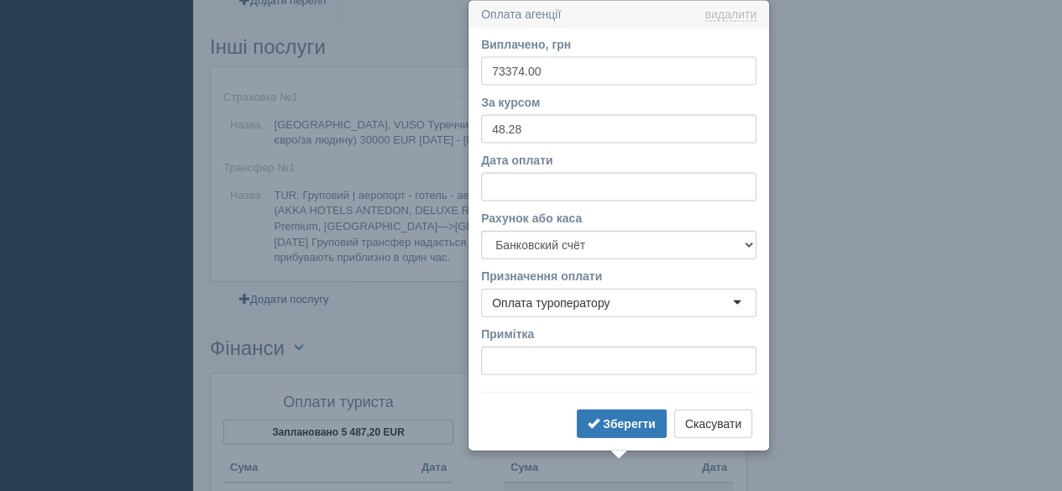
drag, startPoint x: 522, startPoint y: 70, endPoint x: 485, endPoint y: 70, distance: 36.9
click at [485, 70] on input "73374.00" at bounding box center [618, 71] width 275 height 29
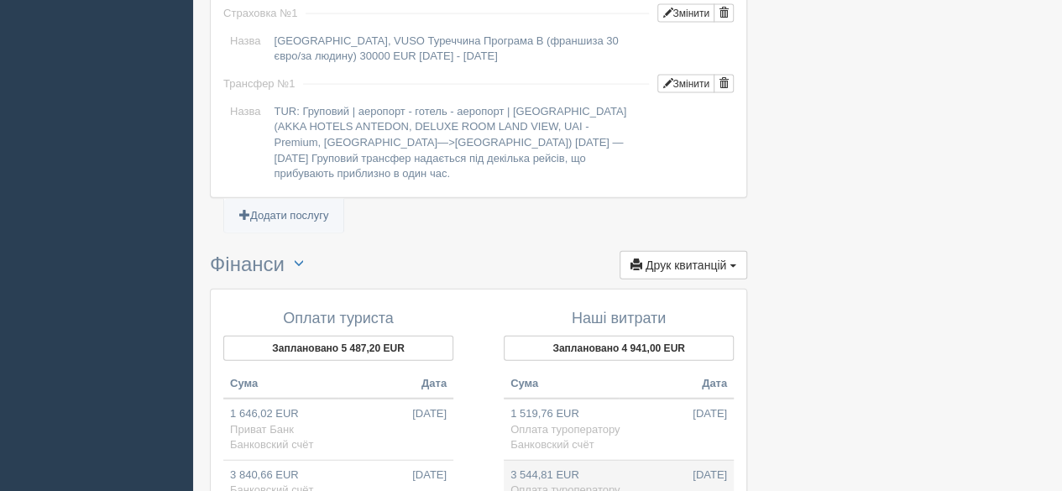
click at [549, 460] on td "3 544,81 EUR 02.09.2025 Оплата туроператору Банковский счёт" at bounding box center [619, 490] width 230 height 60
type input "170859.78"
type input "48.20"
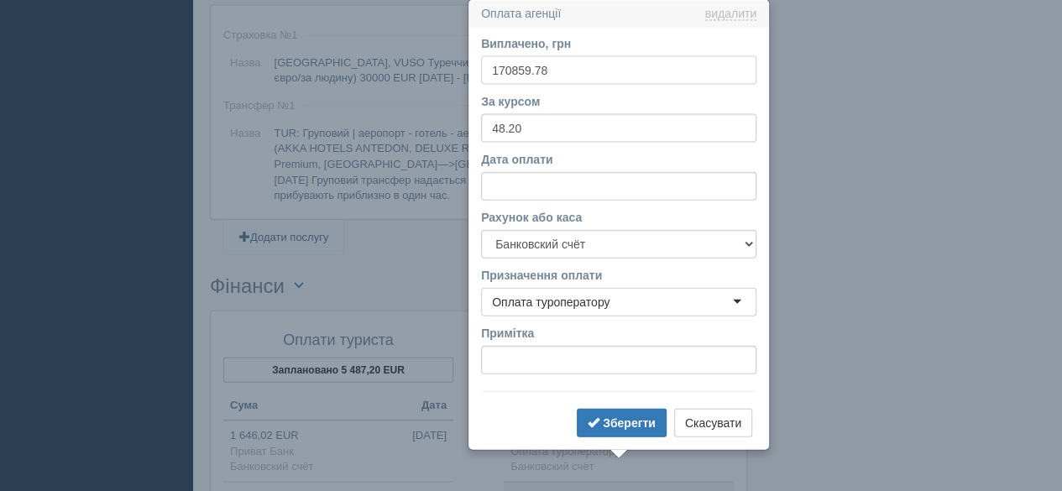
scroll to position [1821, 0]
drag, startPoint x: 569, startPoint y: 73, endPoint x: 469, endPoint y: 62, distance: 100.5
click at [469, 62] on div "Виплачено, грн 170859.78 За курсом 48.20 Дата оплати Рахунок або каса Банковски…" at bounding box center [618, 239] width 299 height 421
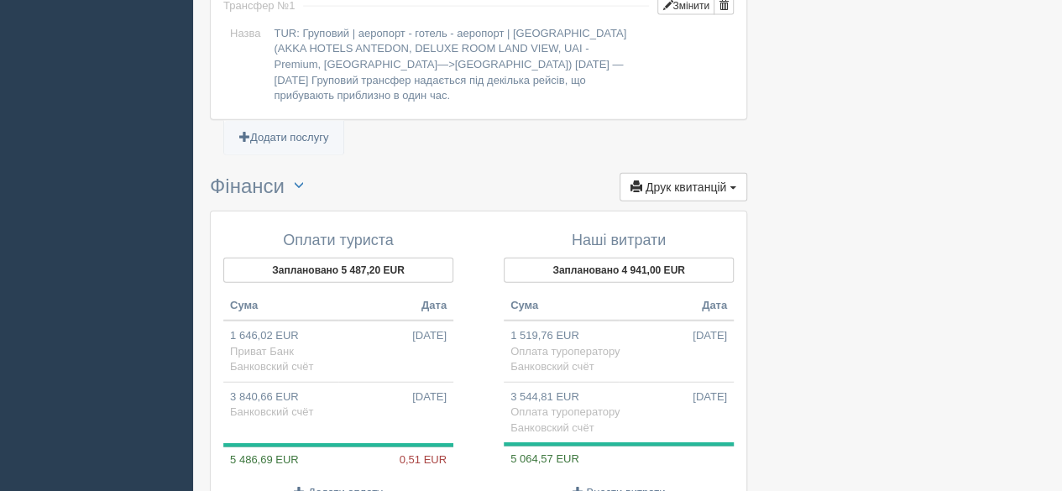
scroll to position [2115, 0]
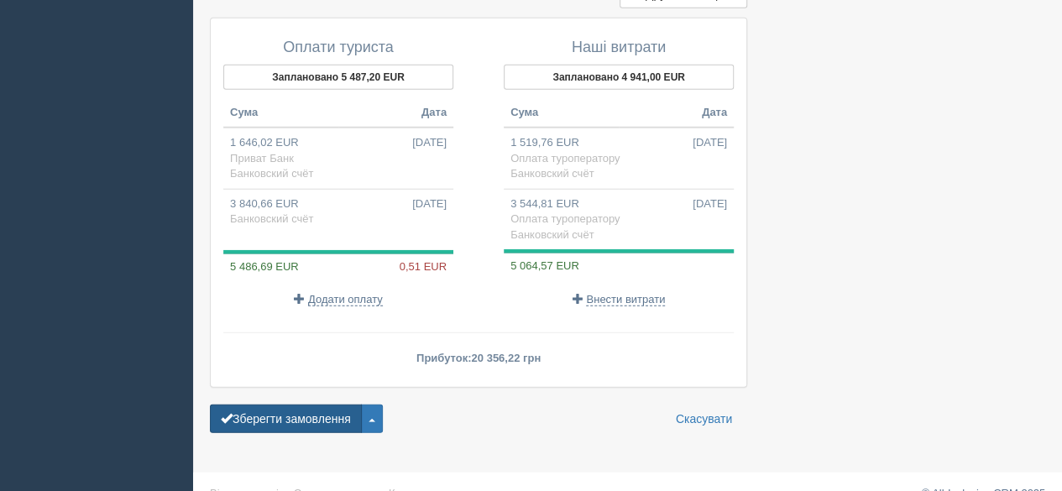
click at [259, 405] on button "Зберегти замовлення" at bounding box center [286, 419] width 152 height 29
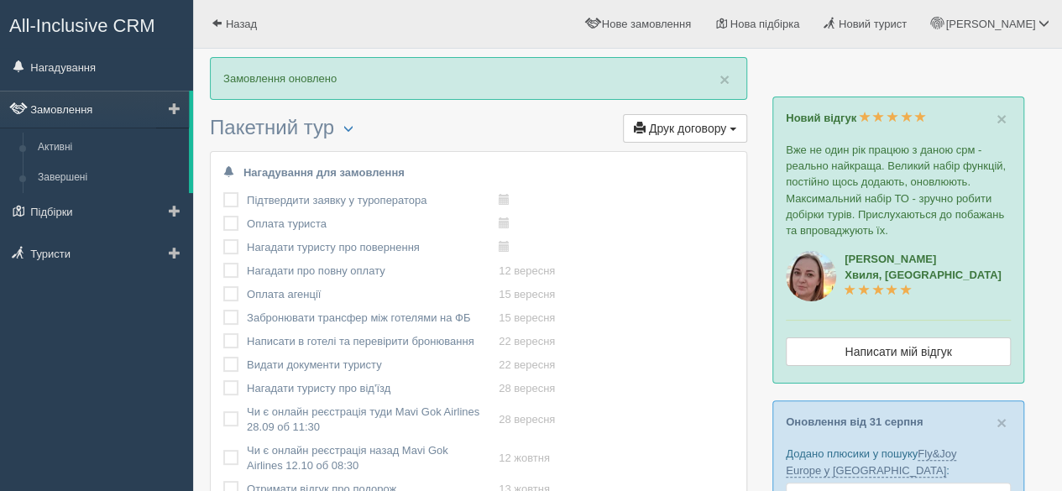
click at [60, 107] on link "Замовлення" at bounding box center [94, 109] width 189 height 37
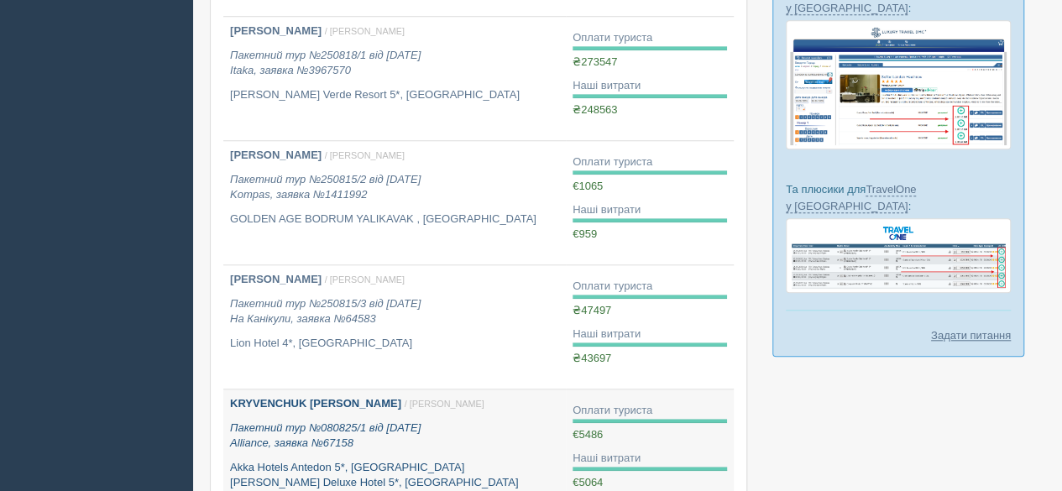
scroll to position [588, 0]
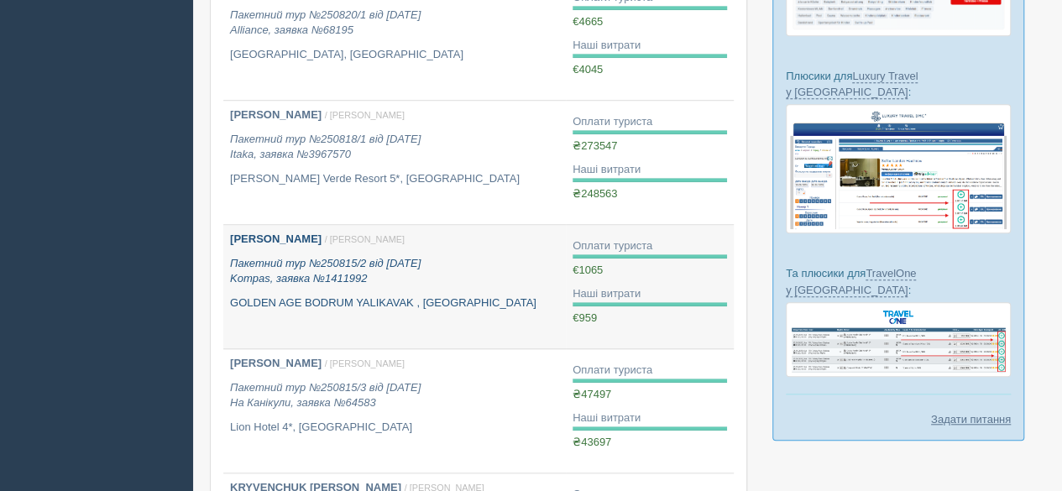
click at [335, 288] on div "YEPUR MYKOLA / Софія Б. Пакетний тур №250815/2 від 13.08.2025 Kompas, заявка №1…" at bounding box center [394, 271] width 329 height 79
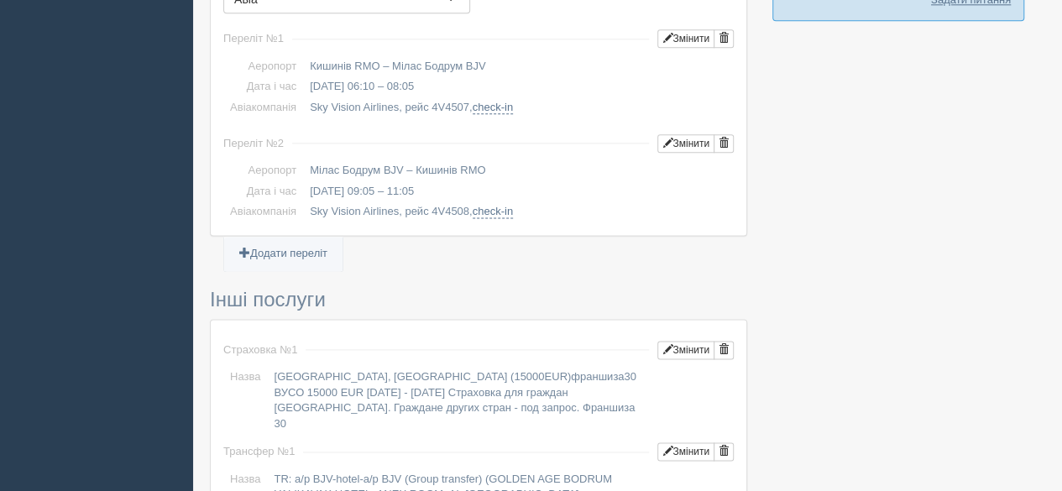
scroll to position [1539, 0]
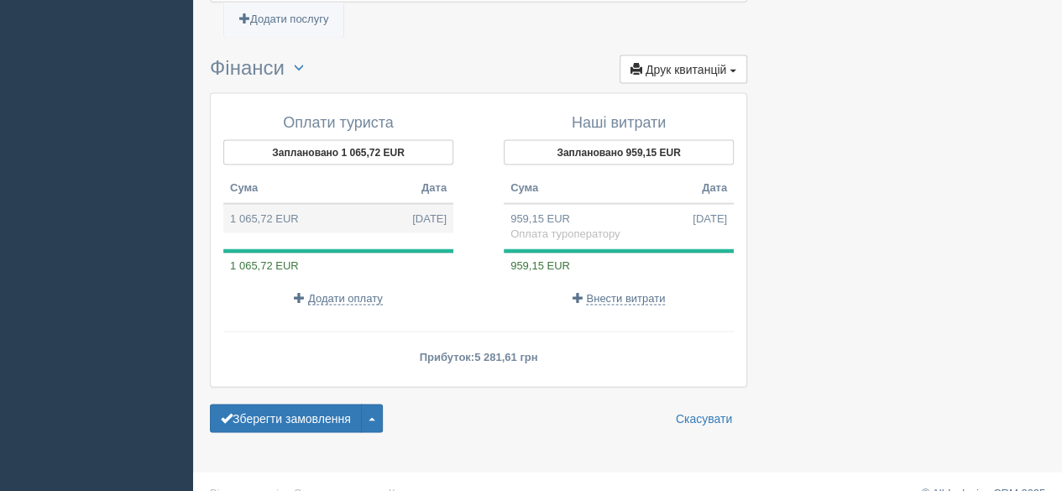
click at [285, 203] on td "1 065,72 EUR [DATE]" at bounding box center [338, 218] width 230 height 30
type input "52817.08"
type input "49.56"
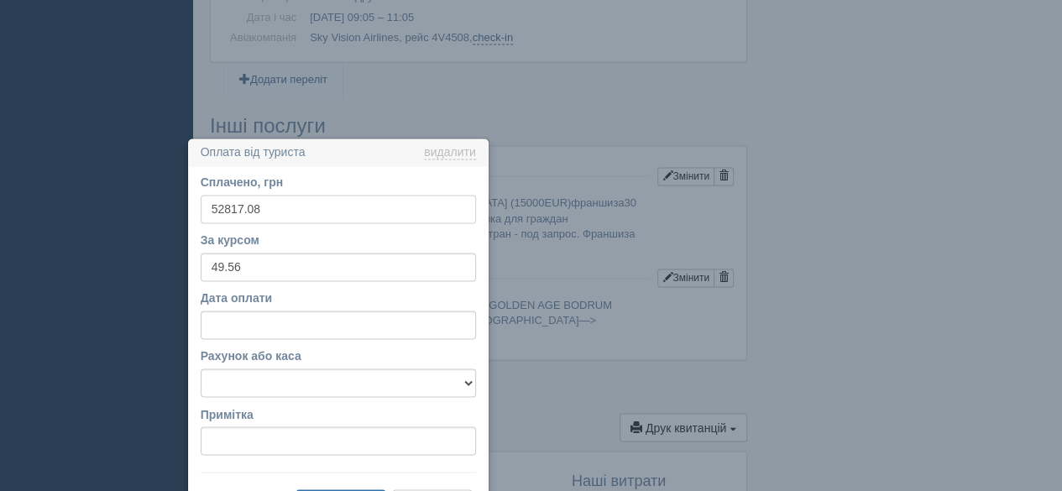
scroll to position [1319, 0]
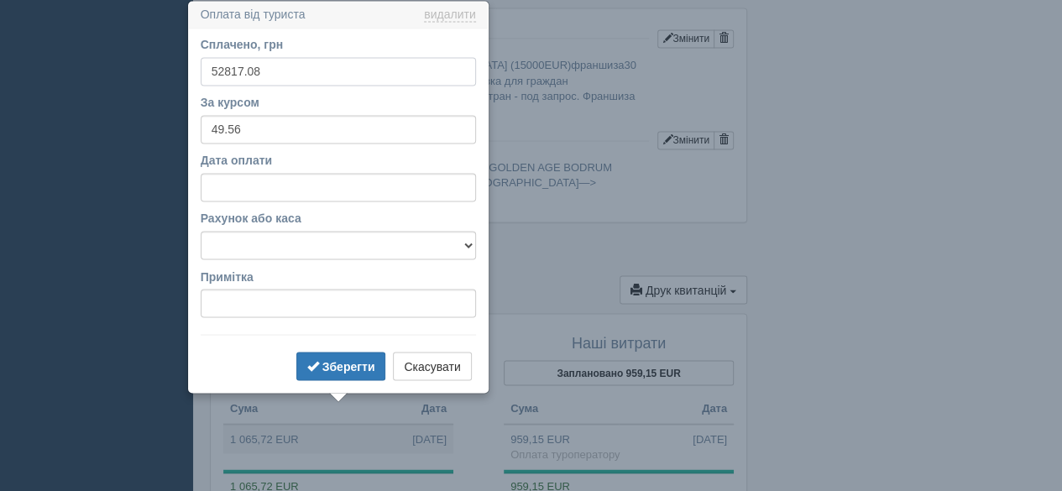
drag, startPoint x: 285, startPoint y: 70, endPoint x: 173, endPoint y: 70, distance: 112.5
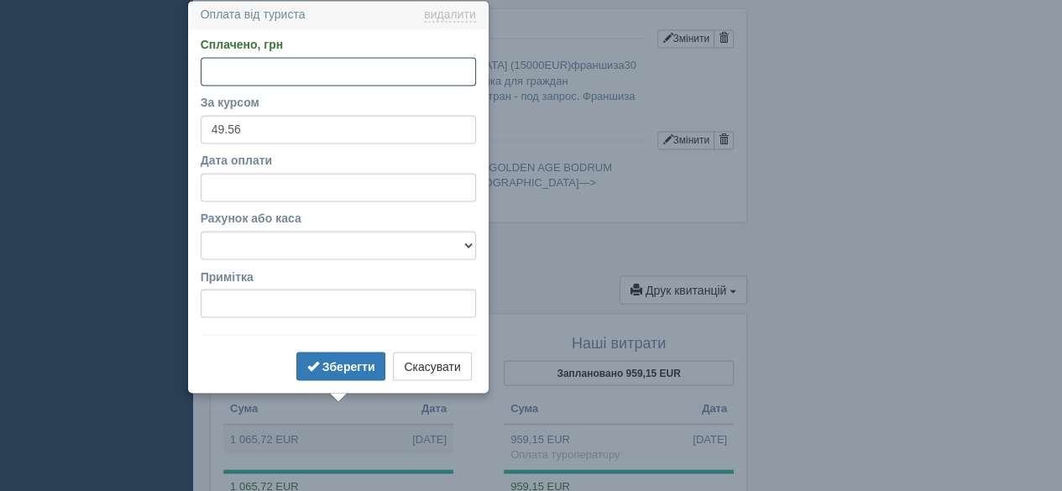
paste input "15667"
type input "15667"
click at [253, 187] on input "Дата оплати" at bounding box center [338, 187] width 275 height 29
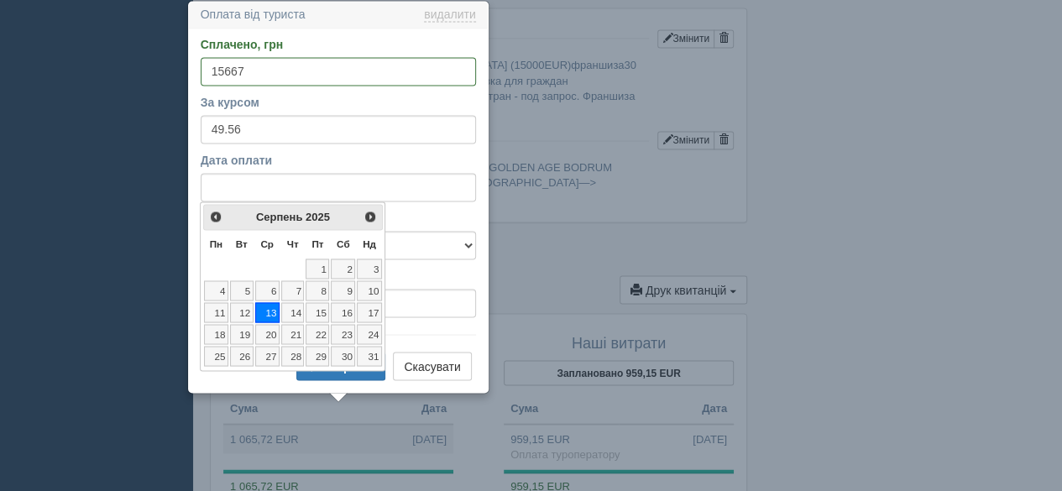
click at [423, 214] on label "Рахунок або каса" at bounding box center [338, 218] width 275 height 17
click at [423, 231] on select "Банковский счёт Наличная касса" at bounding box center [338, 245] width 275 height 29
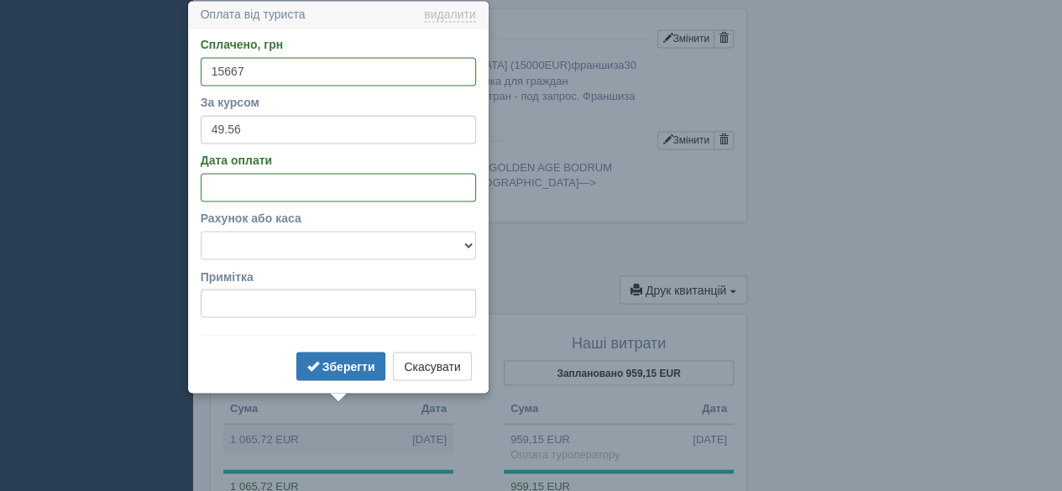
drag, startPoint x: 275, startPoint y: 246, endPoint x: 276, endPoint y: 256, distance: 10.1
click at [275, 246] on select "Банковский счёт Наличная касса" at bounding box center [338, 245] width 275 height 29
select select "575"
click at [201, 231] on select "Банковский счёт Наличная касса" at bounding box center [338, 245] width 275 height 29
click at [347, 363] on b "Зберегти" at bounding box center [348, 365] width 53 height 13
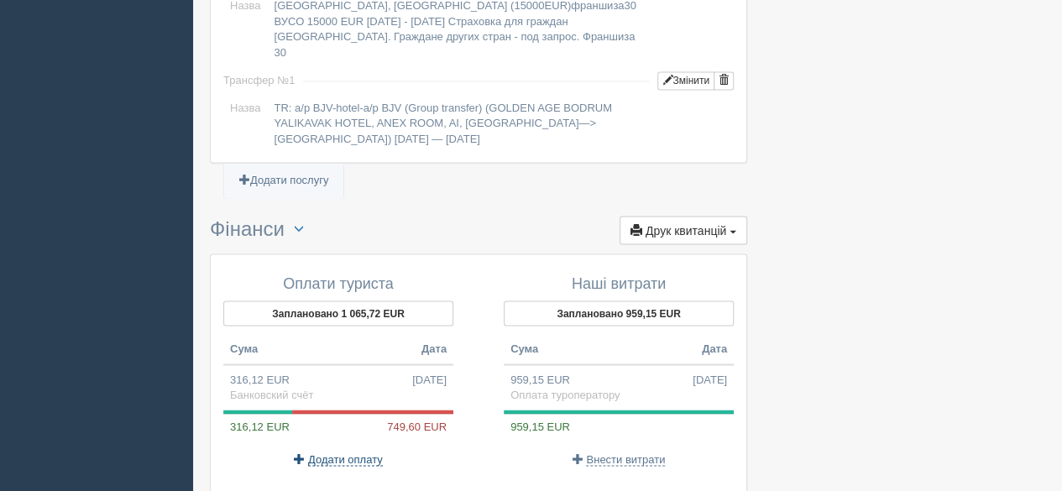
scroll to position [1403, 0]
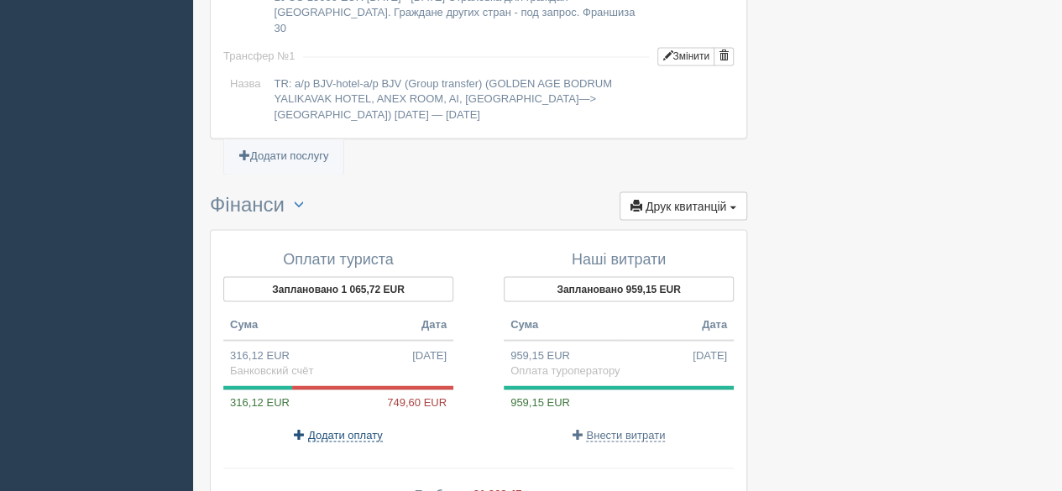
click at [342, 428] on span "Додати оплату" at bounding box center [345, 434] width 75 height 13
select select
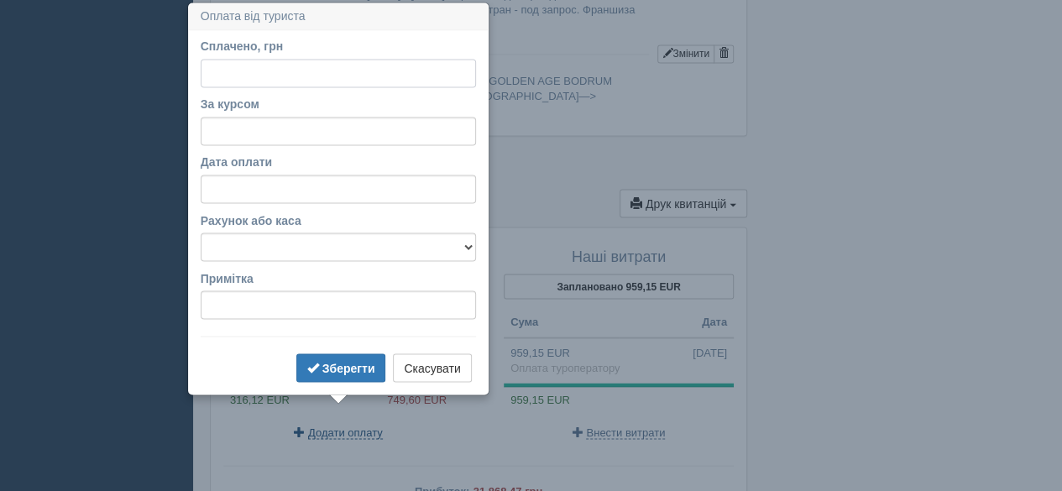
scroll to position [1407, 0]
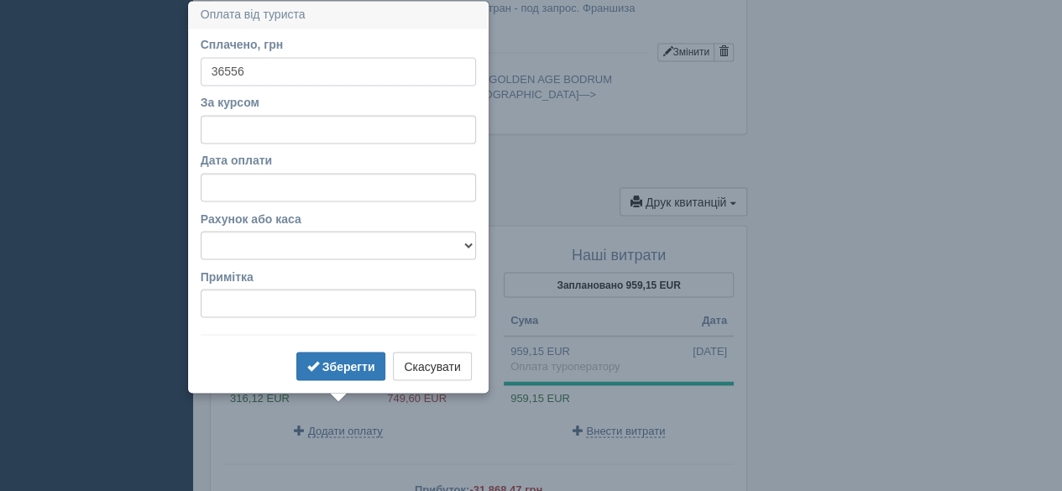
drag, startPoint x: 269, startPoint y: 81, endPoint x: 195, endPoint y: 76, distance: 74.9
click at [195, 76] on div "Сплачено, грн 36556 За курсом Дата оплати Рахунок або каса Банковский счёт Нали…" at bounding box center [338, 210] width 299 height 363
click at [431, 367] on button "Скасувати" at bounding box center [432, 366] width 78 height 29
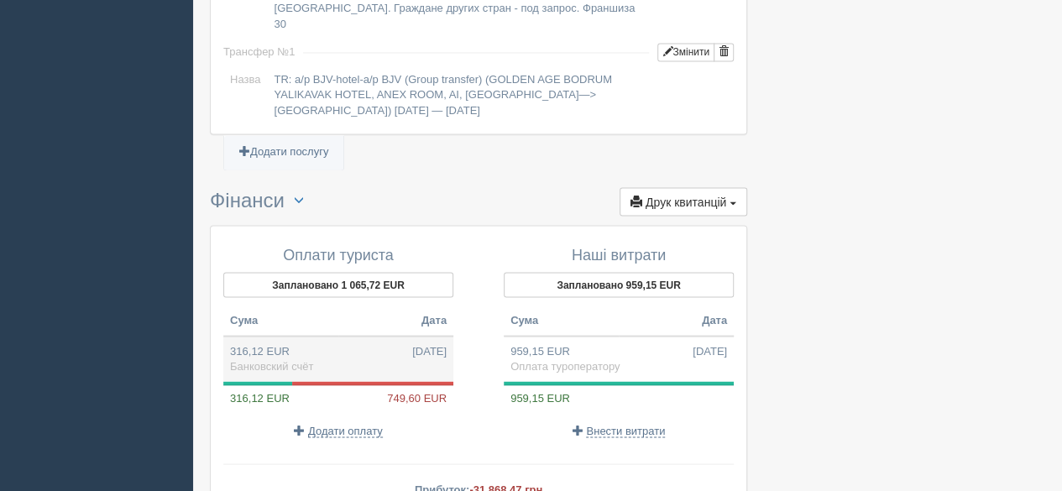
click at [314, 336] on td "316,12 EUR 13.08.2025 Банковский счёт" at bounding box center [338, 358] width 230 height 45
type input "15667.00"
type input "49.56"
select select "575"
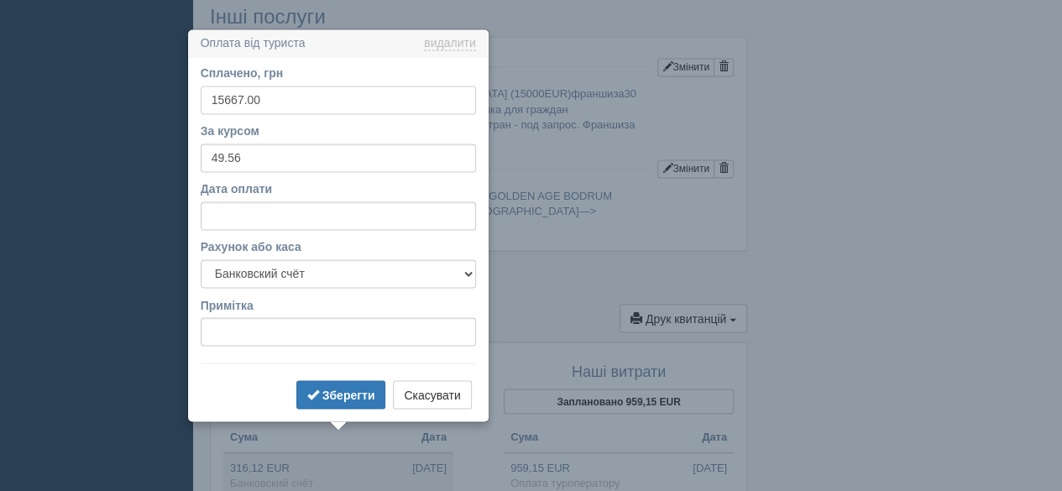
scroll to position [1319, 0]
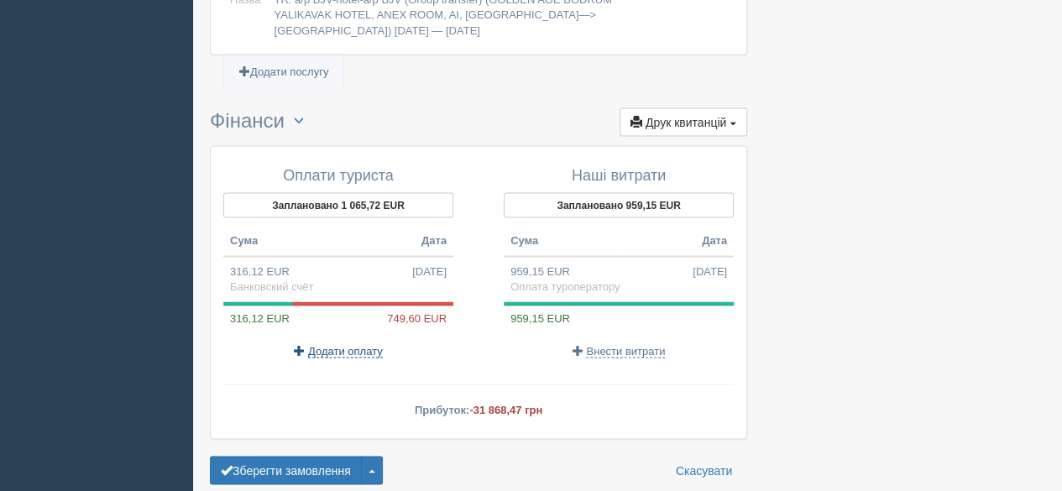
click at [339, 344] on span "Додати оплату" at bounding box center [345, 350] width 75 height 13
select select
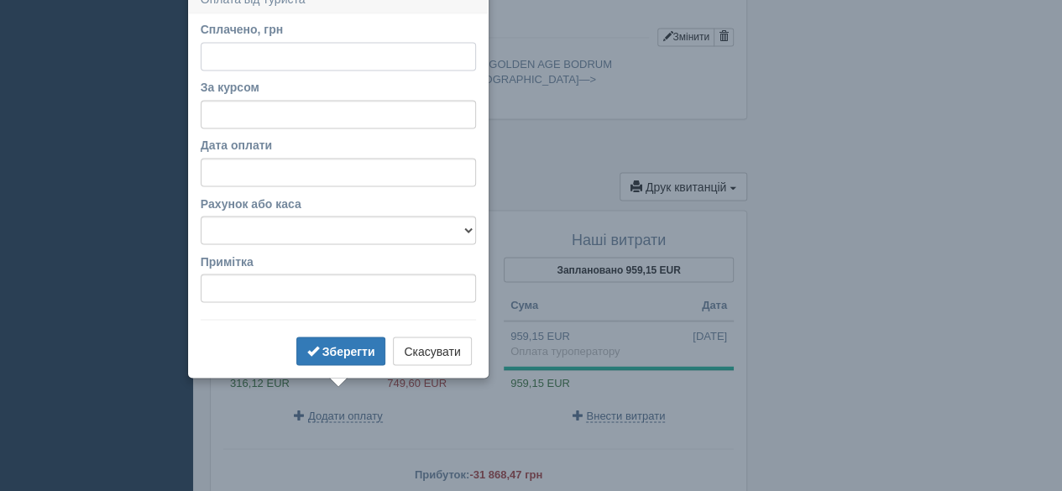
scroll to position [1407, 0]
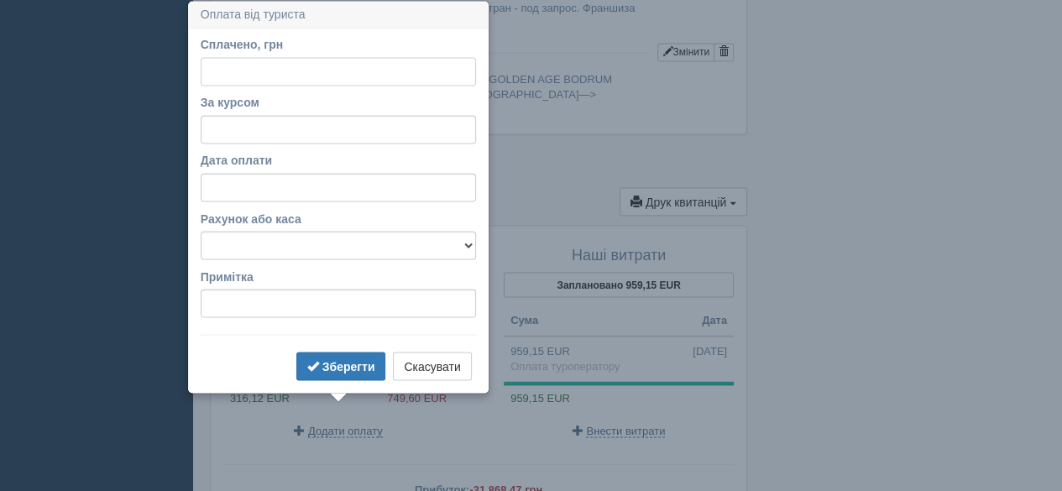
paste input "36556"
type input "36556"
click at [296, 121] on input "За курсом" at bounding box center [338, 129] width 275 height 29
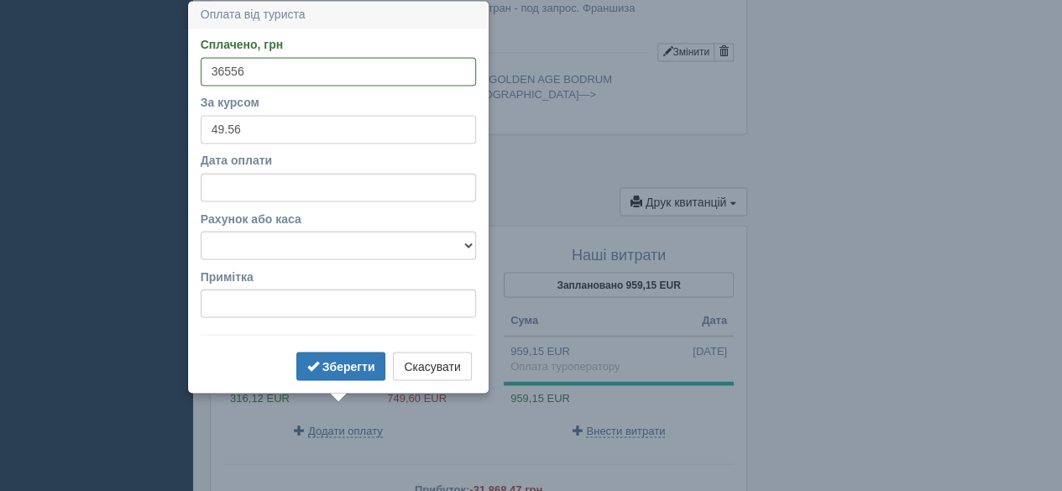
type input "49.56"
click at [270, 187] on input "Дата оплати" at bounding box center [338, 187] width 275 height 29
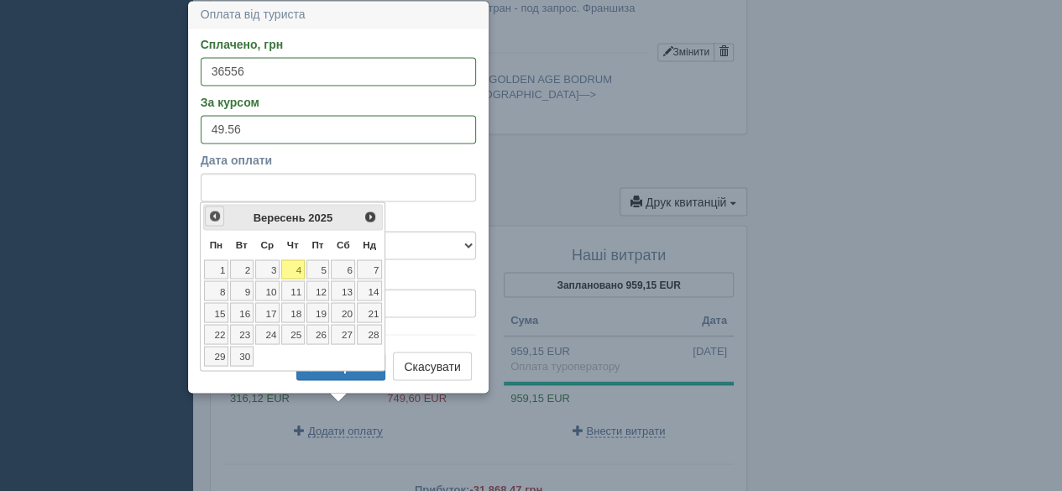
click at [217, 212] on span "<Попер" at bounding box center [214, 215] width 13 height 13
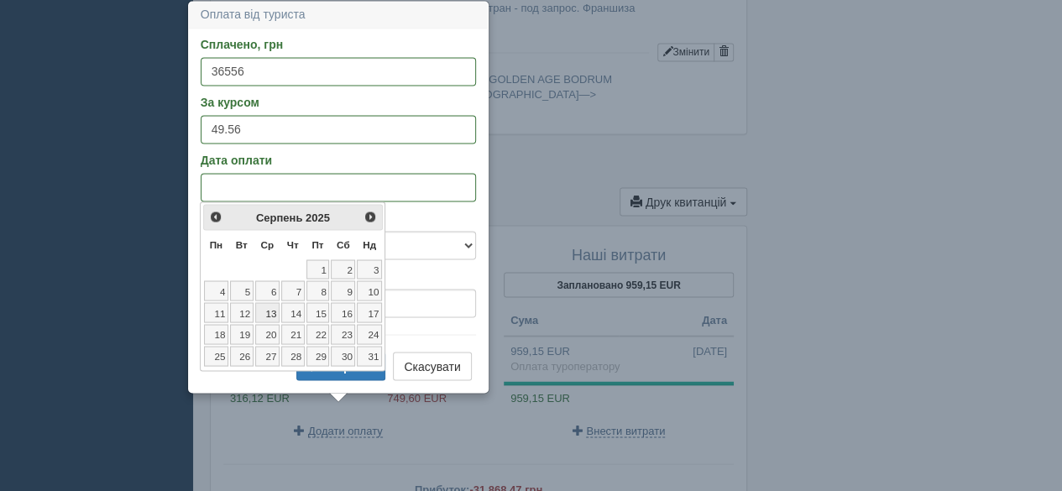
click at [277, 305] on link "13" at bounding box center [267, 312] width 24 height 20
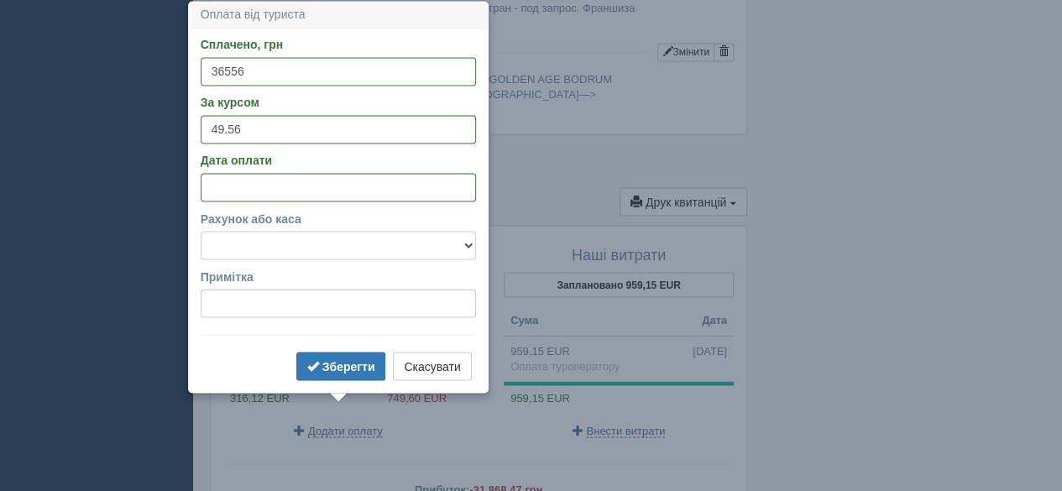
drag, startPoint x: 277, startPoint y: 248, endPoint x: 274, endPoint y: 257, distance: 8.8
click at [277, 248] on select "Банковский счёт Наличная касса" at bounding box center [338, 245] width 275 height 29
select select "575"
click at [201, 231] on select "Банковский счёт Наличная касса" at bounding box center [338, 245] width 275 height 29
click at [356, 362] on b "Зберегти" at bounding box center [348, 365] width 53 height 13
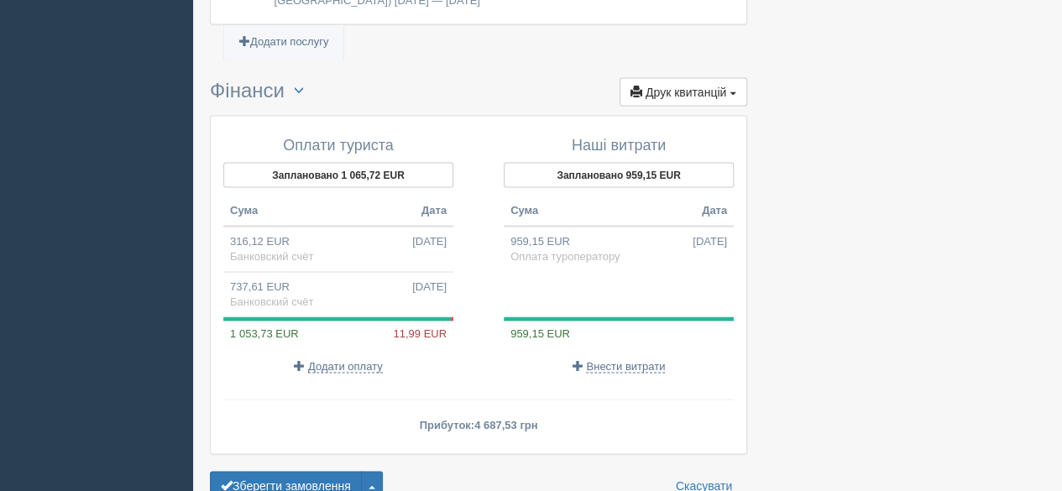
scroll to position [1491, 0]
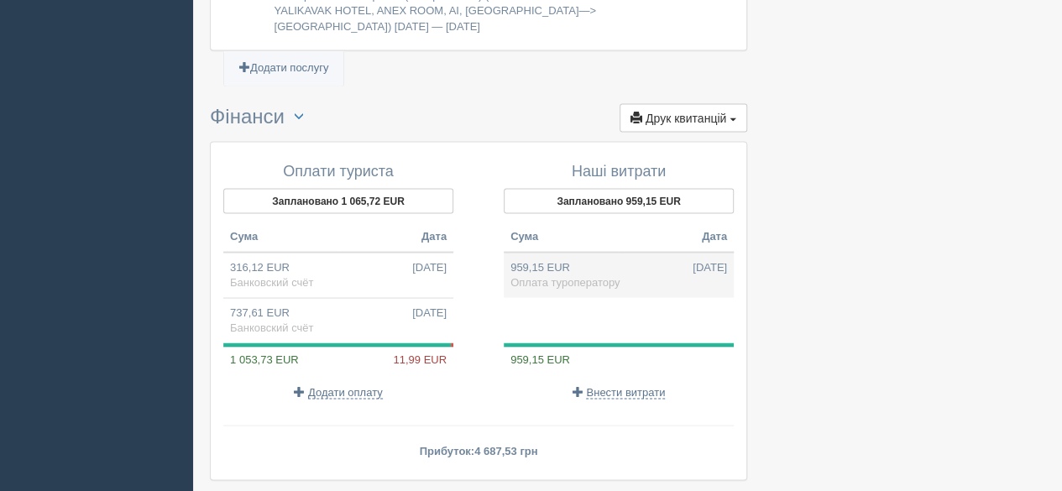
click at [636, 252] on td "959,15 EUR 13.08.2025 Оплата туроператору" at bounding box center [619, 274] width 230 height 45
type input "47535.47"
type input "49.56"
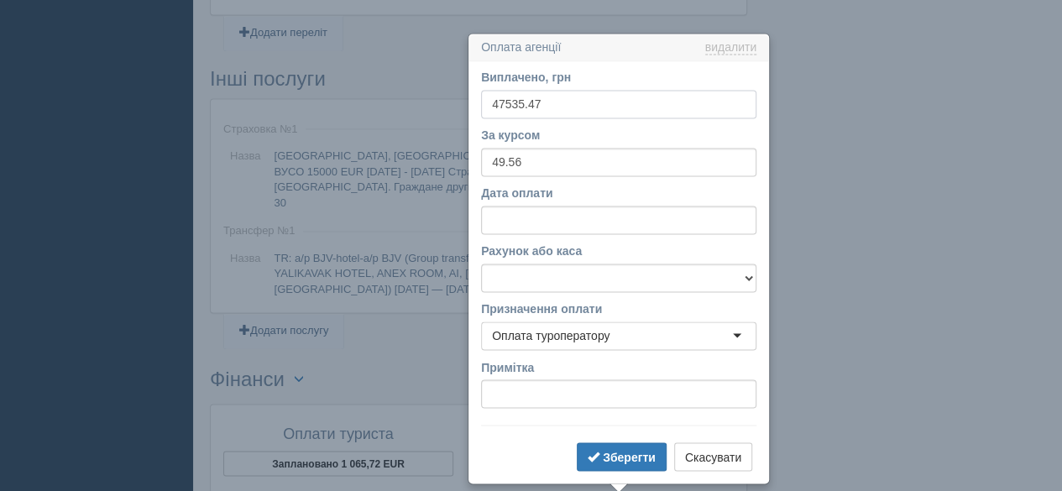
scroll to position [1261, 0]
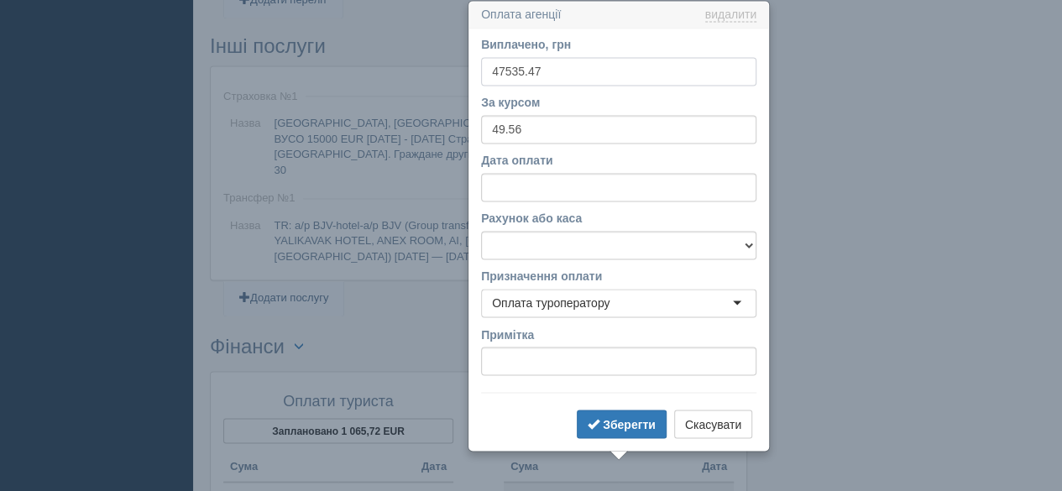
drag, startPoint x: 618, startPoint y: 76, endPoint x: 424, endPoint y: 74, distance: 193.9
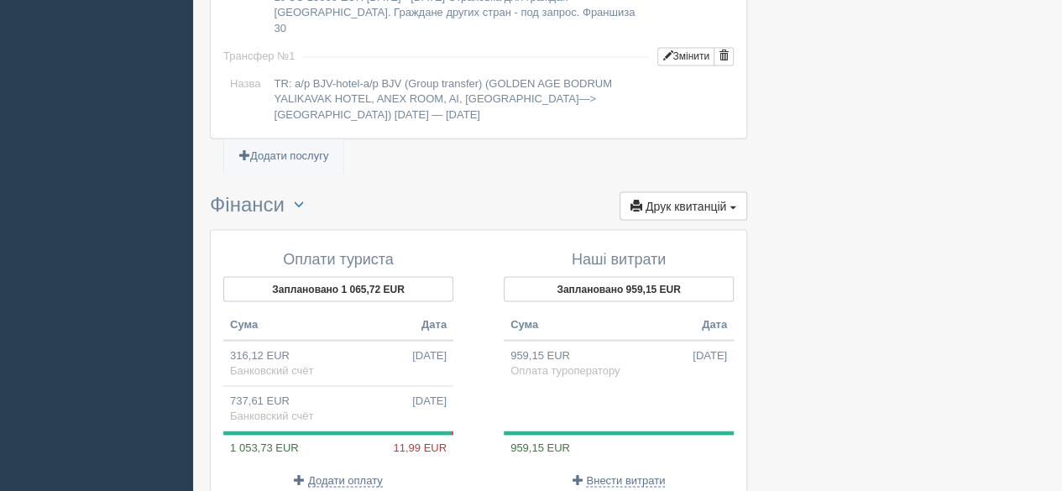
scroll to position [1585, 0]
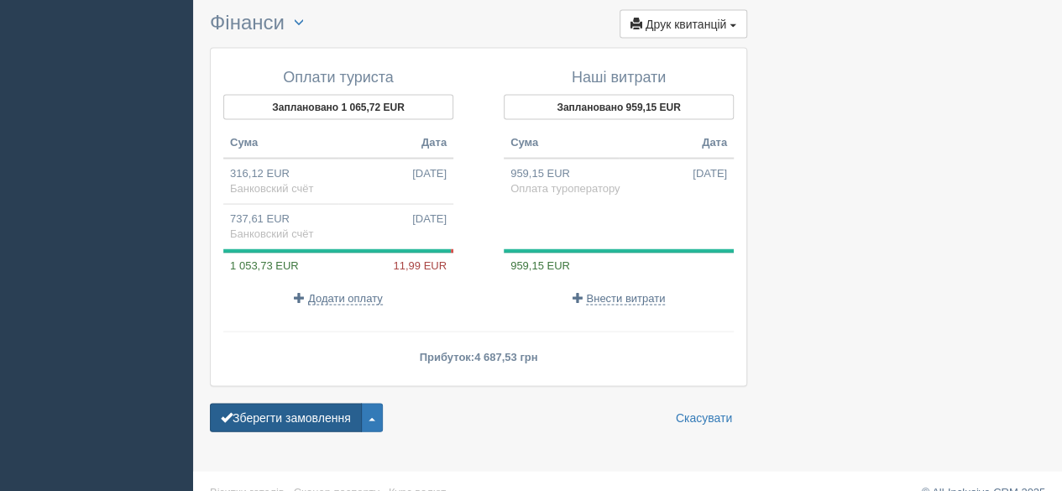
click at [321, 403] on button "Зберегти замовлення" at bounding box center [286, 417] width 152 height 29
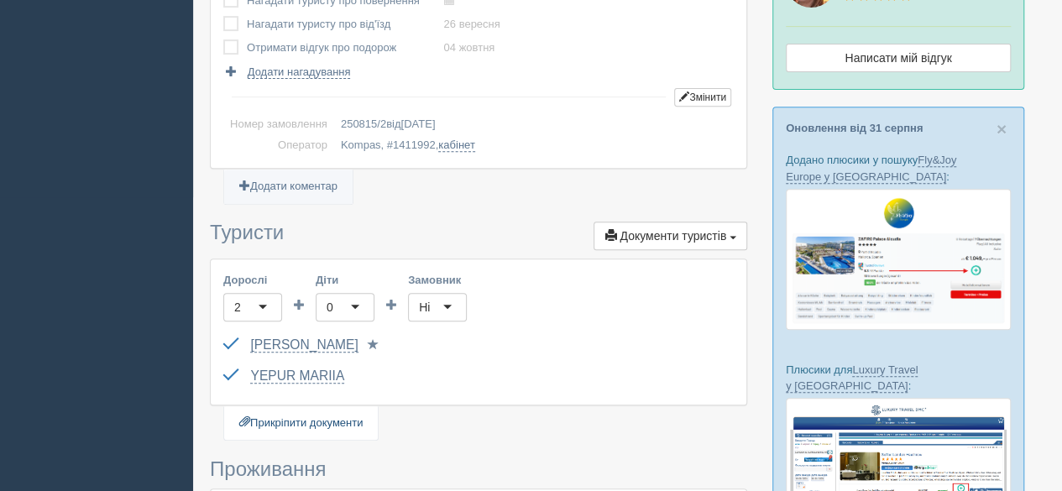
scroll to position [168, 0]
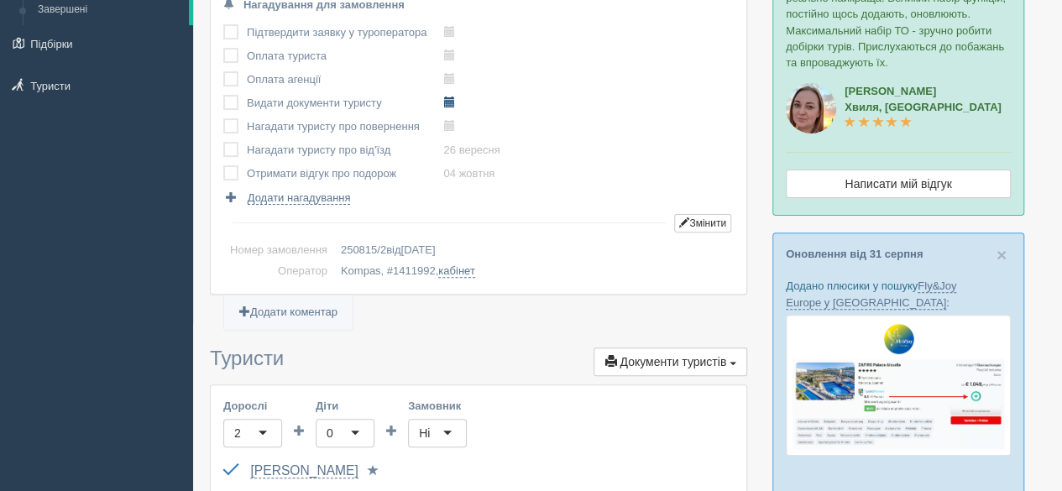
click at [445, 98] on span at bounding box center [448, 102] width 11 height 11
type input "2025-09-04 10:45"
select select "10"
select select "45"
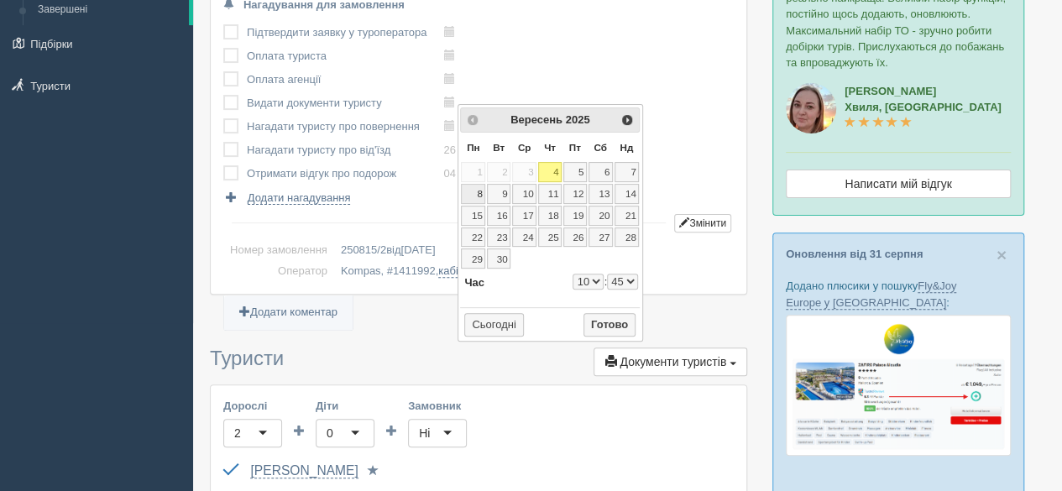
click at [481, 191] on link "8" at bounding box center [473, 194] width 24 height 20
type input "2025-09-08 10:45"
select select "10"
select select "45"
click at [594, 274] on select "0 1 2 3 4 5 6 7 8 9 10 11 12 13 14 15 16 17 18 19 20 21 22 23" at bounding box center [587, 282] width 31 height 16
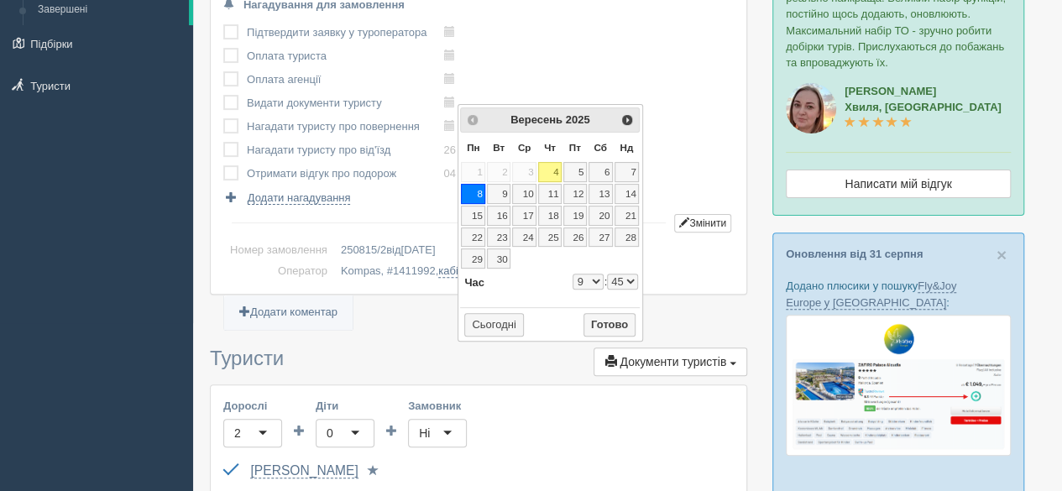
type input "2025-09-08 9:45"
select select "9"
select select "45"
click at [609, 324] on button "Готово" at bounding box center [609, 325] width 52 height 24
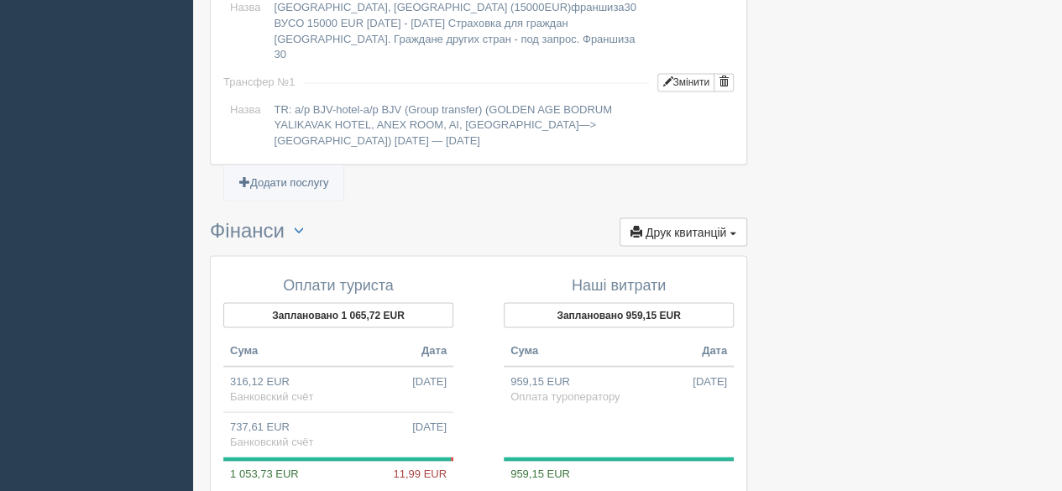
scroll to position [1635, 0]
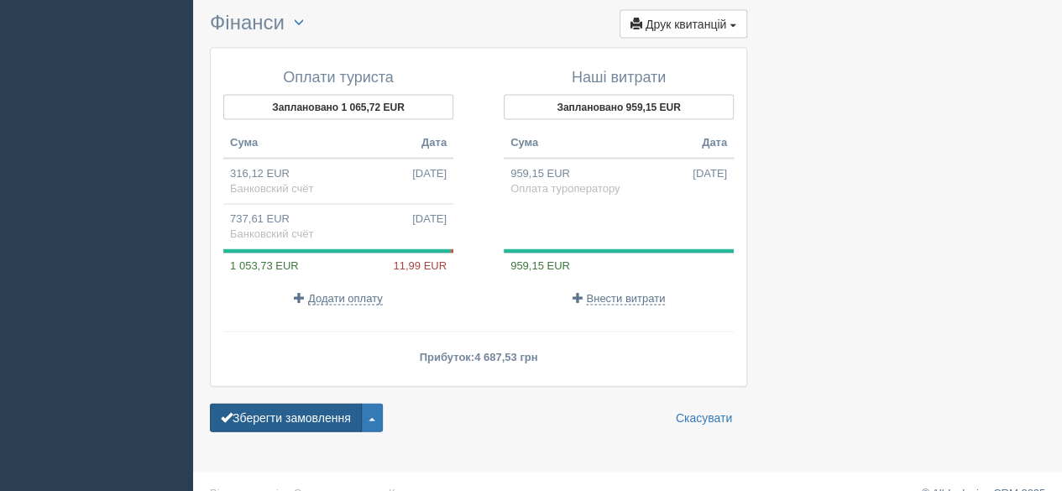
click at [279, 404] on button "Зберегти замовлення" at bounding box center [286, 418] width 152 height 29
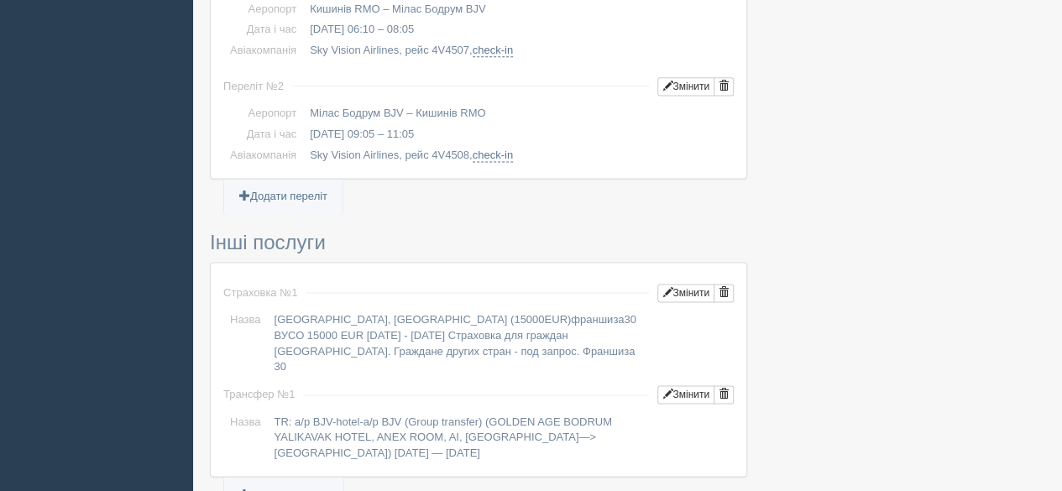
scroll to position [1635, 0]
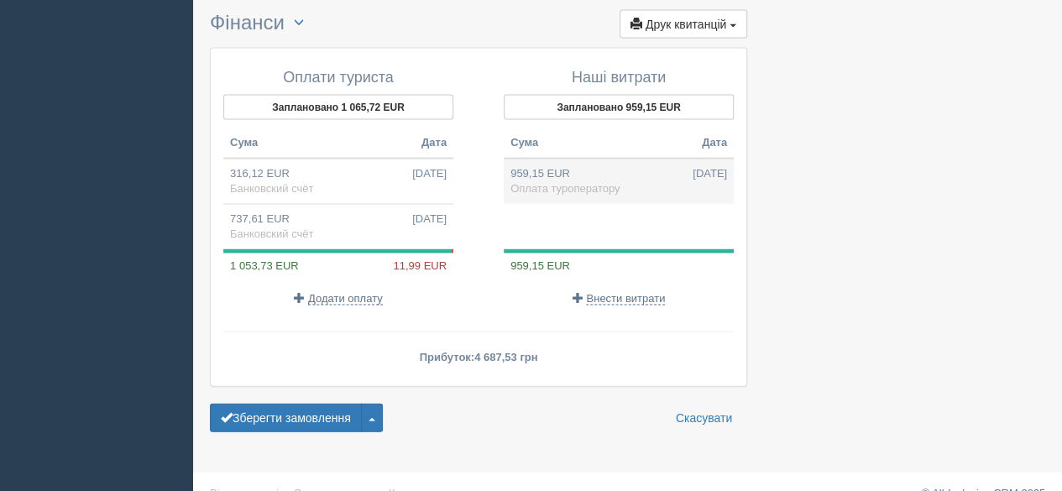
click at [567, 159] on td "959,15 EUR [DATE] Оплата туроператору" at bounding box center [619, 181] width 230 height 45
type input "47535.47"
type input "49.56"
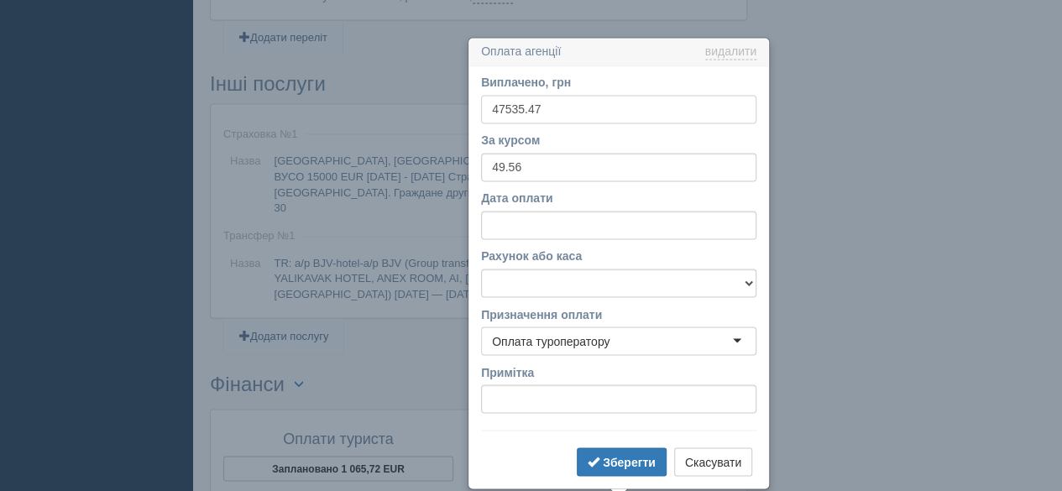
scroll to position [1311, 0]
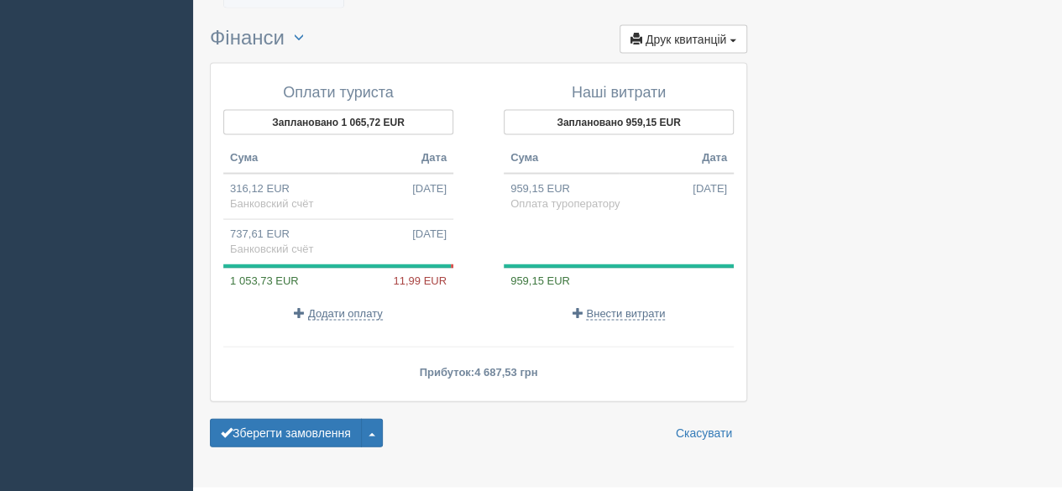
scroll to position [1635, 0]
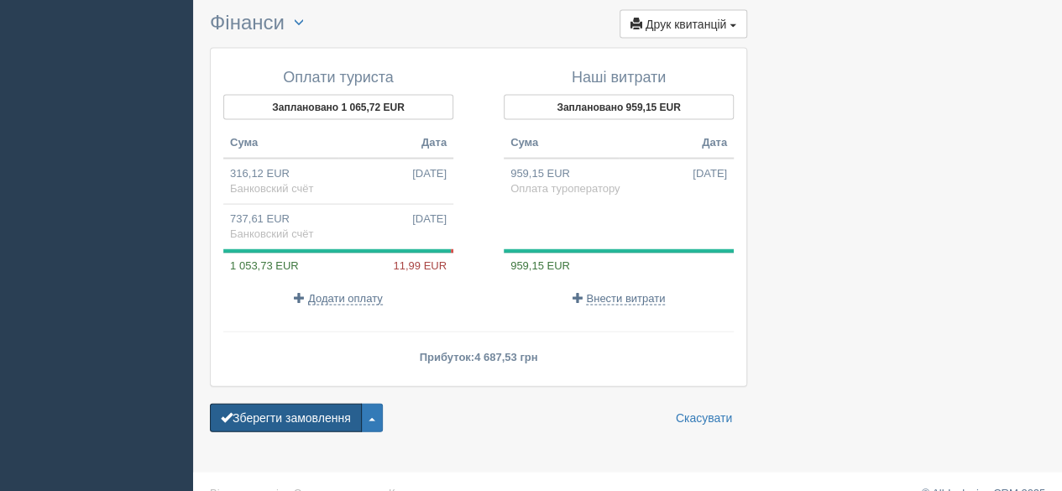
drag, startPoint x: 267, startPoint y: 387, endPoint x: 264, endPoint y: 362, distance: 25.4
click at [265, 404] on button "Зберегти замовлення" at bounding box center [286, 418] width 152 height 29
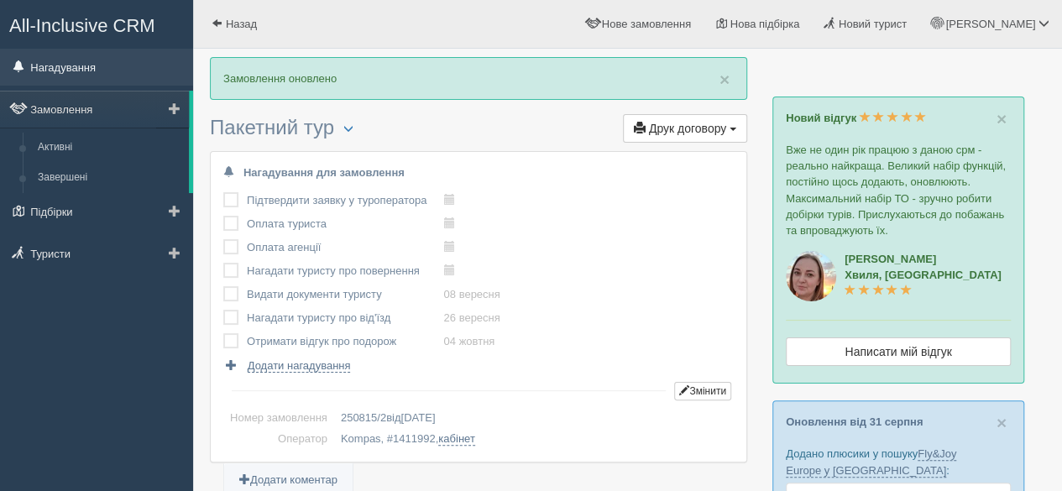
drag, startPoint x: 71, startPoint y: 111, endPoint x: 129, endPoint y: 75, distance: 68.2
click at [71, 111] on link "Замовлення" at bounding box center [94, 109] width 189 height 37
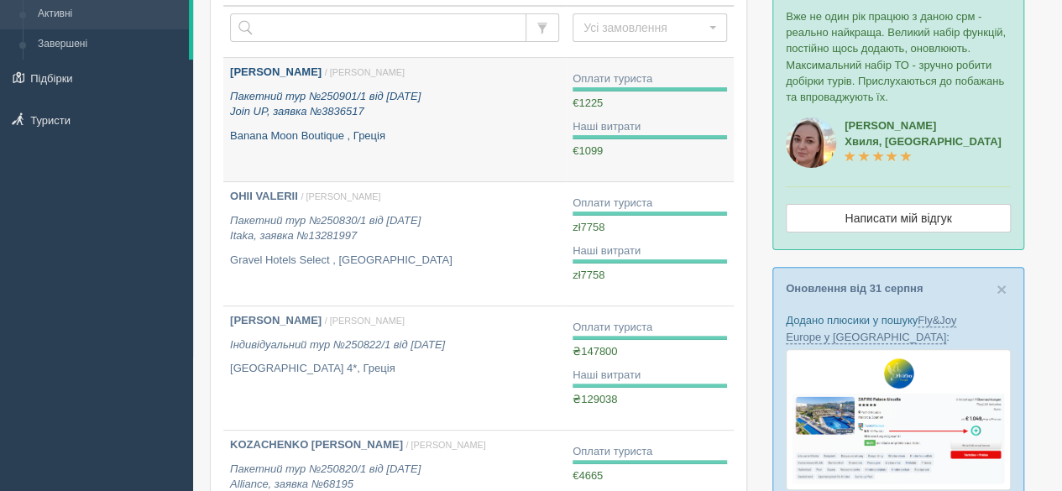
scroll to position [50, 0]
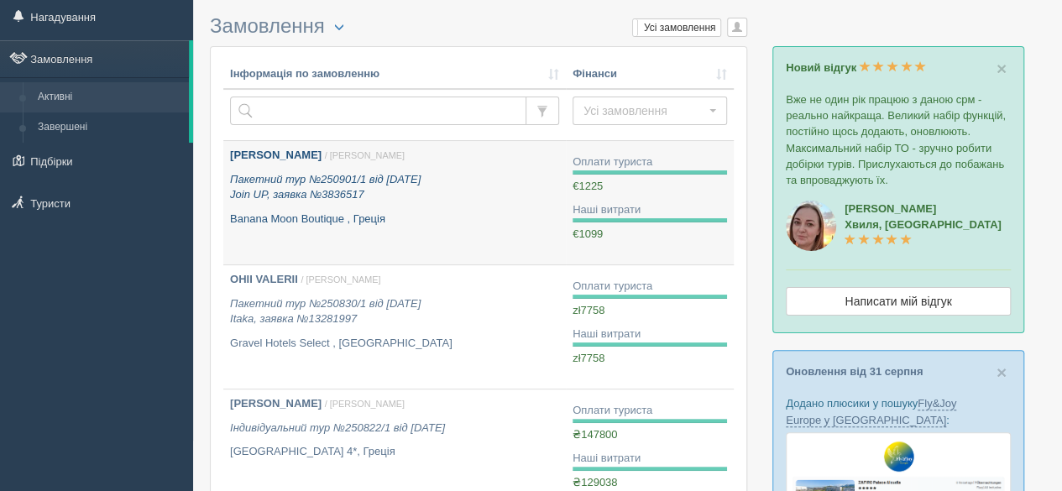
click at [295, 214] on p "Banana Moon Boutique , Греція" at bounding box center [394, 220] width 329 height 16
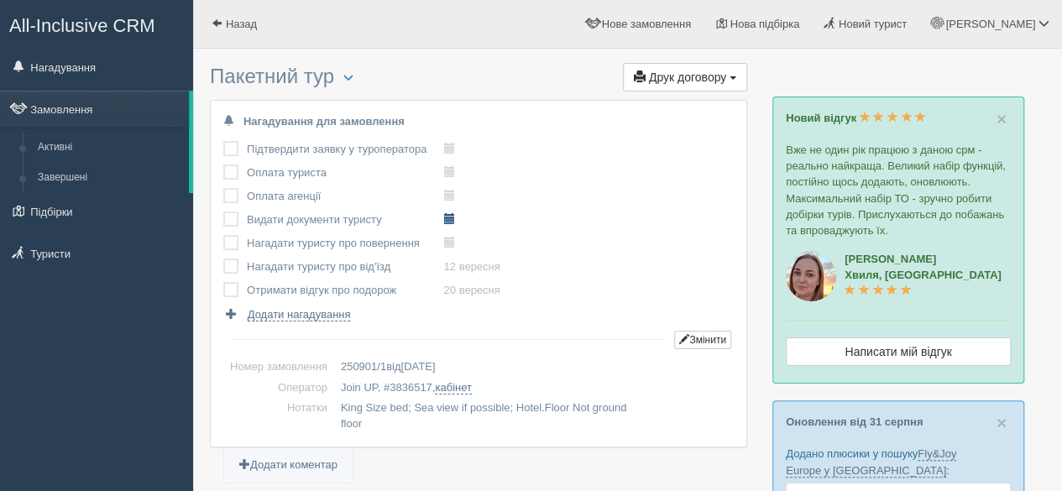
click at [450, 217] on span at bounding box center [448, 218] width 11 height 11
type input "[DATE] 10:50"
select select "10"
select select "50"
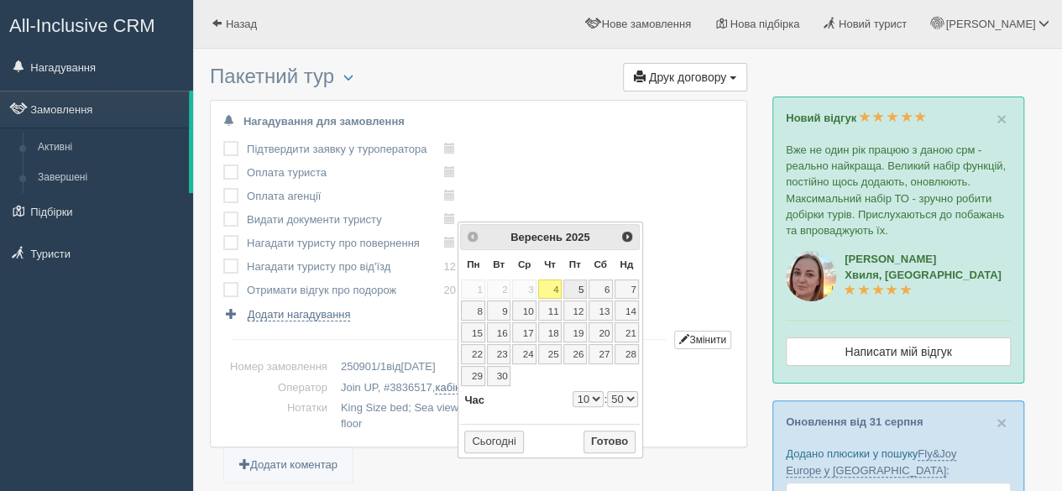
click at [571, 285] on link "5" at bounding box center [575, 289] width 24 height 20
type input "[DATE] 10:50"
select select "10"
select select "50"
click at [586, 395] on select "0 1 2 3 4 5 6 7 8 9 10 11 12 13 14 15 16 17 18 19 20 21 22 23" at bounding box center [587, 399] width 31 height 16
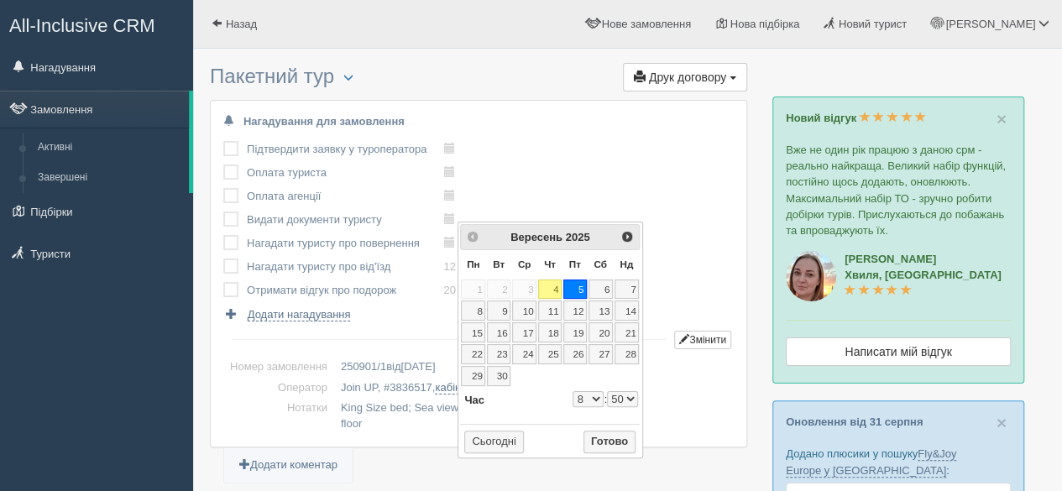
type input "[DATE] 8:50"
select select "8"
select select "50"
click at [620, 436] on button "Готово" at bounding box center [609, 443] width 52 height 24
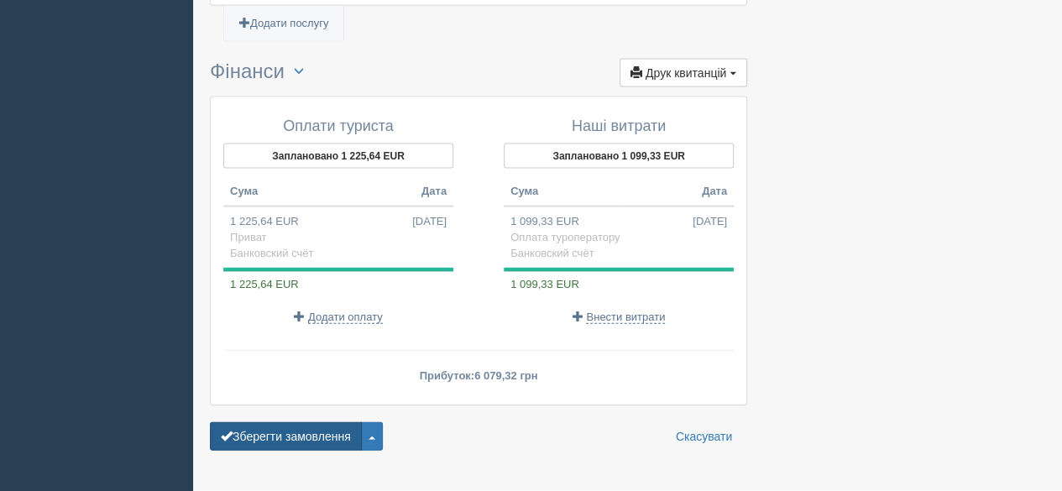
scroll to position [1748, 0]
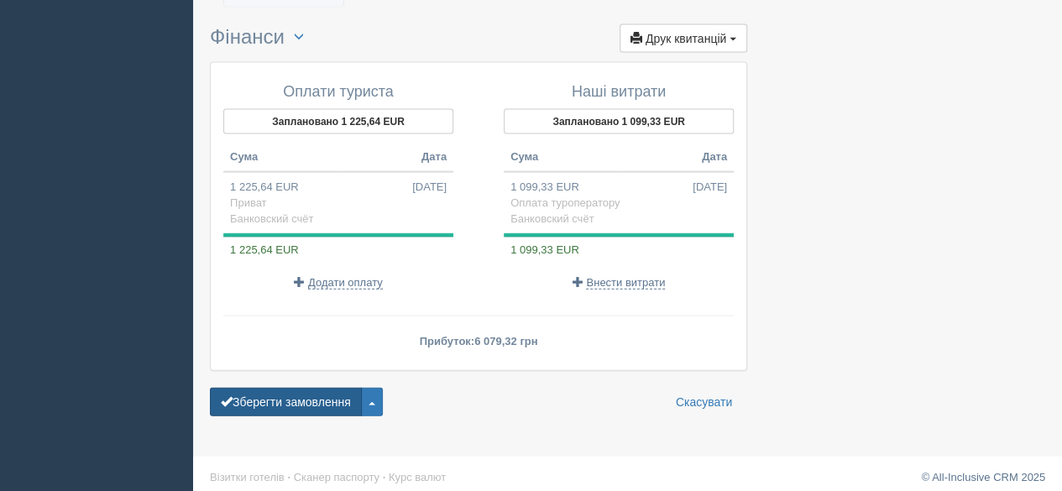
click at [281, 392] on button "Зберегти замовлення" at bounding box center [286, 402] width 152 height 29
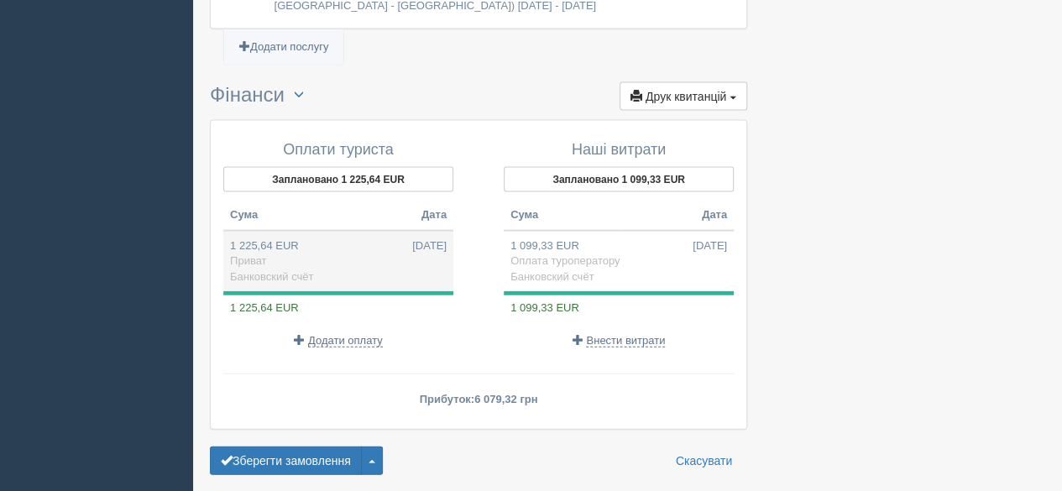
scroll to position [1716, 0]
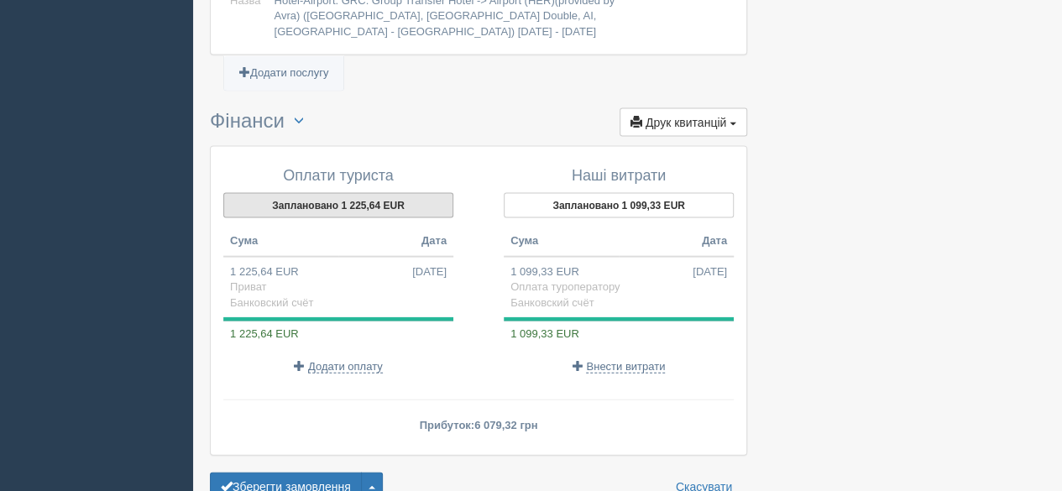
click at [349, 194] on button "Заплановано 1 225,64 EUR" at bounding box center [338, 205] width 230 height 25
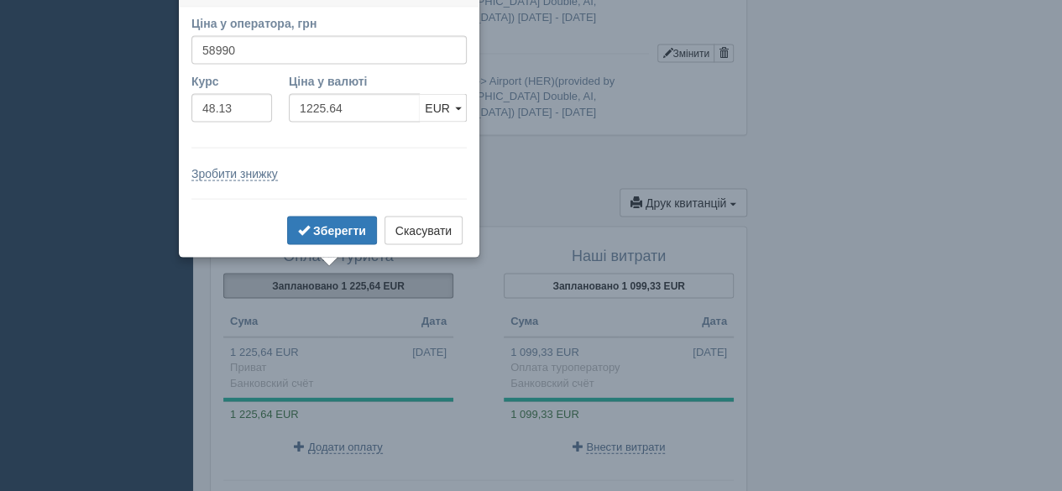
scroll to position [1614, 0]
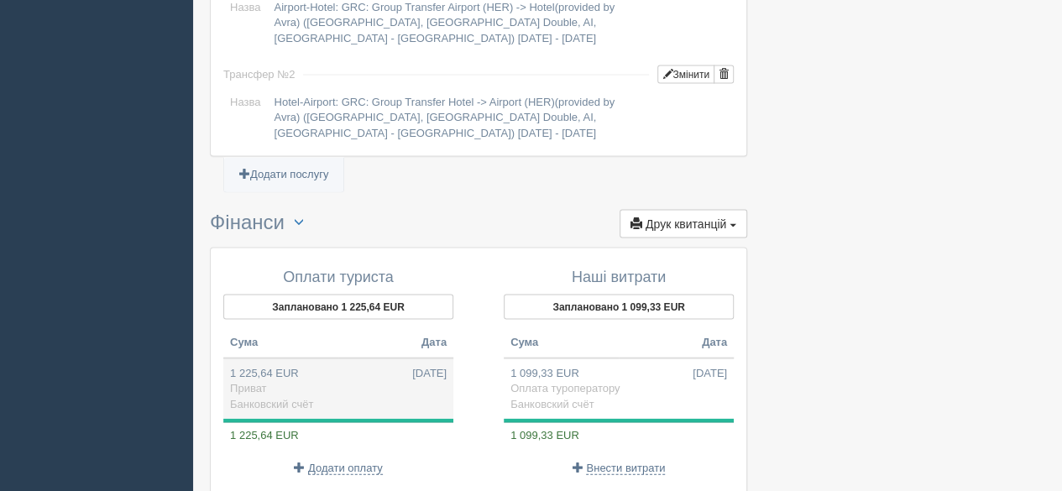
click at [269, 378] on td "1 225,64 EUR 29.08.2025 Приват Банковский счёт" at bounding box center [338, 388] width 230 height 61
type input "58990.00"
type input "48.13"
select select "575"
type input "Приват"
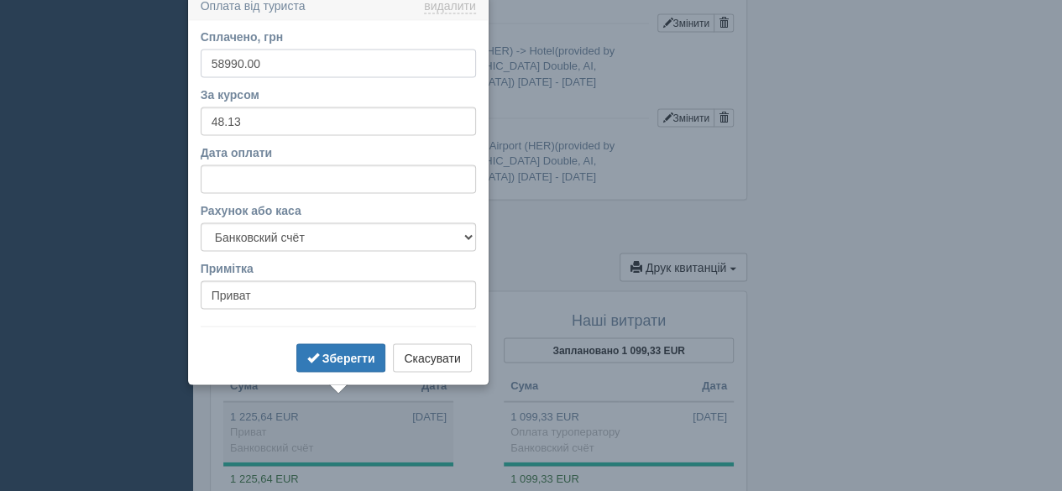
scroll to position [1563, 0]
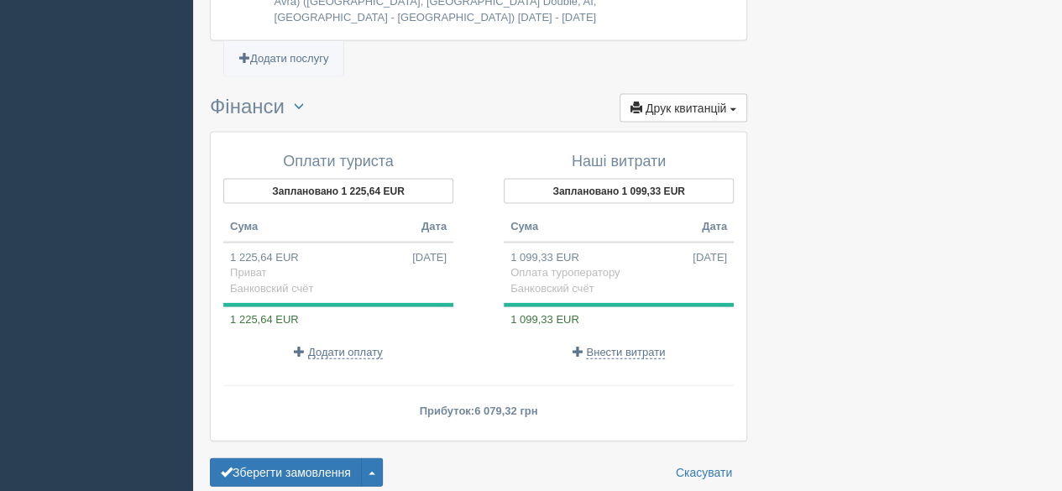
scroll to position [1731, 0]
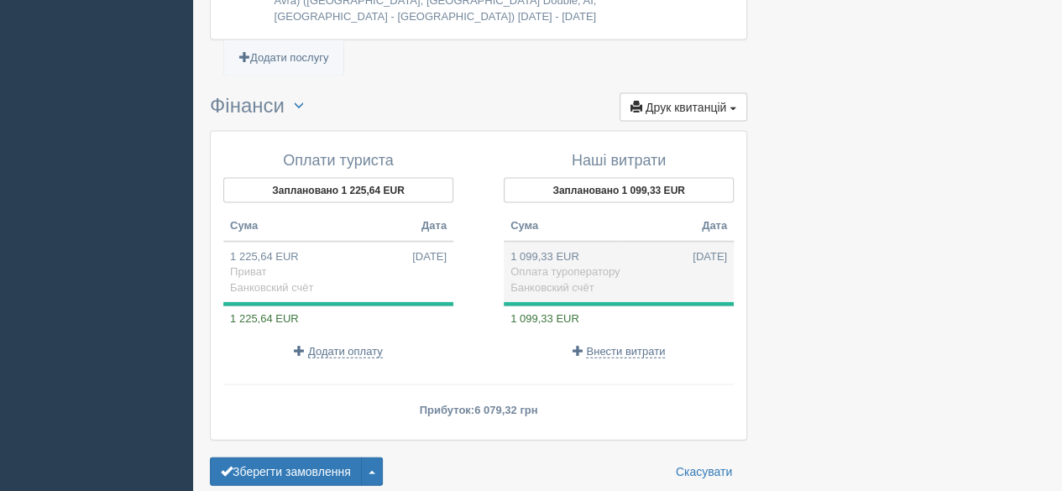
click at [601, 265] on span "Оплата туроператору" at bounding box center [564, 271] width 109 height 13
type input "52910.68"
type input "48.13"
select select "575"
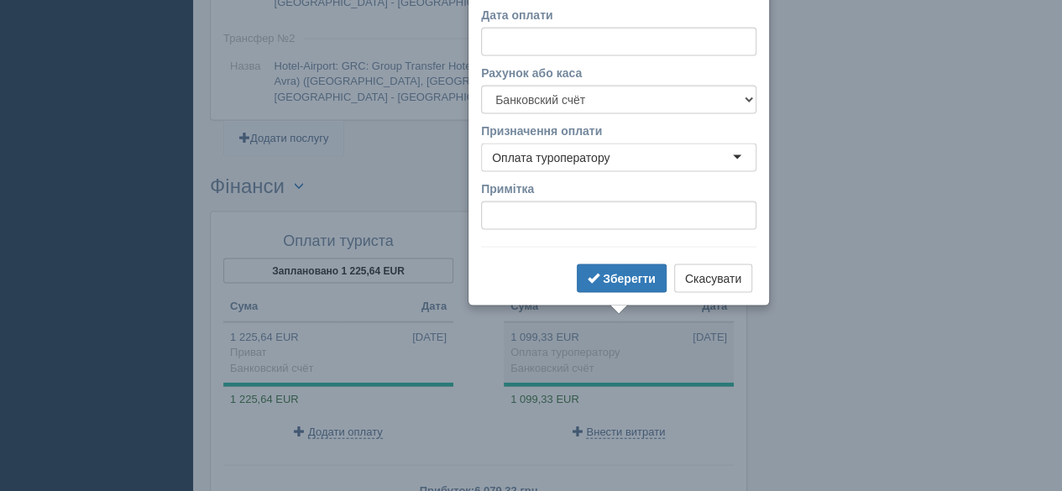
scroll to position [1673, 0]
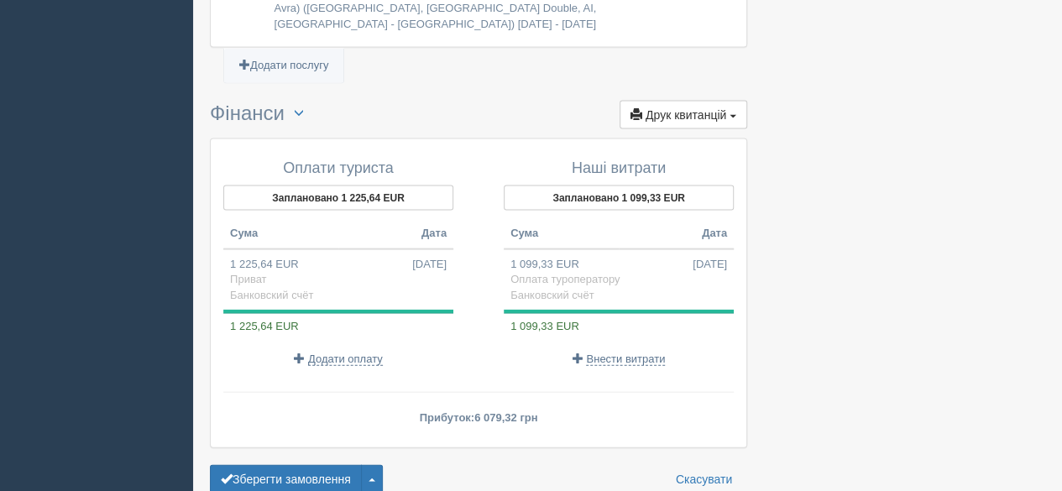
scroll to position [1800, 0]
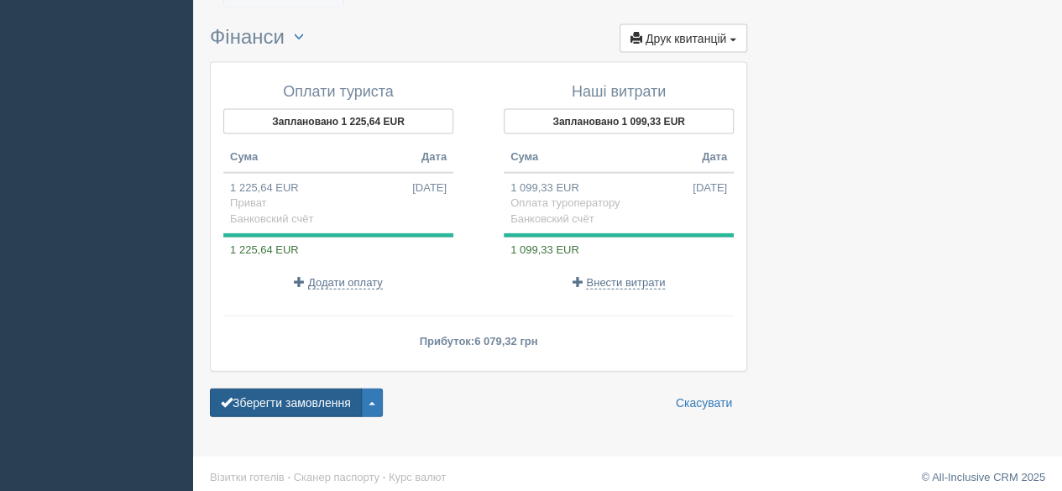
click at [272, 397] on button "Зберегти замовлення" at bounding box center [286, 403] width 152 height 29
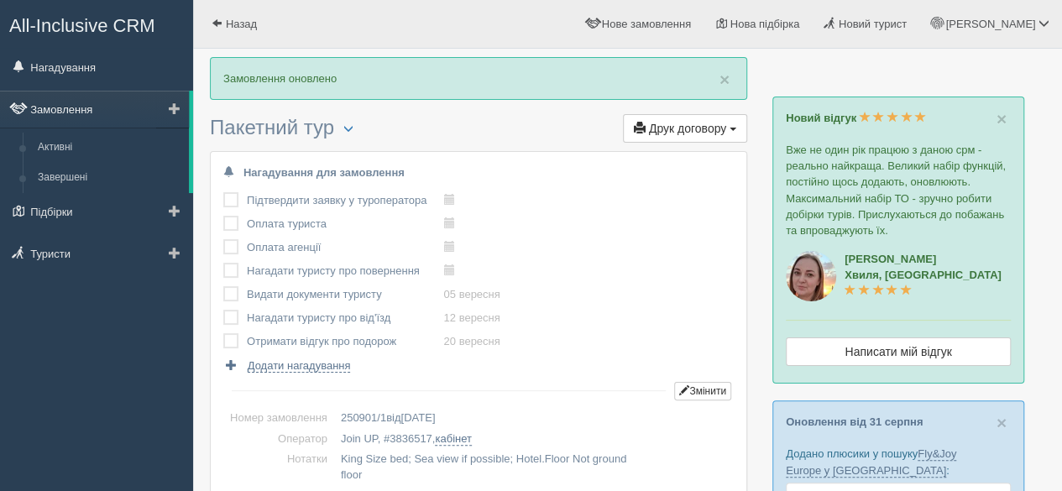
click at [68, 101] on link "Замовлення" at bounding box center [94, 109] width 189 height 37
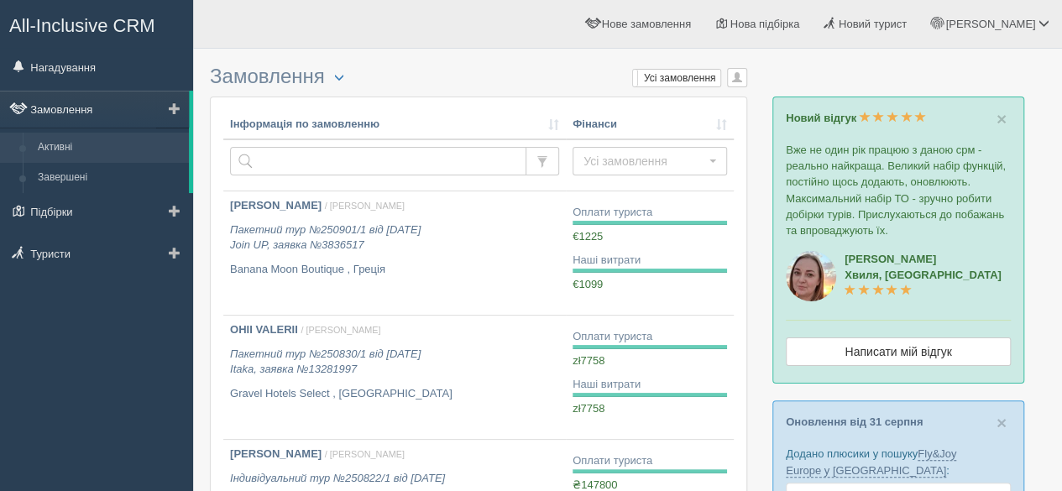
click at [95, 107] on link "Замовлення" at bounding box center [94, 109] width 189 height 37
